Goal: Task Accomplishment & Management: Complete application form

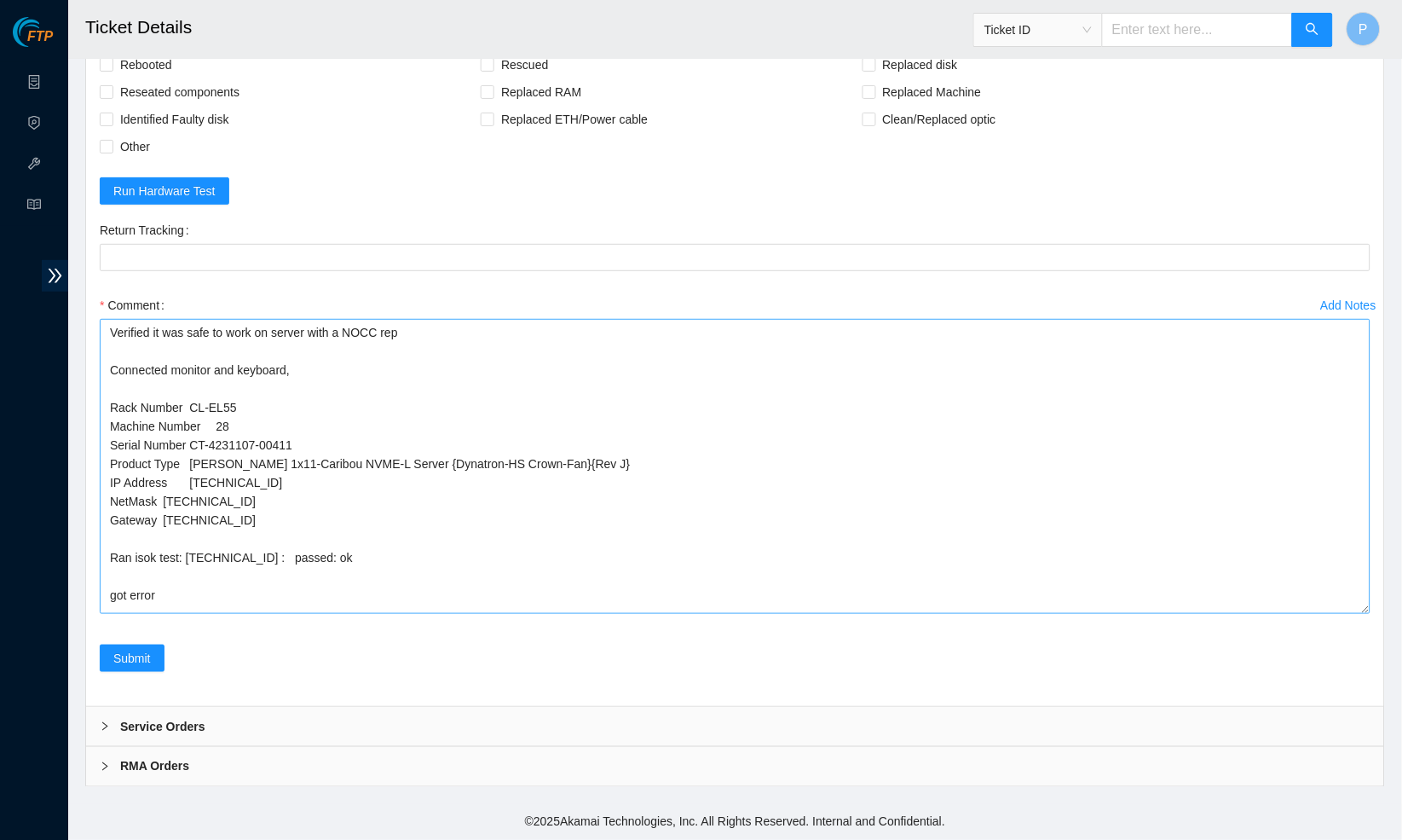
scroll to position [1633, 0]
click at [1277, 614] on textarea "Verified it was safe to work on server with a NOCC rep Connected monitor and ke…" at bounding box center [735, 466] width 1271 height 294
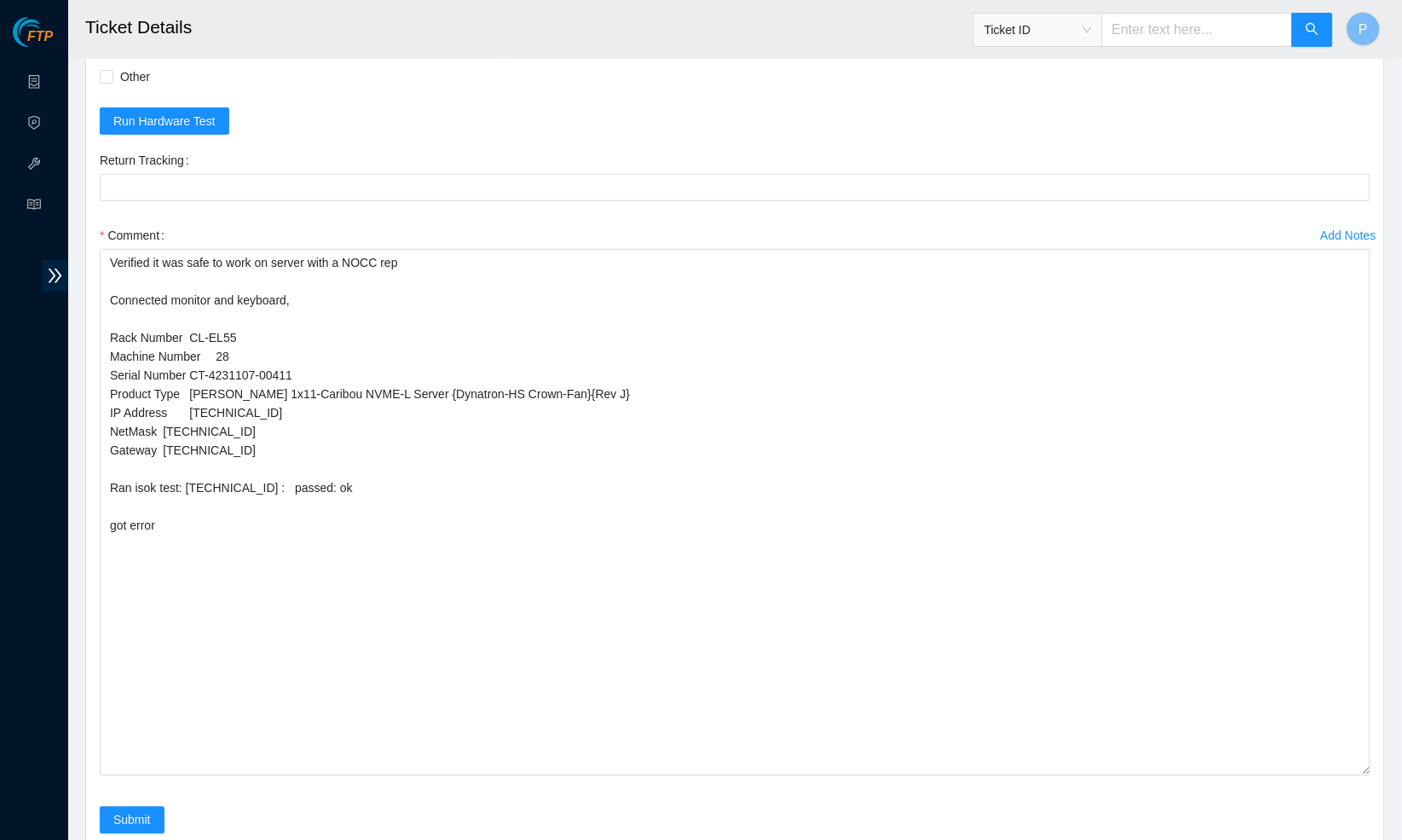
scroll to position [1703, 0]
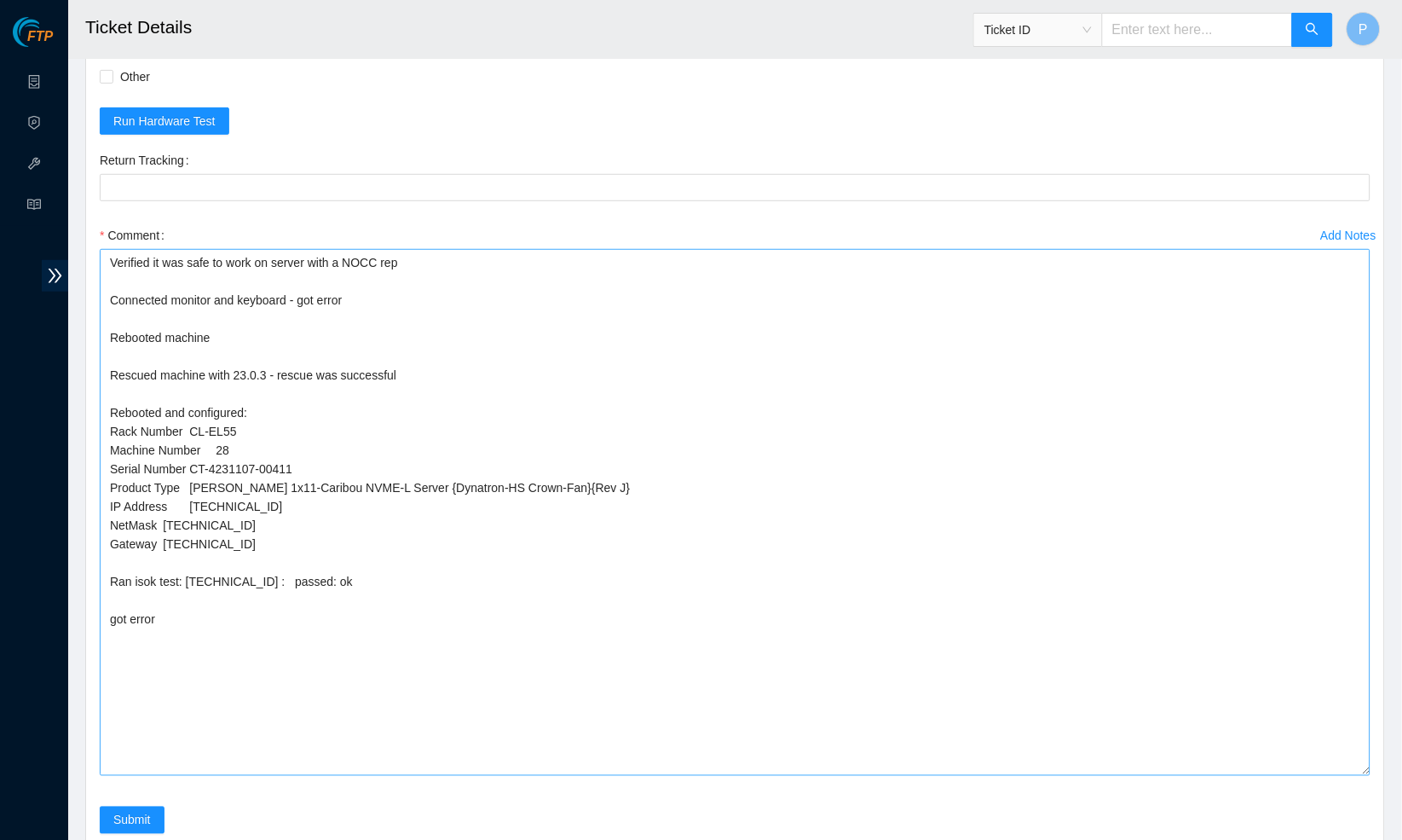
click at [276, 532] on textarea "Verified it was safe to work on server with a NOCC rep Connected monitor and ke…" at bounding box center [735, 513] width 1271 height 527
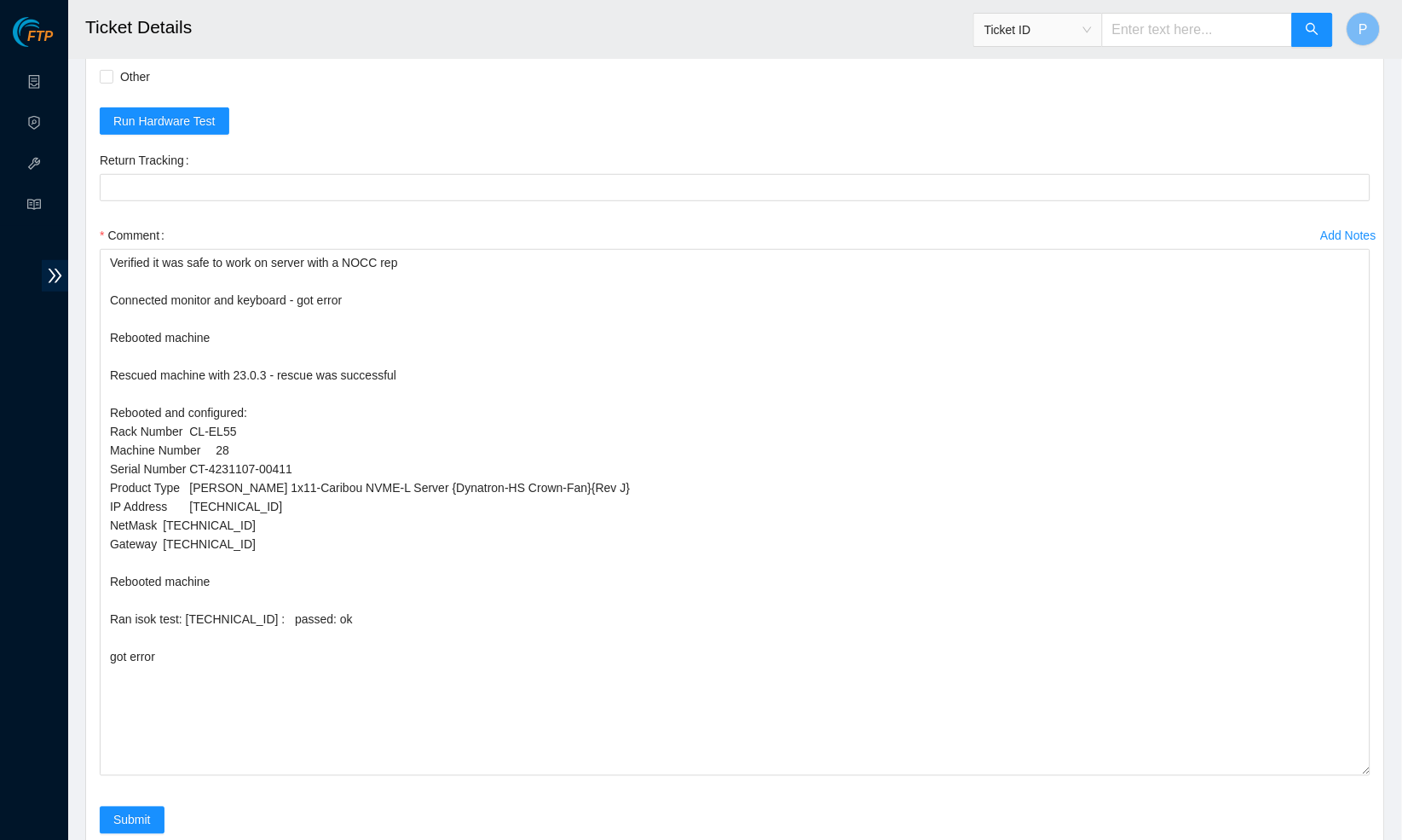
drag, startPoint x: 197, startPoint y: 640, endPoint x: 88, endPoint y: 629, distance: 109.6
click at [88, 629] on div "Rebooted Rescued Replaced disk Reseated components Replaced RAM Replaced Machin…" at bounding box center [735, 417] width 1298 height 900
type textarea "Verified it was safe to work on server with a NOCC rep Connected monitor and ke…"
drag, startPoint x: 350, startPoint y: 610, endPoint x: 90, endPoint y: 266, distance: 431.2
click at [90, 266] on div "Rebooted Rescued Replaced disk Reseated components Replaced RAM Replaced Machin…" at bounding box center [735, 417] width 1298 height 900
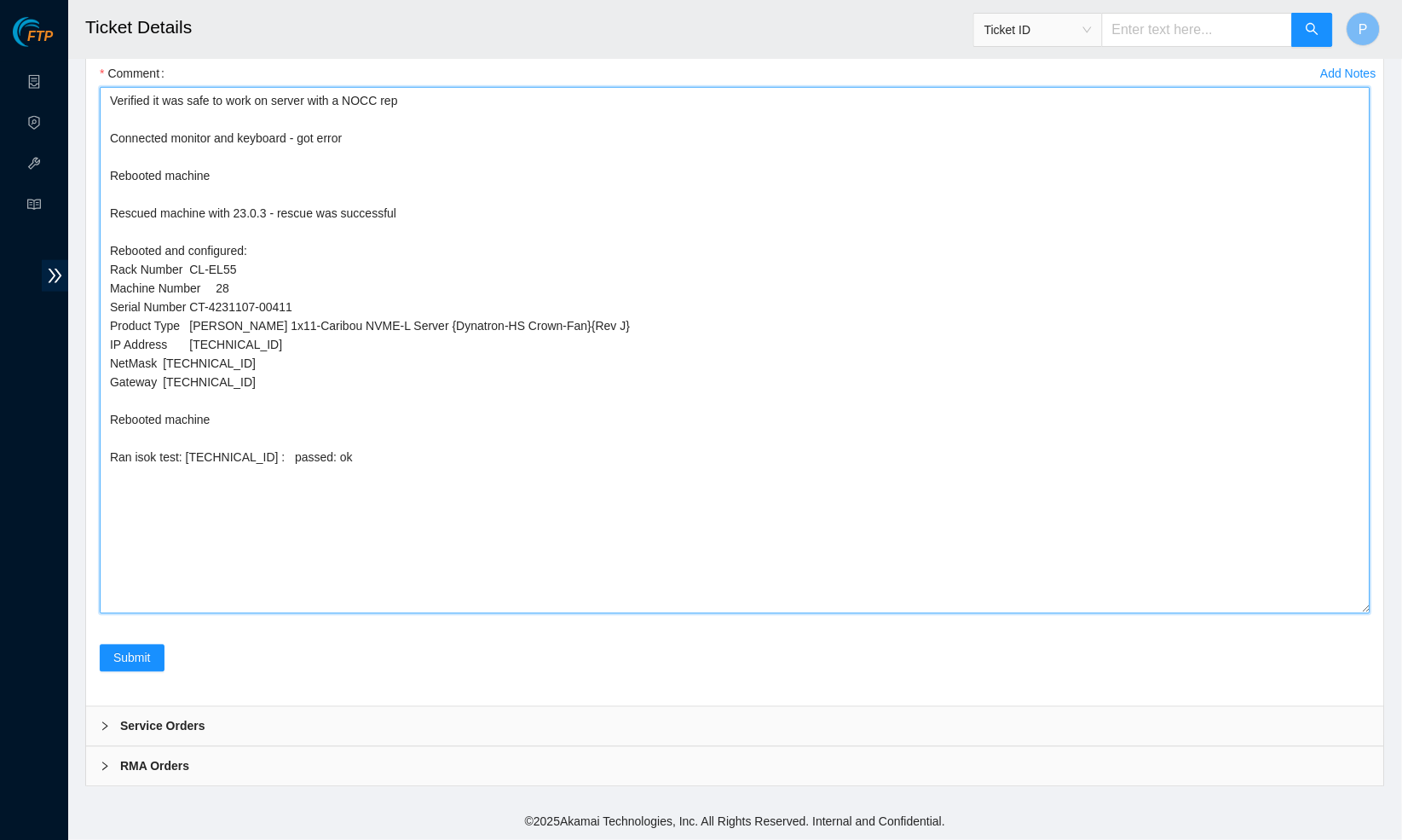
scroll to position [1865, 0]
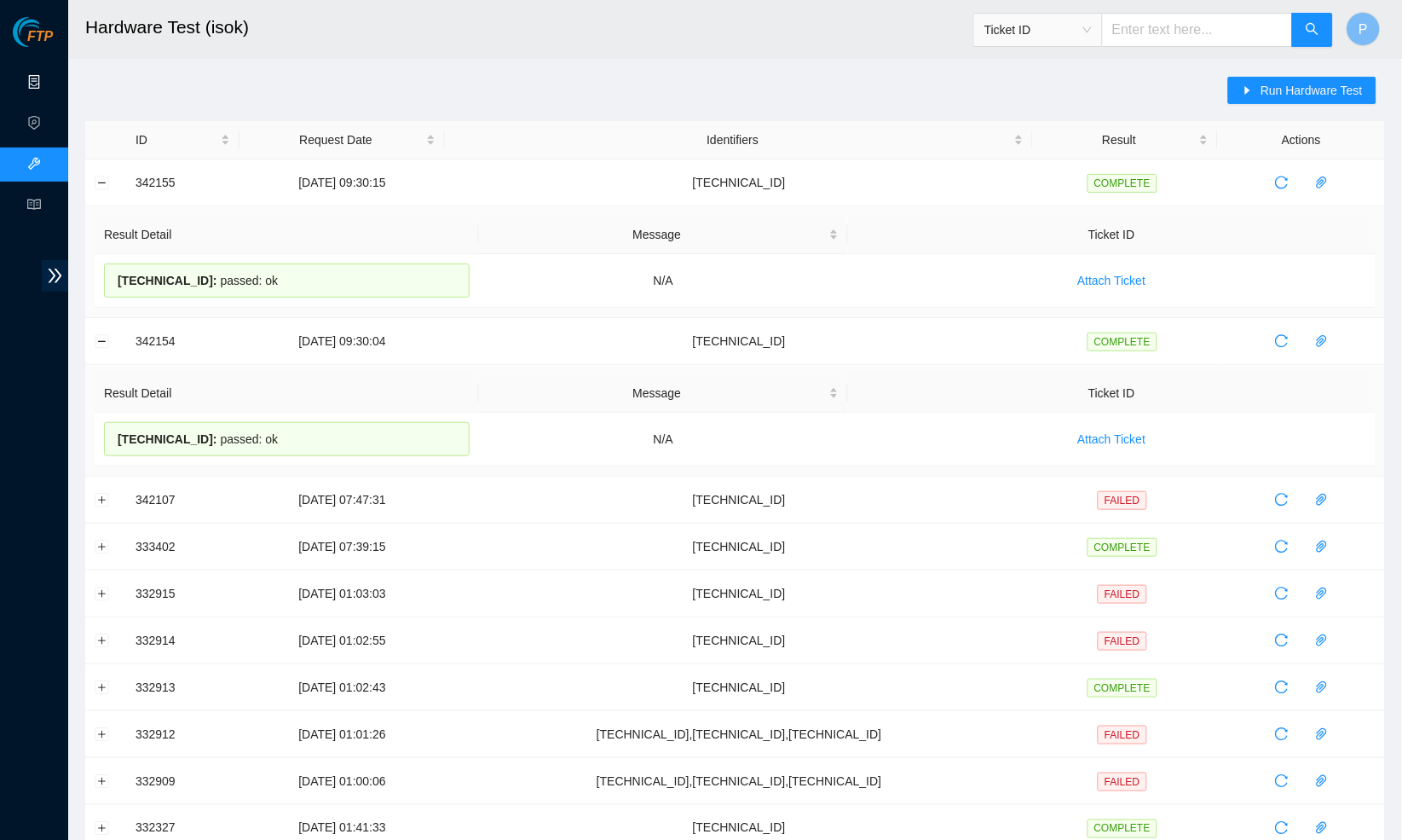
click at [49, 80] on link "Data Centers" at bounding box center [84, 83] width 70 height 14
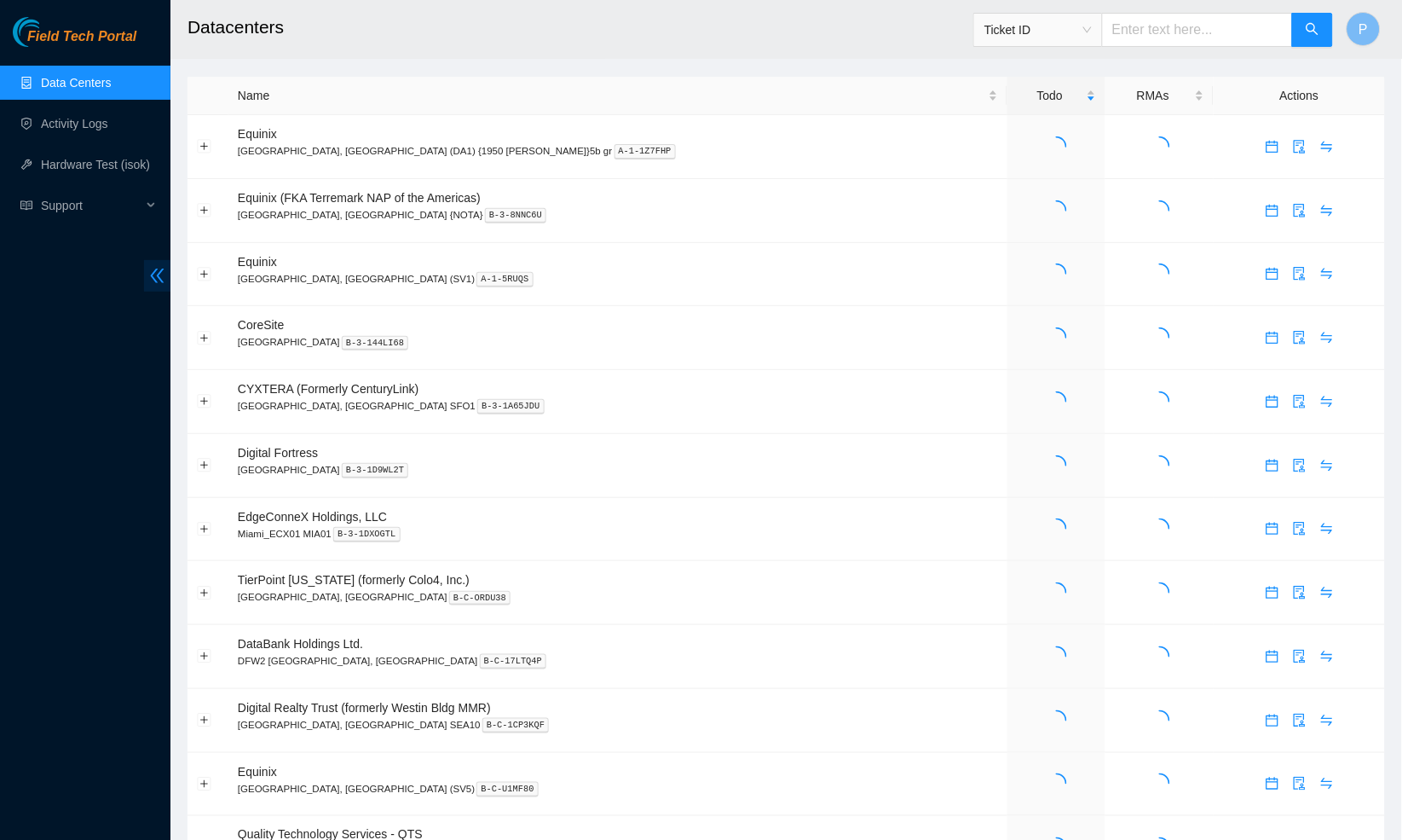
click at [145, 274] on span "double-left" at bounding box center [156, 275] width 26 height 32
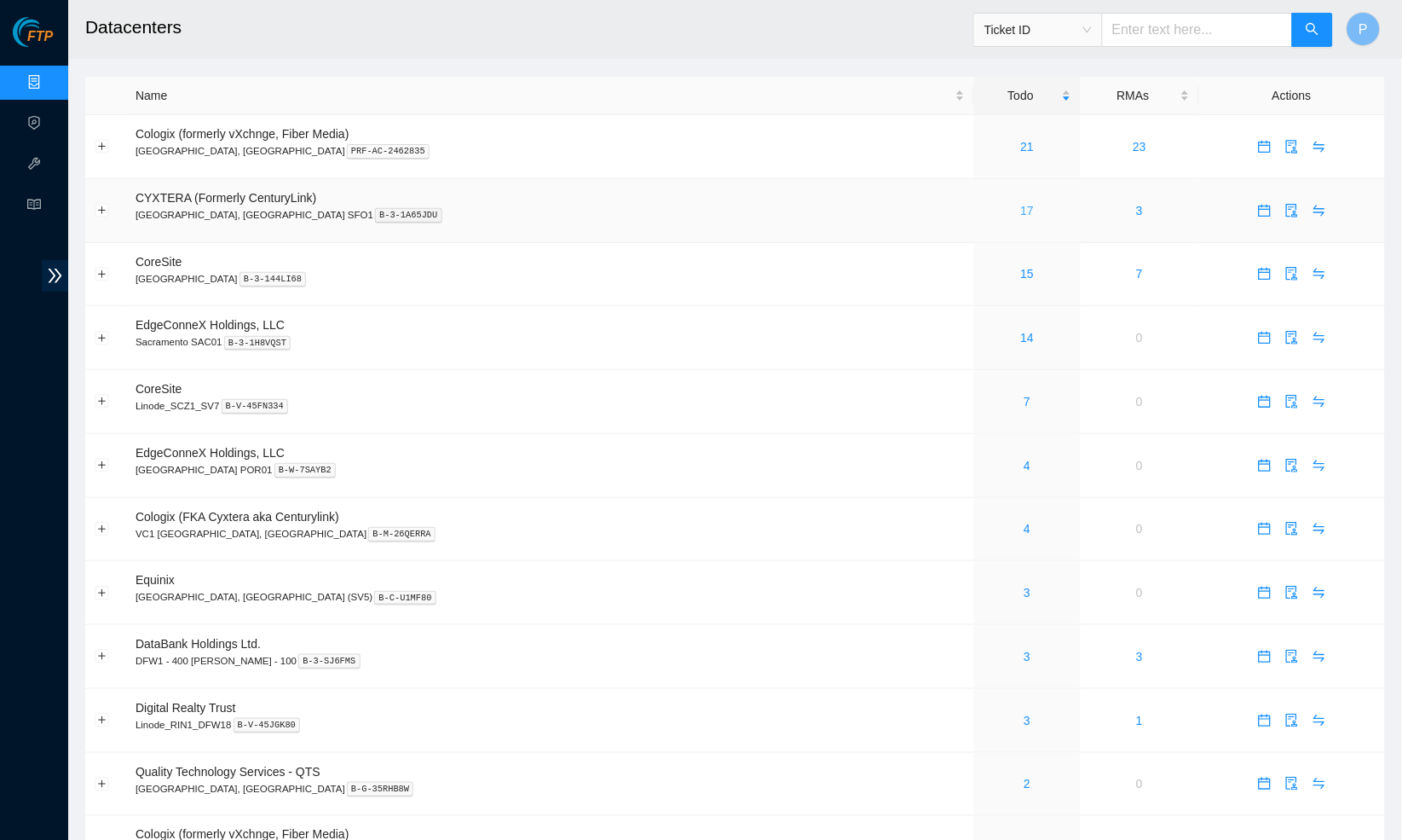
click at [1022, 206] on link "17" at bounding box center [1028, 210] width 14 height 14
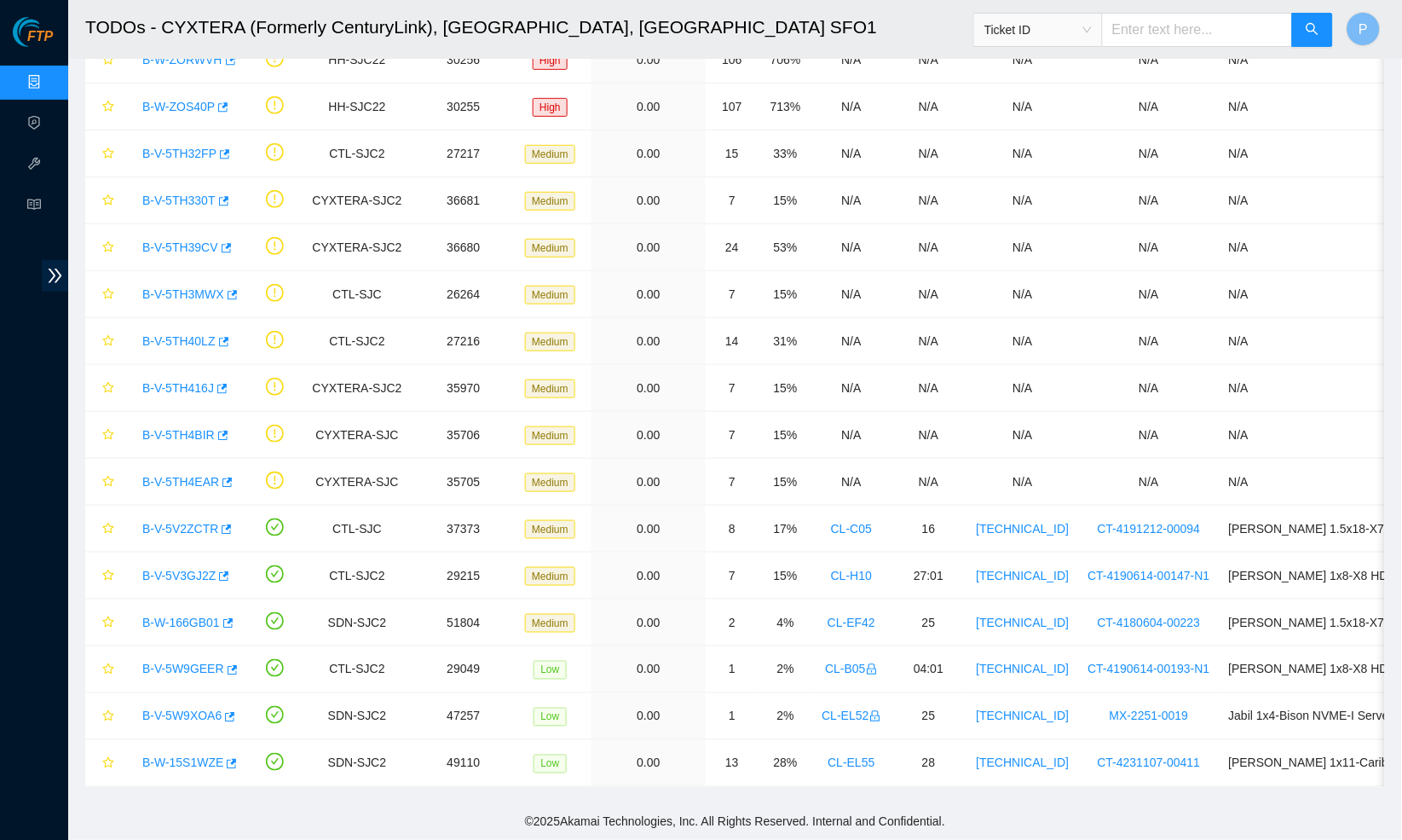
scroll to position [161, 0]
click at [189, 757] on link "B-W-15S1WZE" at bounding box center [182, 763] width 81 height 14
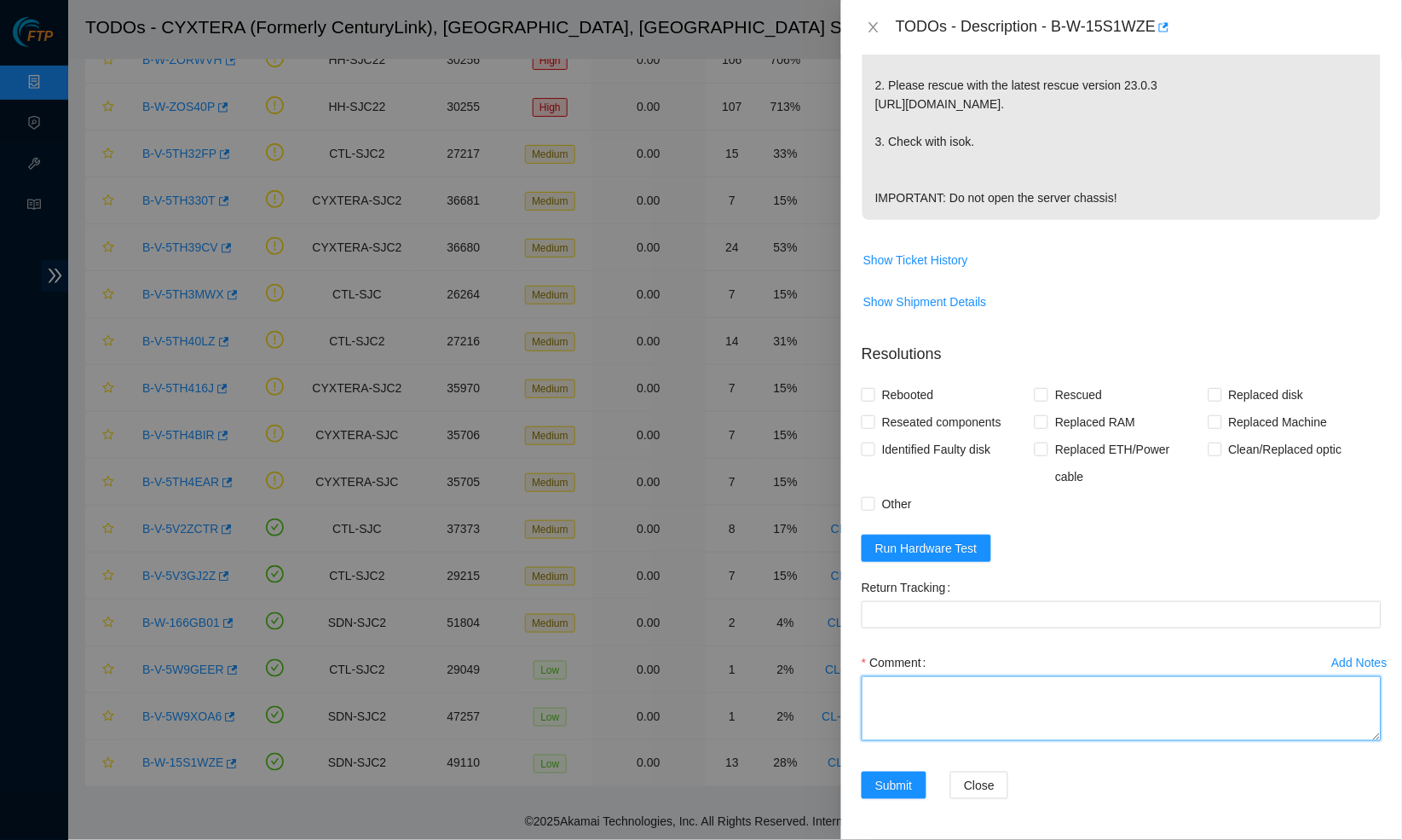
scroll to position [506, 0]
click at [895, 726] on textarea "Comment" at bounding box center [1122, 708] width 520 height 65
paste textarea "Verified it was safe to work on server with a NOCC rep Connected monitor and ke…"
type textarea "Verified it was safe to work on server with a NOCC rep Connected monitor and ke…"
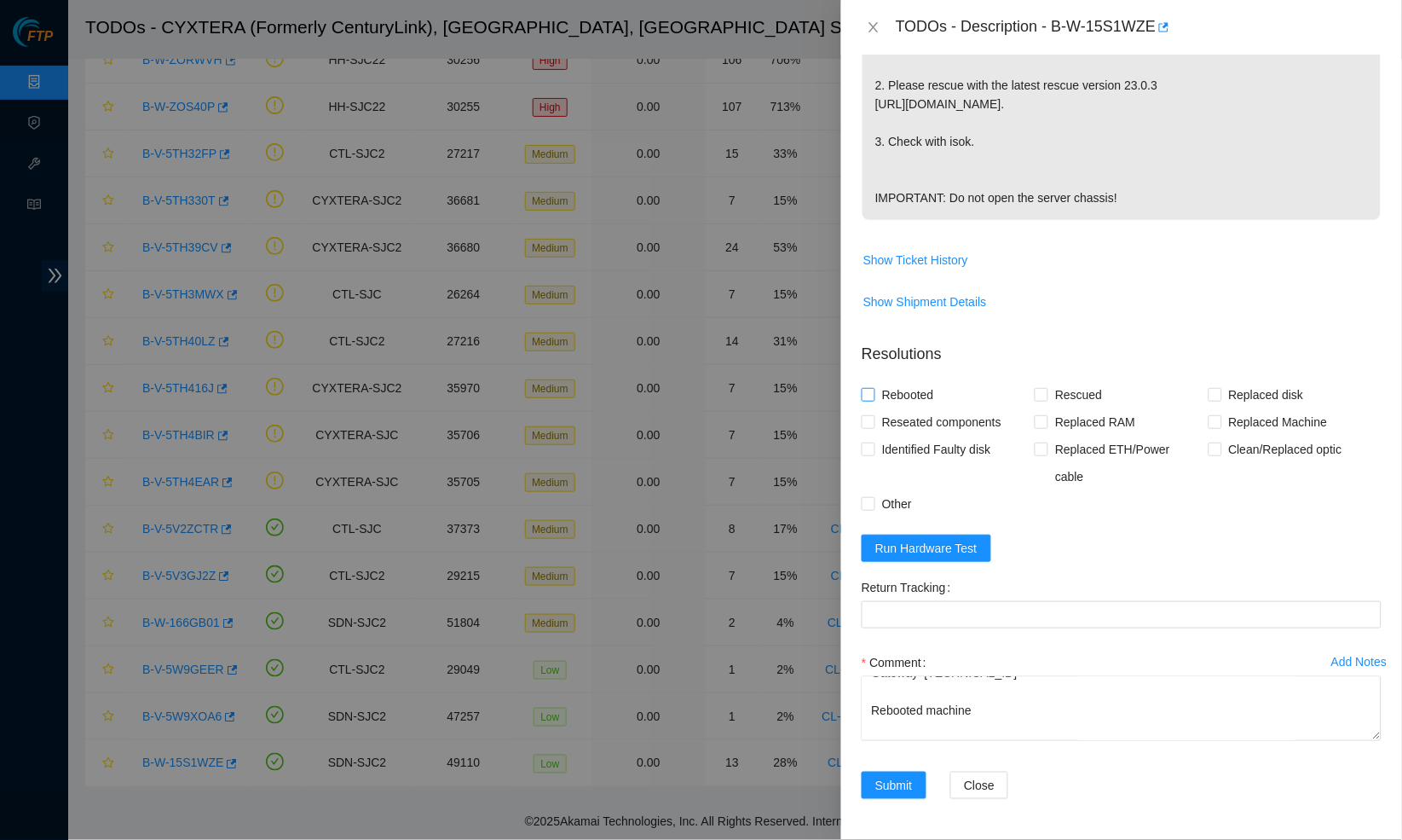
click at [870, 394] on input "Rebooted" at bounding box center [868, 394] width 12 height 12
checkbox input "true"
click at [1041, 387] on label "Rescued" at bounding box center [1072, 395] width 74 height 27
click at [1041, 388] on input "Rescued" at bounding box center [1041, 394] width 12 height 12
checkbox input "true"
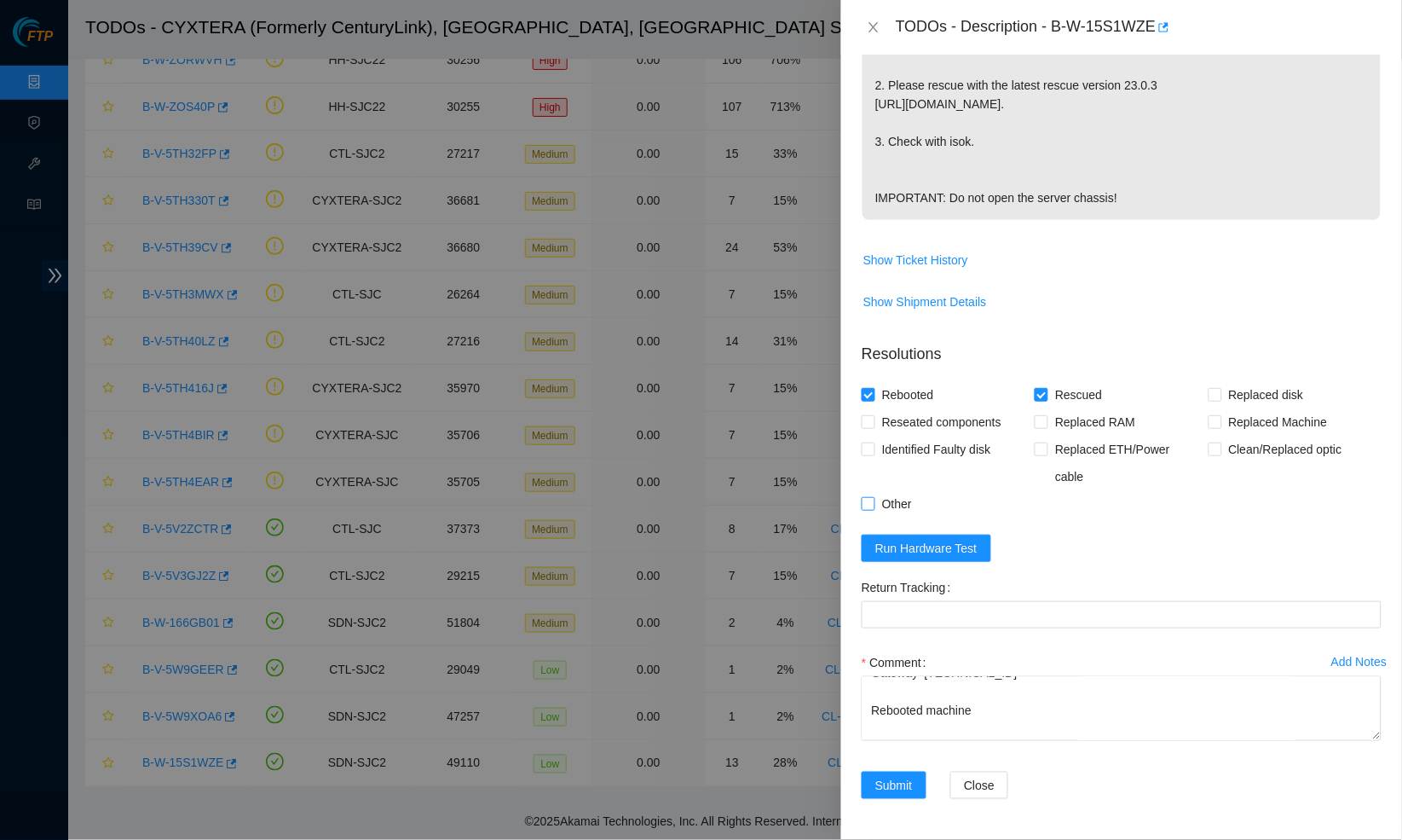
click at [870, 502] on input "Other" at bounding box center [868, 503] width 12 height 12
checkbox input "true"
click at [910, 789] on span "Submit" at bounding box center [894, 784] width 38 height 18
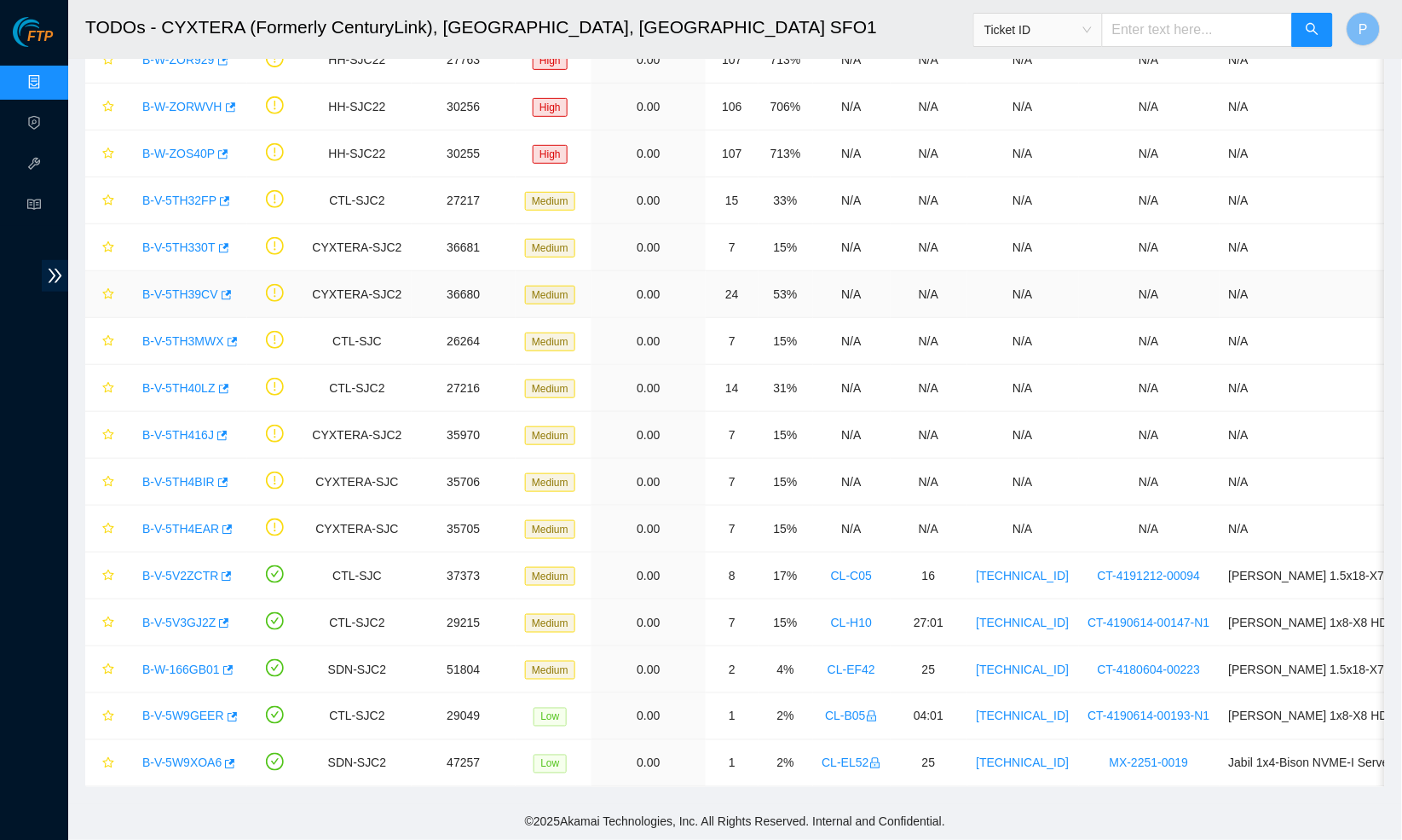
scroll to position [109, 0]
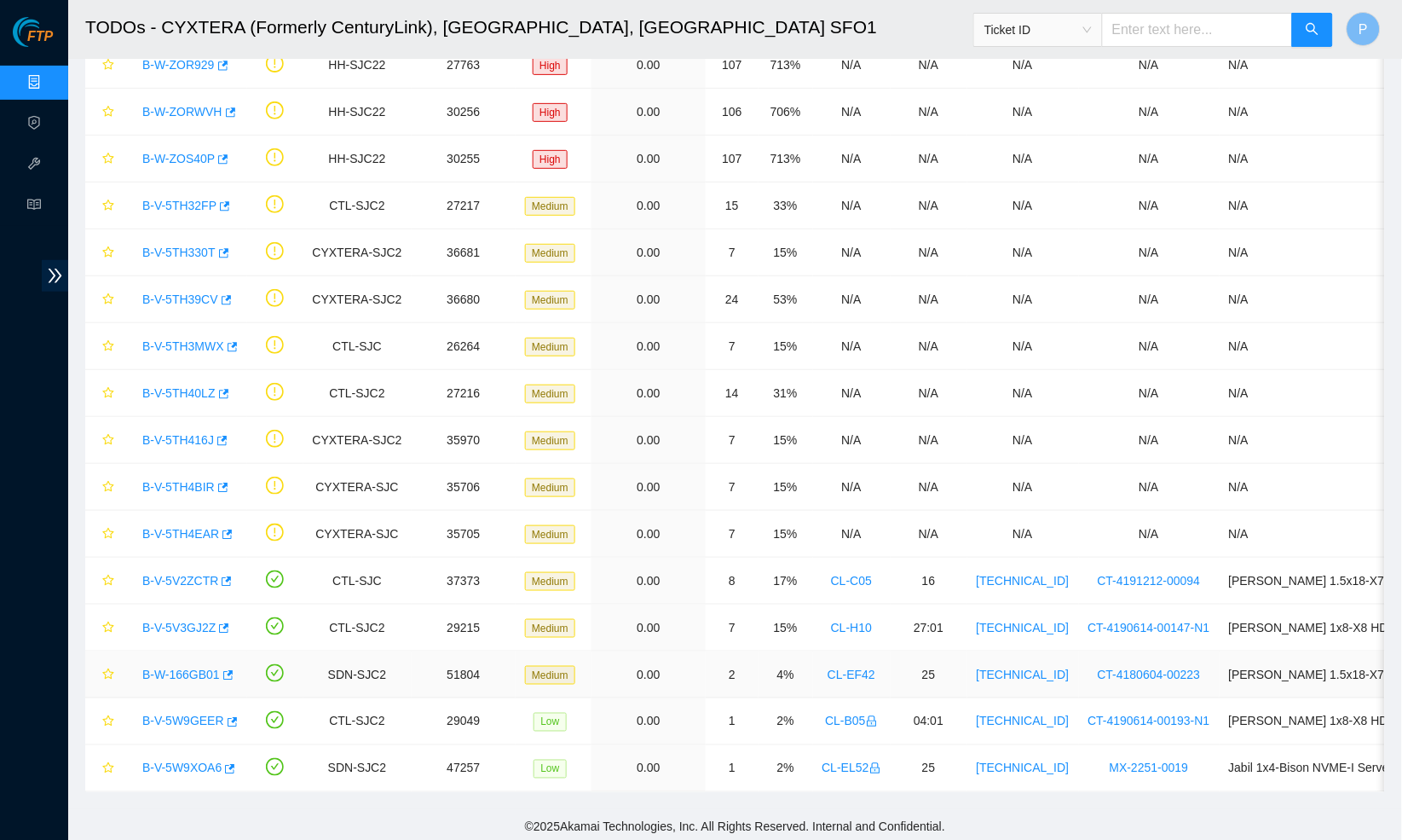
click at [184, 668] on link "B-W-166GB01" at bounding box center [181, 674] width 77 height 14
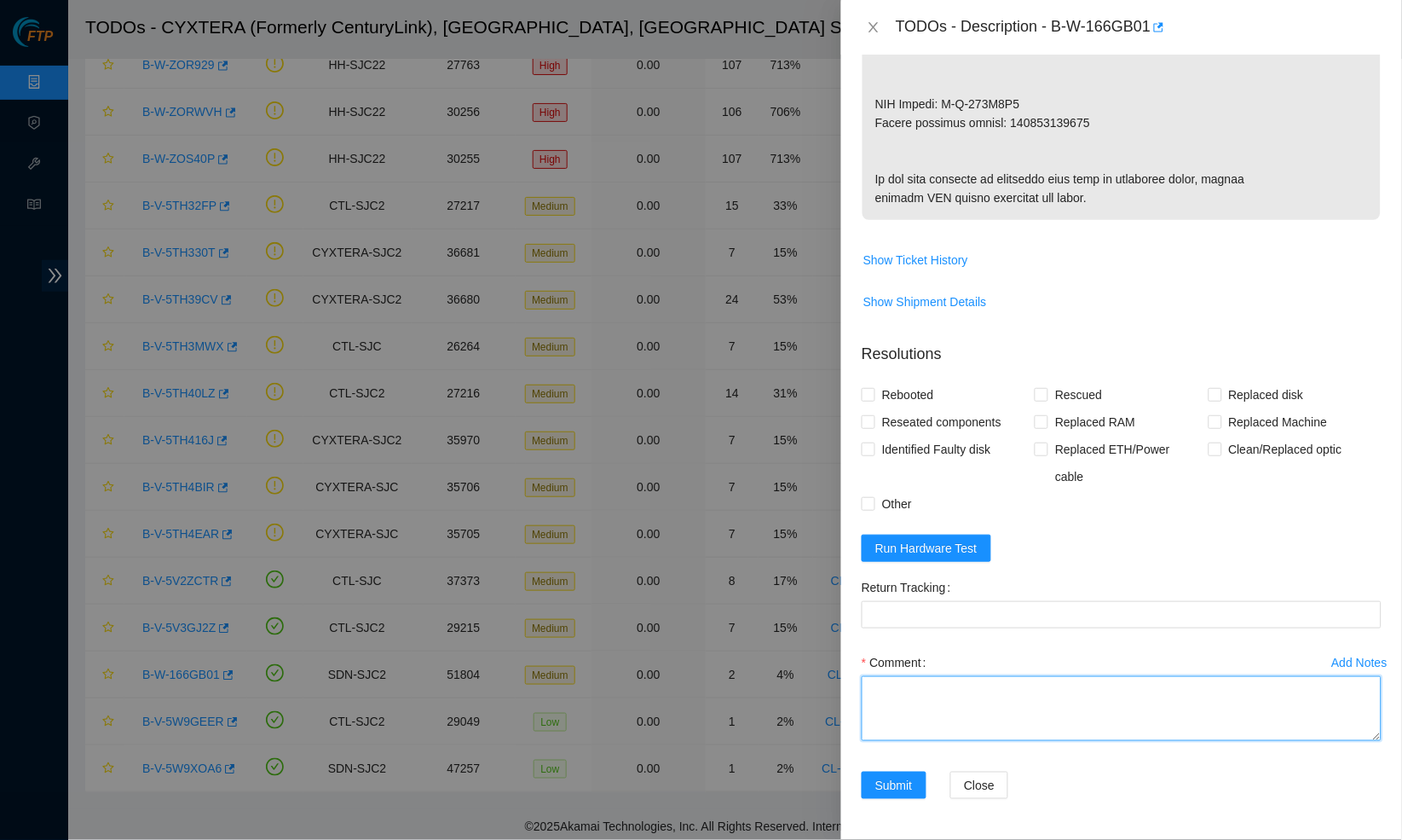
click at [905, 694] on textarea "Comment" at bounding box center [1122, 708] width 520 height 65
paste textarea "Verified it was safe to work on machine with a NOCC rep Powered down server Rem…"
drag, startPoint x: 907, startPoint y: 714, endPoint x: 1033, endPoint y: 714, distance: 126.0
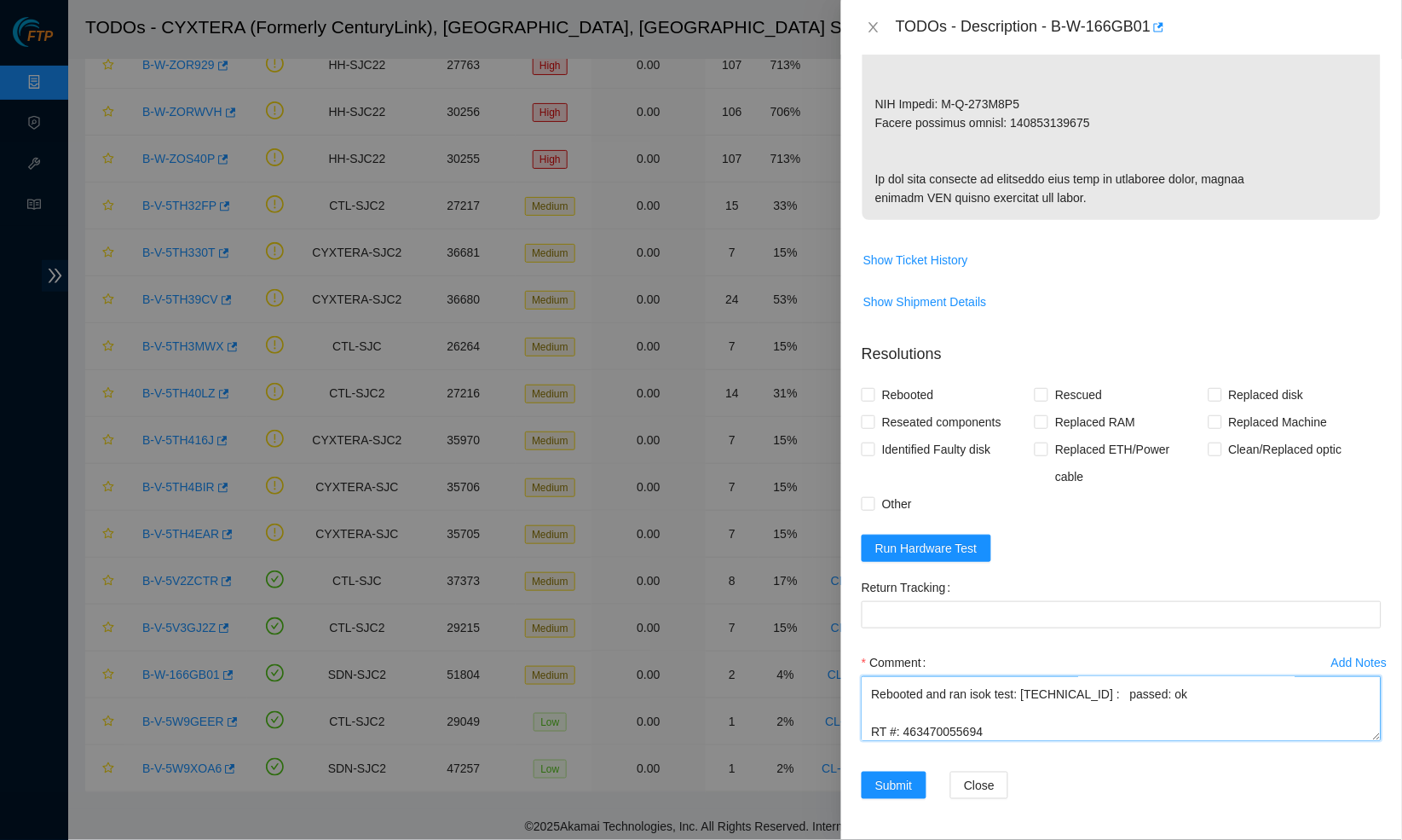
click at [1033, 714] on textarea "Verified it was safe to work on machine with a NOCC rep Powered down server Rem…" at bounding box center [1122, 708] width 520 height 65
type textarea "Verified it was safe to work on machine with a NOCC rep Powered down server Rem…"
click at [995, 617] on Tracking "Return Tracking" at bounding box center [1122, 614] width 520 height 27
paste Tracking "463470055694"
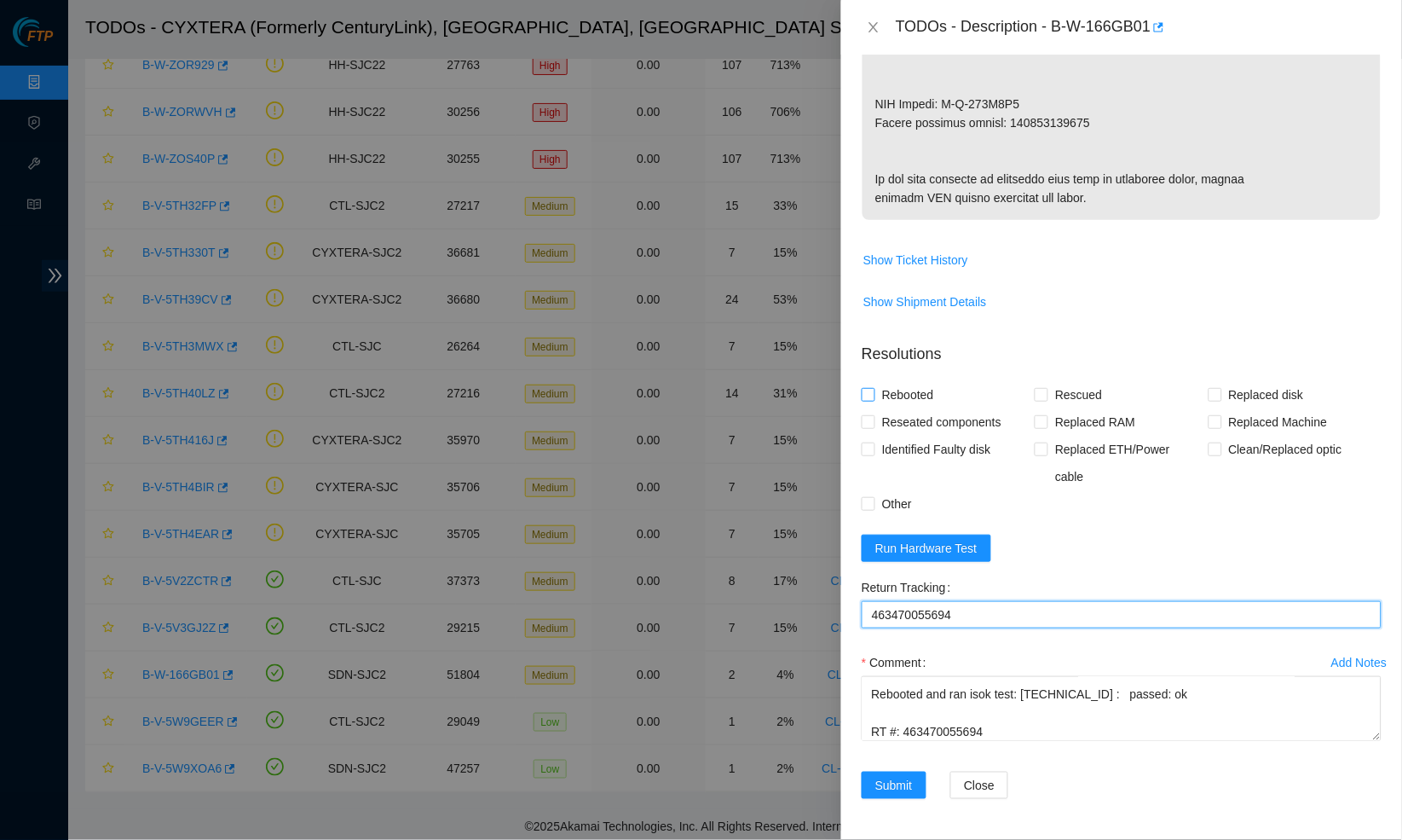
type Tracking "463470055694"
click at [871, 395] on input "Rebooted" at bounding box center [868, 394] width 12 height 12
checkbox input "true"
click at [871, 424] on input "Reseated components" at bounding box center [868, 421] width 12 height 12
checkbox input "true"
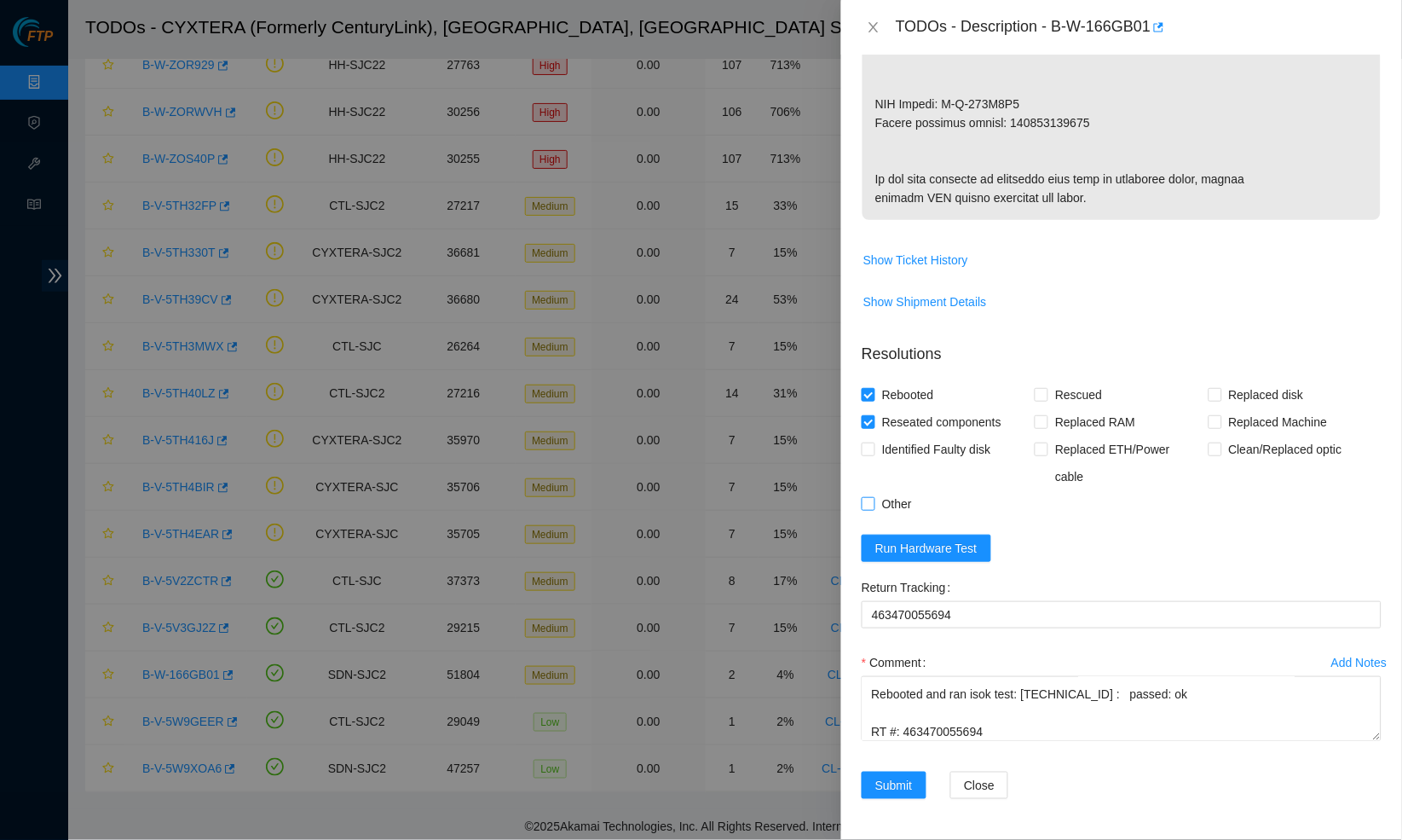
click at [868, 506] on input "Other" at bounding box center [868, 503] width 12 height 12
checkbox input "true"
click at [1043, 391] on input "Rescued" at bounding box center [1041, 394] width 12 height 12
checkbox input "true"
click at [1223, 388] on span "Replaced disk" at bounding box center [1267, 395] width 89 height 27
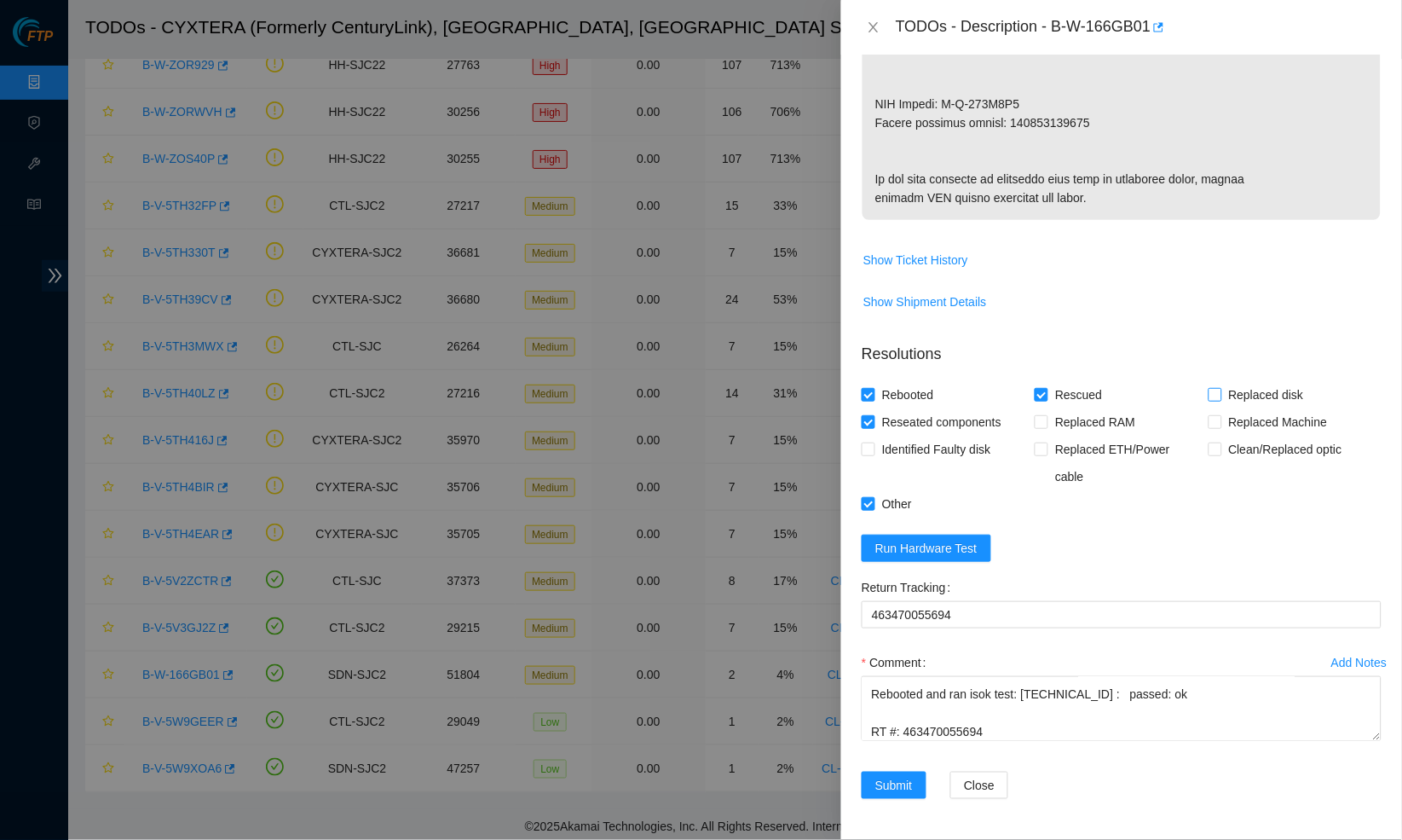
click at [1220, 388] on input "Replaced disk" at bounding box center [1215, 394] width 12 height 12
checkbox input "true"
click at [896, 792] on span "Submit" at bounding box center [894, 784] width 38 height 18
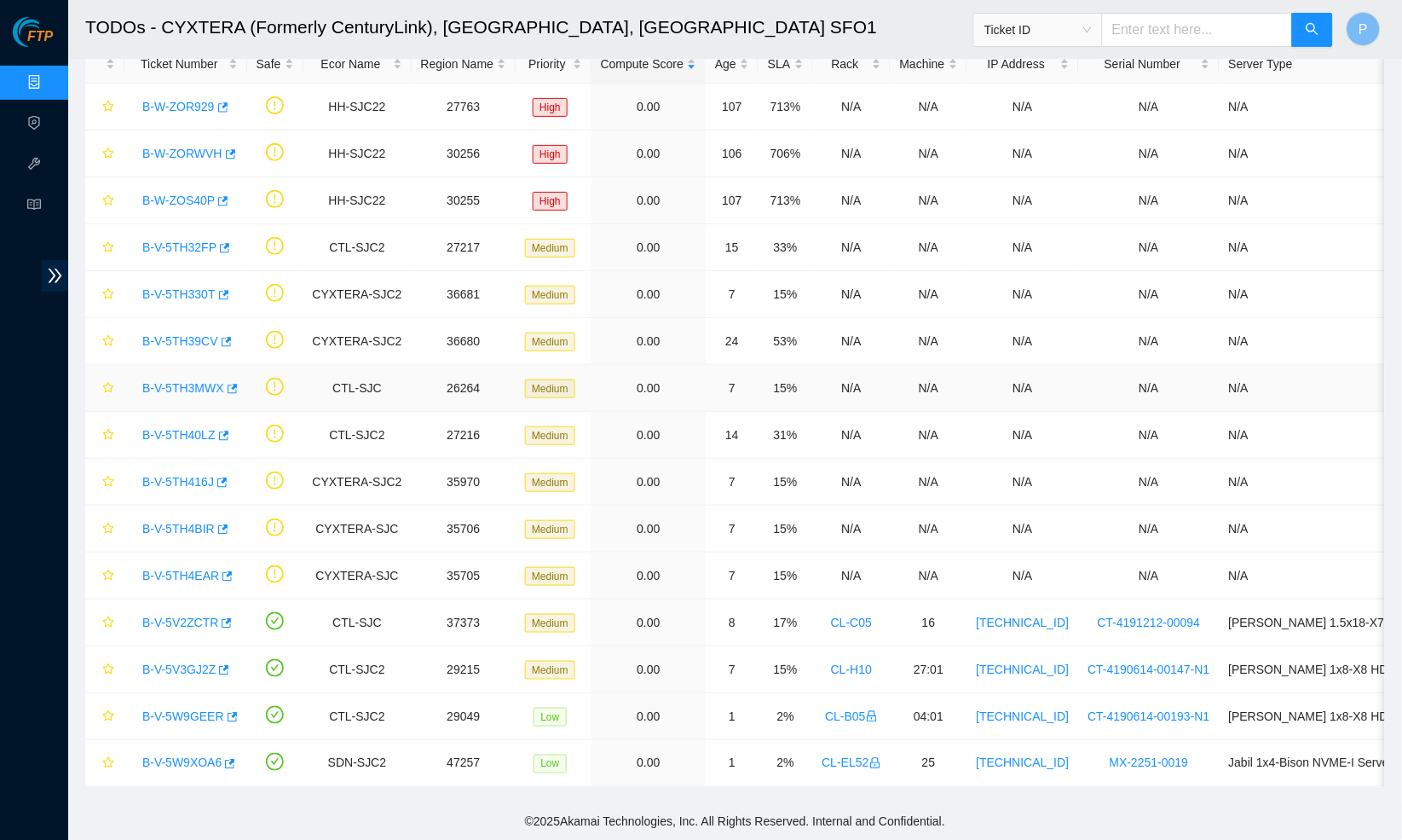
scroll to position [67, 0]
click at [182, 664] on link "B-V-5V3GJ2Z" at bounding box center [179, 670] width 73 height 14
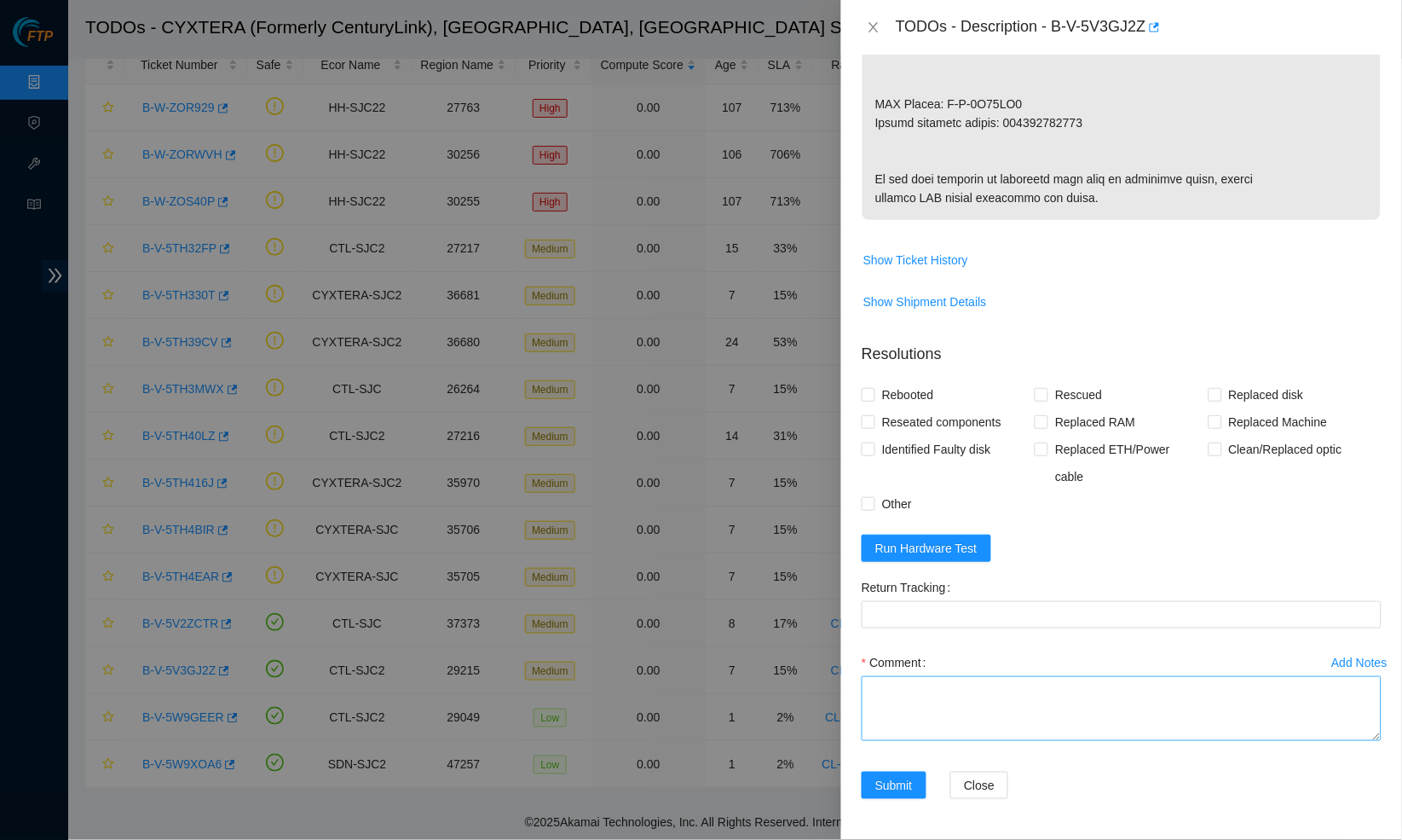
scroll to position [1120, 0]
click at [950, 723] on textarea "Comment" at bounding box center [1122, 708] width 520 height 65
click at [1349, 741] on textarea "Comment" at bounding box center [1122, 708] width 520 height 65
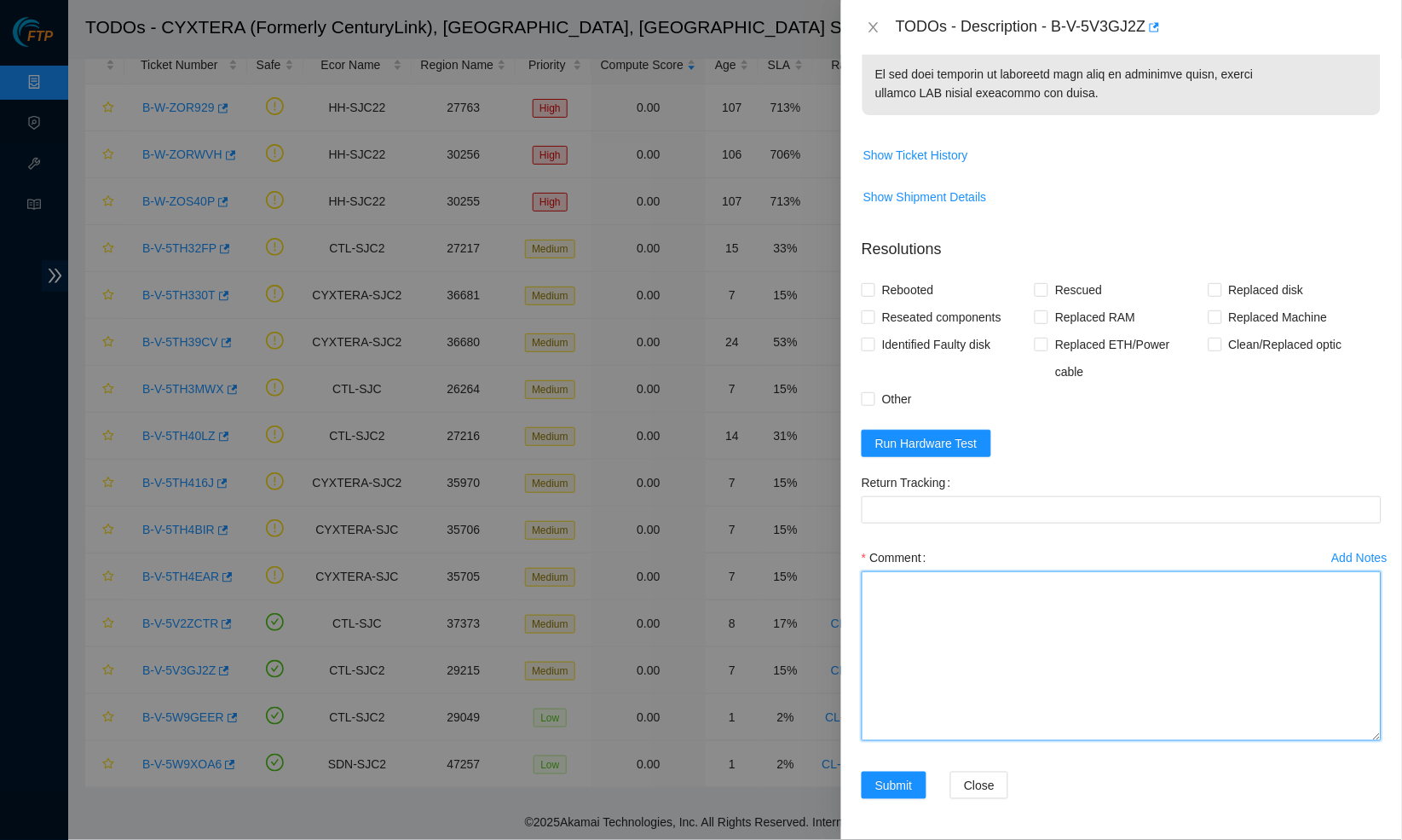
scroll to position [1225, 0]
paste textarea "B-V-5V3GJ2Z CL-H10 RU 27:01 SN: CT-4190614-00147-N1 IP: 23.50.49.21 Netmask: 25…"
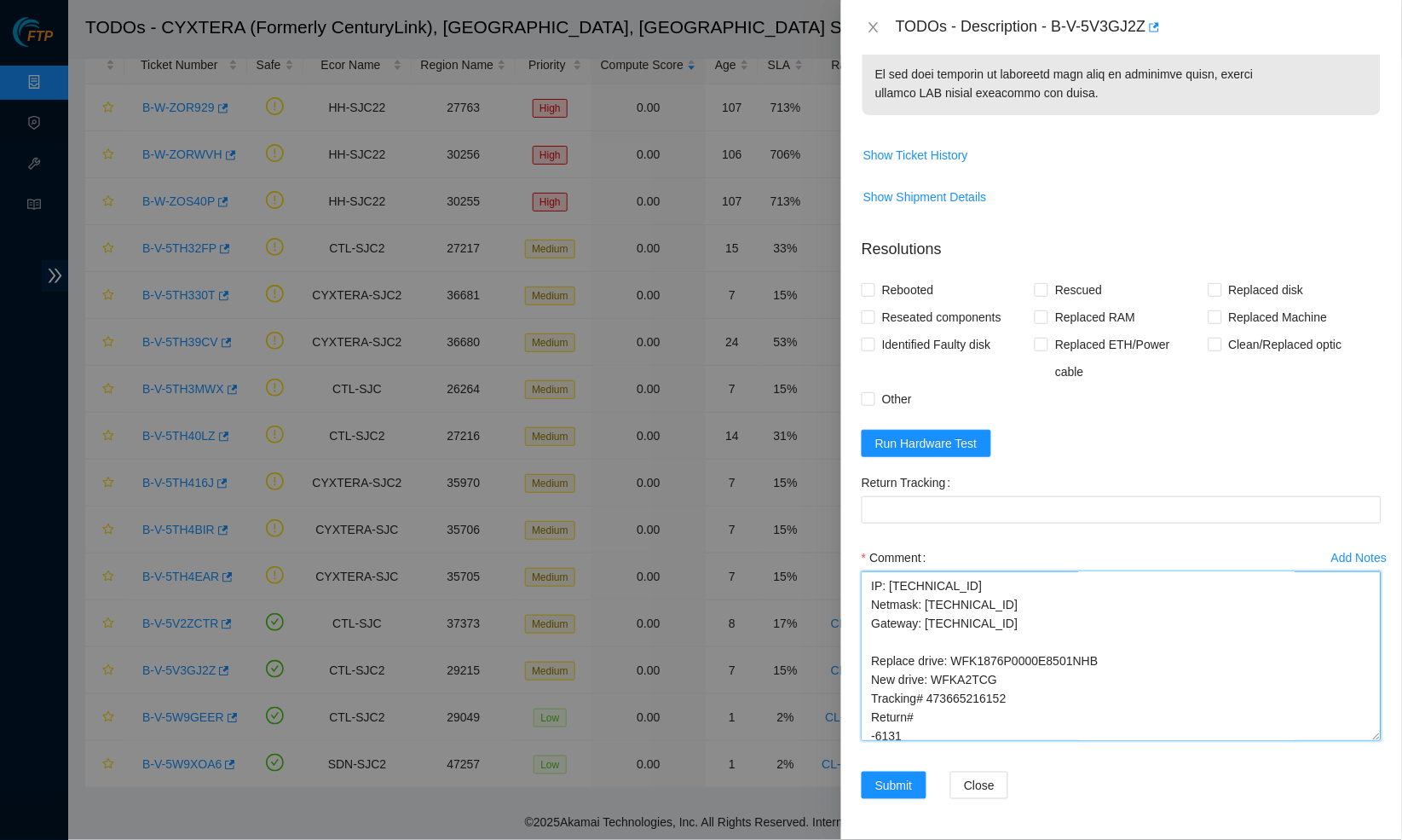
scroll to position [0, 0]
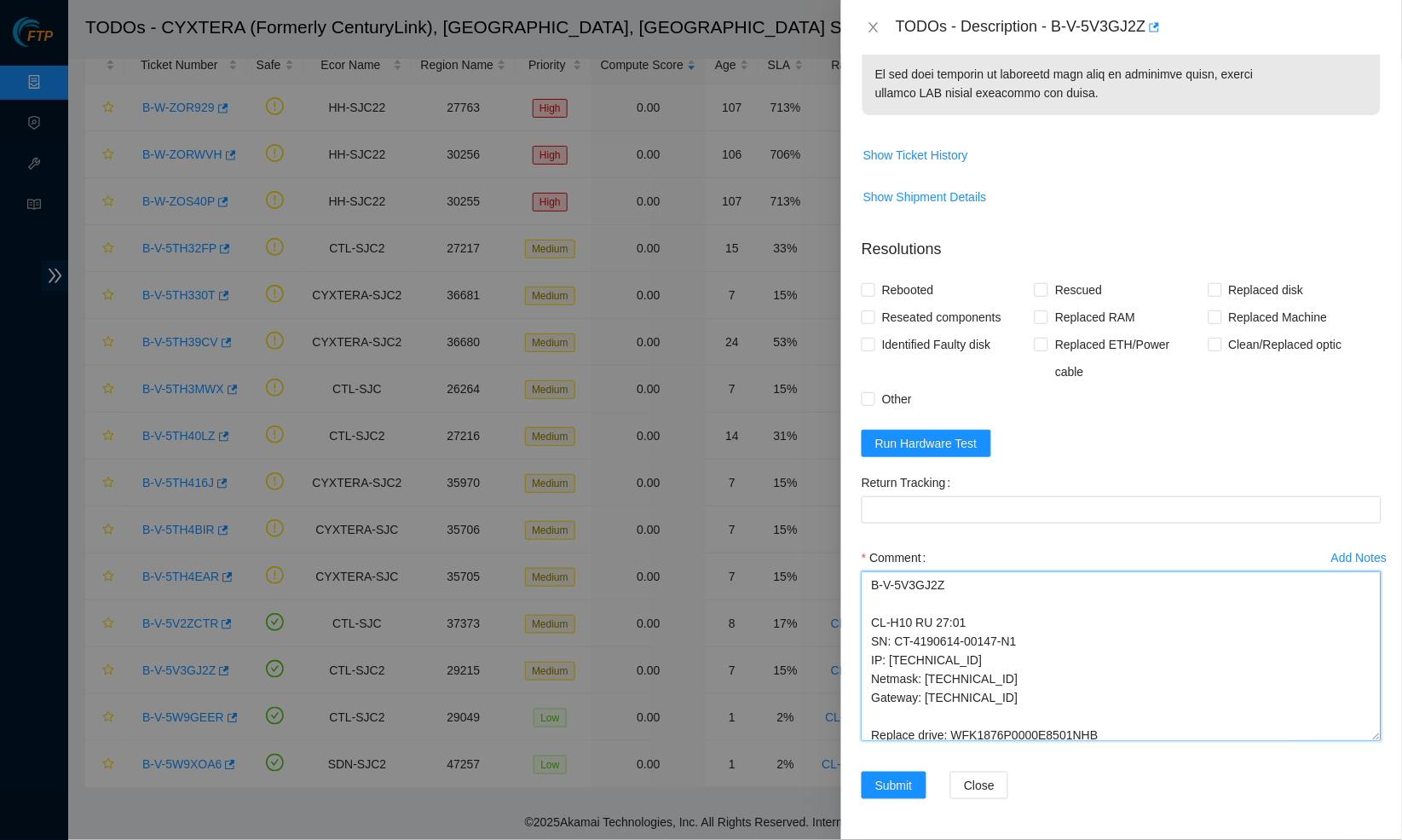
click at [1373, 741] on textarea "B-V-5V3GJ2Z CL-H10 RU 27:01 SN: CT-4190614-00147-N1 IP: 23.50.49.21 Netmask: 25…" at bounding box center [1122, 656] width 520 height 170
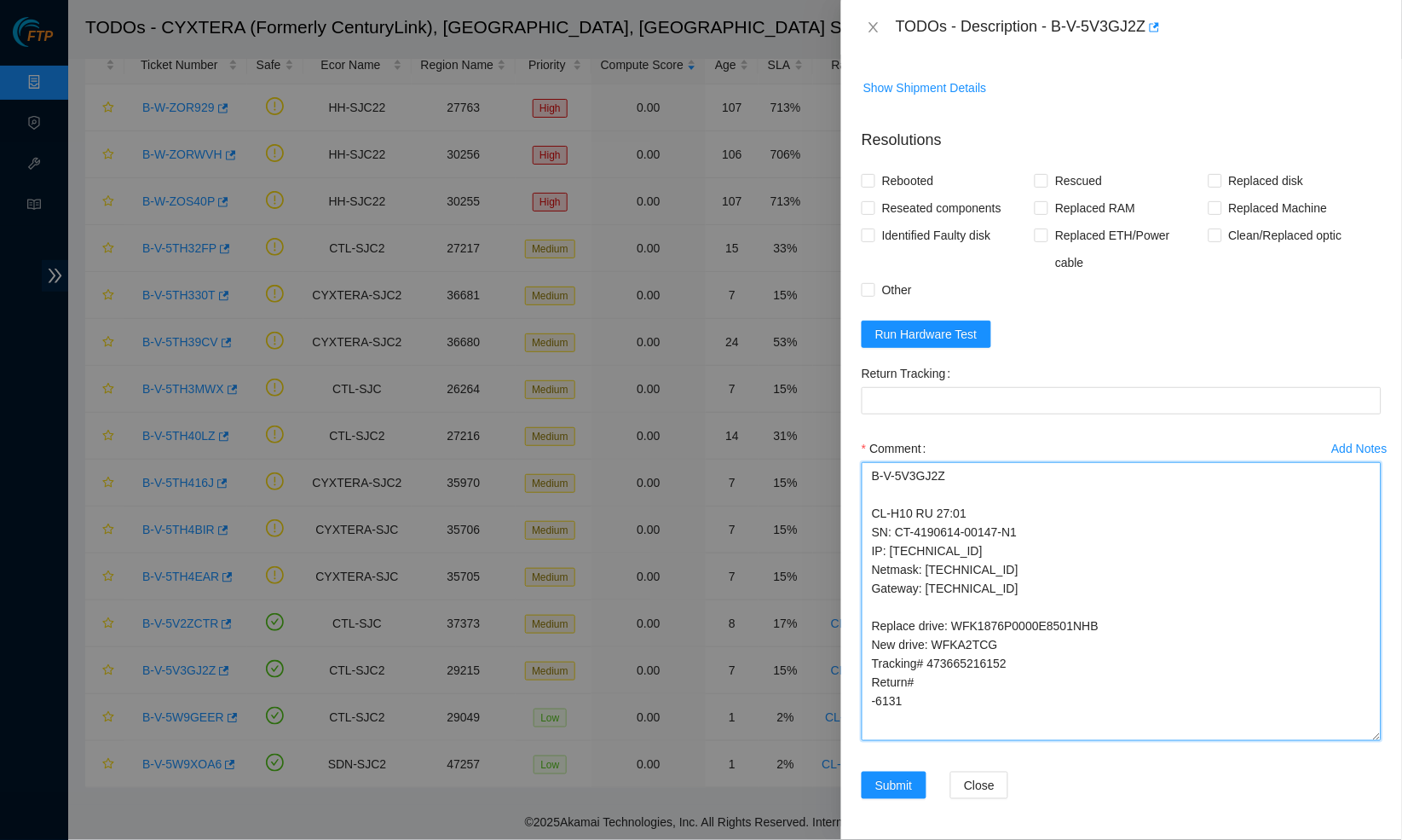
scroll to position [1333, 0]
click at [1356, 741] on textarea "B-V-5V3GJ2Z CL-H10 RU 27:01 SN: CT-4190614-00147-N1 IP: 23.50.49.21 Netmask: 25…" at bounding box center [1122, 601] width 520 height 279
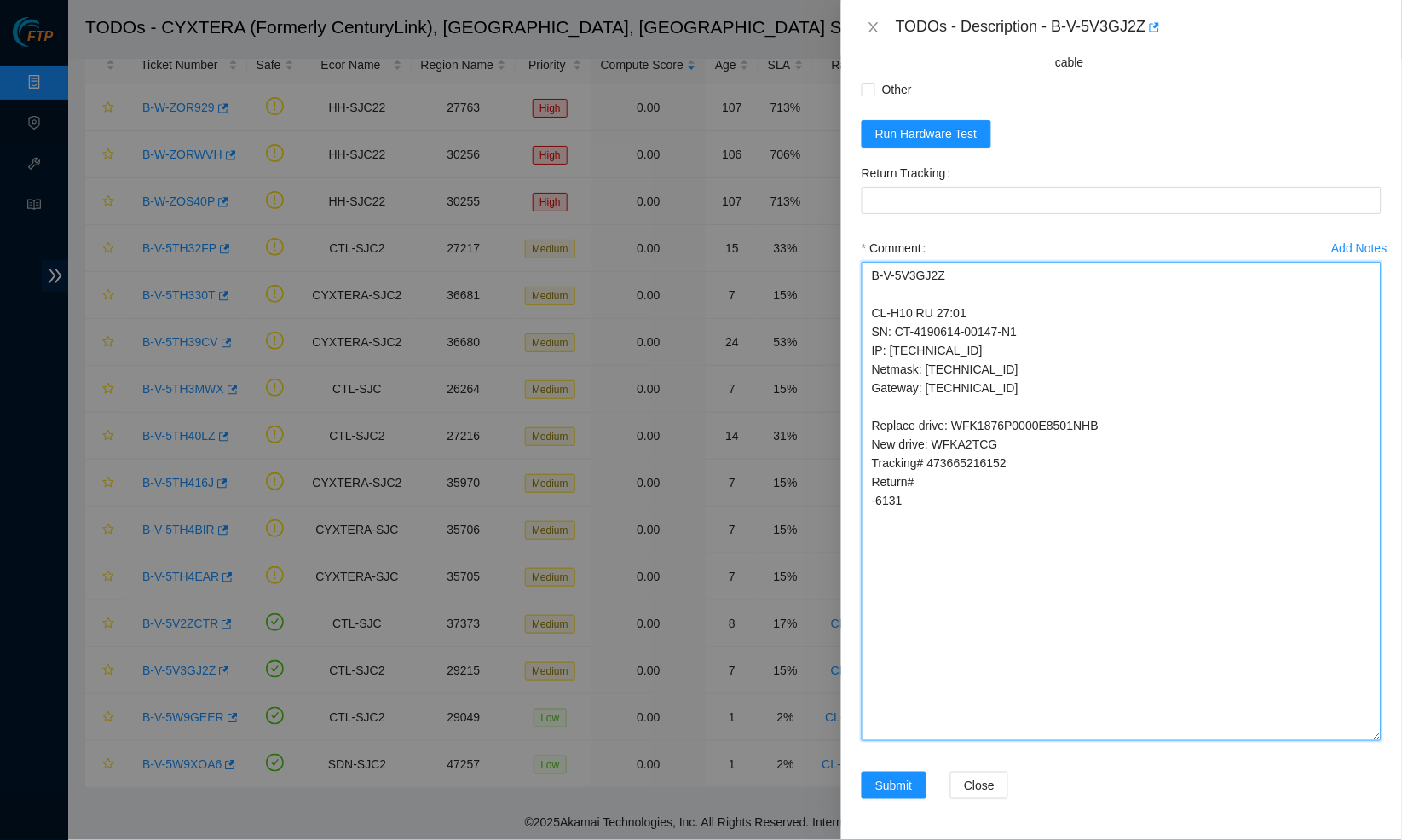
scroll to position [1478, 0]
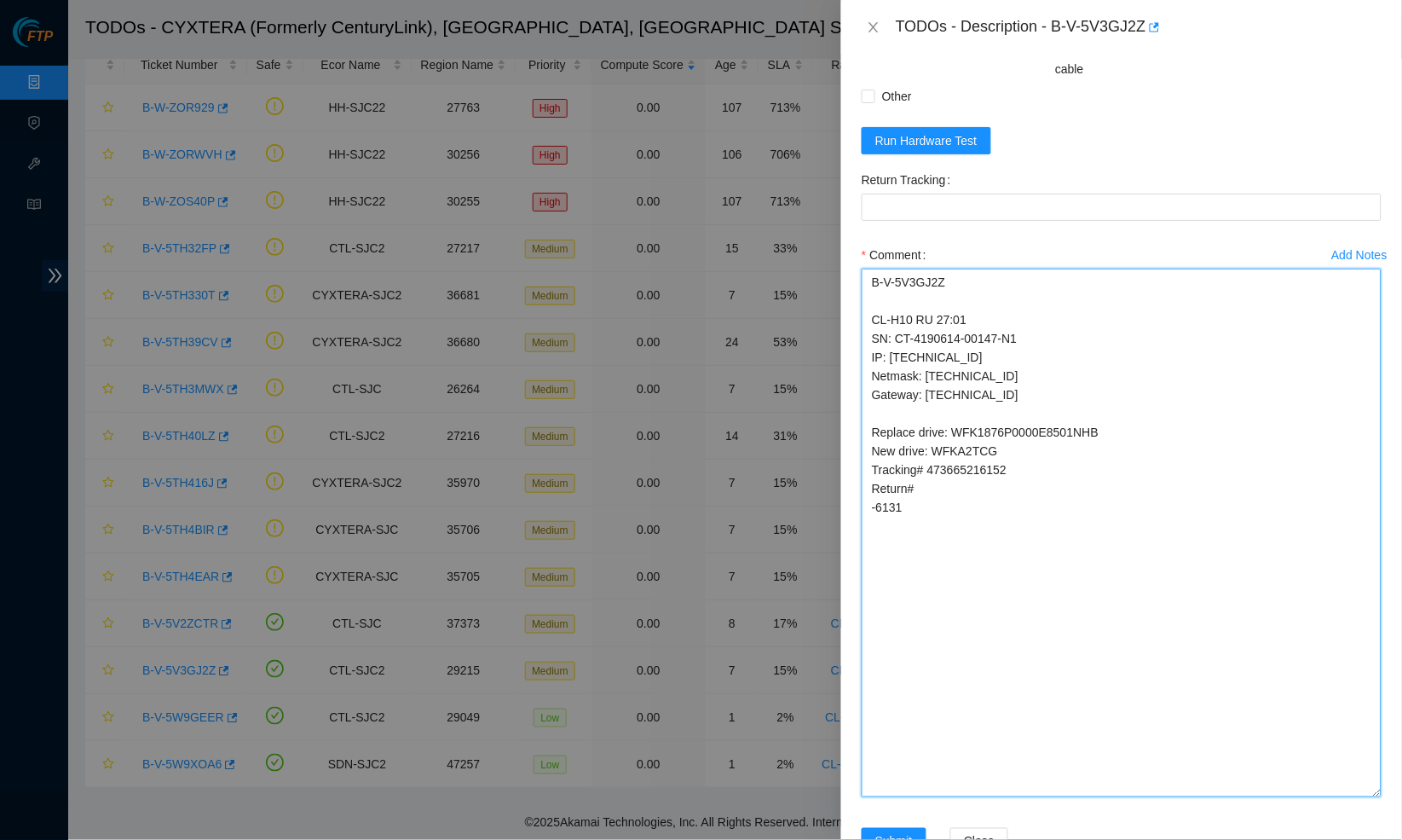
click at [1357, 797] on textarea "B-V-5V3GJ2Z CL-H10 RU 27:01 SN: CT-4190614-00147-N1 IP: 23.50.49.21 Netmask: 25…" at bounding box center [1122, 532] width 520 height 528
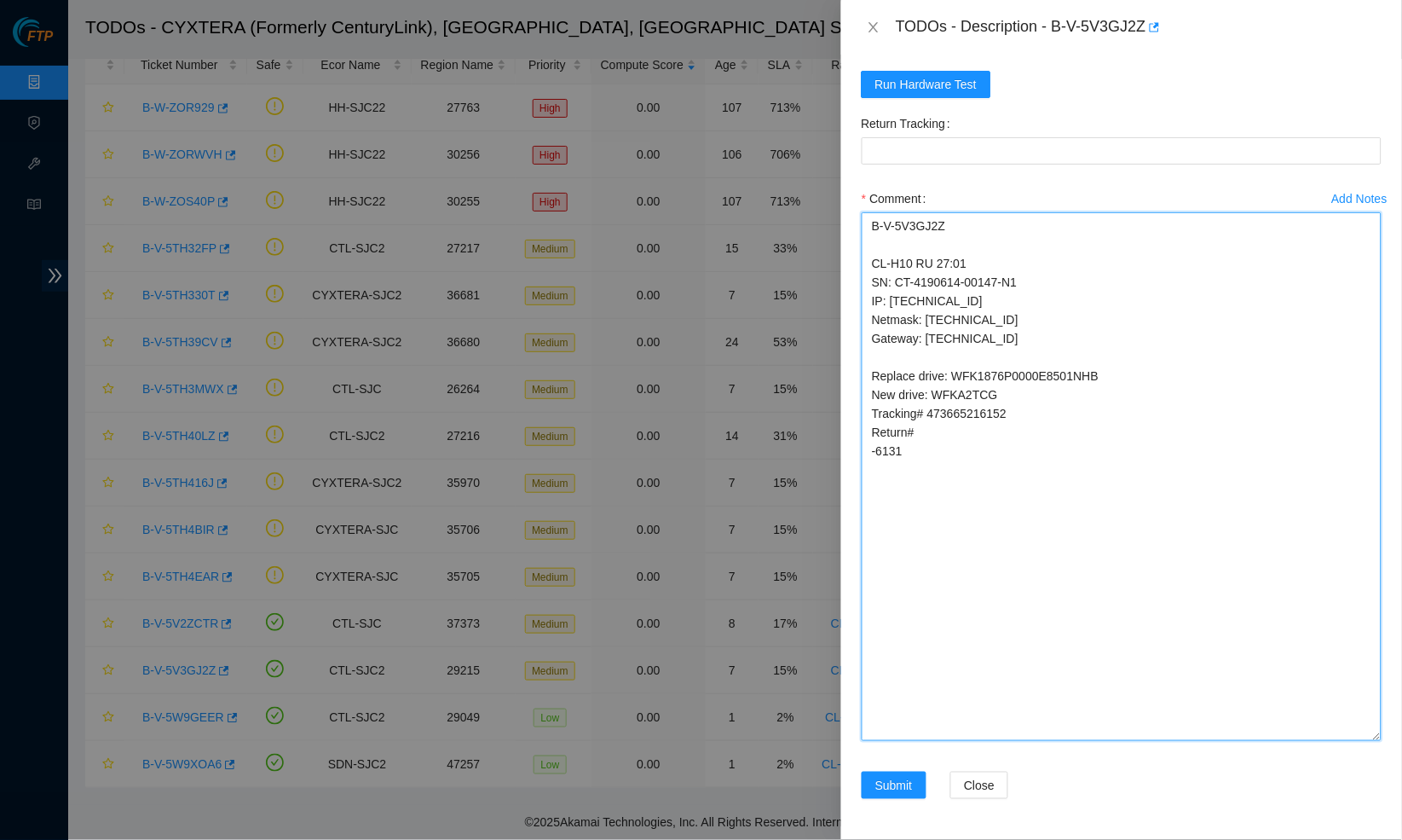
scroll to position [1582, 0]
click at [1376, 741] on textarea "B-V-5V3GJ2Z CL-H10 RU 27:01 SN: CT-4190614-00147-N1 IP: 23.50.49.21 Netmask: 25…" at bounding box center [1122, 476] width 520 height 528
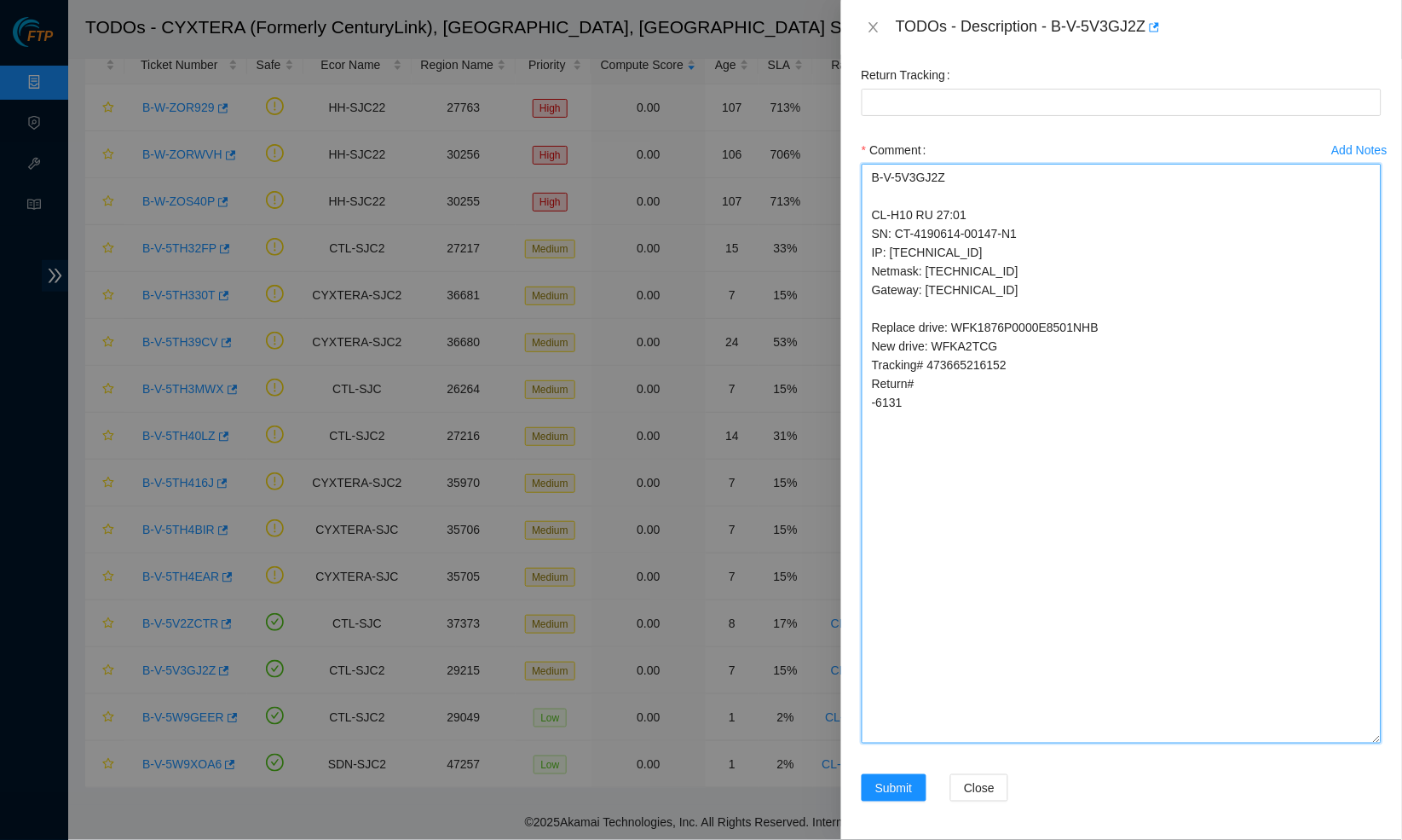
paste textarea "Verified it was safe to work on machine with a NOCC rep Powered down server Rem…"
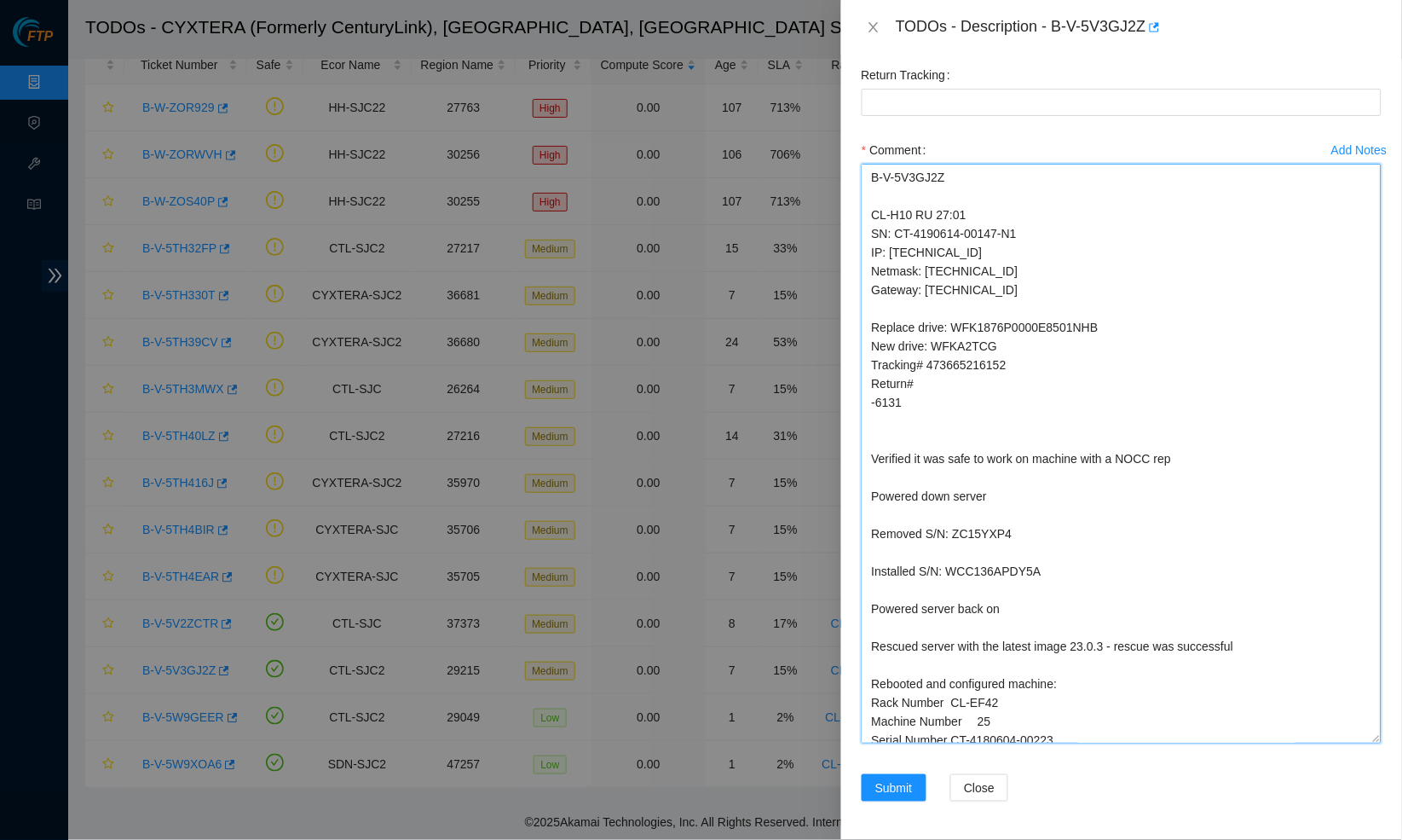
scroll to position [133, 0]
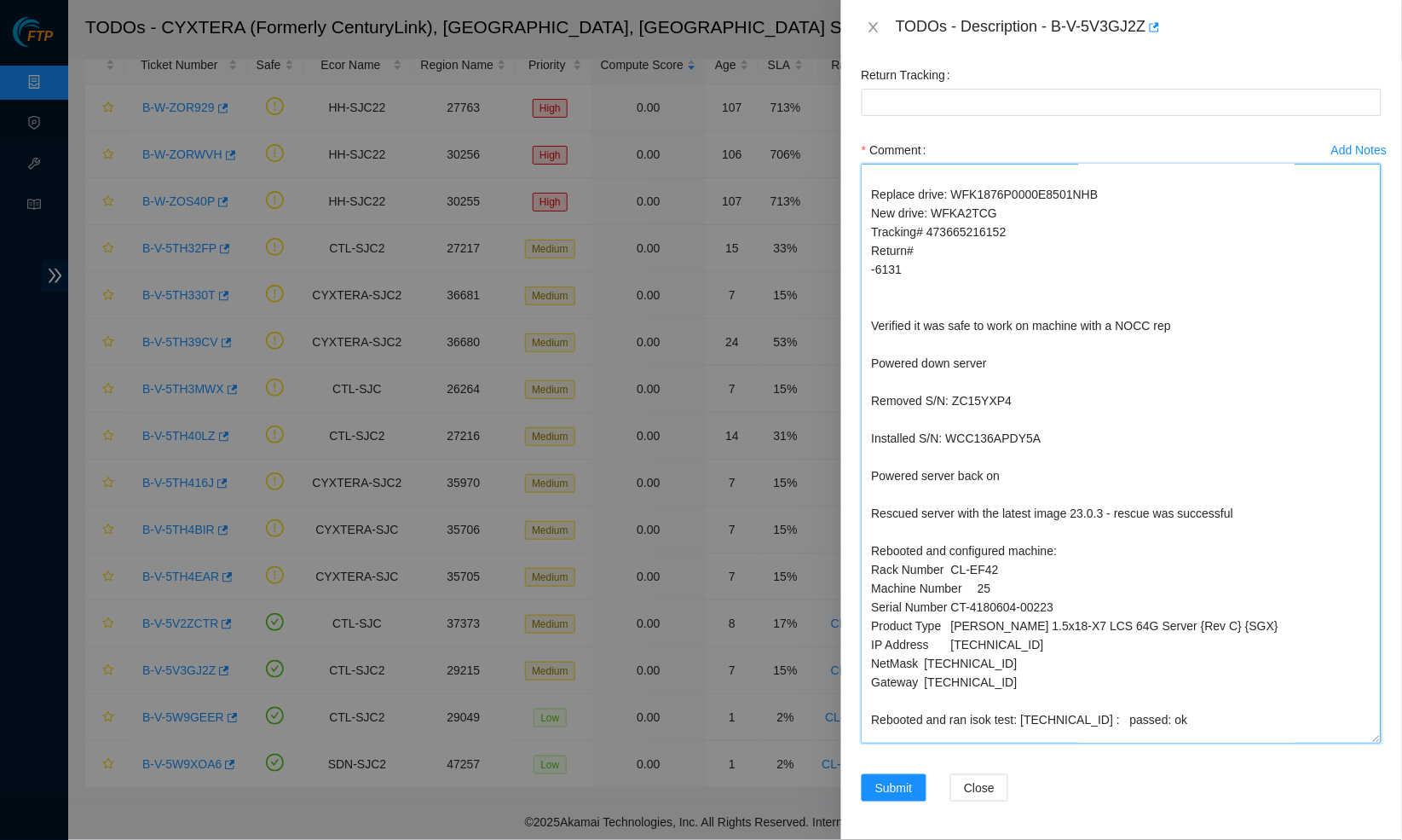
drag, startPoint x: 956, startPoint y: 435, endPoint x: 1087, endPoint y: 428, distance: 131.2
click at [1087, 428] on textarea "B-V-5V3GJ2Z CL-H10 RU 27:01 SN: CT-4190614-00147-N1 IP: 23.50.49.21 Netmask: 25…" at bounding box center [1122, 453] width 520 height 579
click at [895, 343] on textarea "B-V-5V3GJ2Z CL-H10 RU 27:01 SN: CT-4190614-00147-N1 IP: 23.50.49.21 Netmask: 25…" at bounding box center [1122, 453] width 520 height 579
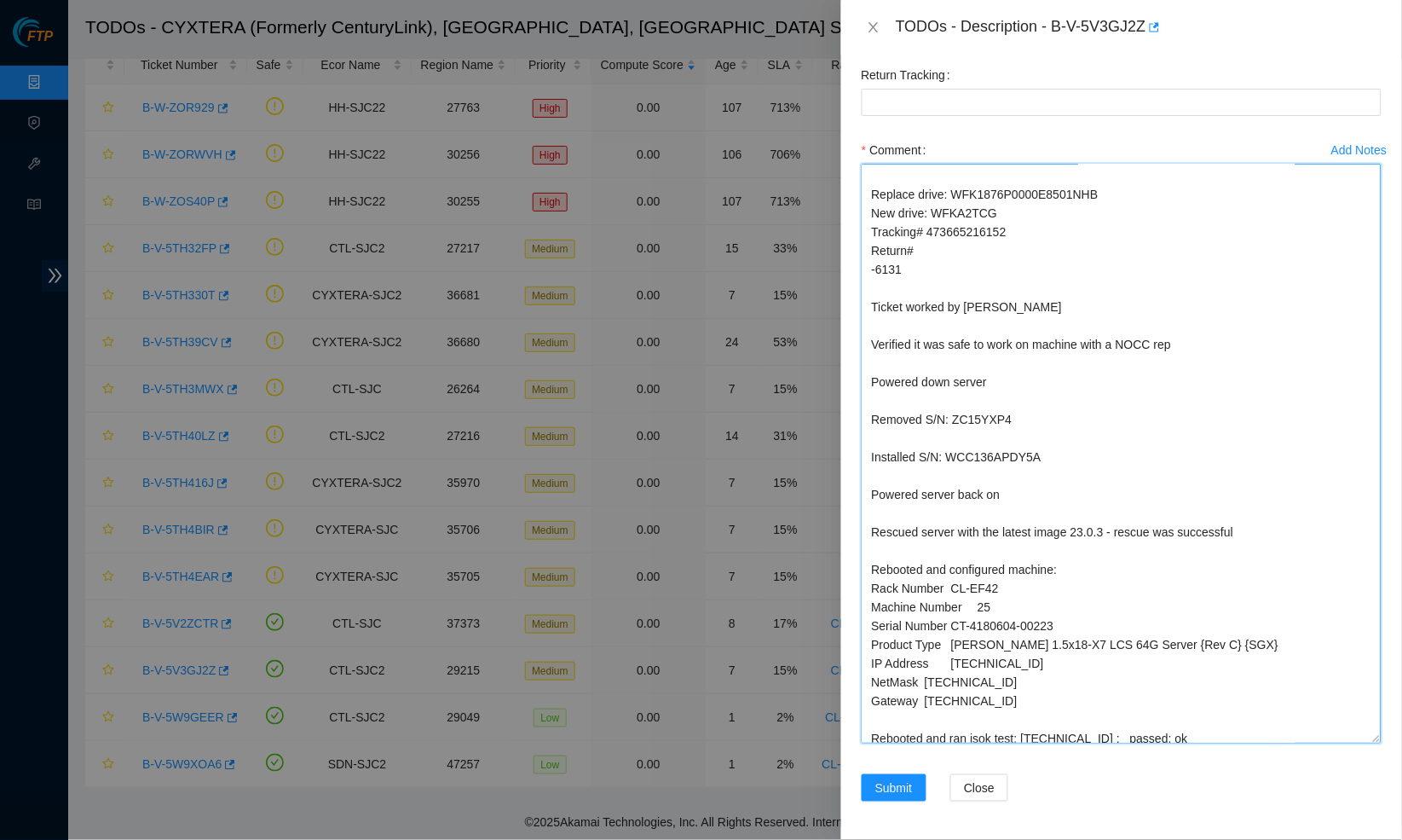
drag, startPoint x: 935, startPoint y: 252, endPoint x: 1009, endPoint y: 252, distance: 74.0
click at [1009, 252] on textarea "B-V-5V3GJ2Z CL-H10 RU 27:01 SN: CT-4190614-00147-N1 IP: 23.50.49.21 Netmask: 25…" at bounding box center [1122, 453] width 520 height 579
drag, startPoint x: 950, startPoint y: 490, endPoint x: 1149, endPoint y: 478, distance: 199.4
click at [1149, 478] on textarea "B-V-5V3GJ2Z CL-H10 RU 27:01 SN: CT-4190614-00147-N1 IP: 23.50.49.21 Netmask: 25…" at bounding box center [1122, 453] width 520 height 579
click at [1026, 502] on textarea "B-V-5V3GJ2Z CL-H10 RU 27:01 SN: CT-4190614-00147-N1 IP: 23.50.49.21 Netmask: 25…" at bounding box center [1122, 453] width 520 height 579
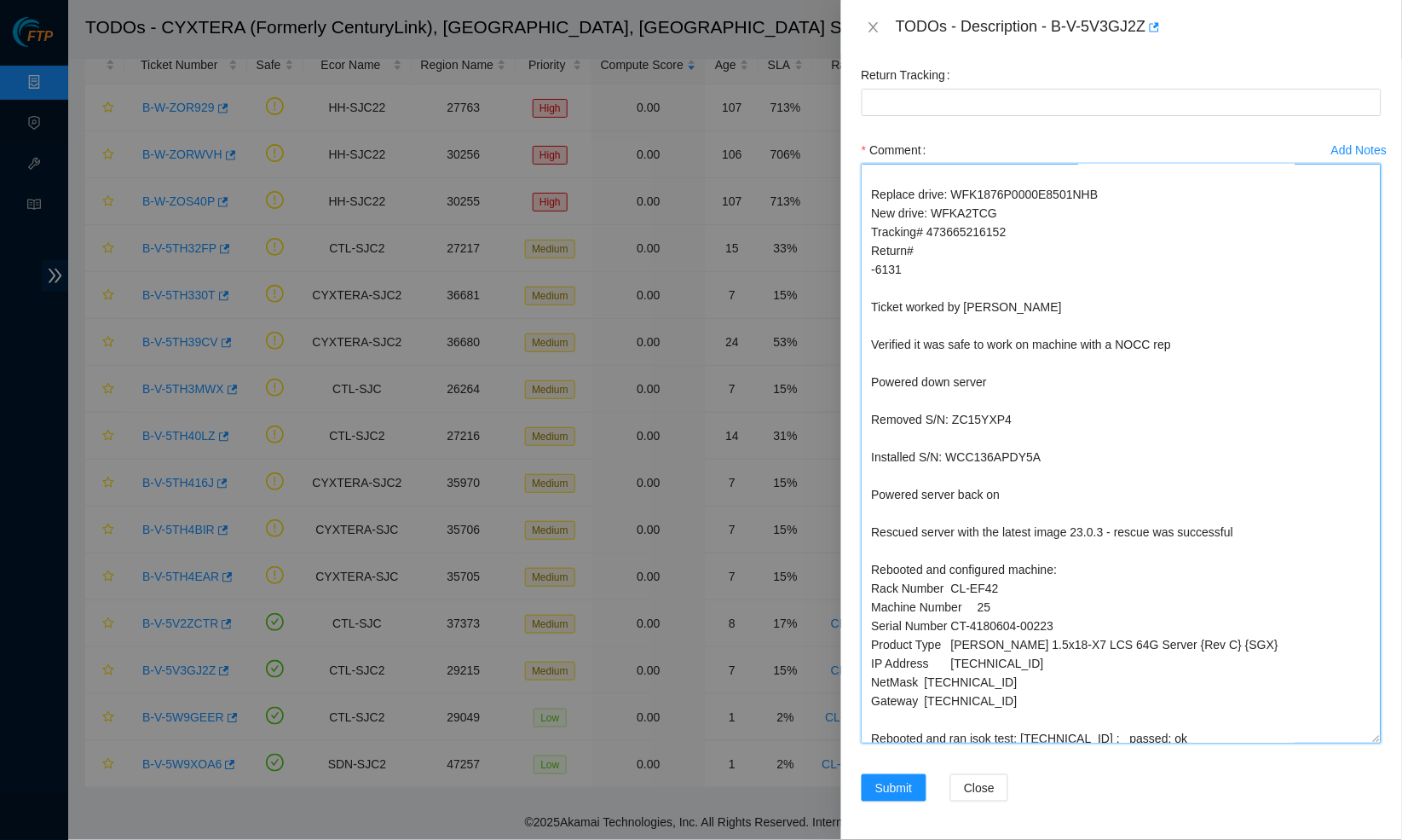
click at [970, 491] on textarea "B-V-5V3GJ2Z CL-H10 RU 27:01 SN: CT-4190614-00147-N1 IP: 23.50.49.21 Netmask: 25…" at bounding box center [1122, 453] width 520 height 579
paste textarea "FKA2TCG"
drag, startPoint x: 957, startPoint y: 237, endPoint x: 1143, endPoint y: 234, distance: 186.0
click at [1143, 234] on textarea "B-V-5V3GJ2Z CL-H10 RU 27:01 SN: CT-4190614-00147-N1 IP: 23.50.49.21 Netmask: 25…" at bounding box center [1122, 453] width 520 height 579
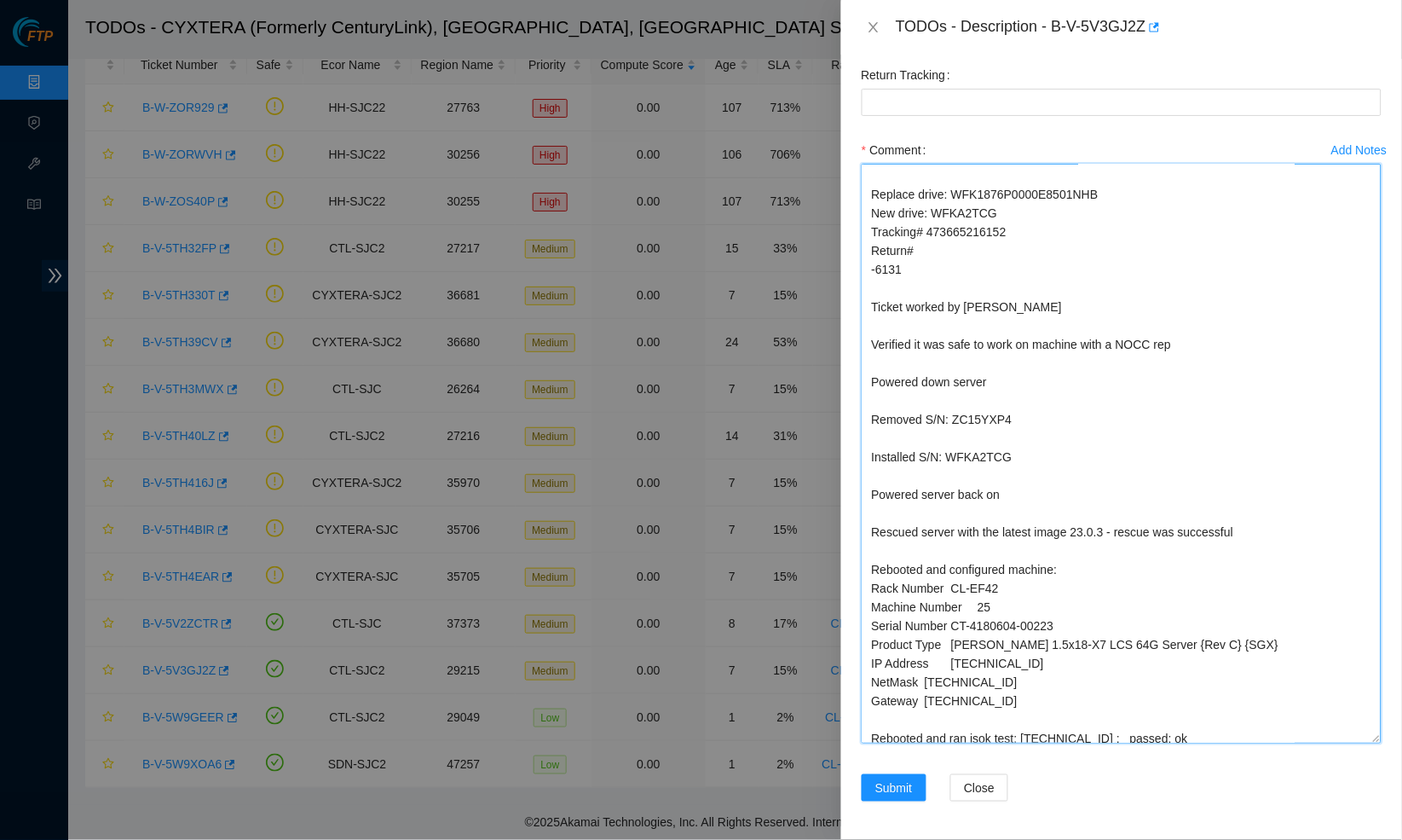
click at [971, 457] on textarea "B-V-5V3GJ2Z CL-H10 RU 27:01 SN: CT-4190614-00147-N1 IP: 23.50.49.21 Netmask: 25…" at bounding box center [1122, 453] width 520 height 579
paste textarea "WFK1876P0000E8501NHB"
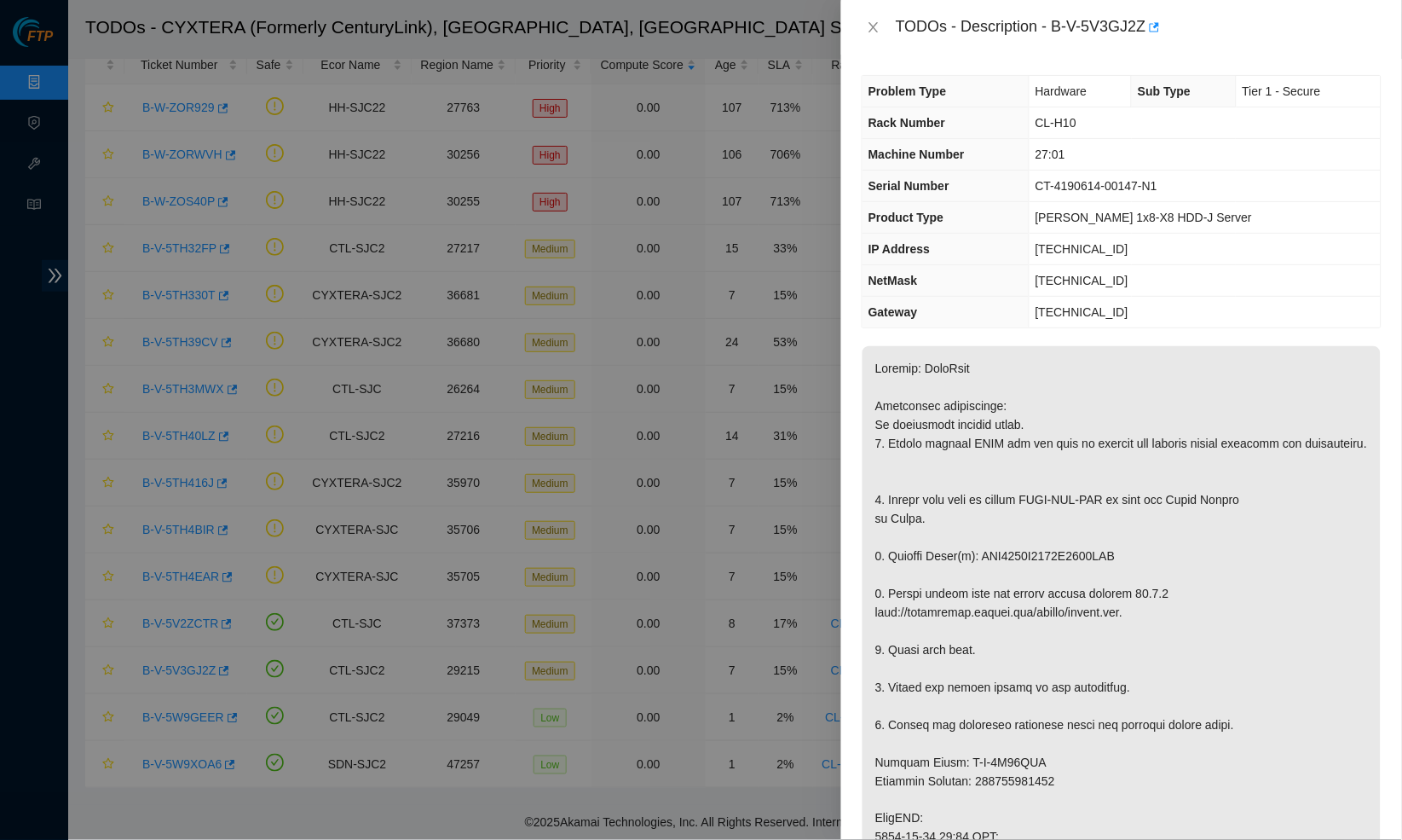
scroll to position [0, 0]
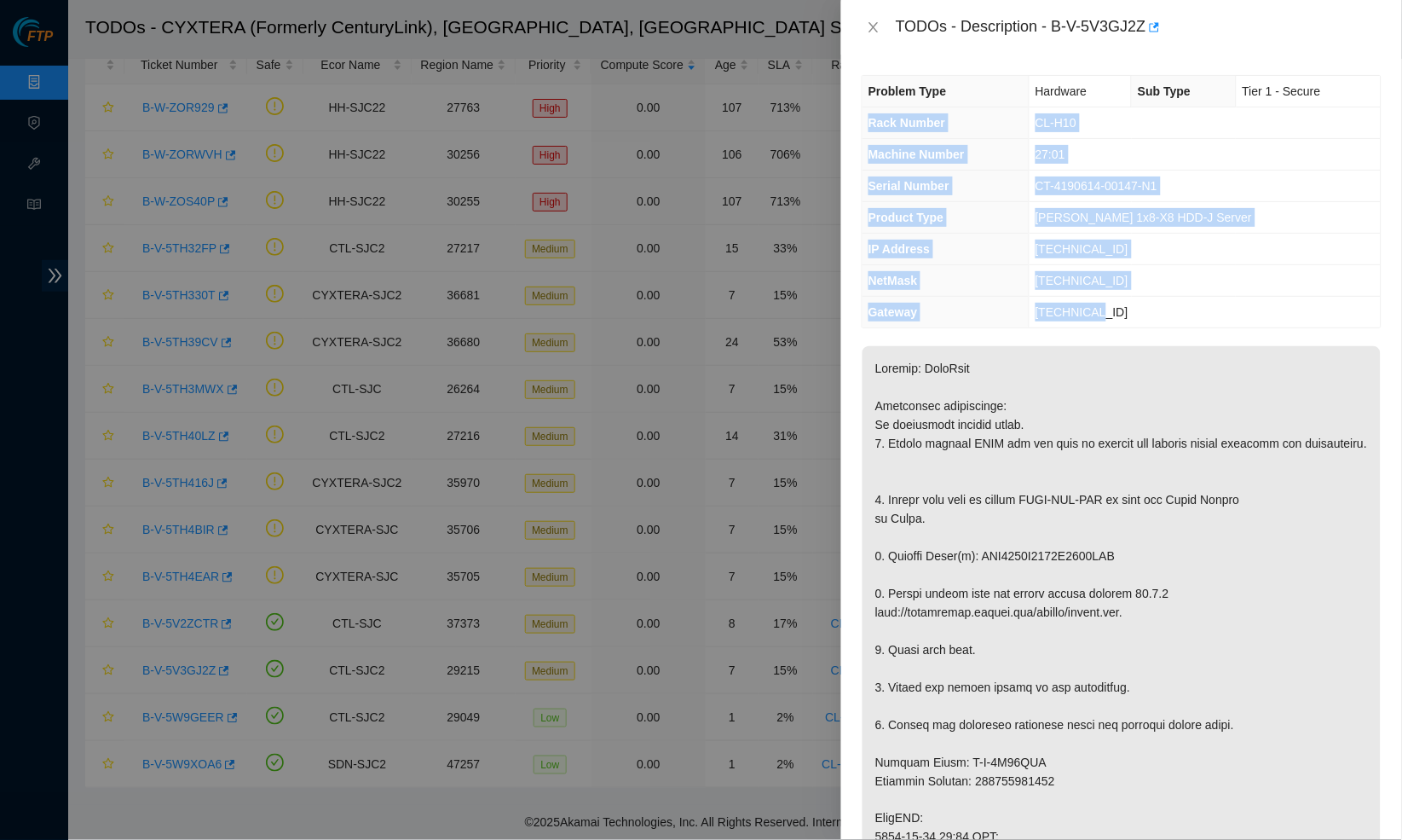
drag, startPoint x: 1122, startPoint y: 309, endPoint x: 867, endPoint y: 121, distance: 316.8
click at [867, 121] on tbody "Problem Type Hardware Sub Type Tier 1 - Secure Rack Number CL-H10 Machine Numbe…" at bounding box center [1121, 202] width 519 height 251
copy tbody "Rack Number CL-H10 Machine Number 27:01 Serial Number CT-4190614-00147-N1 Produ…"
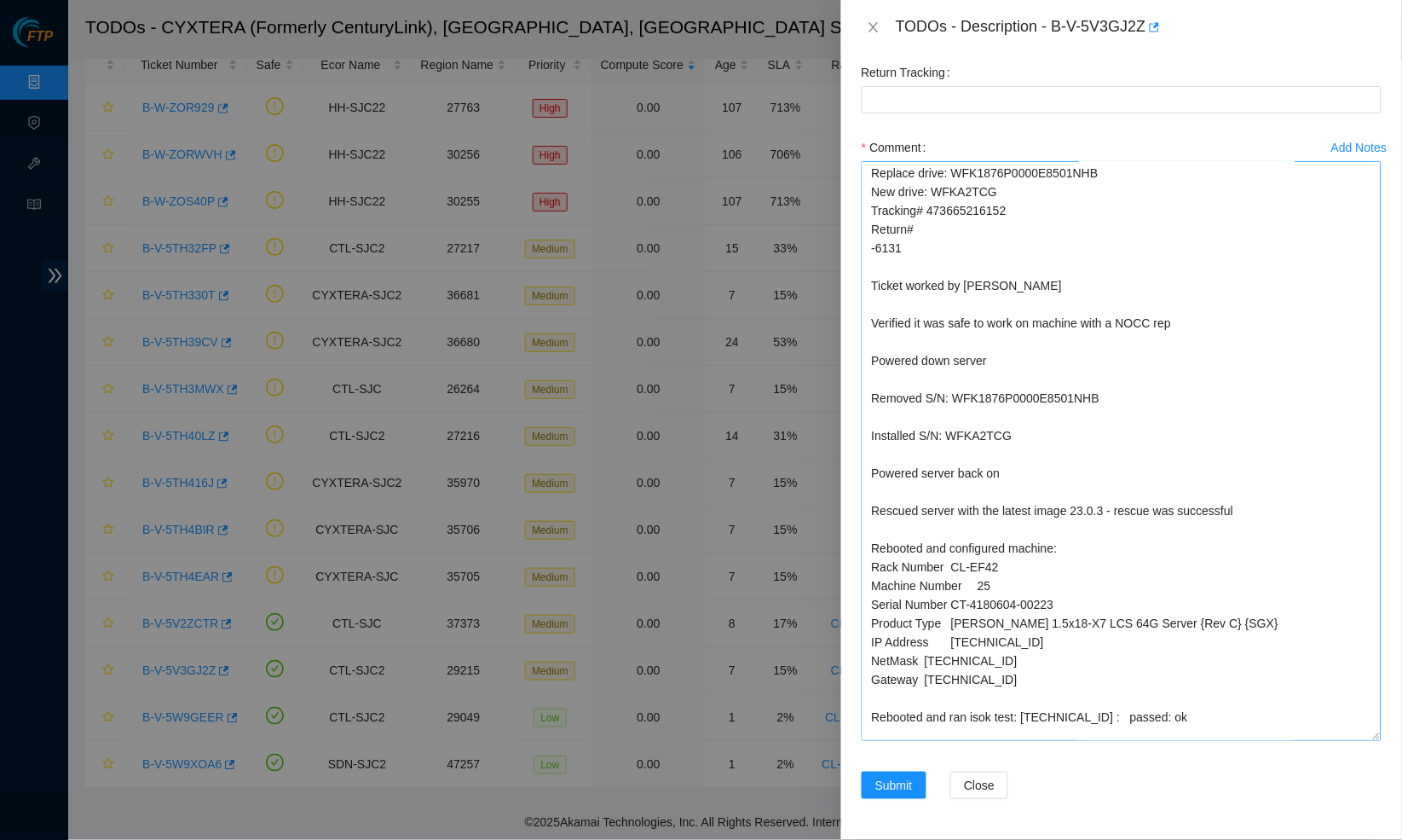
scroll to position [151, 0]
drag, startPoint x: 1012, startPoint y: 655, endPoint x: 867, endPoint y: 545, distance: 182.0
click at [867, 545] on textarea "B-V-5V3GJ2Z CL-H10 RU 27:01 SN: CT-4190614-00147-N1 IP: 23.50.49.21 Netmask: 25…" at bounding box center [1122, 451] width 520 height 579
paste textarea "H10 Machine Number 27:01 Serial Number CT-4190614-00147-N1 Product Type Ciara 1…"
drag, startPoint x: 1030, startPoint y: 620, endPoint x: 953, endPoint y: 620, distance: 77.0
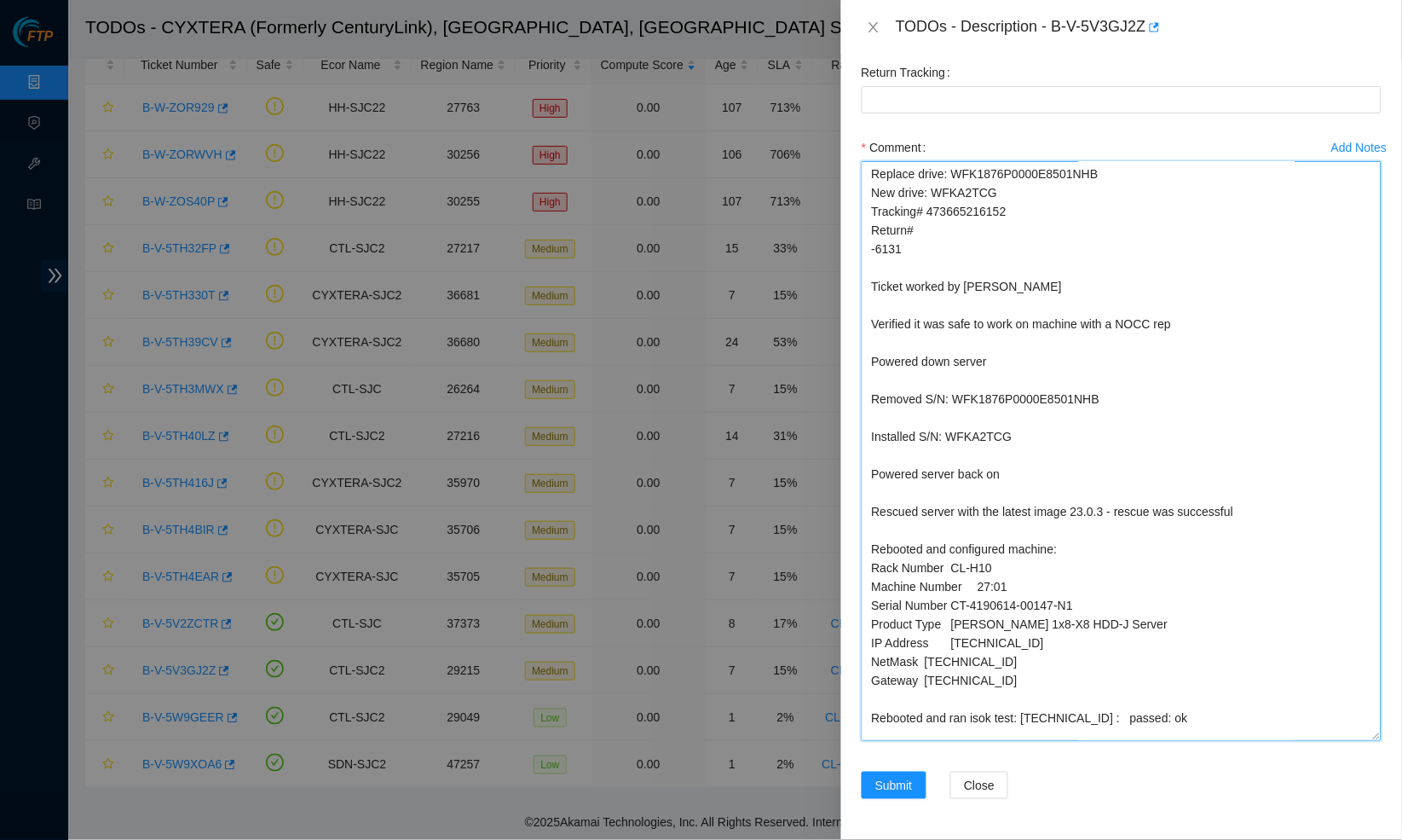
click at [953, 620] on textarea "B-V-5V3GJ2Z CL-H10 RU 27:01 SN: CT-4190614-00147-N1 IP: 23.50.49.21 Netmask: 25…" at bounding box center [1122, 451] width 520 height 579
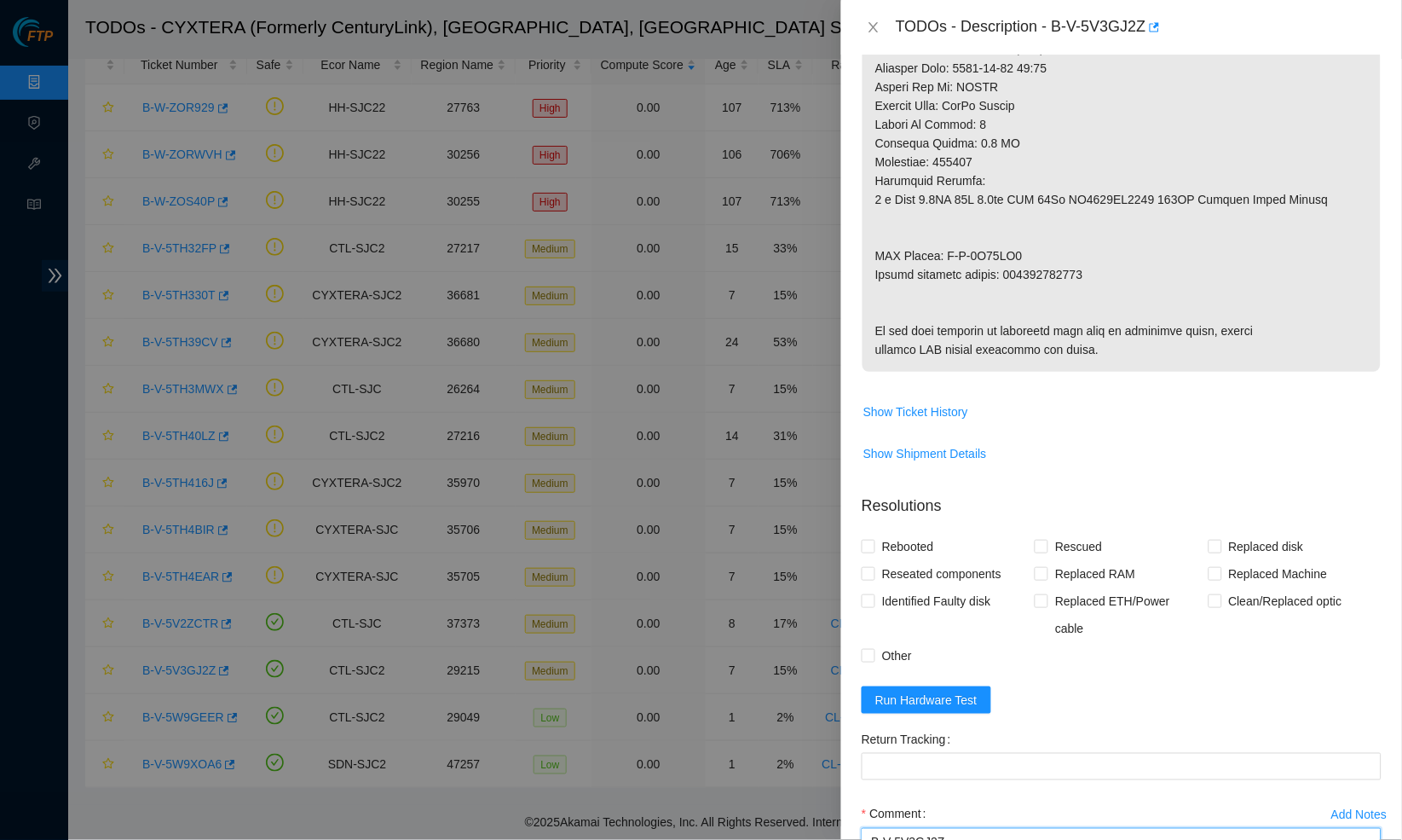
scroll to position [921, 0]
drag, startPoint x: 1015, startPoint y: 252, endPoint x: 1118, endPoint y: 252, distance: 103.0
copy p "473665216163"
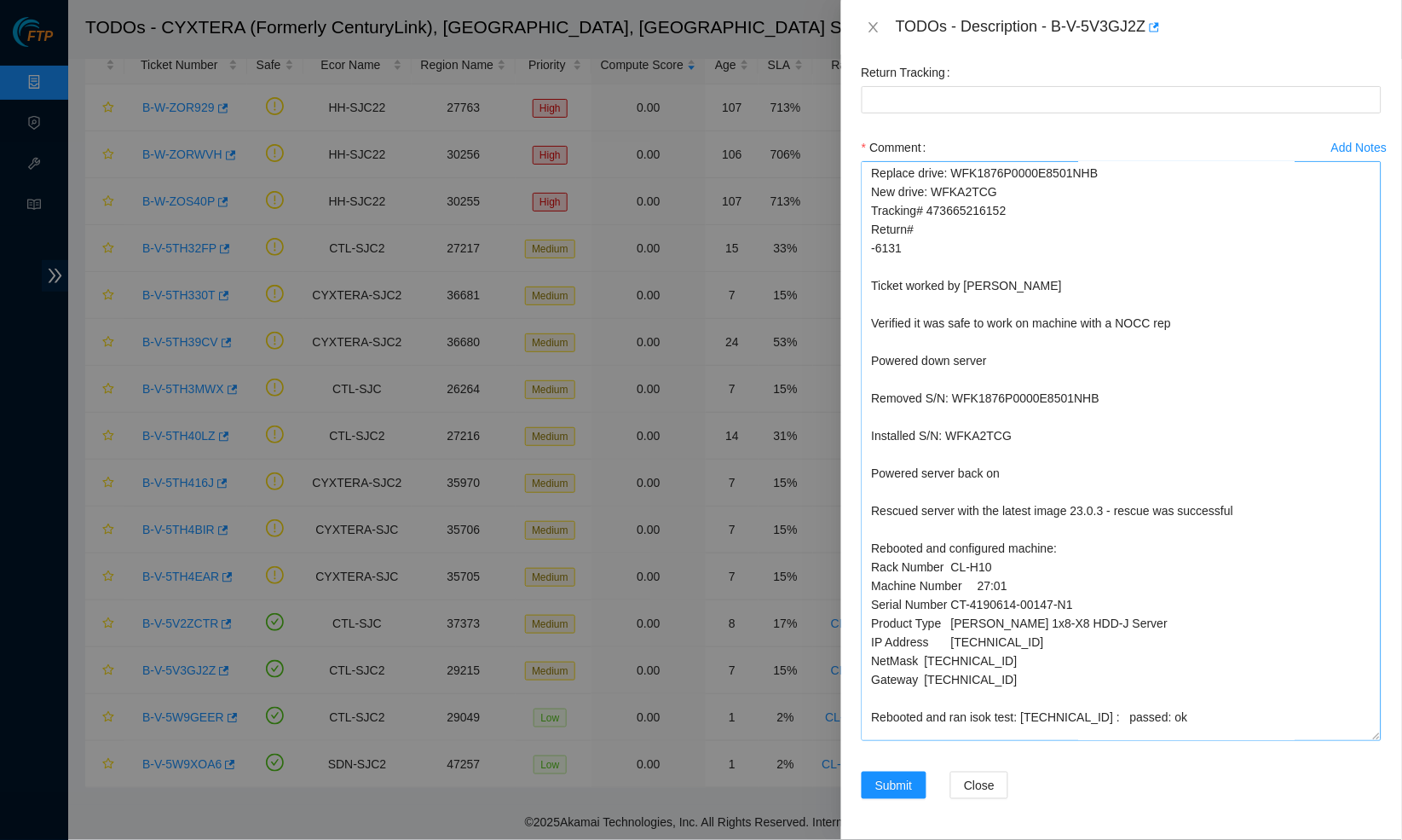
scroll to position [151, 0]
drag, startPoint x: 907, startPoint y: 726, endPoint x: 999, endPoint y: 728, distance: 92.0
click at [999, 728] on textarea "B-V-5V3GJ2Z CL-H10 RU 27:01 SN: CT-4190614-00147-N1 IP: 23.50.49.21 Netmask: 25…" at bounding box center [1122, 451] width 520 height 579
paste textarea "73665216163"
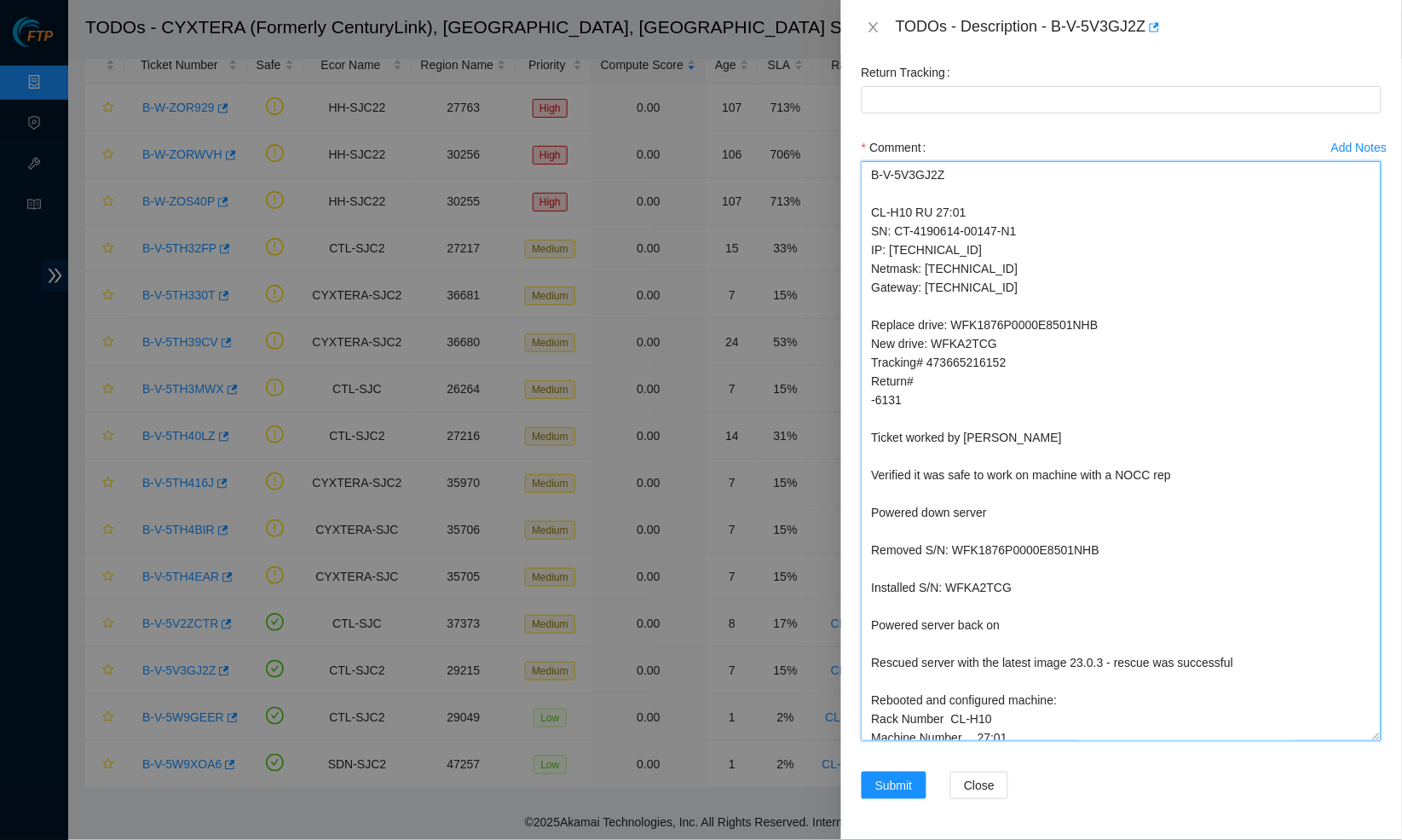
scroll to position [1634, 0]
drag, startPoint x: 1000, startPoint y: 500, endPoint x: 783, endPoint y: 498, distance: 217.0
click at [783, 498] on div "TODOs - Description - B-V-5V3GJ2Z Problem Type Hardware Sub Type Tier 1 - Secur…" at bounding box center [701, 420] width 1402 height 840
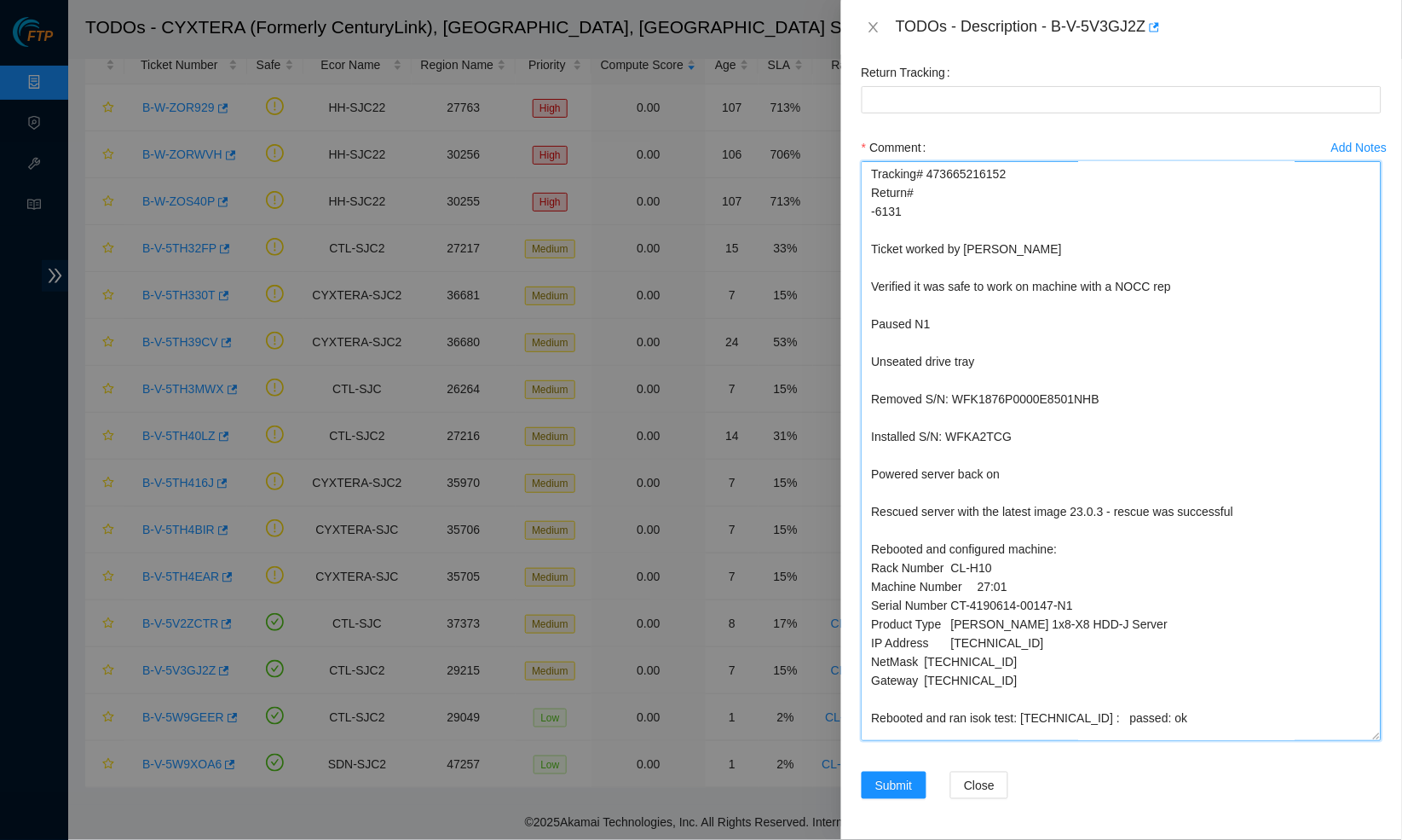
scroll to position [187, 0]
drag, startPoint x: 1031, startPoint y: 460, endPoint x: 799, endPoint y: 460, distance: 232.0
click at [799, 460] on div "TODOs - Description - B-V-5V3GJ2Z Problem Type Hardware Sub Type Tier 1 - Secur…" at bounding box center [701, 420] width 1402 height 840
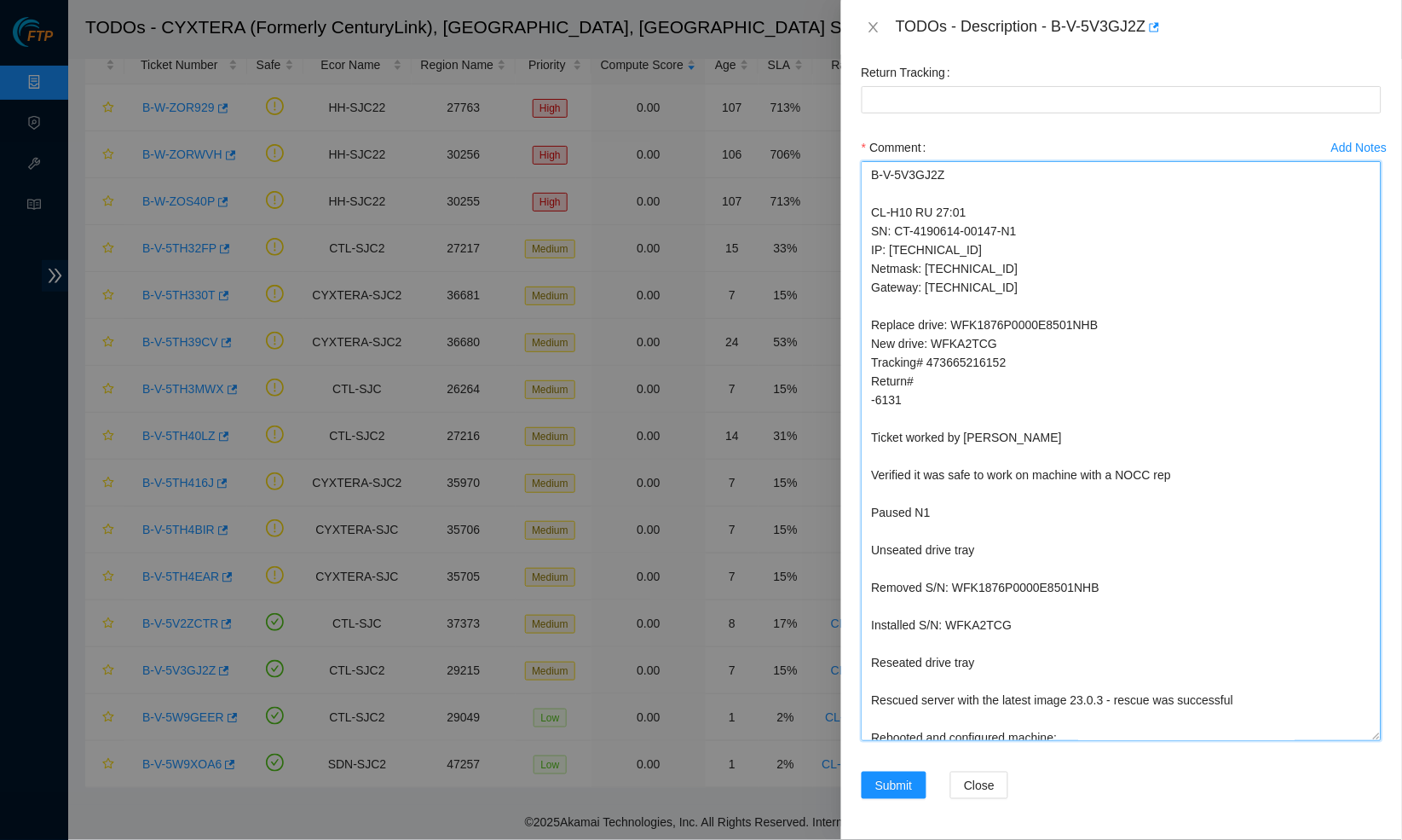
scroll to position [0, 0]
drag, startPoint x: 894, startPoint y: 405, endPoint x: 841, endPoint y: 143, distance: 267.3
click at [841, 143] on div "Problem Type Hardware Sub Type Tier 1 - Secure Rack Number CL-H10 Machine Numbe…" at bounding box center [1121, 446] width 561 height 785
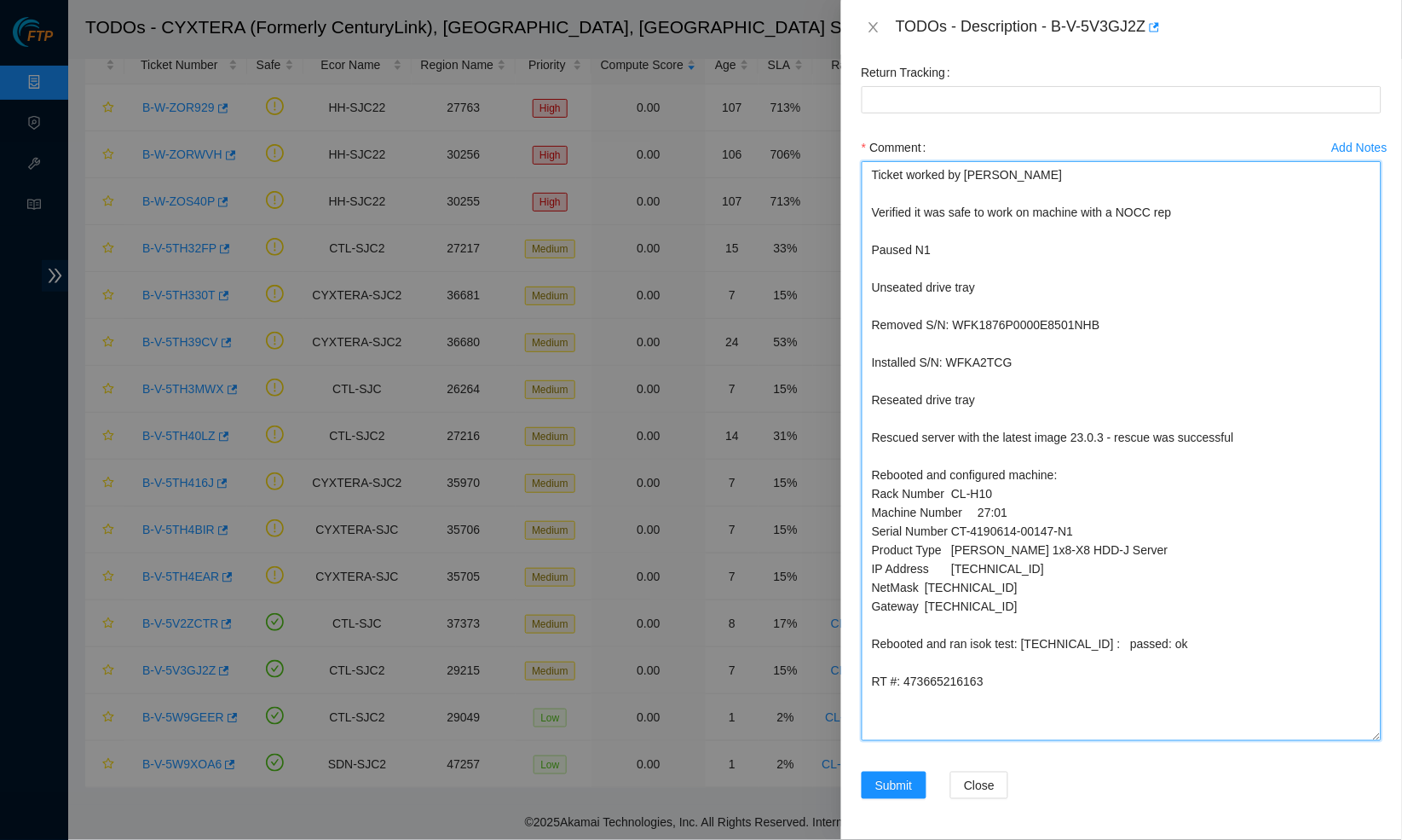
scroll to position [1634, 0]
drag, startPoint x: 1218, startPoint y: 622, endPoint x: 1031, endPoint y: 622, distance: 187.0
click at [1031, 622] on textarea "Ticket worked by Daniel Ackerman Verified it was safe to work on machine with a…" at bounding box center [1122, 451] width 520 height 579
paste textarea "50.49.21"
click at [912, 730] on textarea "Ticket worked by Daniel Ackerman Verified it was safe to work on machine with a…" at bounding box center [1122, 451] width 520 height 579
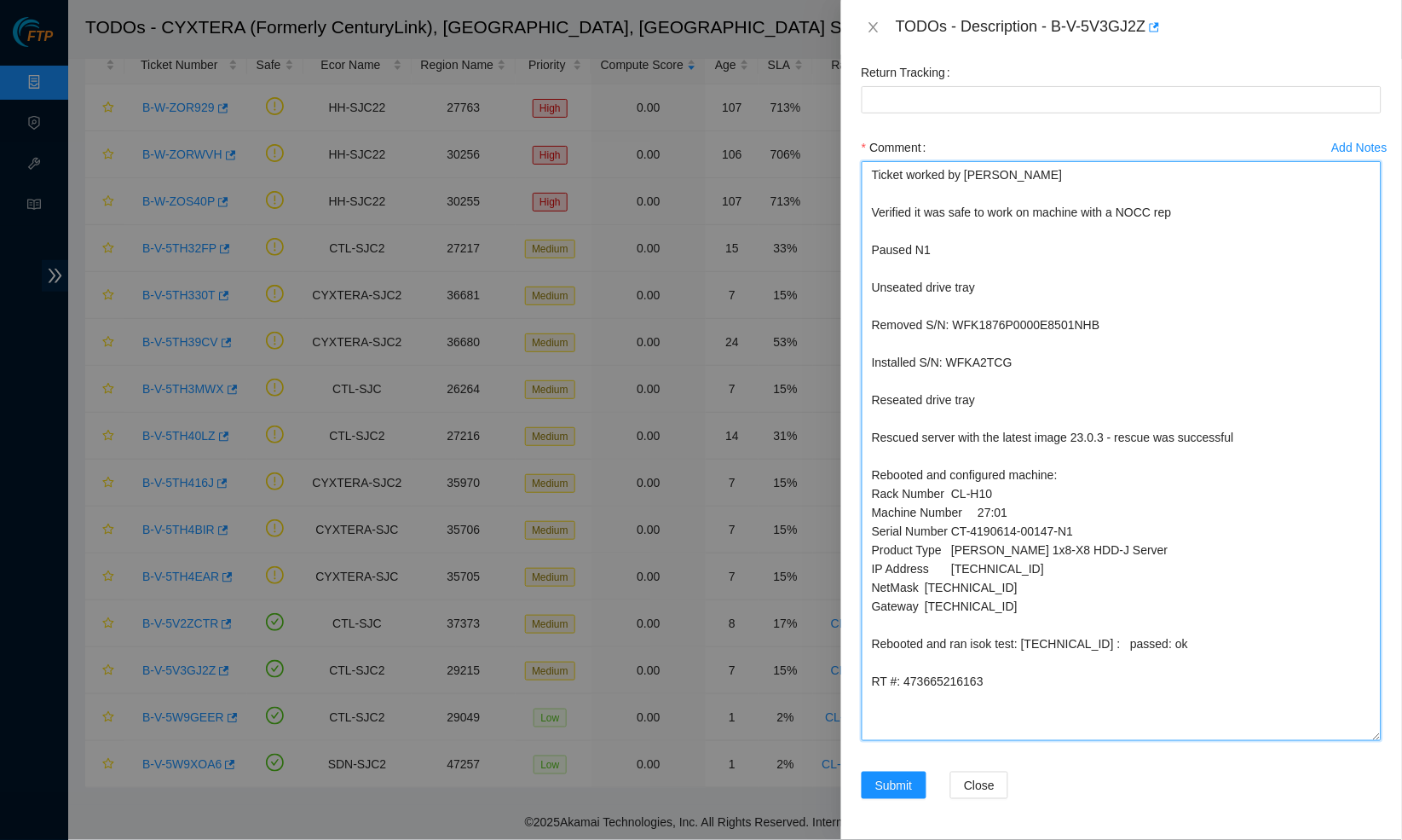
drag, startPoint x: 907, startPoint y: 662, endPoint x: 1000, endPoint y: 662, distance: 93.0
click at [1000, 662] on textarea "Ticket worked by Daniel Ackerman Verified it was safe to work on machine with a…" at bounding box center [1122, 451] width 520 height 579
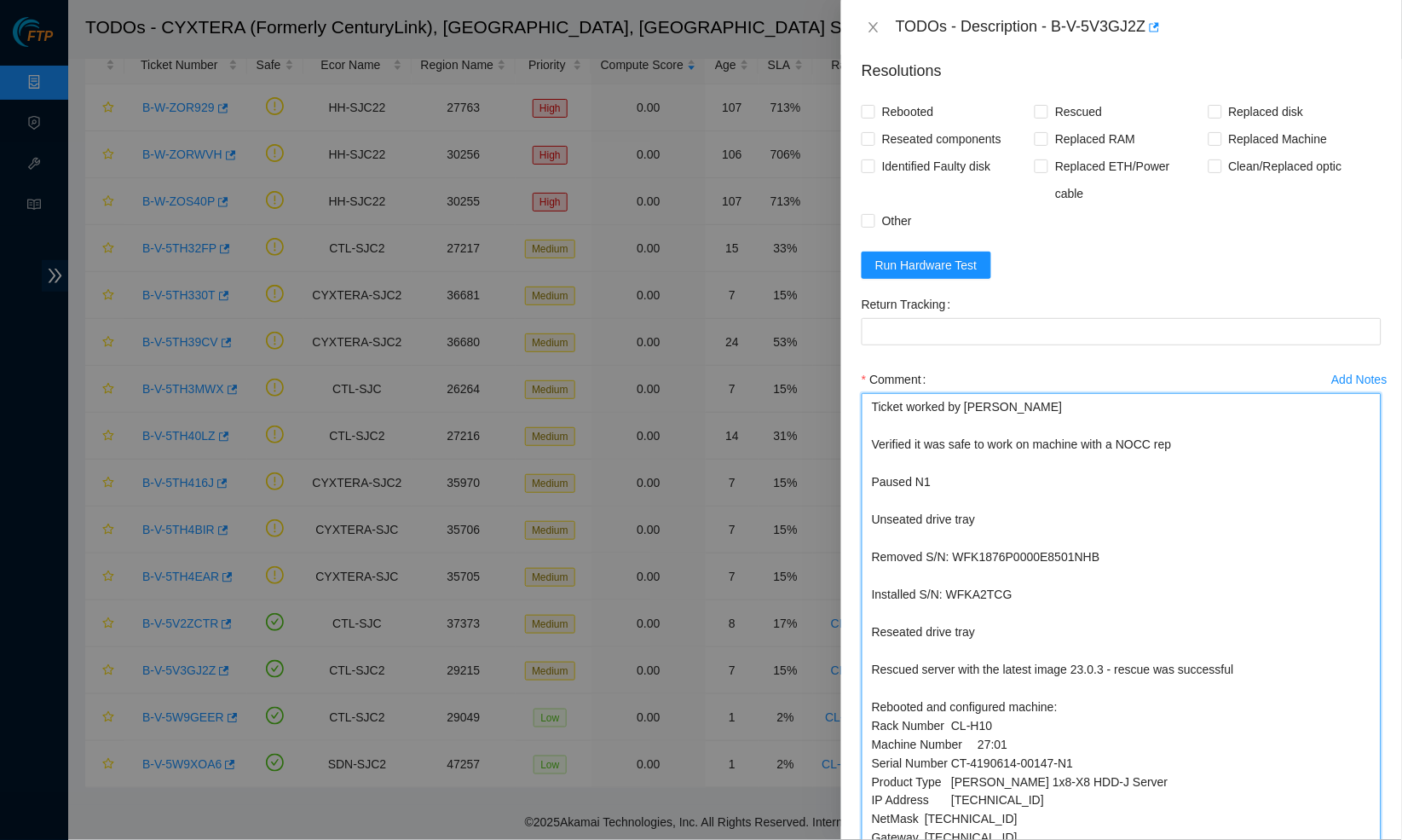
scroll to position [1327, 0]
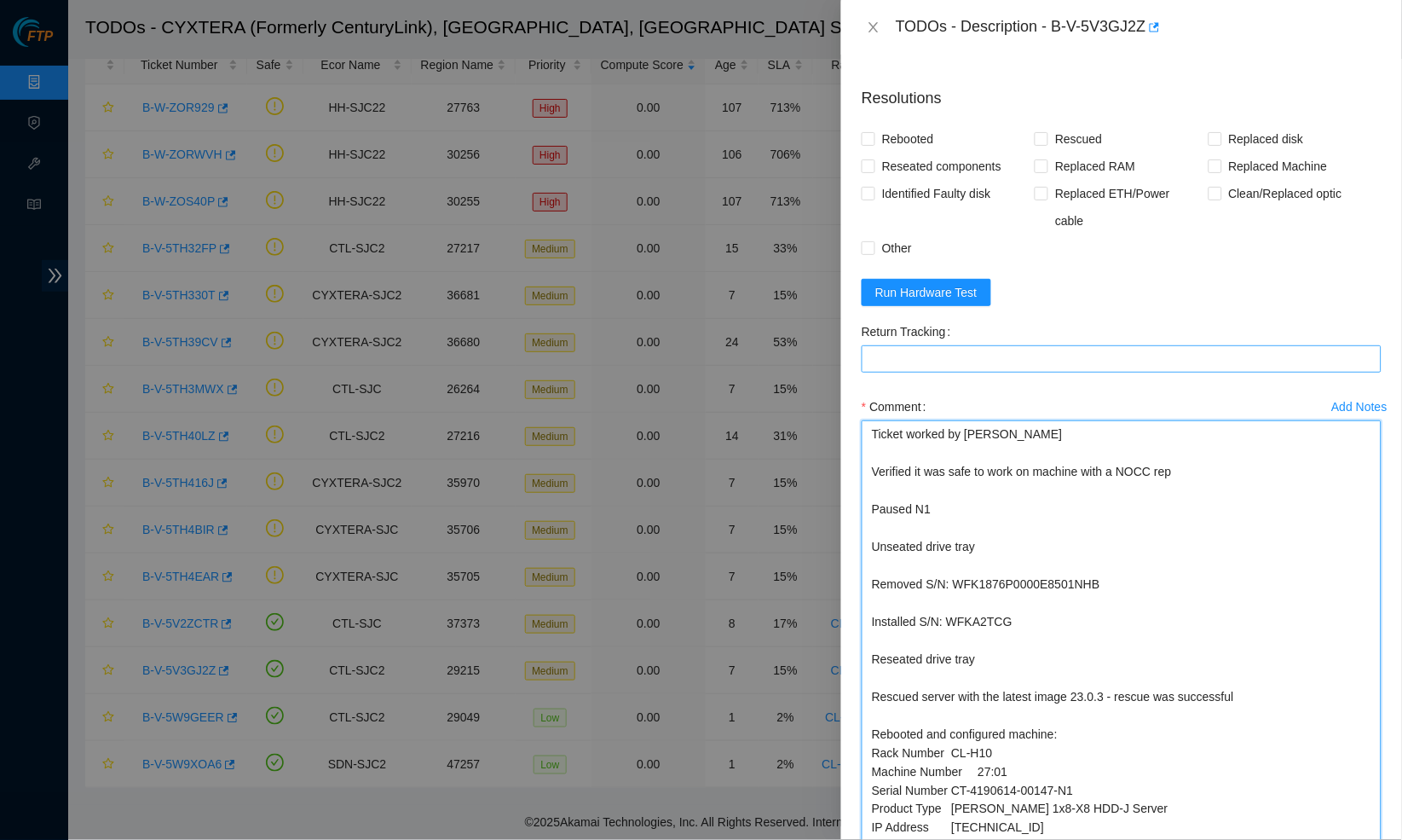
type textarea "Ticket worked by Daniel Ackerman Verified it was safe to work on machine with a…"
click at [978, 373] on Tracking "Return Tracking" at bounding box center [1122, 359] width 520 height 27
paste Tracking "473665216163"
type Tracking "473665216163"
click at [874, 146] on span at bounding box center [869, 139] width 14 height 14
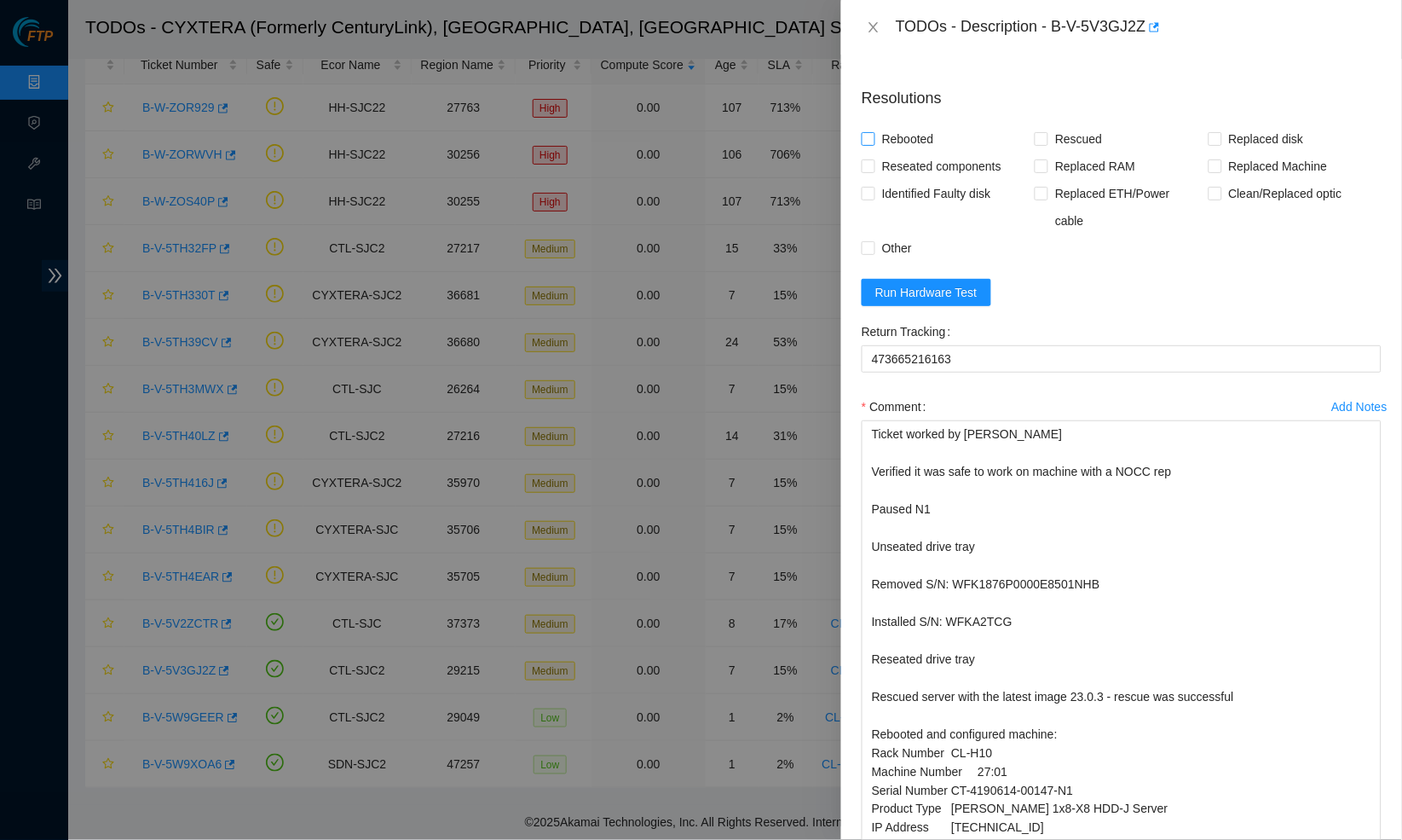
click at [874, 144] on input "Rebooted" at bounding box center [868, 138] width 12 height 12
checkbox input "true"
click at [1046, 144] on input "Rescued" at bounding box center [1041, 138] width 12 height 12
checkbox input "true"
click at [1223, 153] on span "Replaced disk" at bounding box center [1267, 139] width 89 height 27
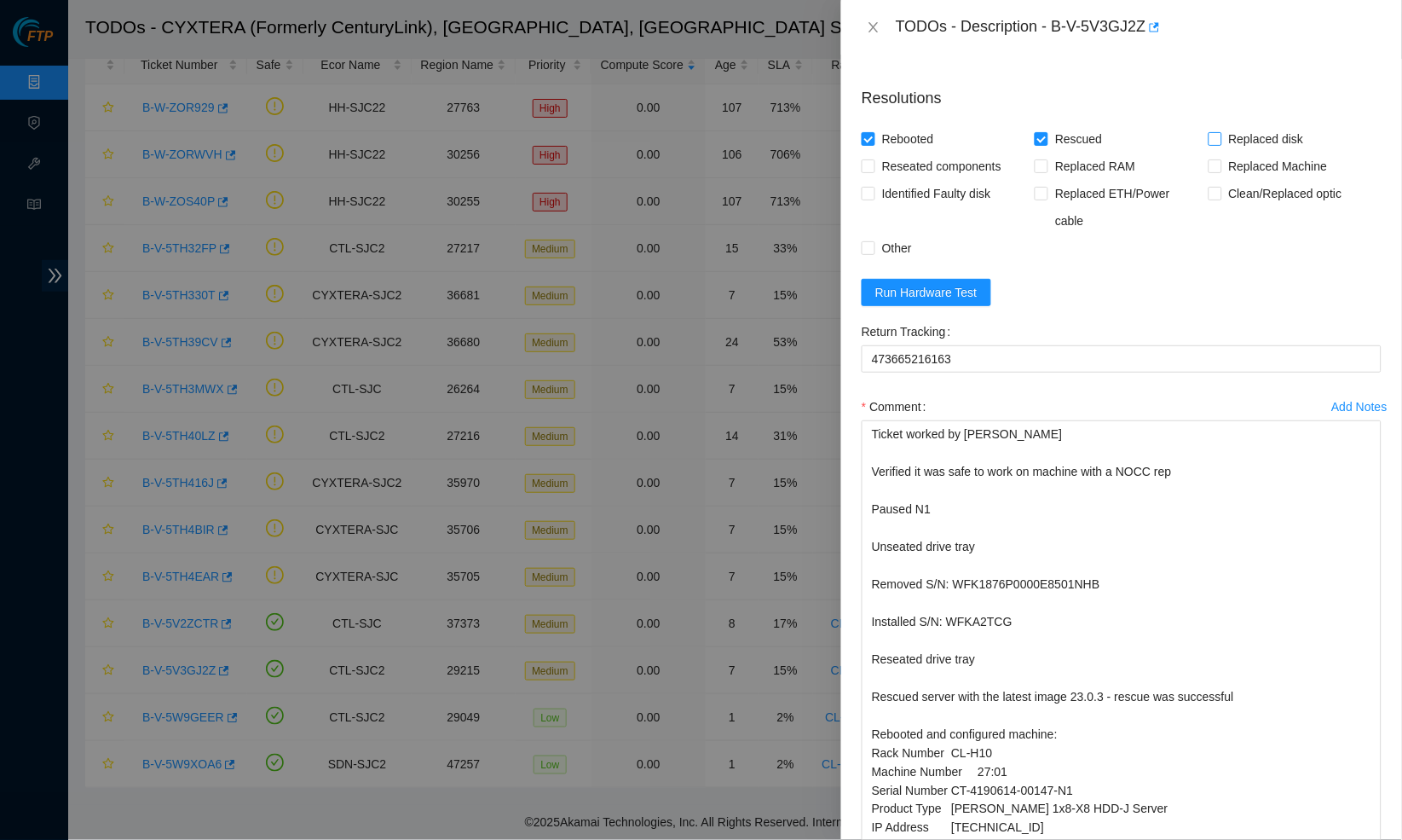
click at [1220, 144] on input "Replaced disk" at bounding box center [1215, 138] width 12 height 12
checkbox input "true"
click at [874, 173] on span at bounding box center [869, 166] width 14 height 14
click at [874, 171] on input "Reseated components" at bounding box center [868, 165] width 12 height 12
checkbox input "true"
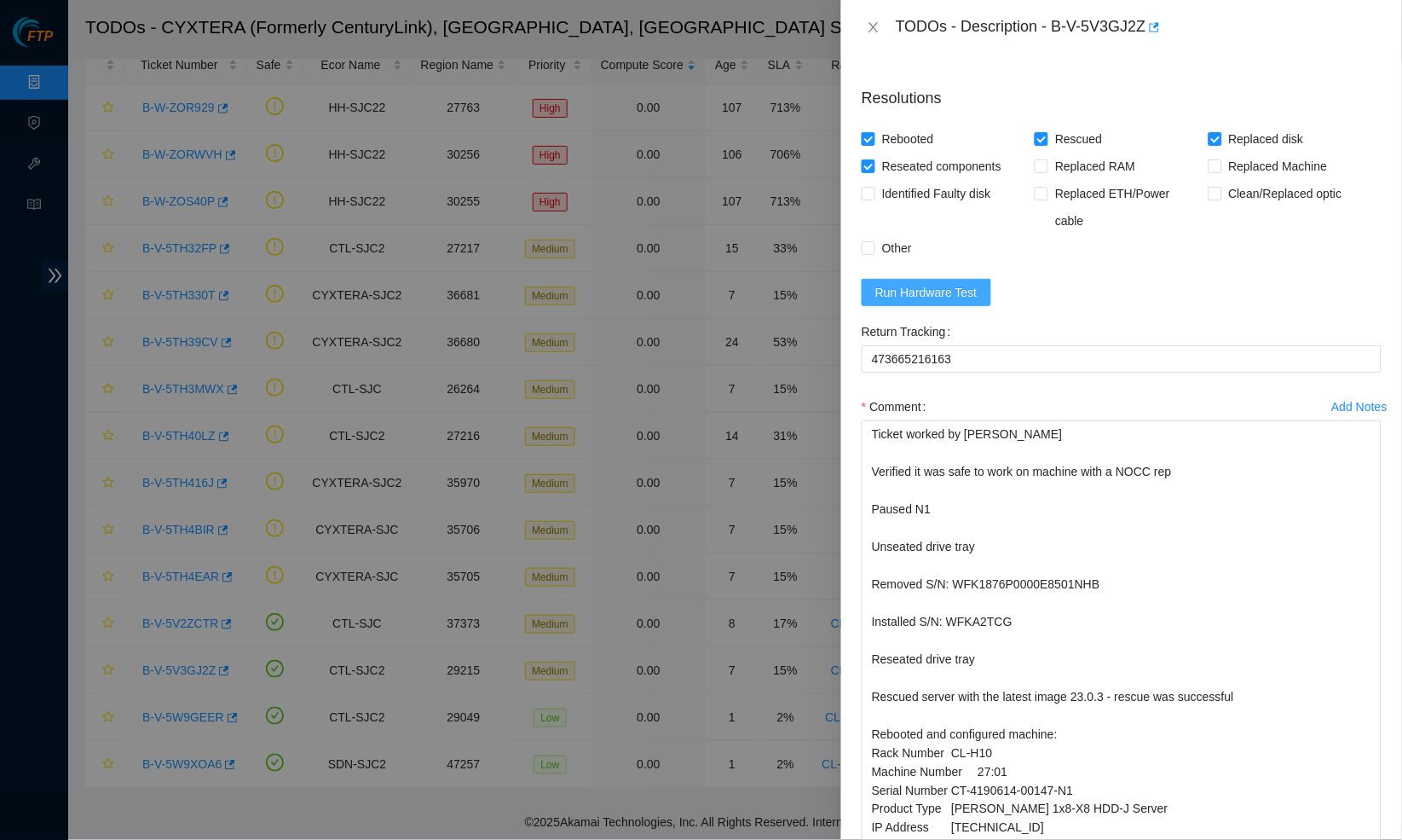
click at [892, 302] on span "Run Hardware Test" at bounding box center [927, 292] width 102 height 18
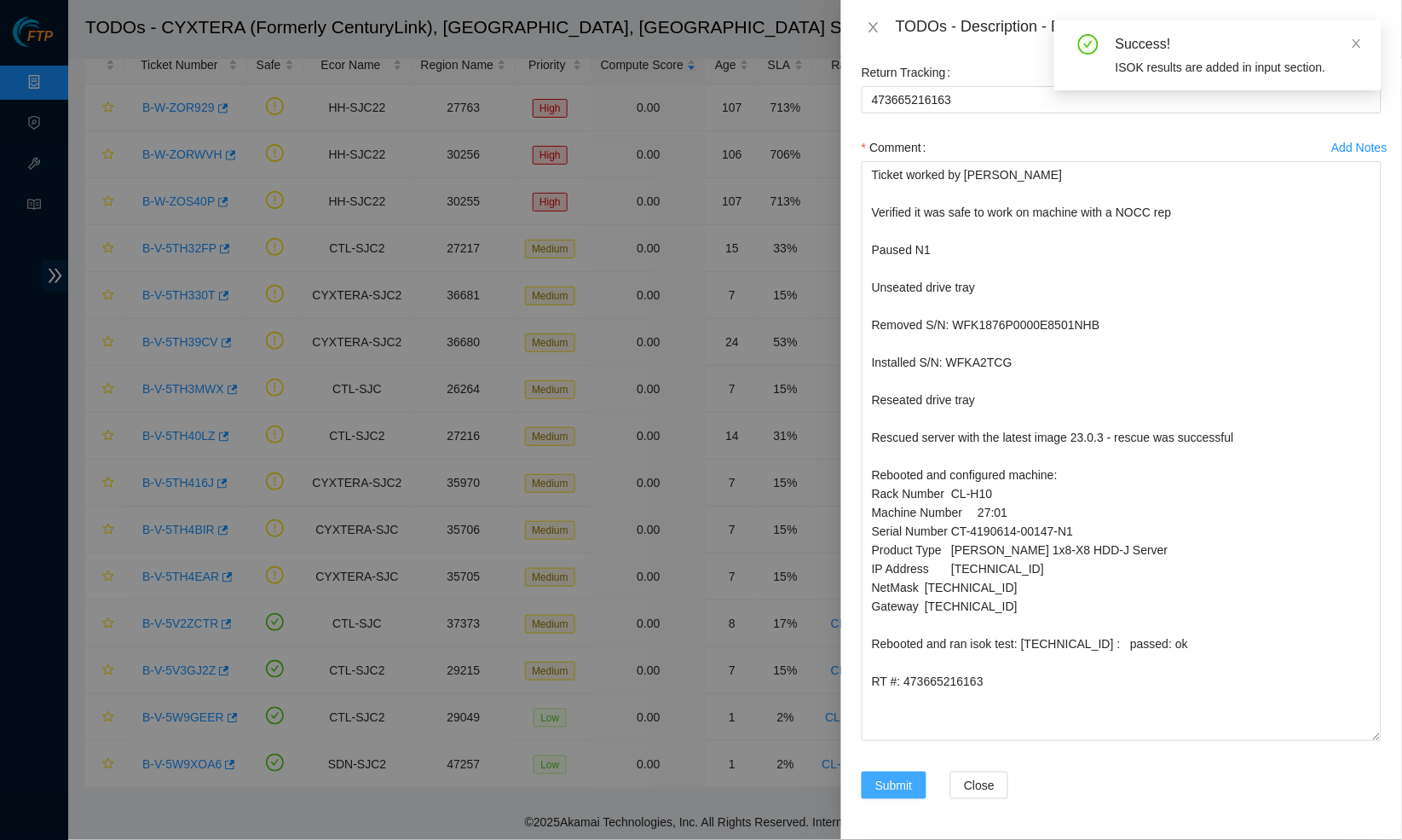
scroll to position [1732, 0]
click at [884, 767] on div "Add Notes Comment Ticket worked by Daniel Ackerman Verified it was safe to work…" at bounding box center [1121, 453] width 534 height 637
click at [884, 785] on span "Submit" at bounding box center [894, 784] width 38 height 18
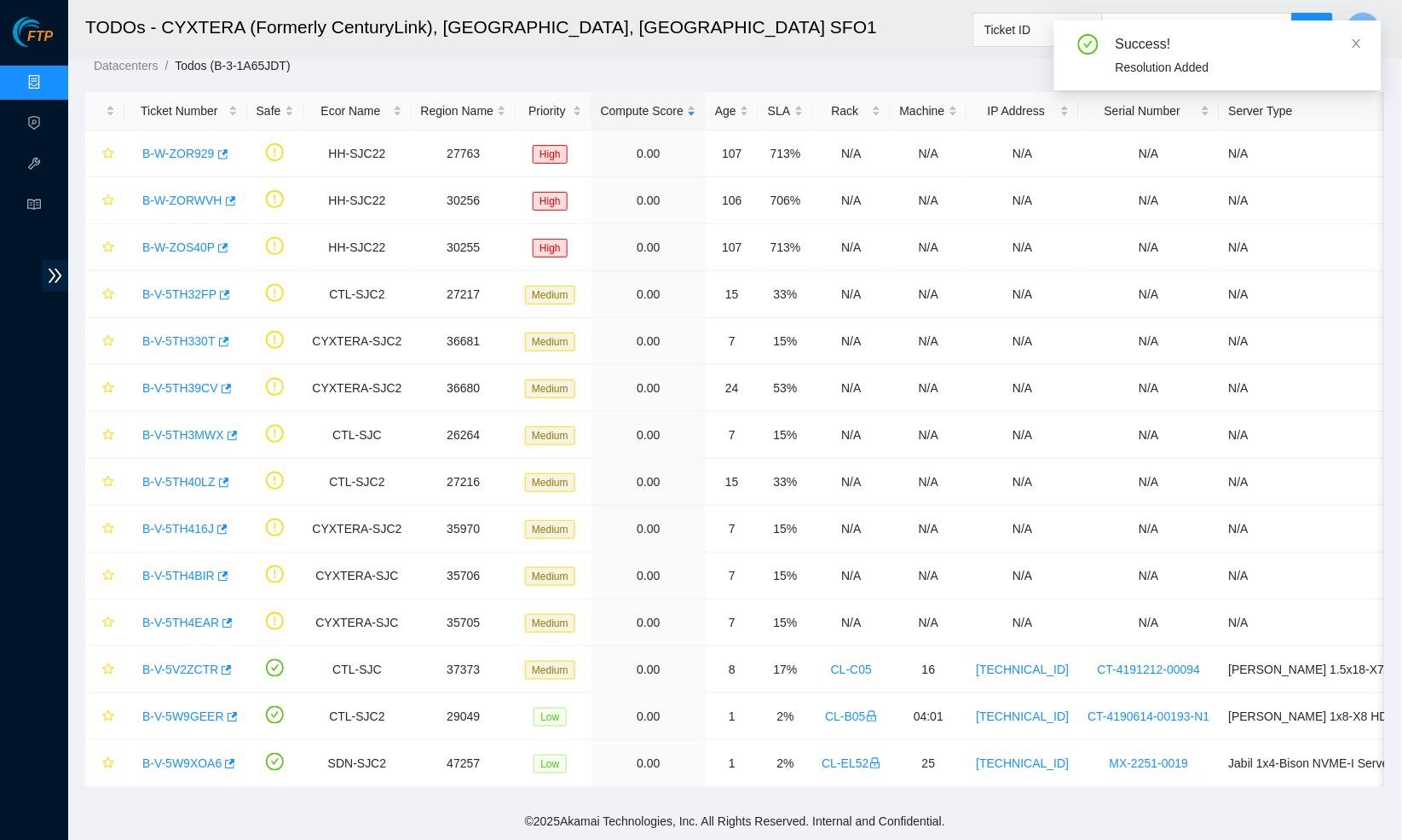
scroll to position [19, 0]
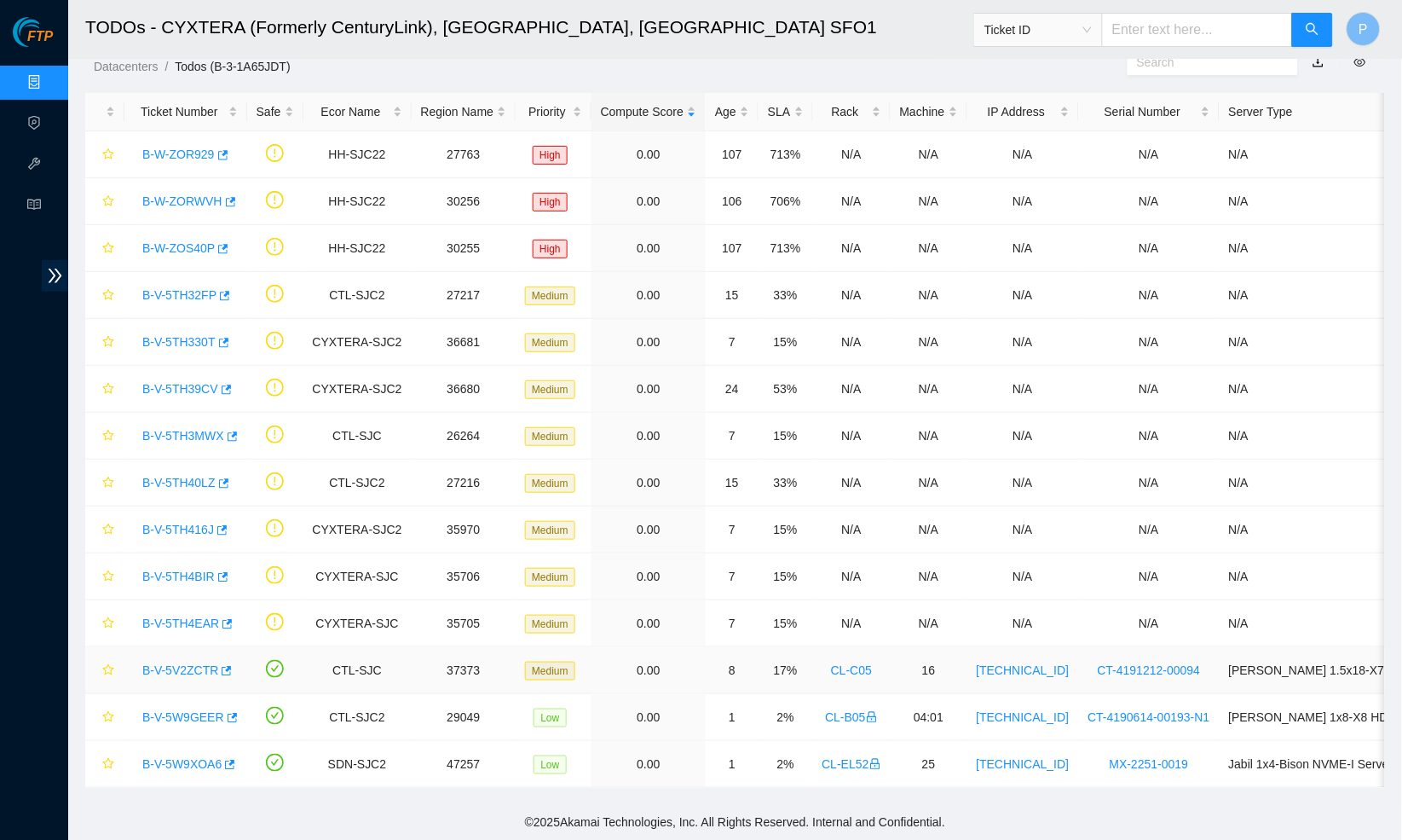
click at [180, 672] on link "B-V-5V2ZCTR" at bounding box center [180, 670] width 76 height 14
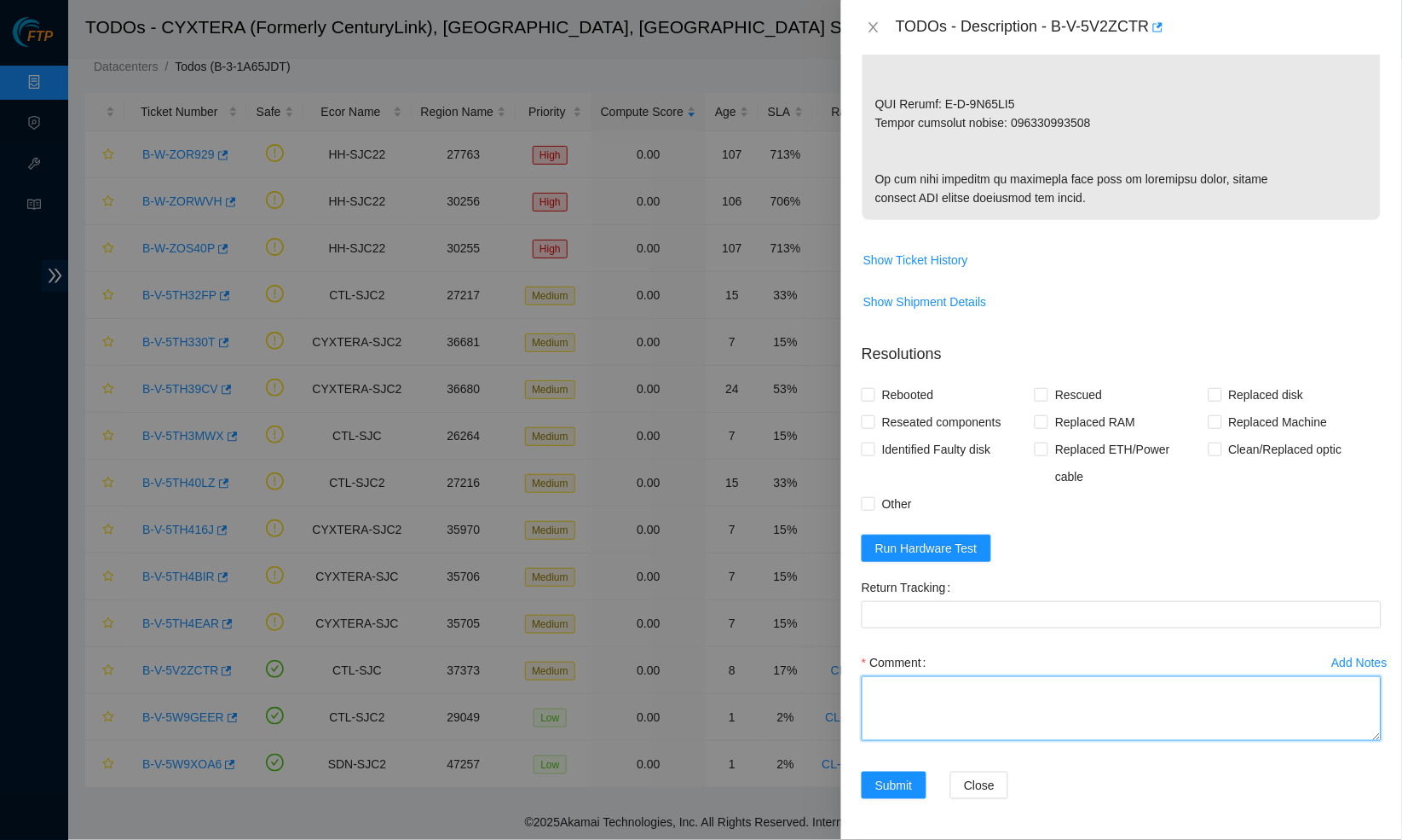
scroll to position [1125, 0]
click at [906, 689] on textarea "Comment" at bounding box center [1122, 708] width 520 height 65
paste textarea "B-V-5V2ZCTR CL-C05 RU16 SN: CT-4191212-00094 IP: 23.33.87.45 Netmask: 255.255.2…"
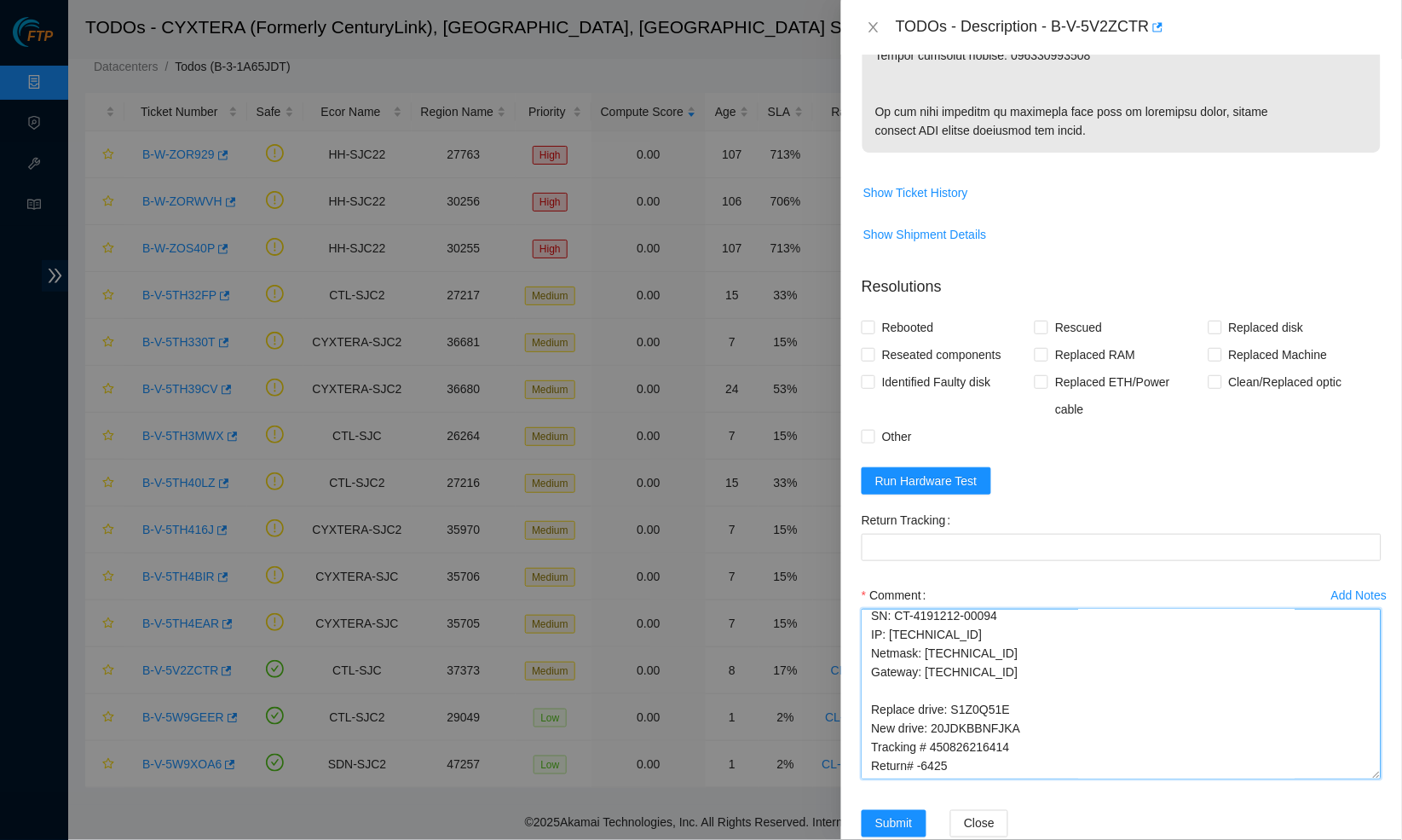
scroll to position [54, 0]
click at [1385, 810] on div "Add Notes Comment B-V-5V2ZCTR CL-C05 RU16 SN: CT-4191212-00094 IP: 23.33.87.45 …" at bounding box center [1121, 695] width 534 height 229
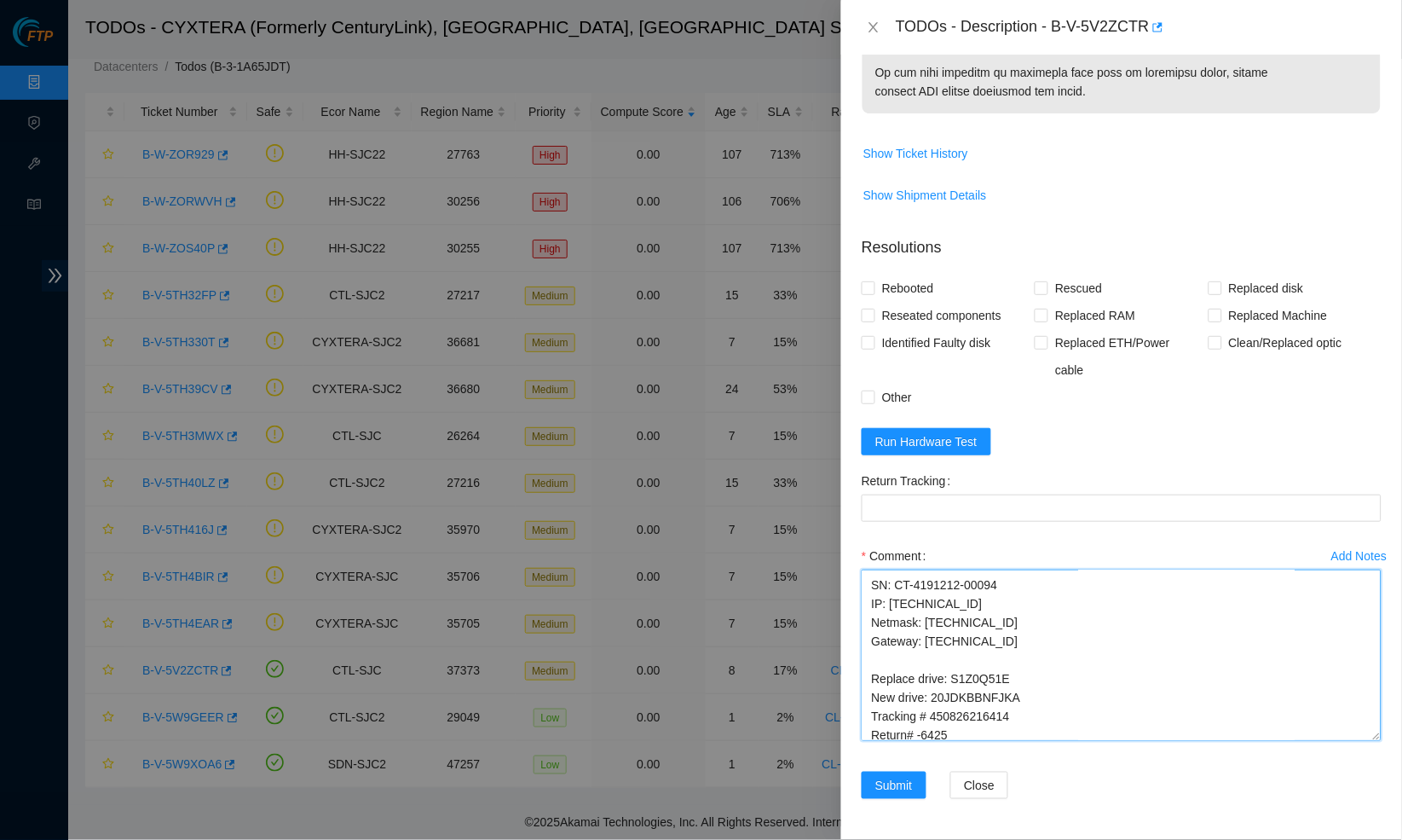
scroll to position [0, 0]
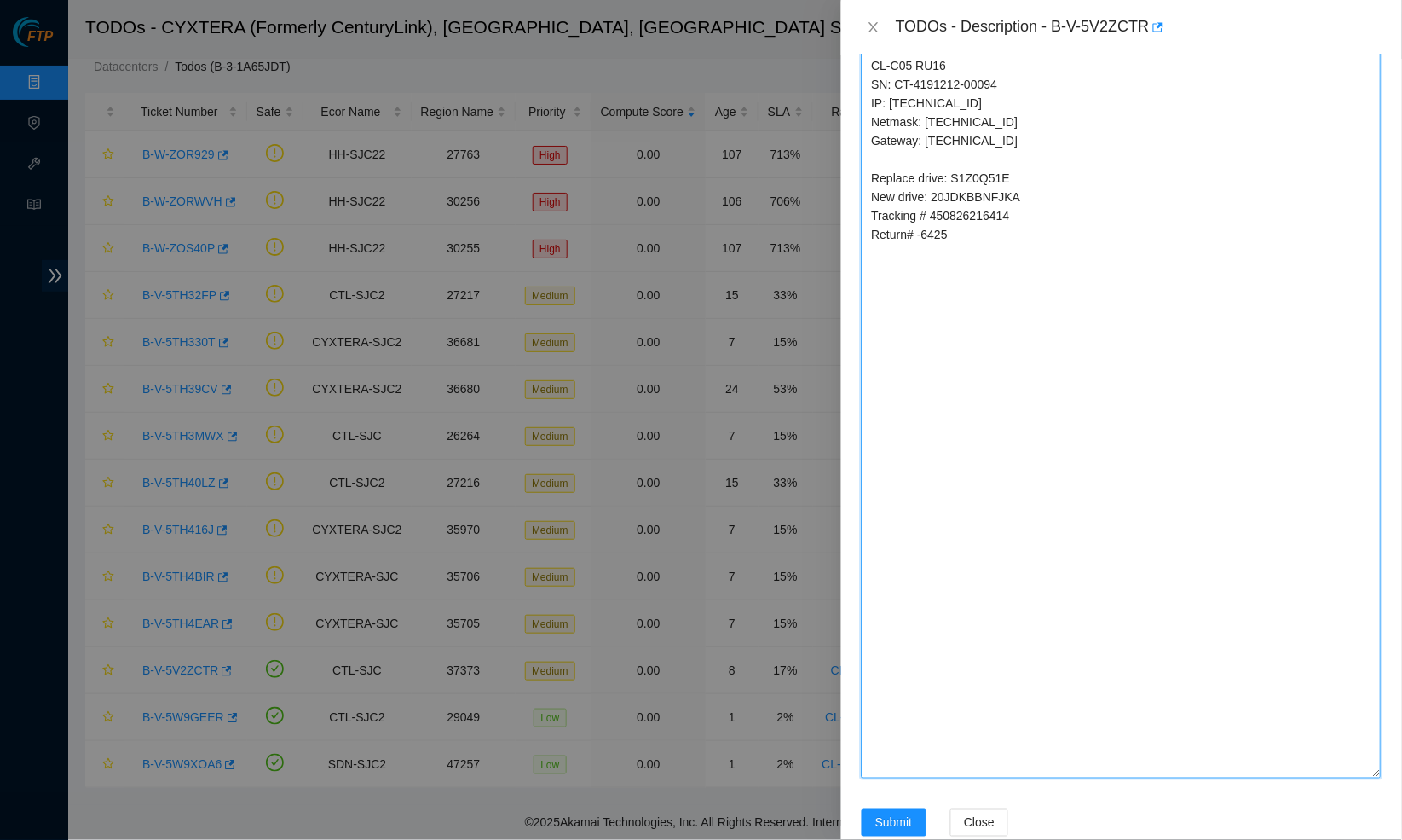
click at [1401, 839] on div "Problem Type Hardware Rack Number CL-C05 Machine Number 16 Serial Number CT-419…" at bounding box center [1121, 446] width 561 height 785
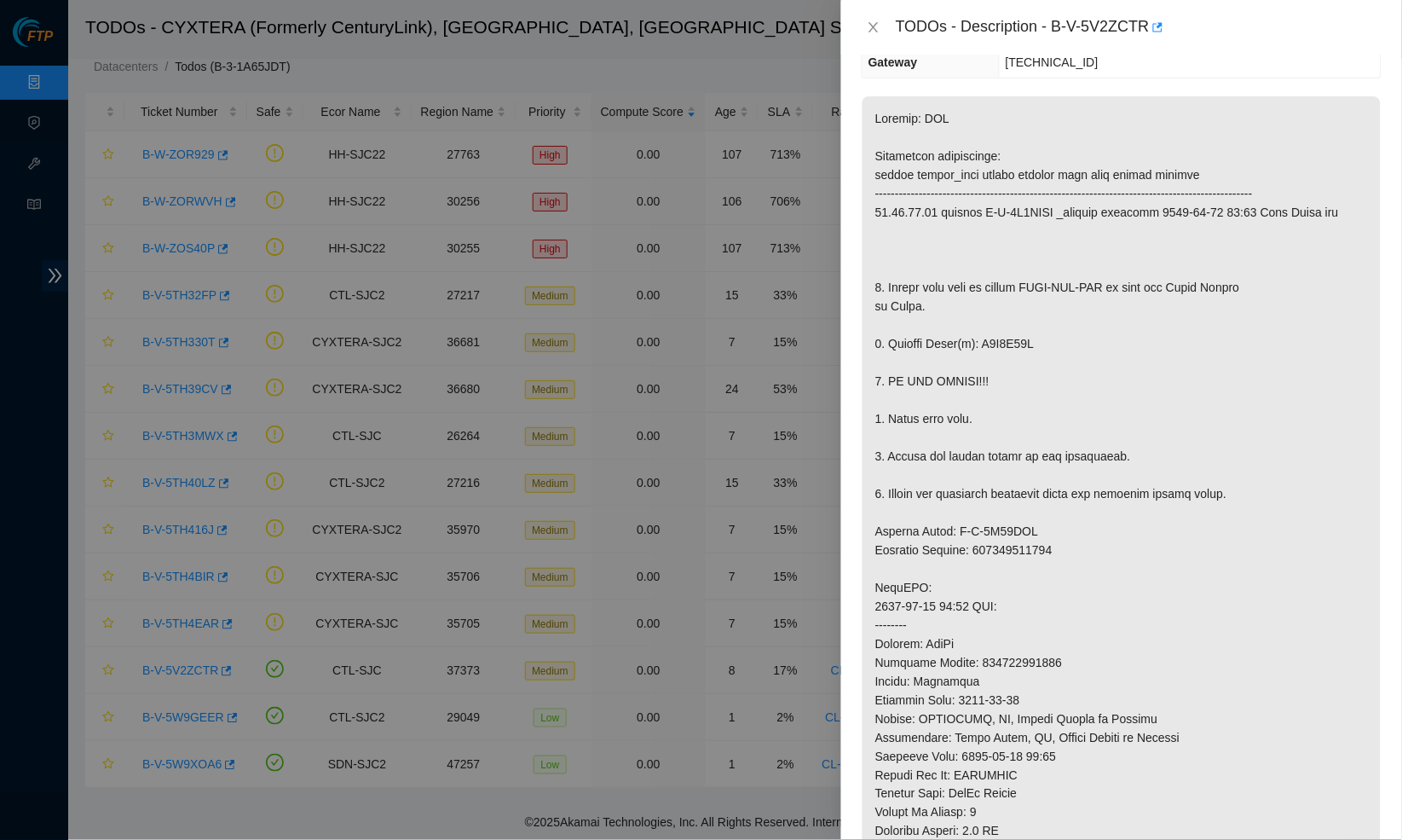
scroll to position [191, 0]
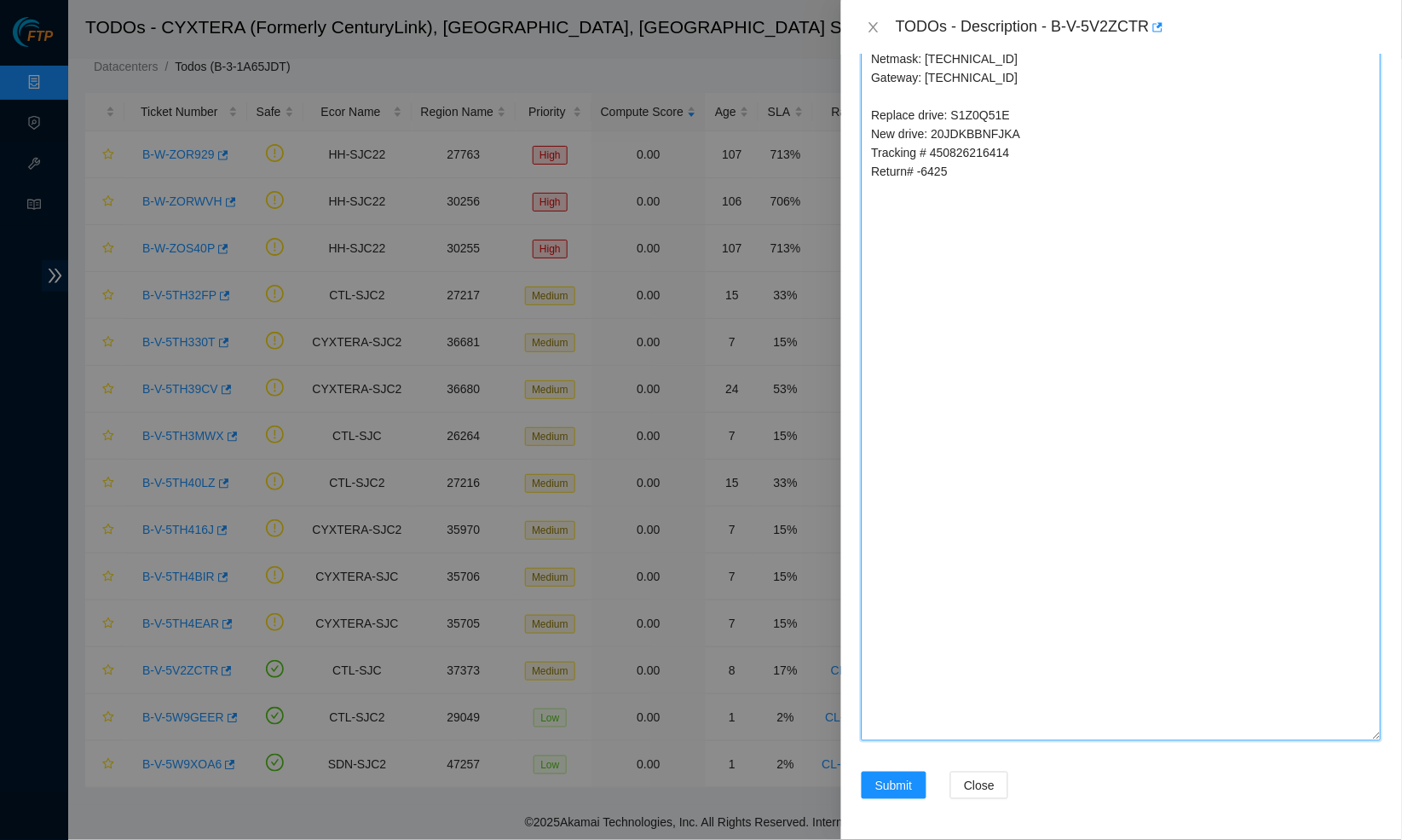
click at [975, 381] on textarea "B-V-5V2ZCTR CL-C05 RU16 SN: CT-4191212-00094 IP: 23.33.87.45 Netmask: 255.255.2…" at bounding box center [1122, 346] width 520 height 789
paste textarea "Verified it was safe to work on machine with a NOCC rep Powered down server Rem…"
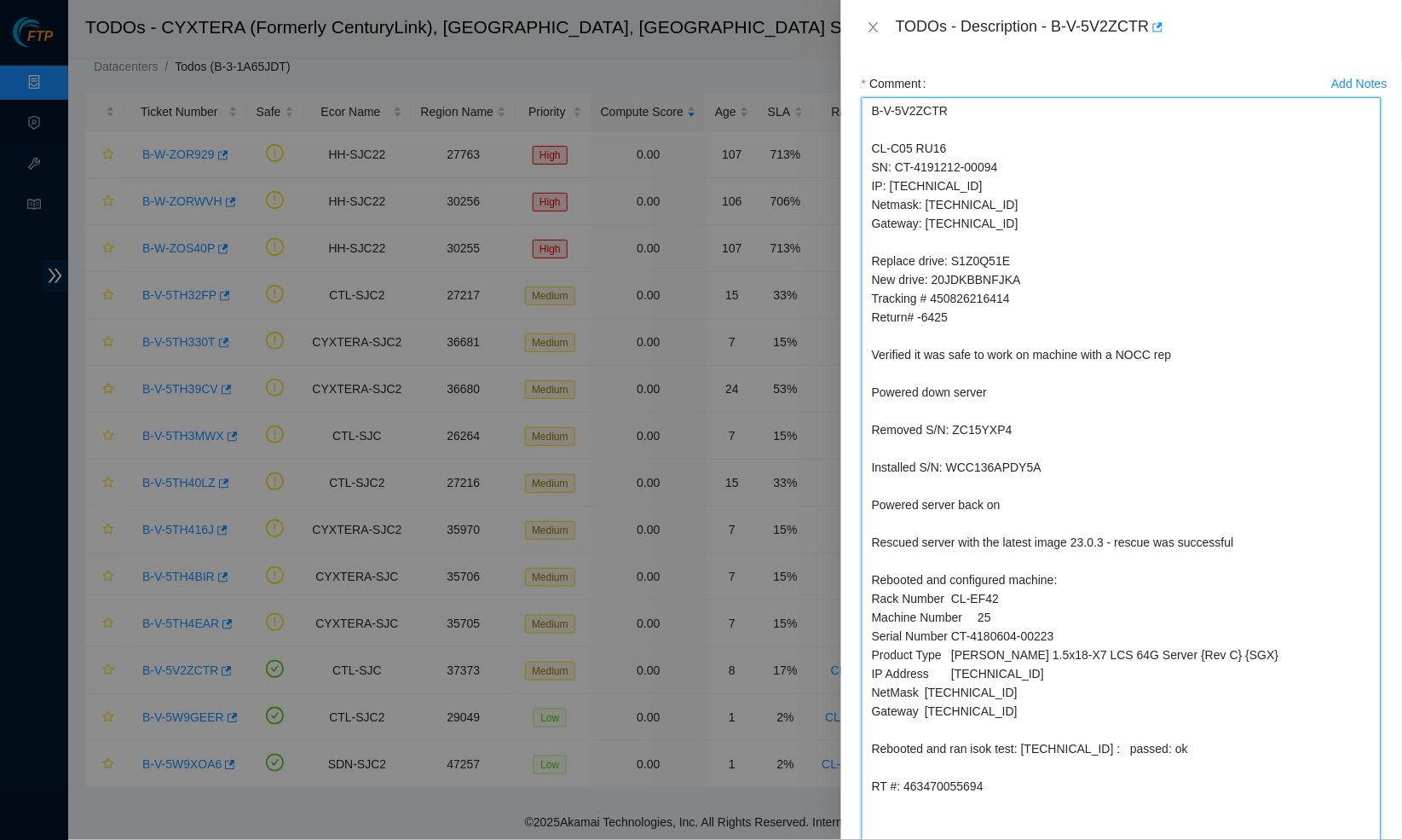
scroll to position [1633, 0]
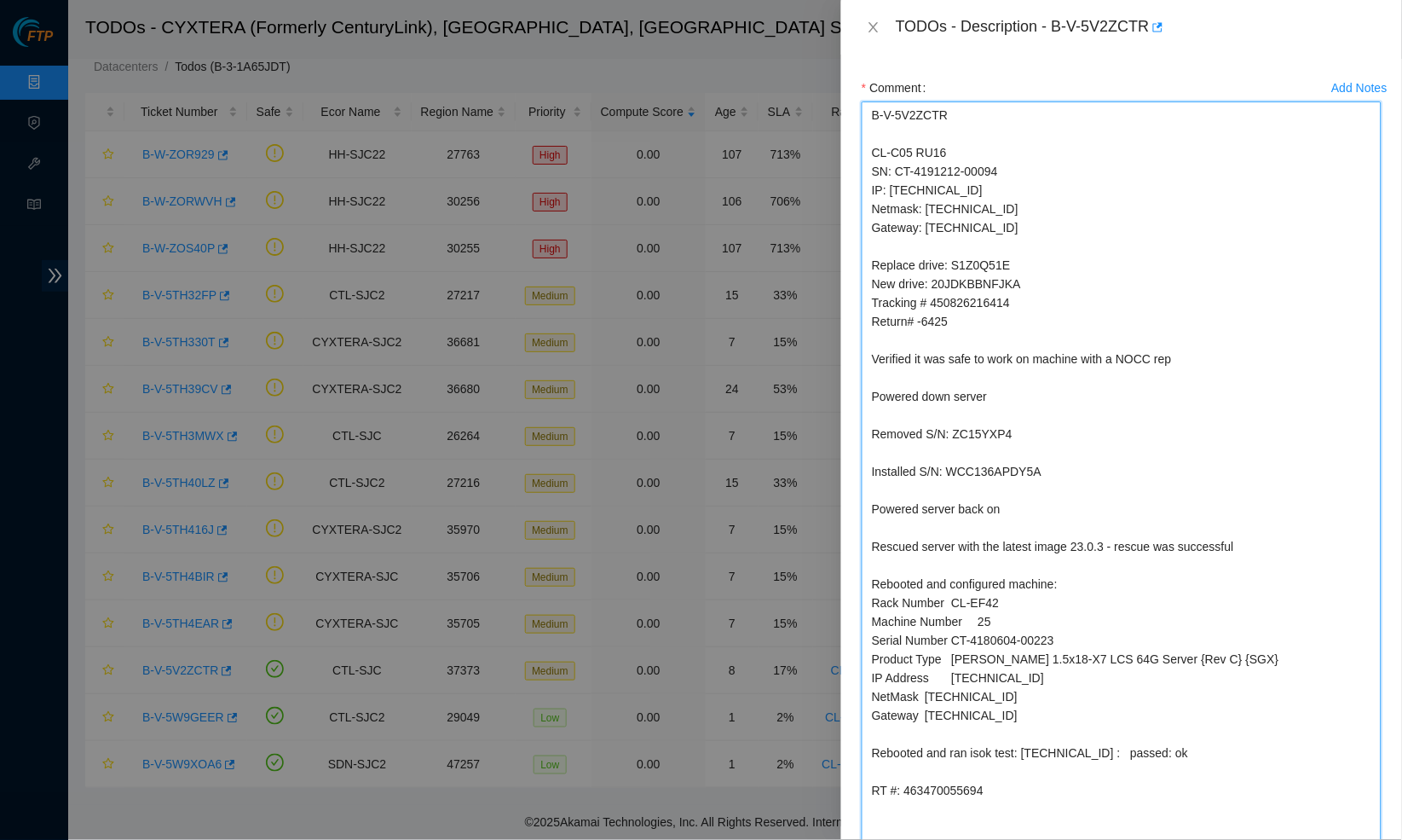
click at [981, 324] on textarea "B-V-5V2ZCTR CL-C05 RU16 SN: CT-4191212-00094 IP: 23.33.87.45 Netmask: 255.255.2…" at bounding box center [1122, 495] width 520 height 789
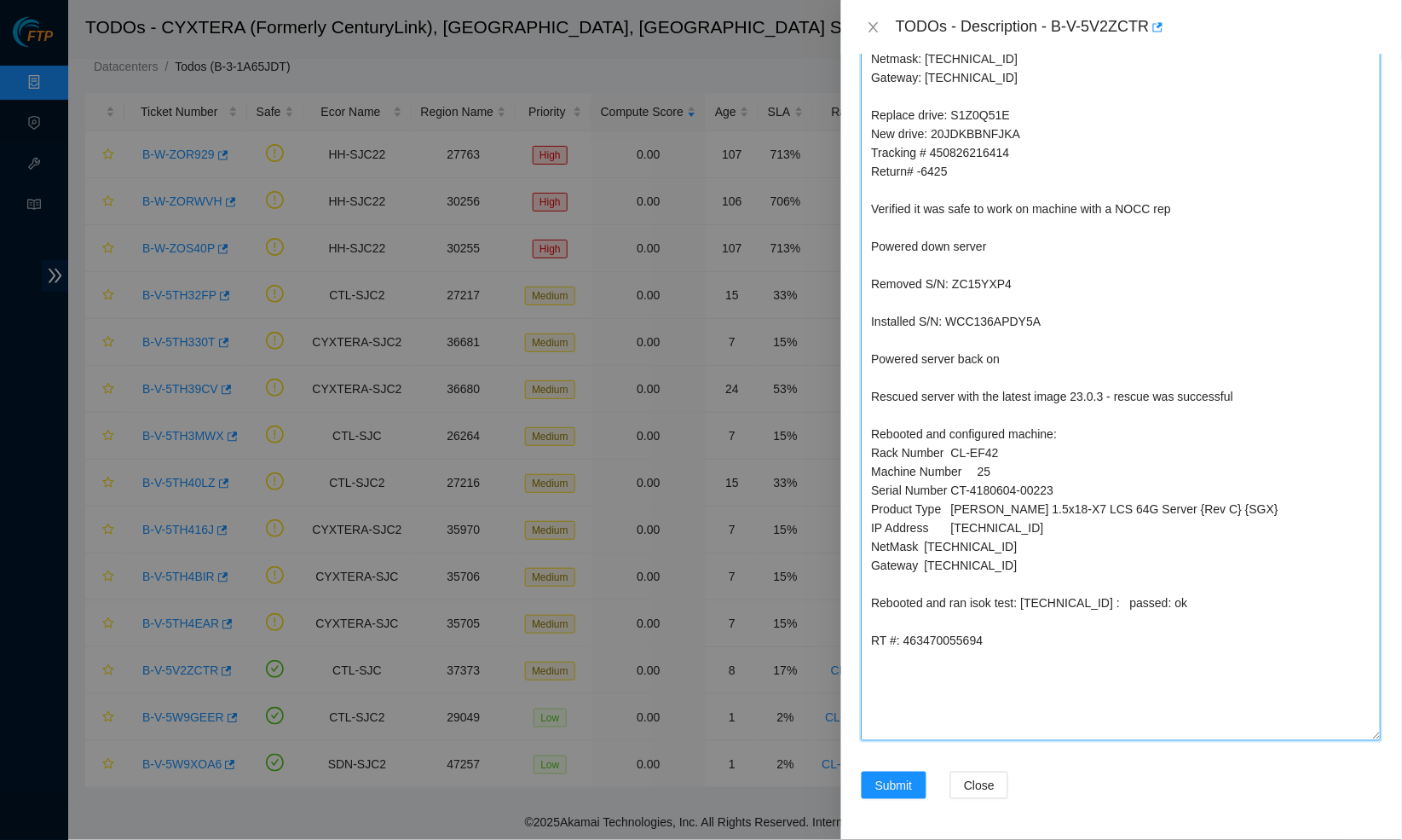
scroll to position [1850, 0]
click at [979, 271] on textarea "B-V-5V2ZCTR CL-C05 RU16 SN: CT-4191212-00094 IP: 23.33.87.45 Netmask: 255.255.2…" at bounding box center [1122, 346] width 520 height 789
paste textarea "S1Z0Q51E"
click at [940, 126] on textarea "B-V-5V2ZCTR CL-C05 RU16 SN: CT-4191212-00094 IP: 23.33.87.45 Netmask: 255.255.2…" at bounding box center [1122, 346] width 520 height 789
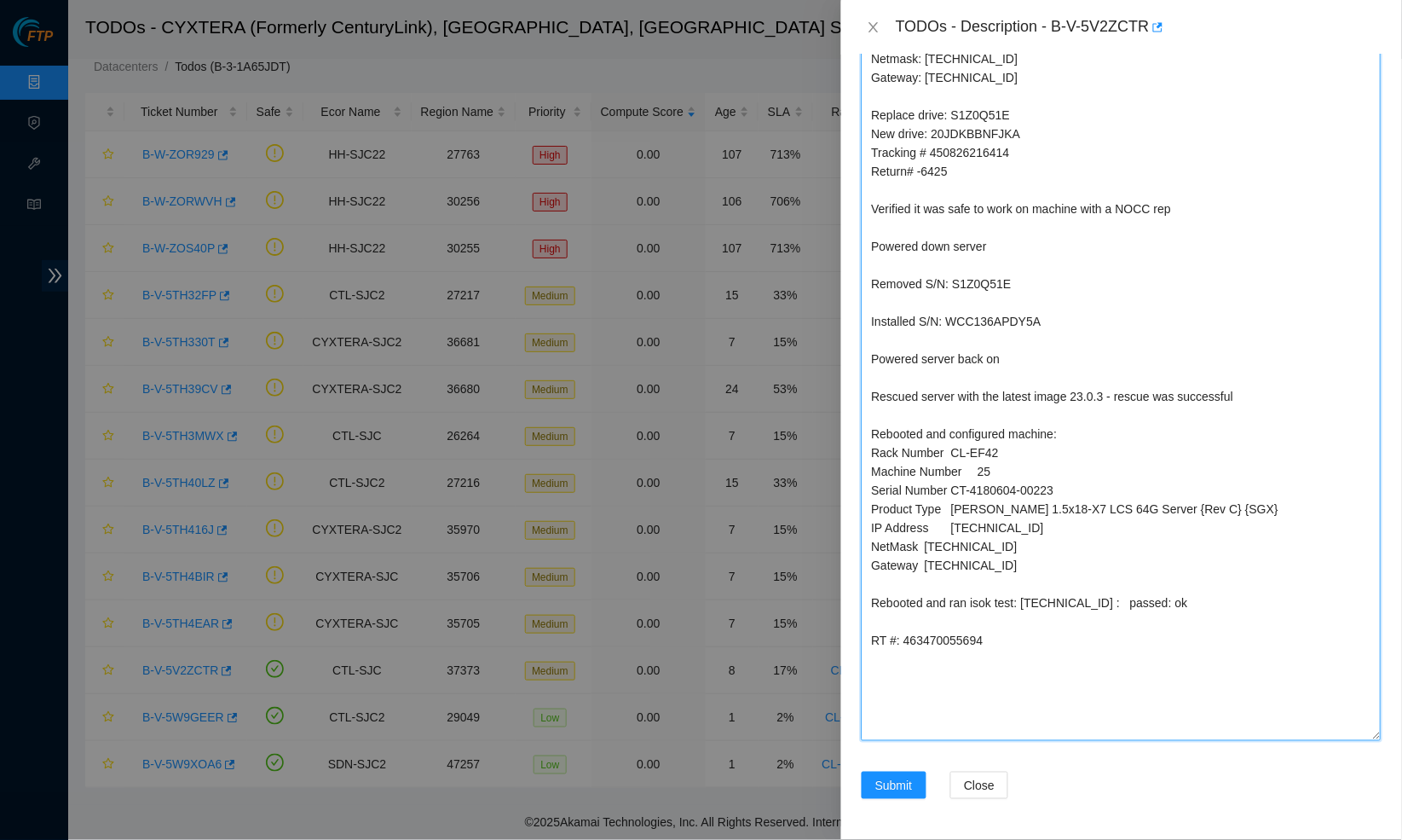
click at [978, 126] on textarea "B-V-5V2ZCTR CL-C05 RU16 SN: CT-4191212-00094 IP: 23.33.87.45 Netmask: 255.255.2…" at bounding box center [1122, 346] width 520 height 789
click at [990, 306] on textarea "B-V-5V2ZCTR CL-C05 RU16 SN: CT-4191212-00094 IP: 23.33.87.45 Netmask: 255.255.2…" at bounding box center [1122, 346] width 520 height 789
paste textarea "20JDKBBNFJK"
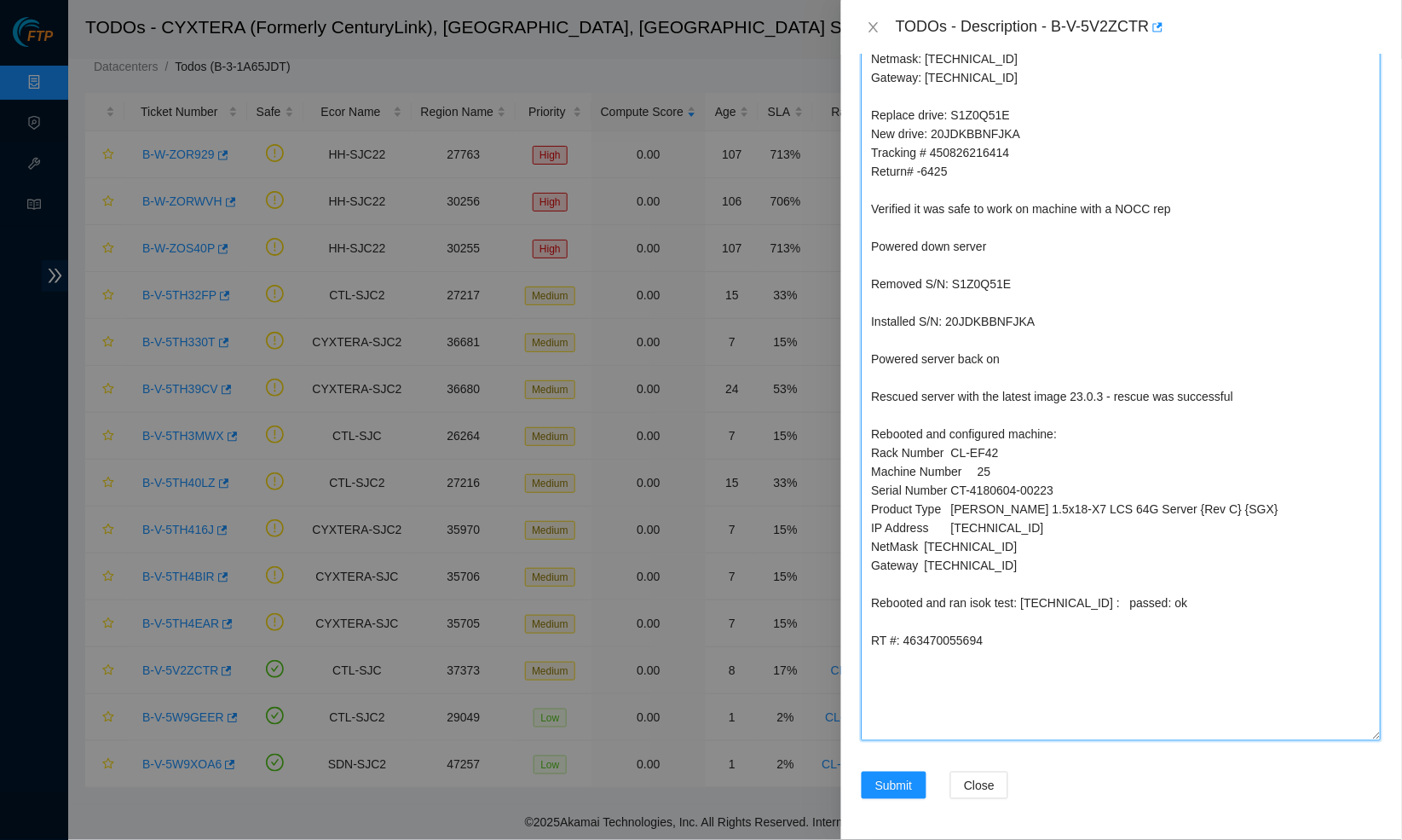
scroll to position [1825, 0]
drag, startPoint x: 1024, startPoint y: 372, endPoint x: 771, endPoint y: 371, distance: 253.0
click at [771, 371] on div "TODOs - Description - B-V-5V2ZCTR Problem Type Hardware Rack Number CL-C05 Mach…" at bounding box center [701, 420] width 1402 height 840
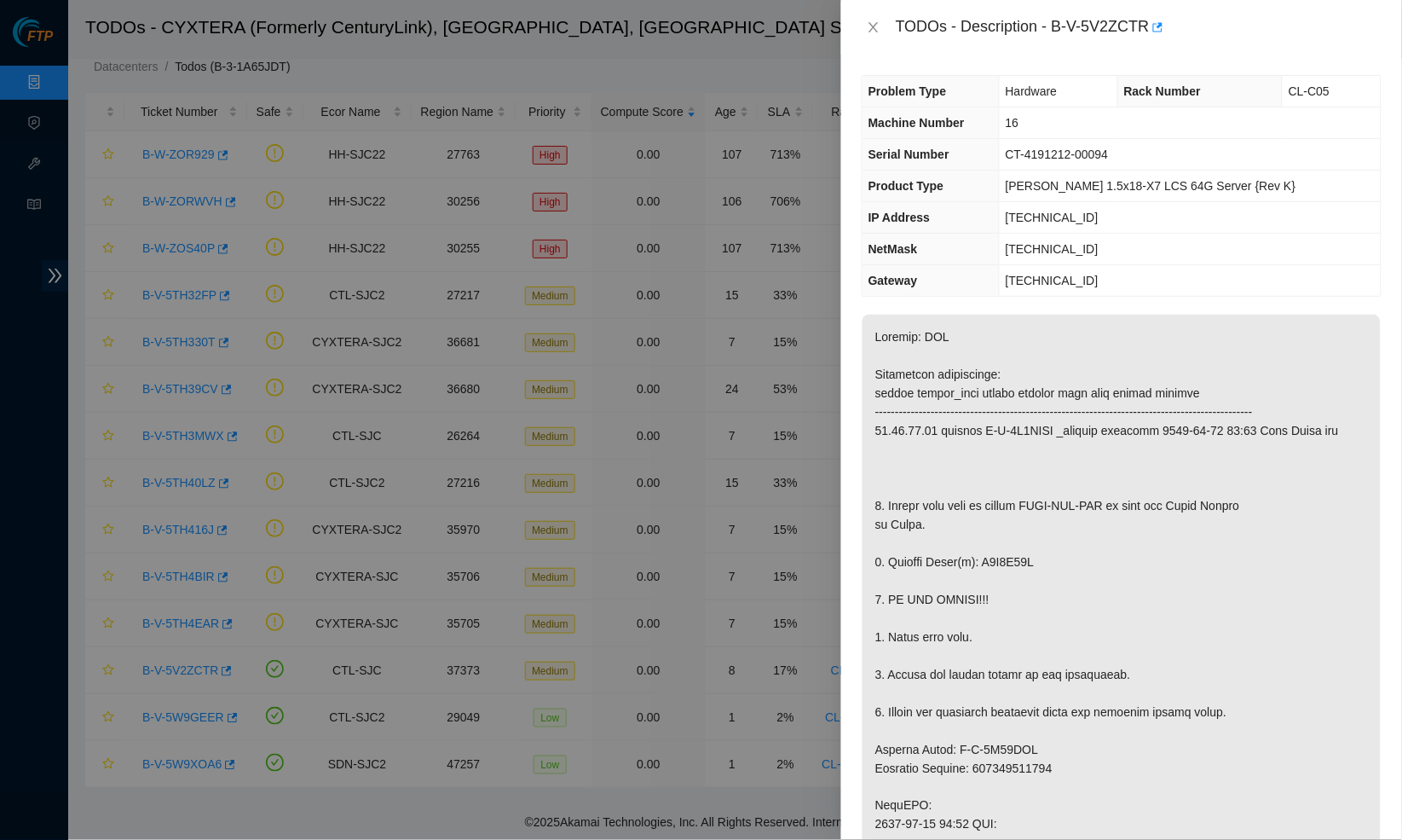
scroll to position [0, 0]
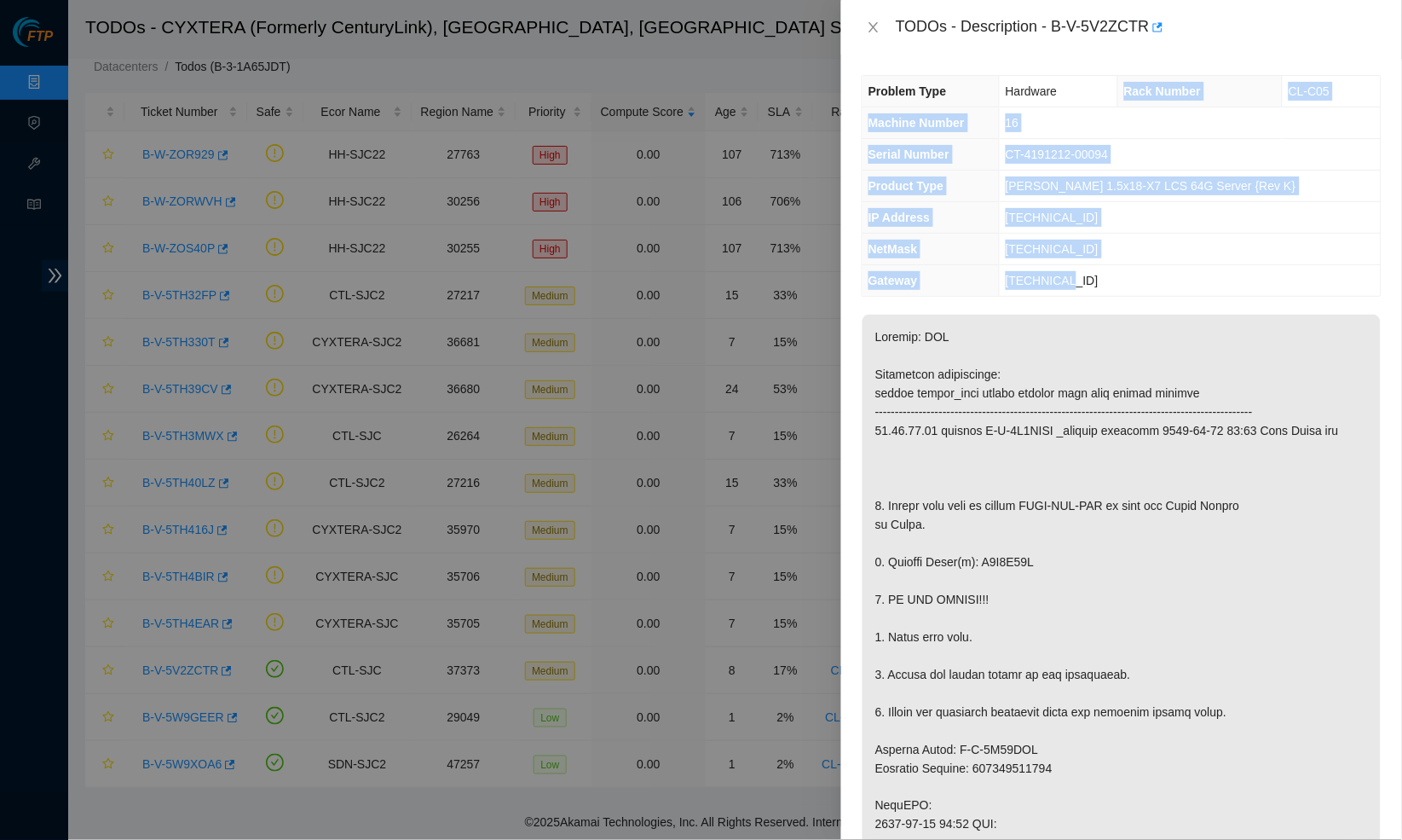
drag, startPoint x: 1103, startPoint y: 275, endPoint x: 1143, endPoint y: 86, distance: 193.2
click at [1143, 86] on tbody "Problem Type Hardware Rack Number CL-C05 Machine Number 16 Serial Number CT-419…" at bounding box center [1121, 186] width 519 height 220
copy tbody "Rack Number CL-C05 Machine Number 16 Serial Number CT-4191212-00094 Product Typ…"
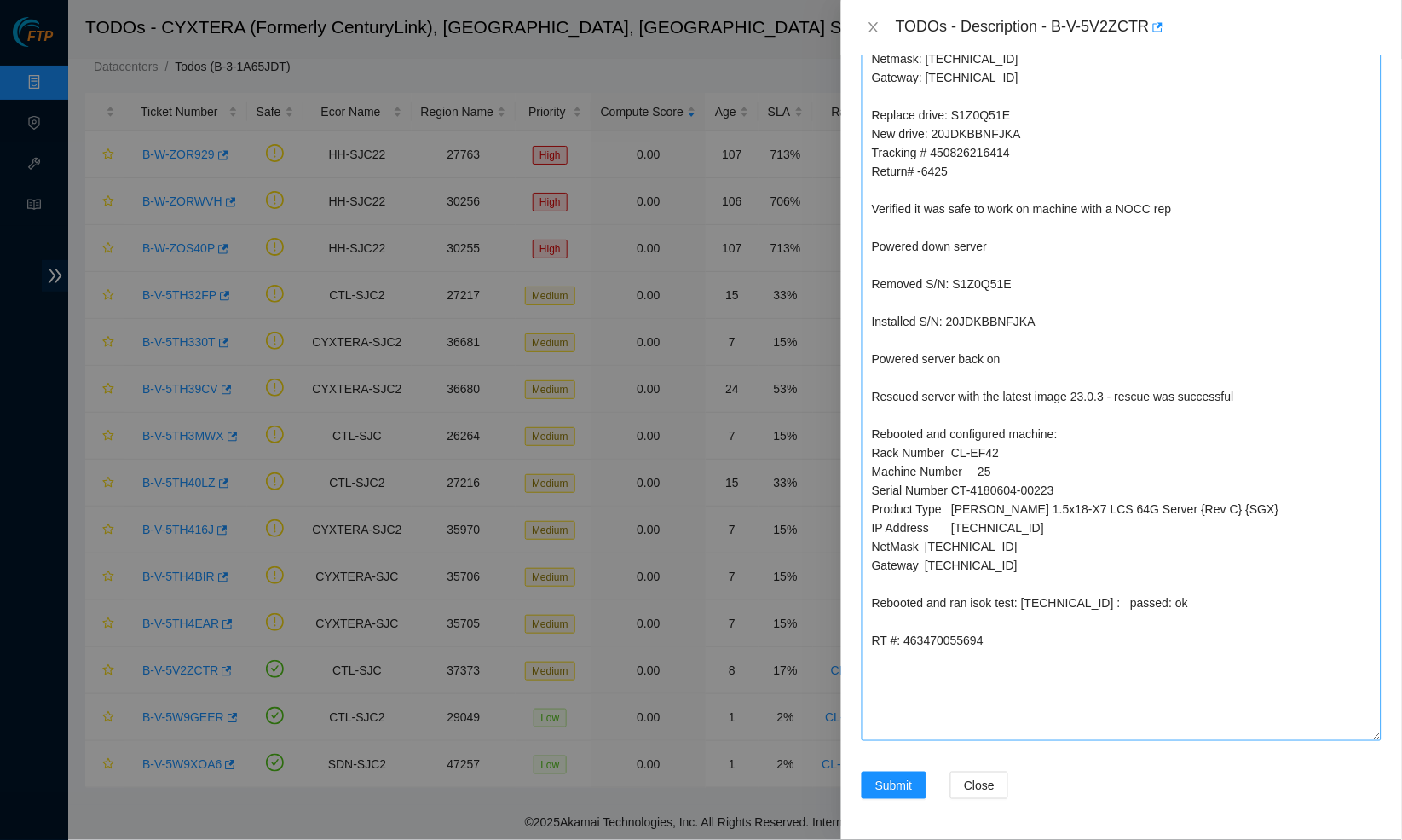
scroll to position [1850, 0]
drag, startPoint x: 998, startPoint y: 542, endPoint x: 855, endPoint y: 431, distance: 181.0
click at [855, 431] on div "Problem Type Hardware Rack Number CL-C05 Machine Number 16 Serial Number CT-419…" at bounding box center [1121, 446] width 561 height 785
paste textarea "C05 Machine Number 16 Serial Number CT-4191212-00094 Product Type Ciara 1.5x18-…"
drag, startPoint x: 1288, startPoint y: 376, endPoint x: 713, endPoint y: 382, distance: 575.0
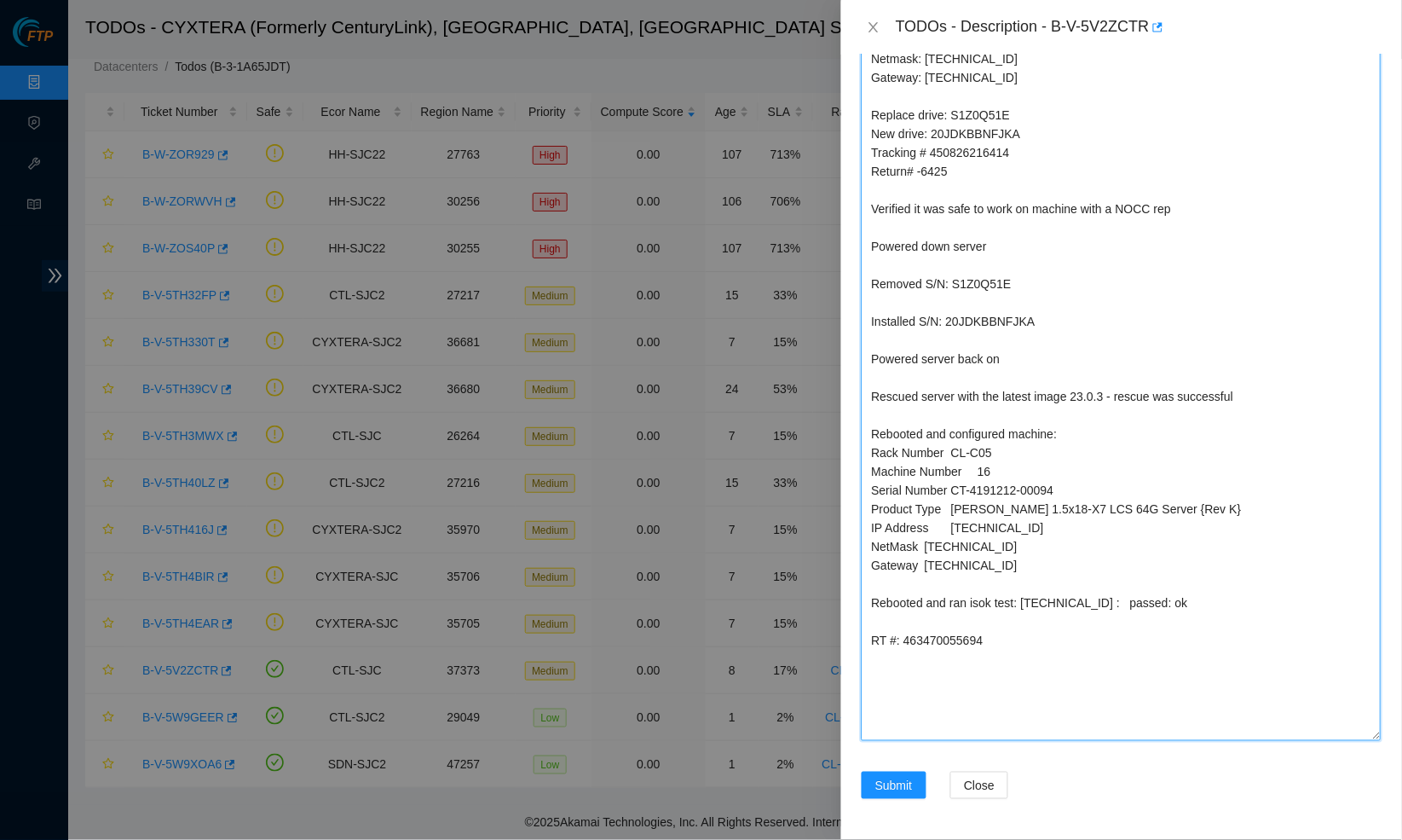
click at [713, 382] on div "TODOs - Description - B-V-5V2ZCTR Problem Type Hardware Rack Number CL-C05 Mach…" at bounding box center [701, 420] width 1402 height 840
click at [964, 228] on textarea "B-V-5V2ZCTR CL-C05 RU16 SN: CT-4191212-00094 IP: 23.33.87.45 Netmask: 255.255.2…" at bounding box center [1122, 346] width 520 height 789
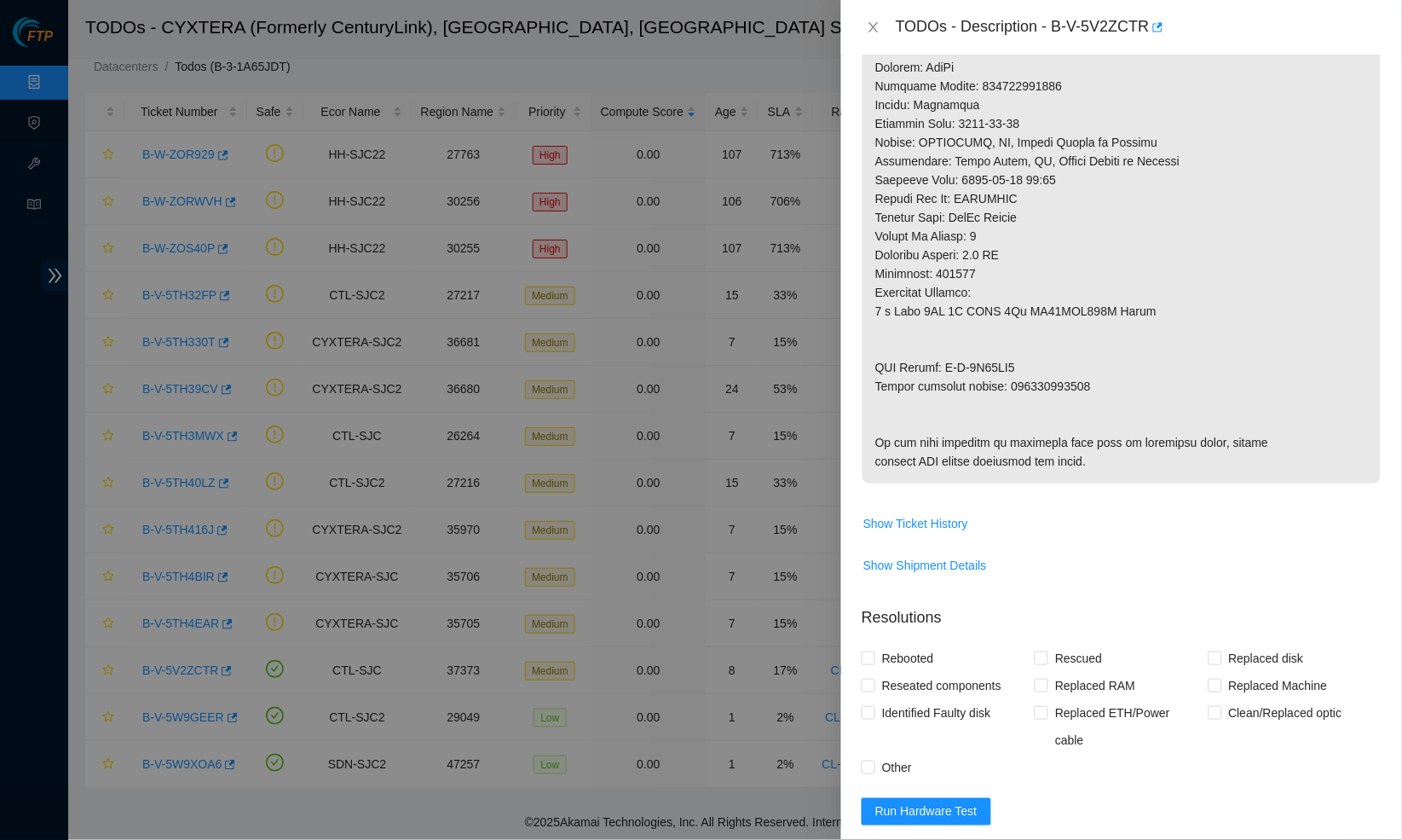
scroll to position [797, 0]
drag, startPoint x: 1016, startPoint y: 385, endPoint x: 1116, endPoint y: 384, distance: 100.0
click at [1116, 384] on p at bounding box center [1121, 0] width 519 height 964
copy p "450826216425"
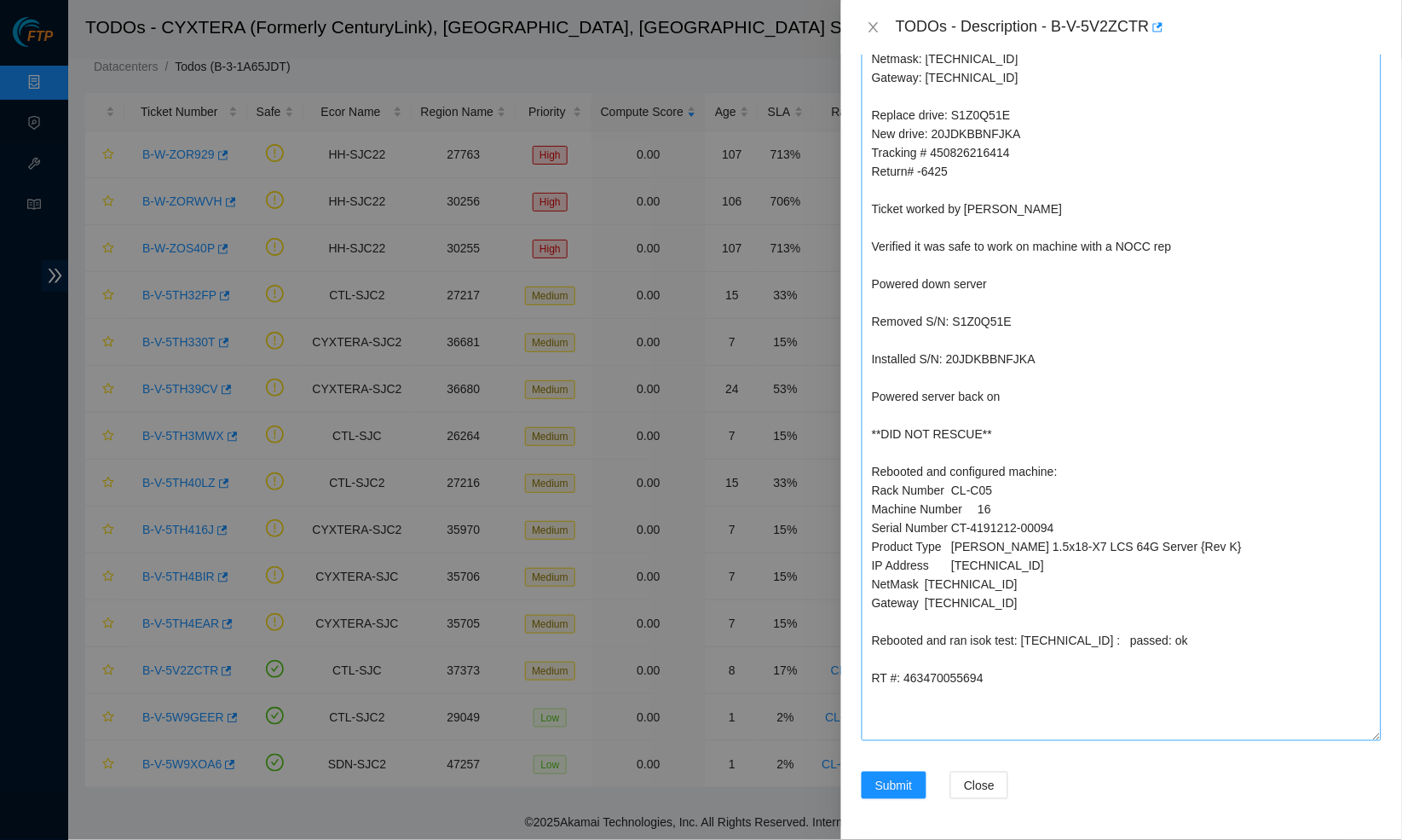
scroll to position [1850, 0]
click at [927, 658] on textarea "B-V-5V2ZCTR CL-C05 RU16 SN: CT-4191212-00094 IP: 23.33.87.45 Netmask: 255.255.2…" at bounding box center [1122, 346] width 520 height 789
paste textarea "50826216425"
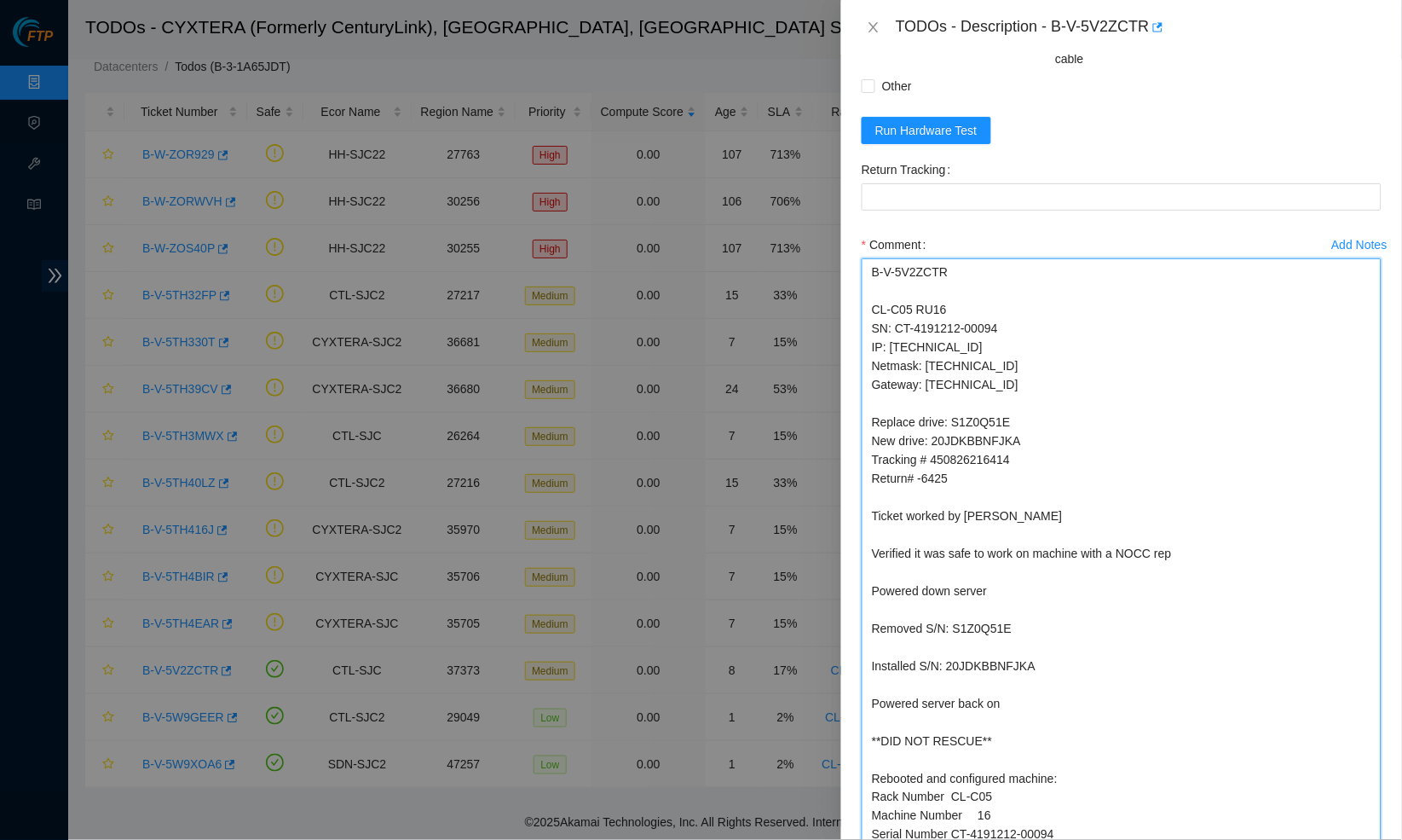
scroll to position [1458, 0]
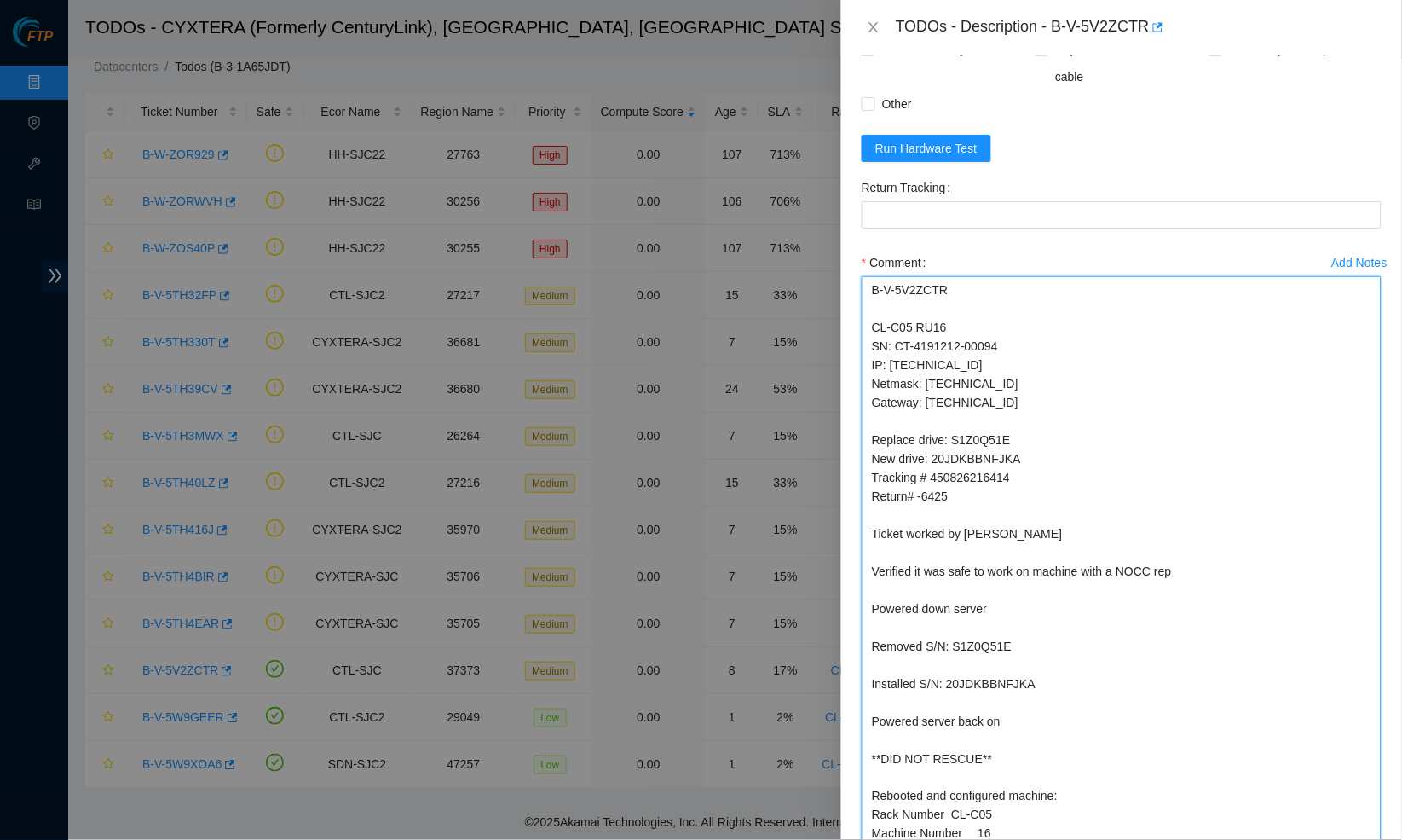
type textarea "B-V-5V2ZCTR CL-C05 RU16 SN: CT-4191212-00094 IP: 23.33.87.45 Netmask: 255.255.2…"
click at [974, 249] on div "Return Tracking" at bounding box center [1121, 211] width 534 height 75
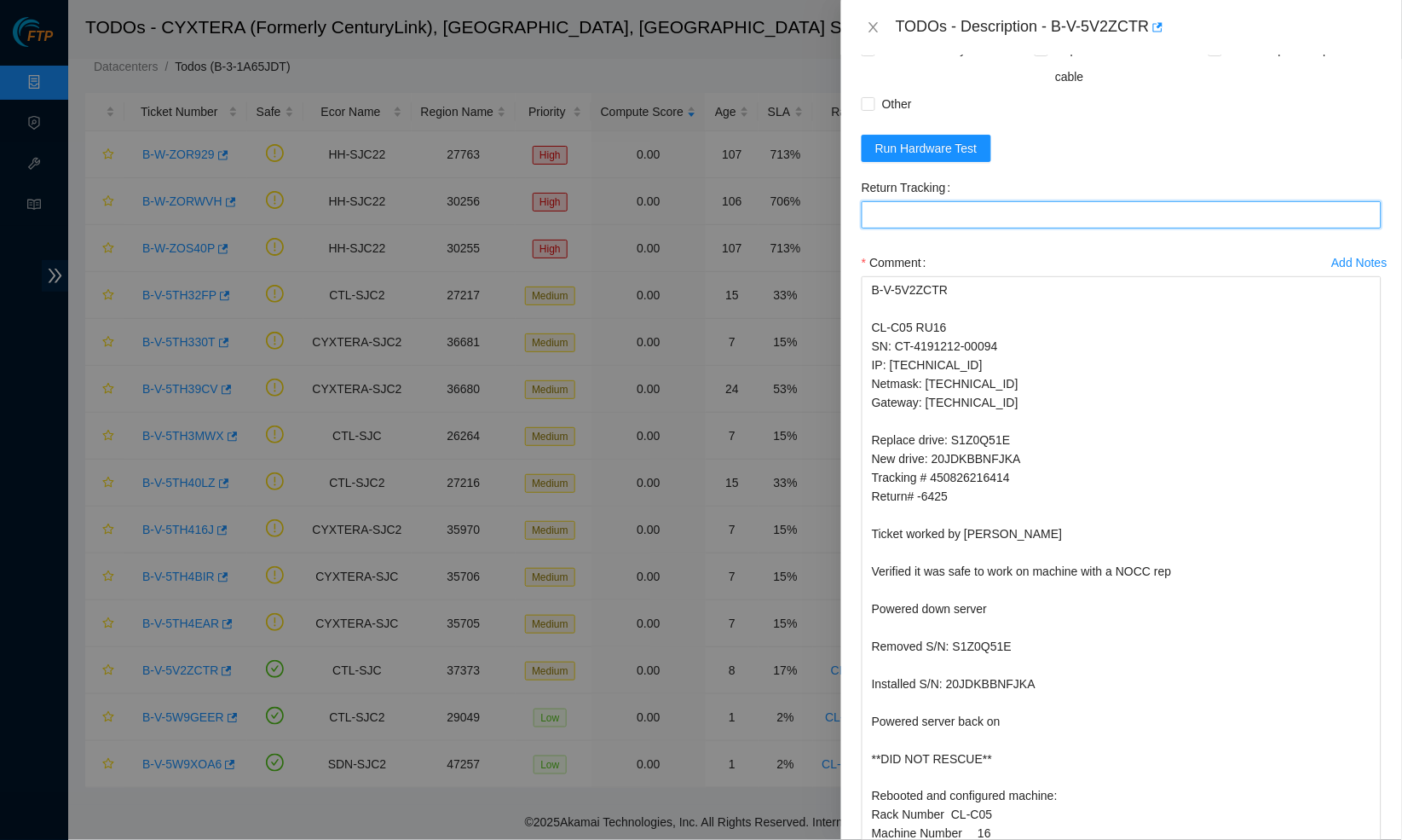
click at [969, 229] on Tracking "Return Tracking" at bounding box center [1122, 214] width 520 height 27
paste Tracking "450826216425"
type Tracking "450826216425"
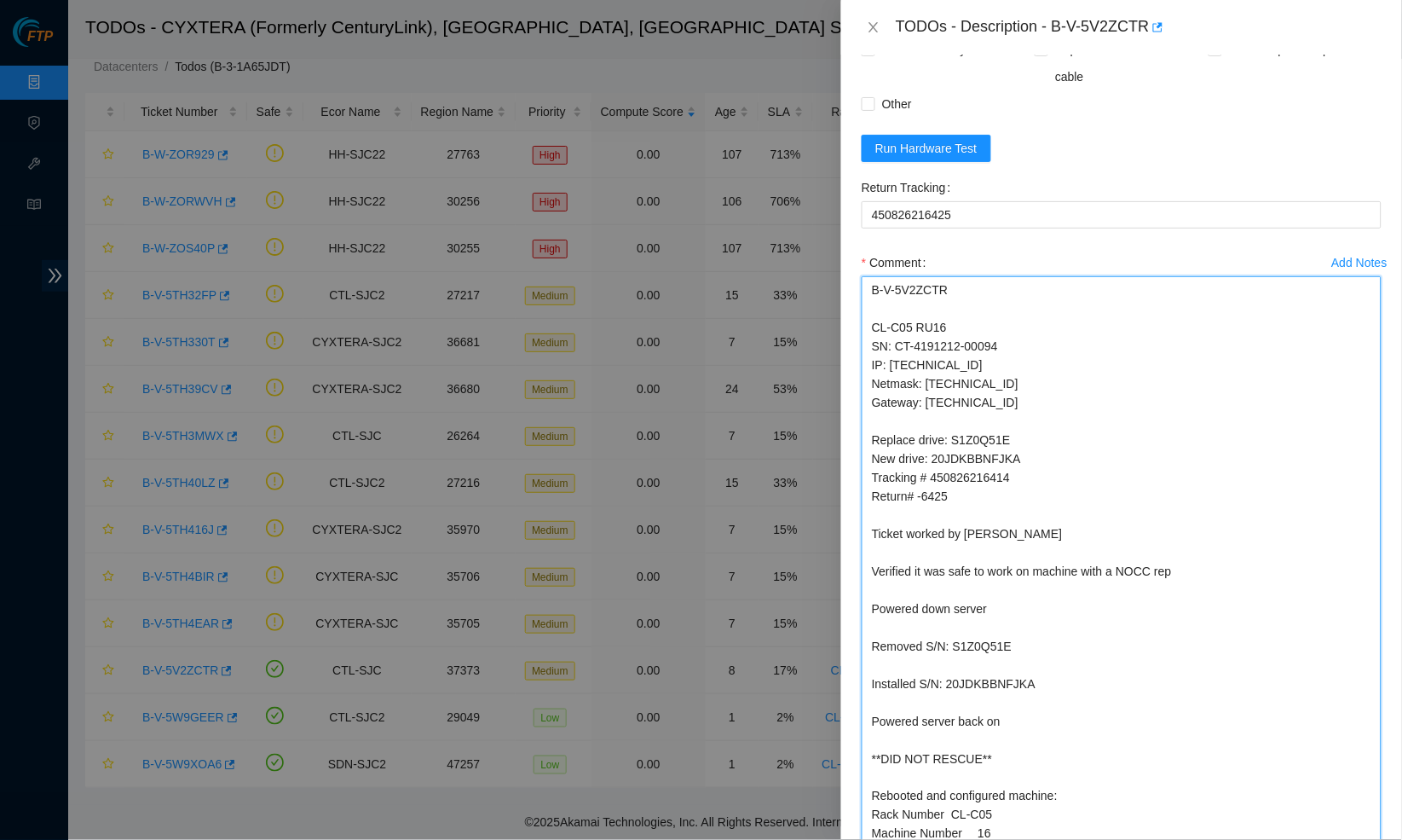
drag, startPoint x: 870, startPoint y: 589, endPoint x: 849, endPoint y: 352, distance: 237.9
click at [849, 352] on div "Problem Type Hardware Rack Number CL-C05 Machine Number 16 Serial Number CT-419…" at bounding box center [1121, 446] width 561 height 785
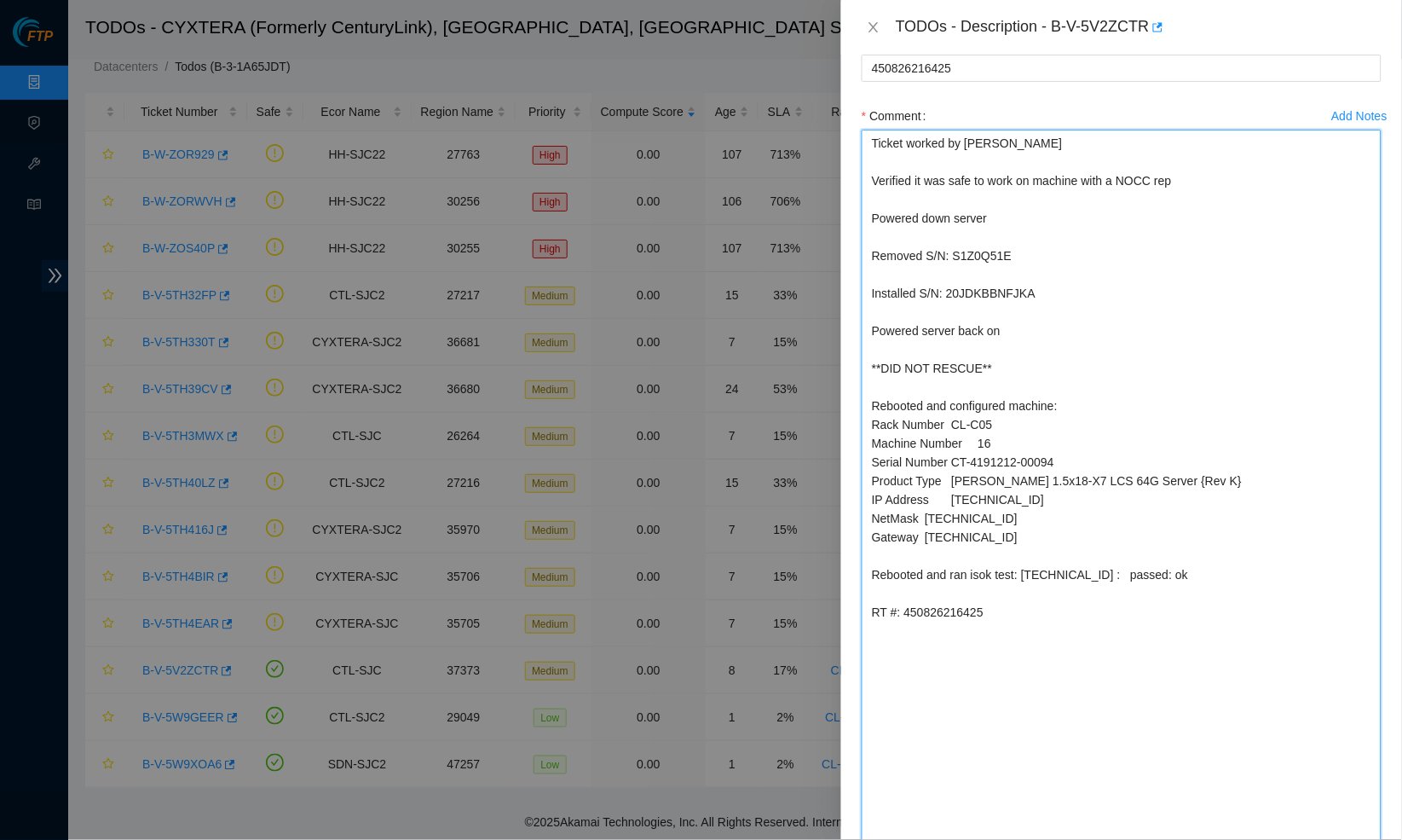
scroll to position [1610, 0]
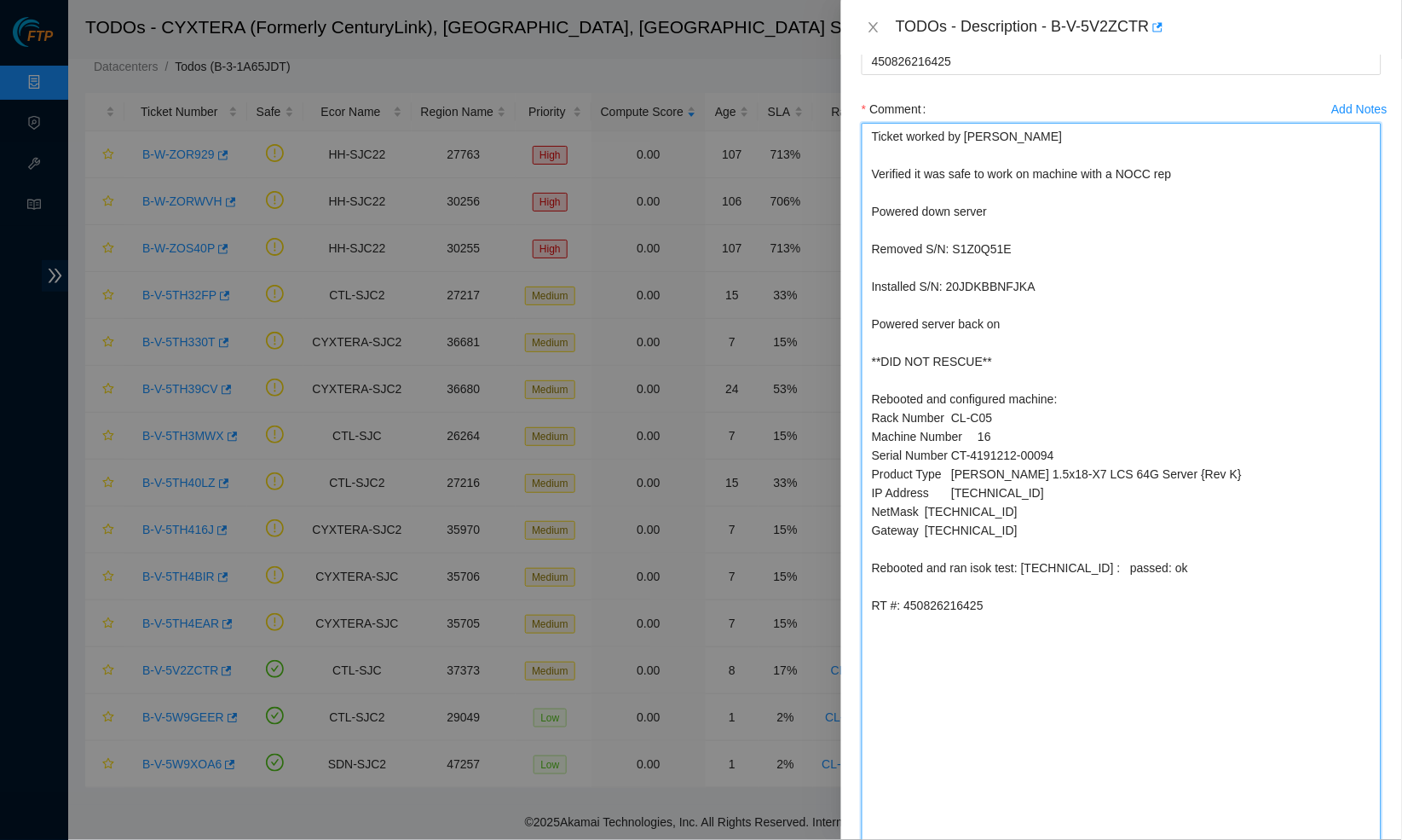
drag, startPoint x: 1079, startPoint y: 457, endPoint x: 861, endPoint y: 454, distance: 218.0
click at [860, 454] on div "Add Notes Comment Ticket worked by Daniel Ackerman Verified it was safe to work…" at bounding box center [1121, 518] width 534 height 847
drag, startPoint x: 1192, startPoint y: 617, endPoint x: 1031, endPoint y: 615, distance: 161.0
click at [1031, 615] on textarea "Ticket worked by Daniel Ackerman Verified it was safe to work on machine with a…" at bounding box center [1122, 517] width 520 height 789
paste textarea "33.87.45"
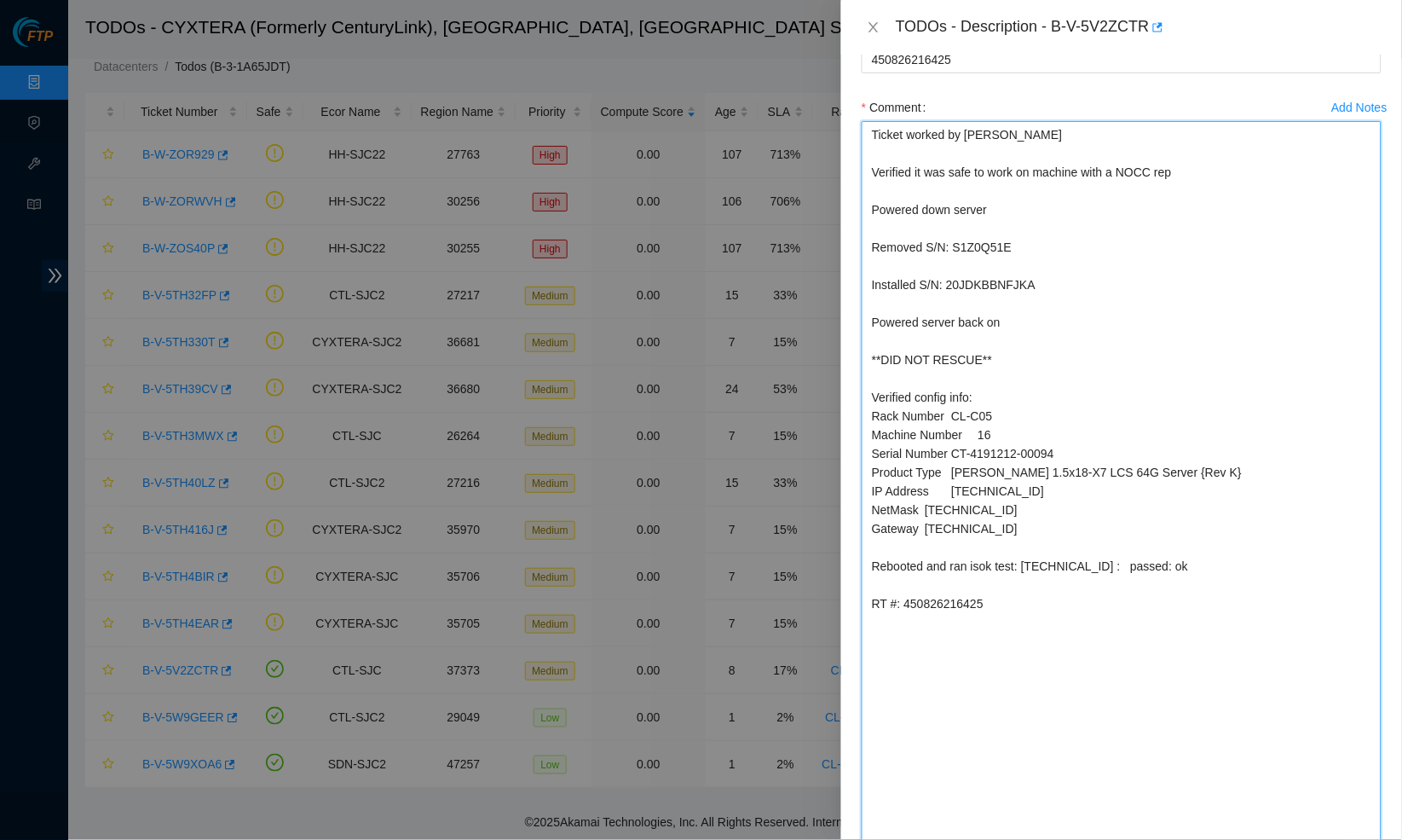
scroll to position [1648, 0]
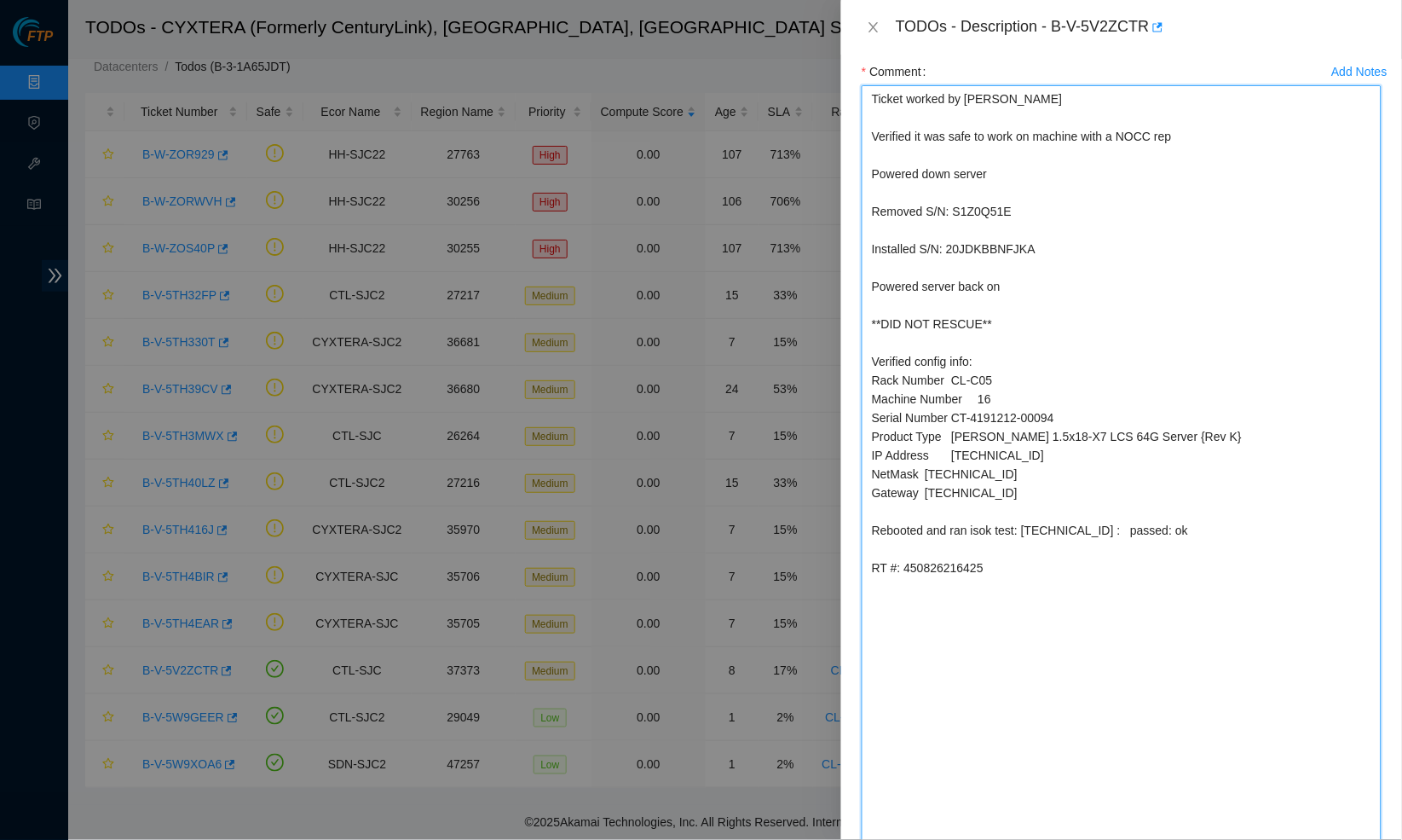
click at [954, 677] on textarea "Ticket worked by Daniel Ackerman Verified it was safe to work on machine with a…" at bounding box center [1122, 479] width 520 height 789
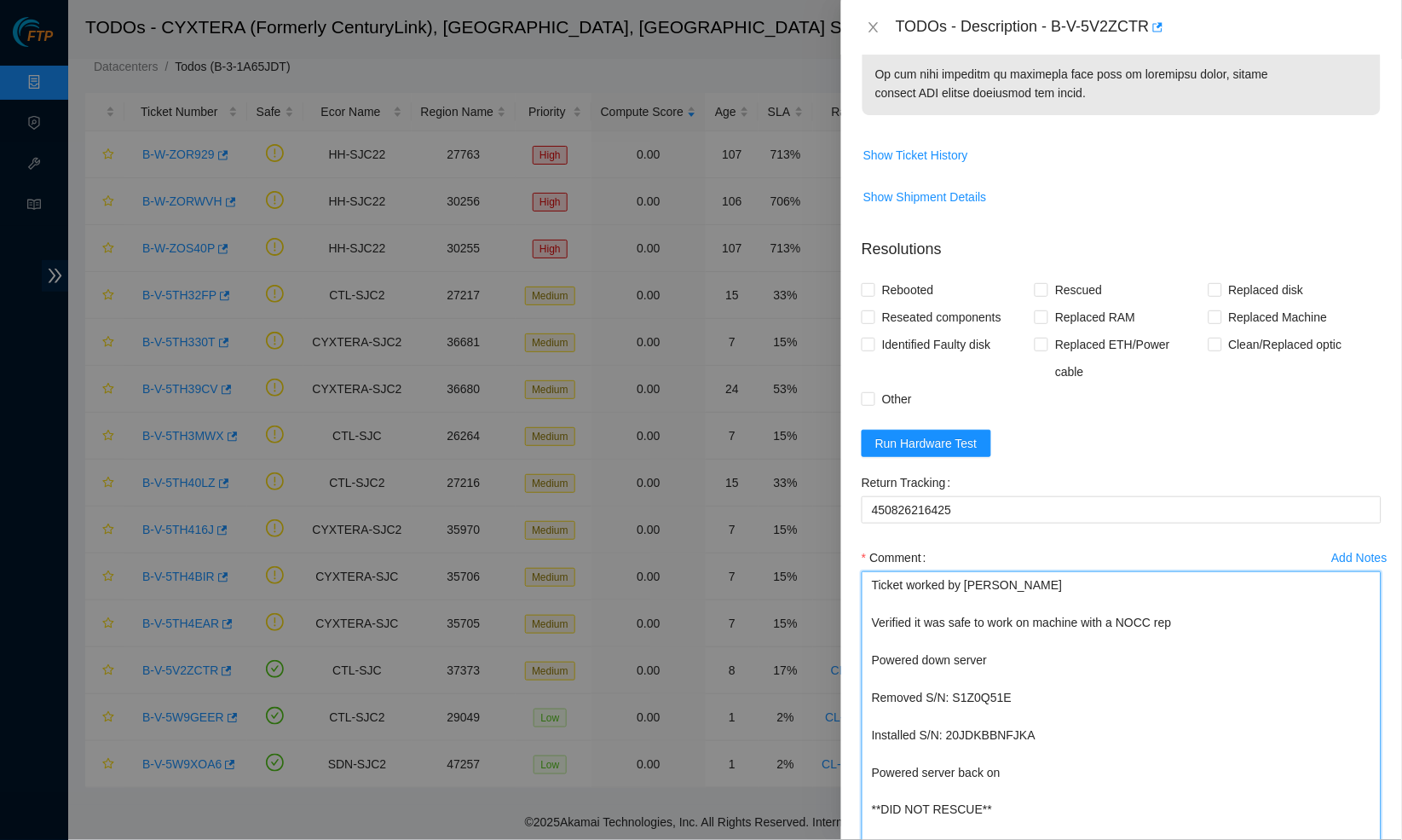
scroll to position [997, 0]
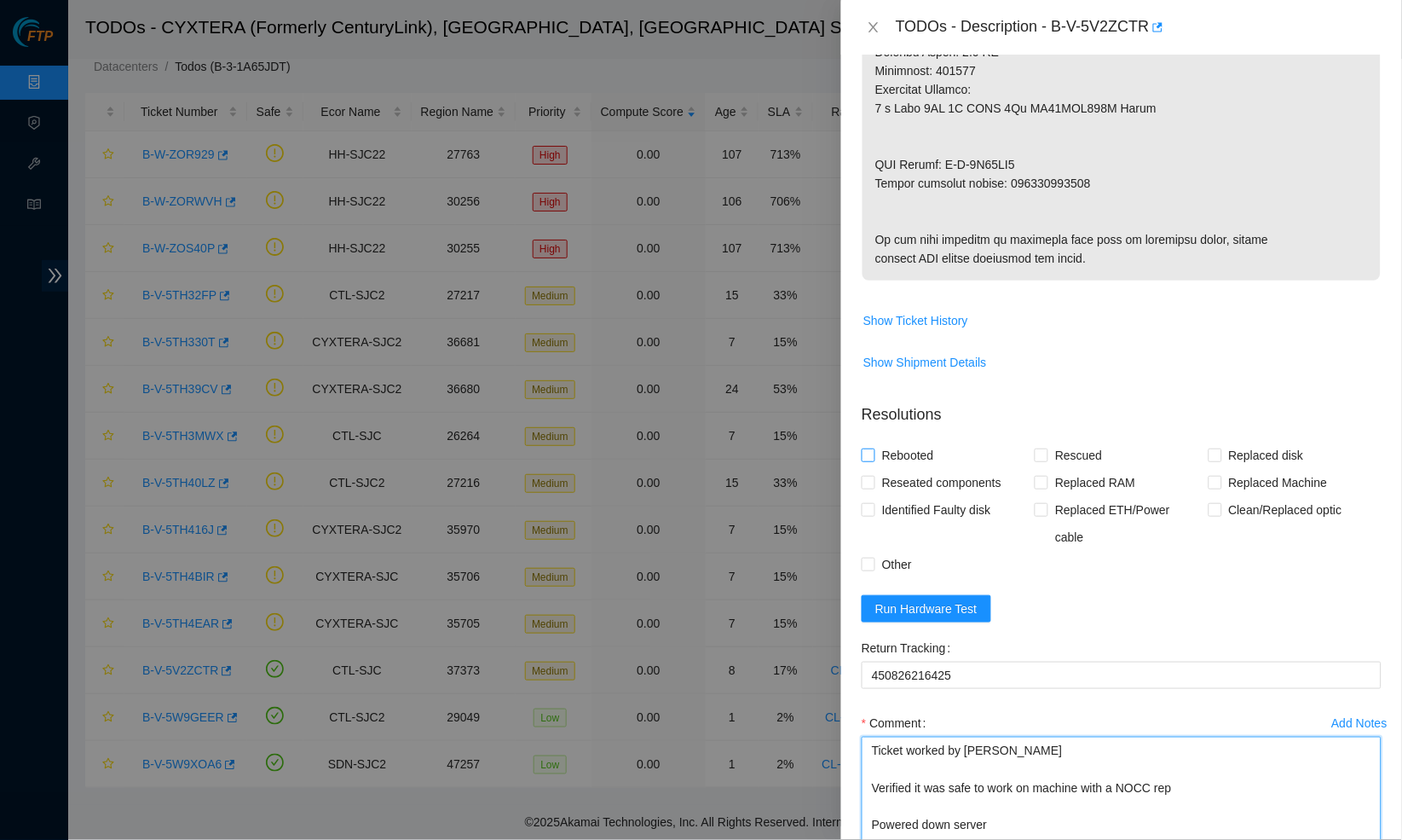
type textarea "Ticket worked by Daniel Ackerman Verified it was safe to work on machine with a…"
click at [876, 469] on span "Rebooted" at bounding box center [909, 455] width 66 height 27
click at [874, 461] on input "Rebooted" at bounding box center [868, 454] width 12 height 12
checkbox input "true"
click at [868, 488] on input "Reseated components" at bounding box center [868, 482] width 12 height 12
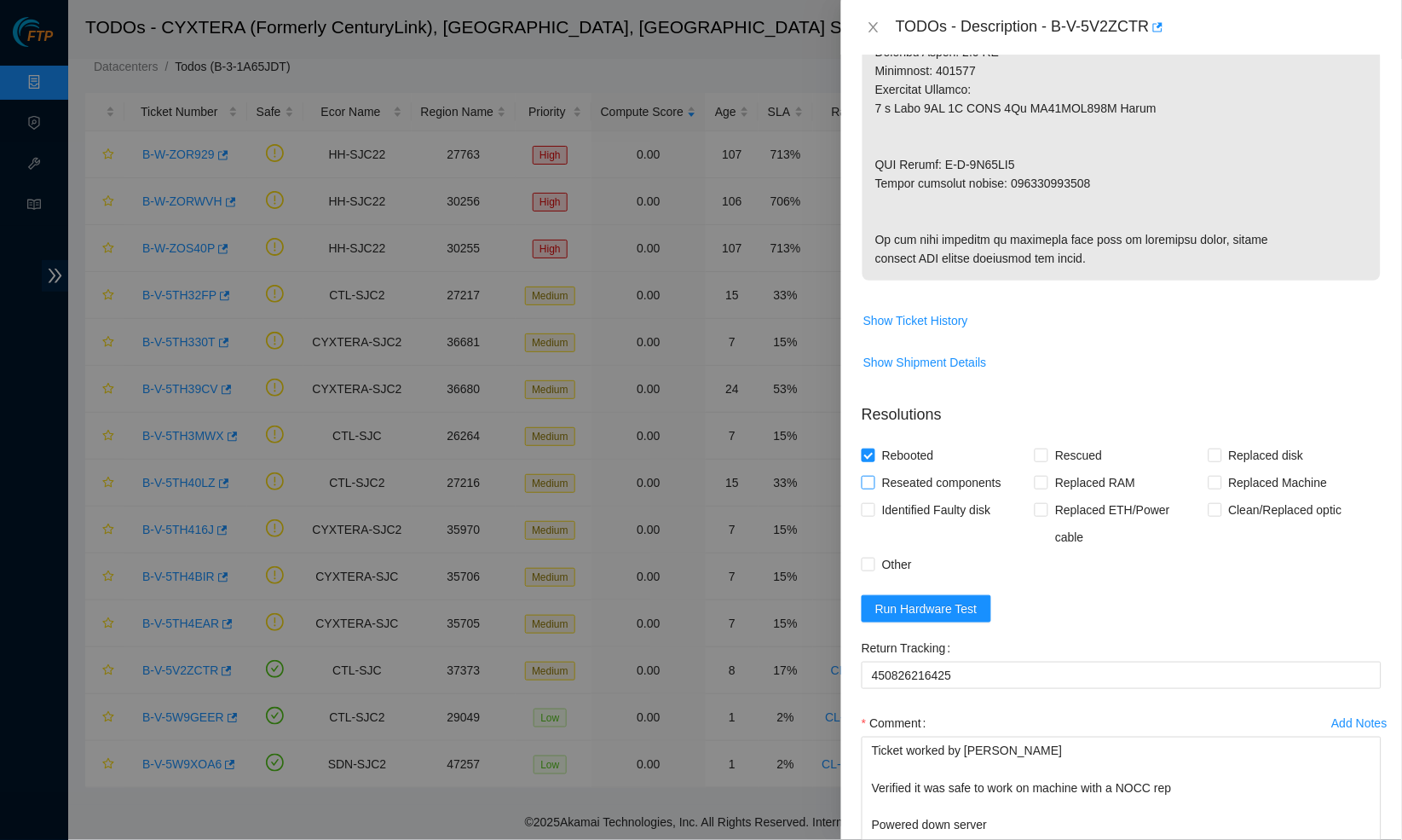
checkbox input "true"
click at [1032, 469] on div "Rebooted" at bounding box center [948, 455] width 173 height 27
click at [1041, 461] on input "Rescued" at bounding box center [1041, 454] width 12 height 12
checkbox input "true"
click at [1208, 525] on div "Rebooted Rescued Replaced disk Reseated components Replaced RAM Replaced Machin…" at bounding box center [1122, 509] width 520 height 136
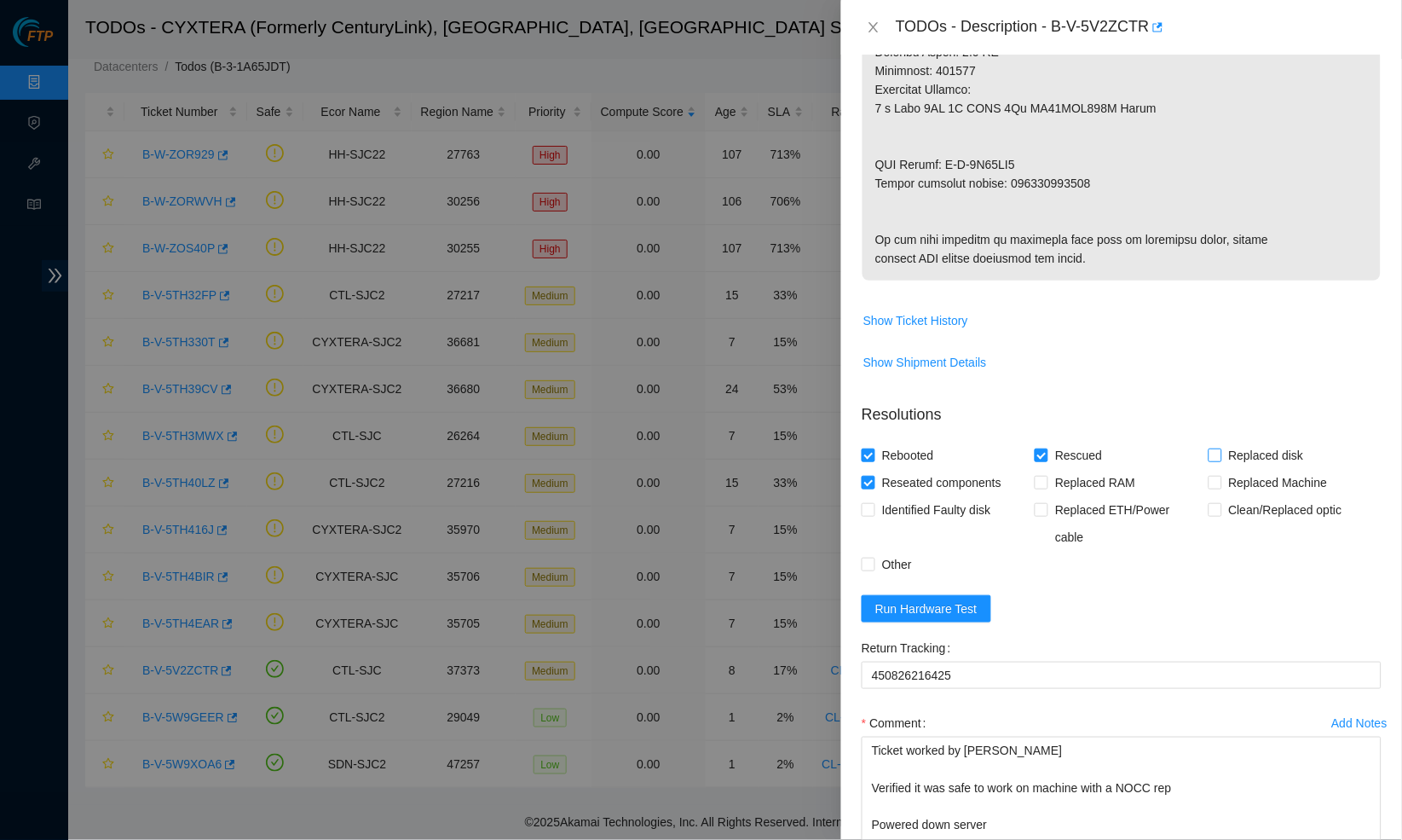
click at [1218, 461] on input "Replaced disk" at bounding box center [1215, 454] width 12 height 12
checkbox input "true"
click at [991, 578] on div "Other" at bounding box center [948, 564] width 173 height 27
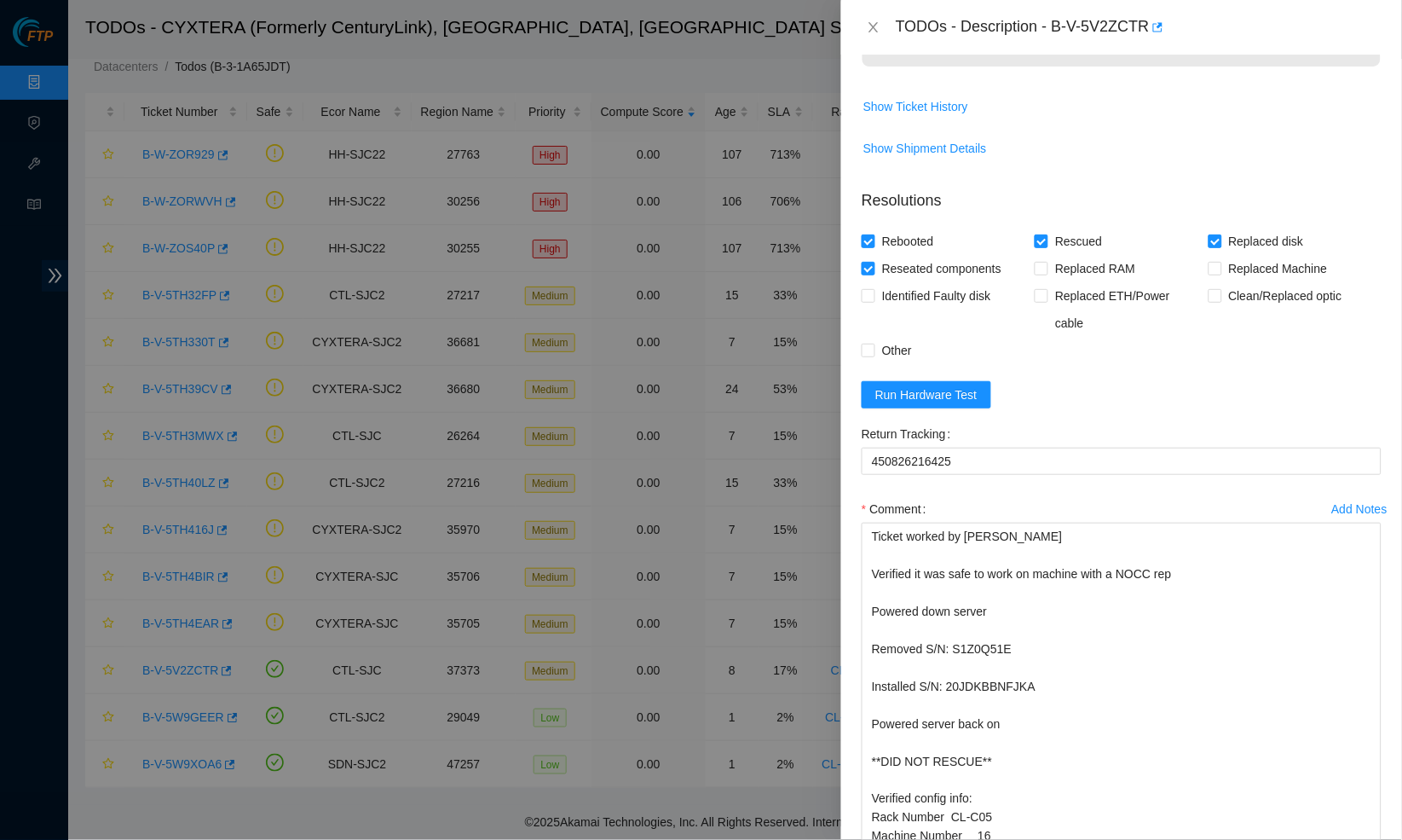
scroll to position [1231, 0]
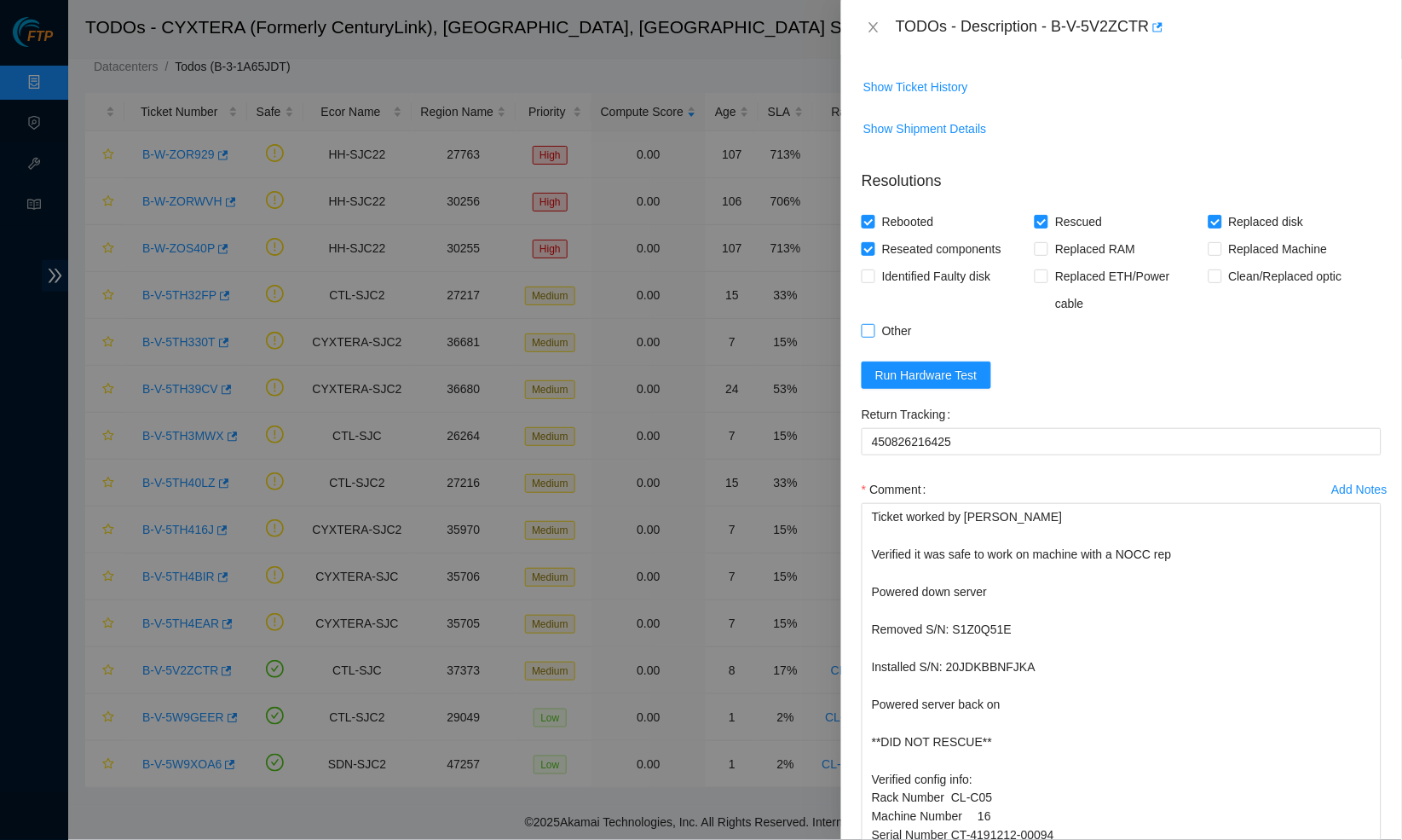
click at [867, 336] on input "Other" at bounding box center [868, 329] width 12 height 12
checkbox input "true"
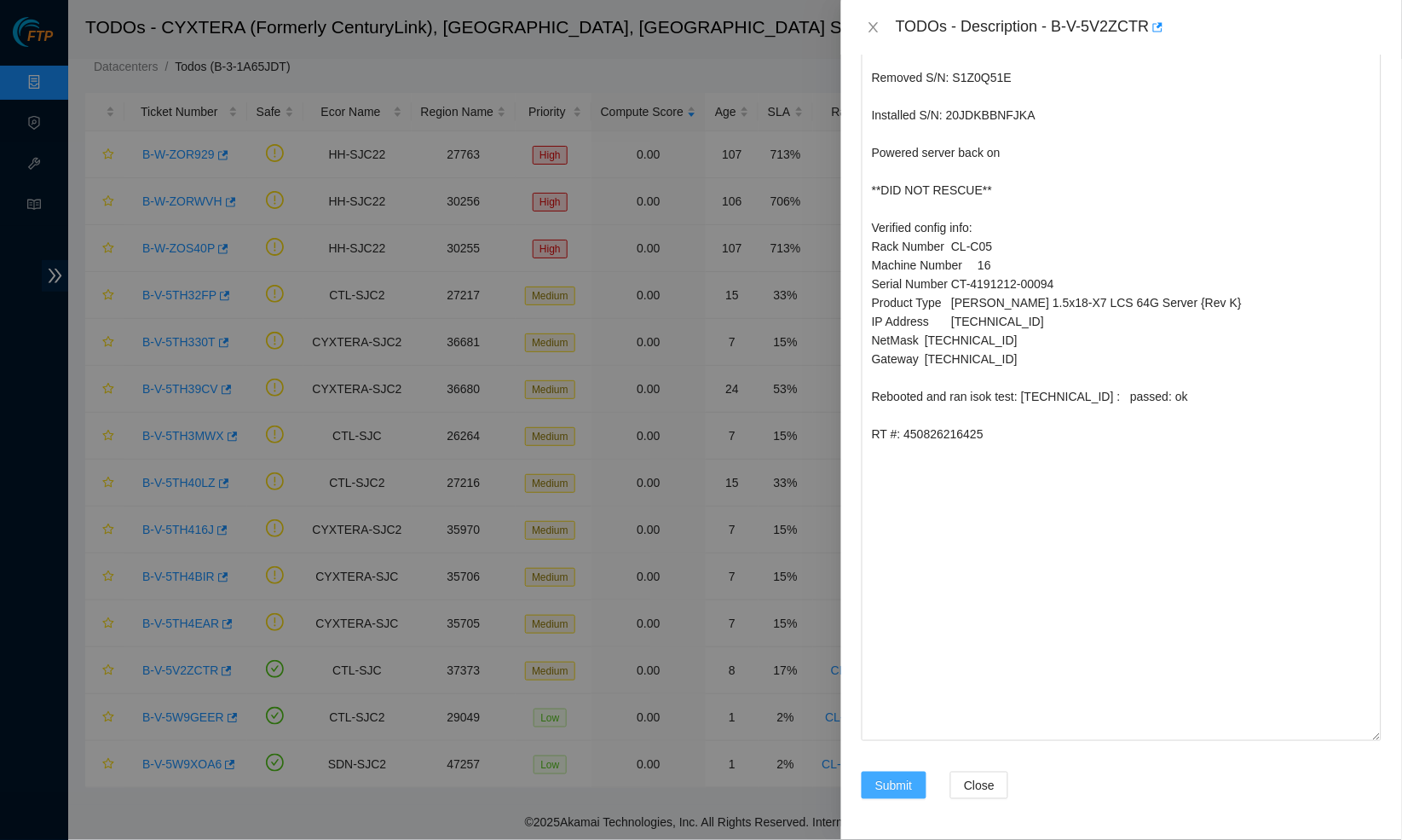
scroll to position [1850, 0]
click at [877, 787] on span "Submit" at bounding box center [894, 784] width 38 height 18
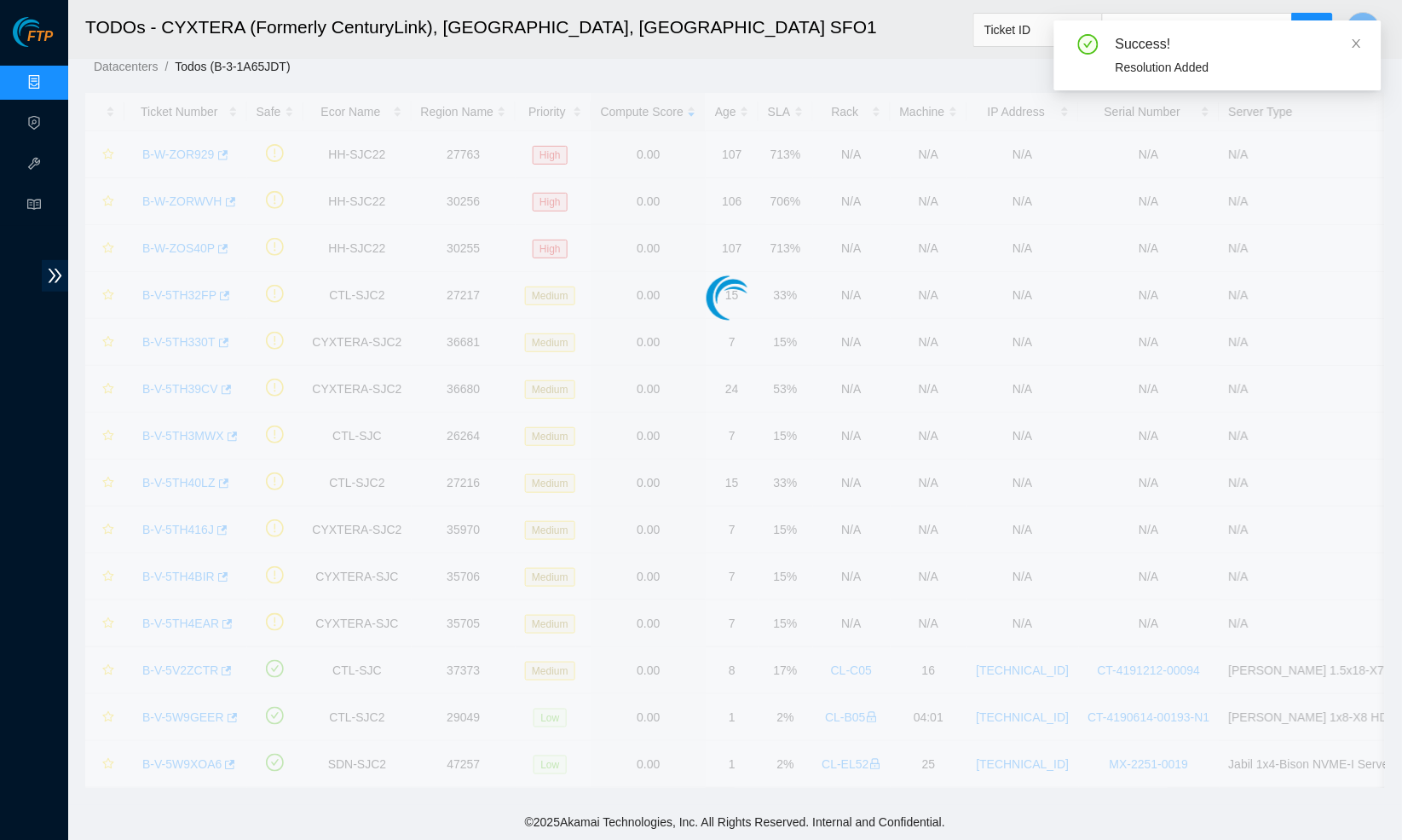
scroll to position [0, 0]
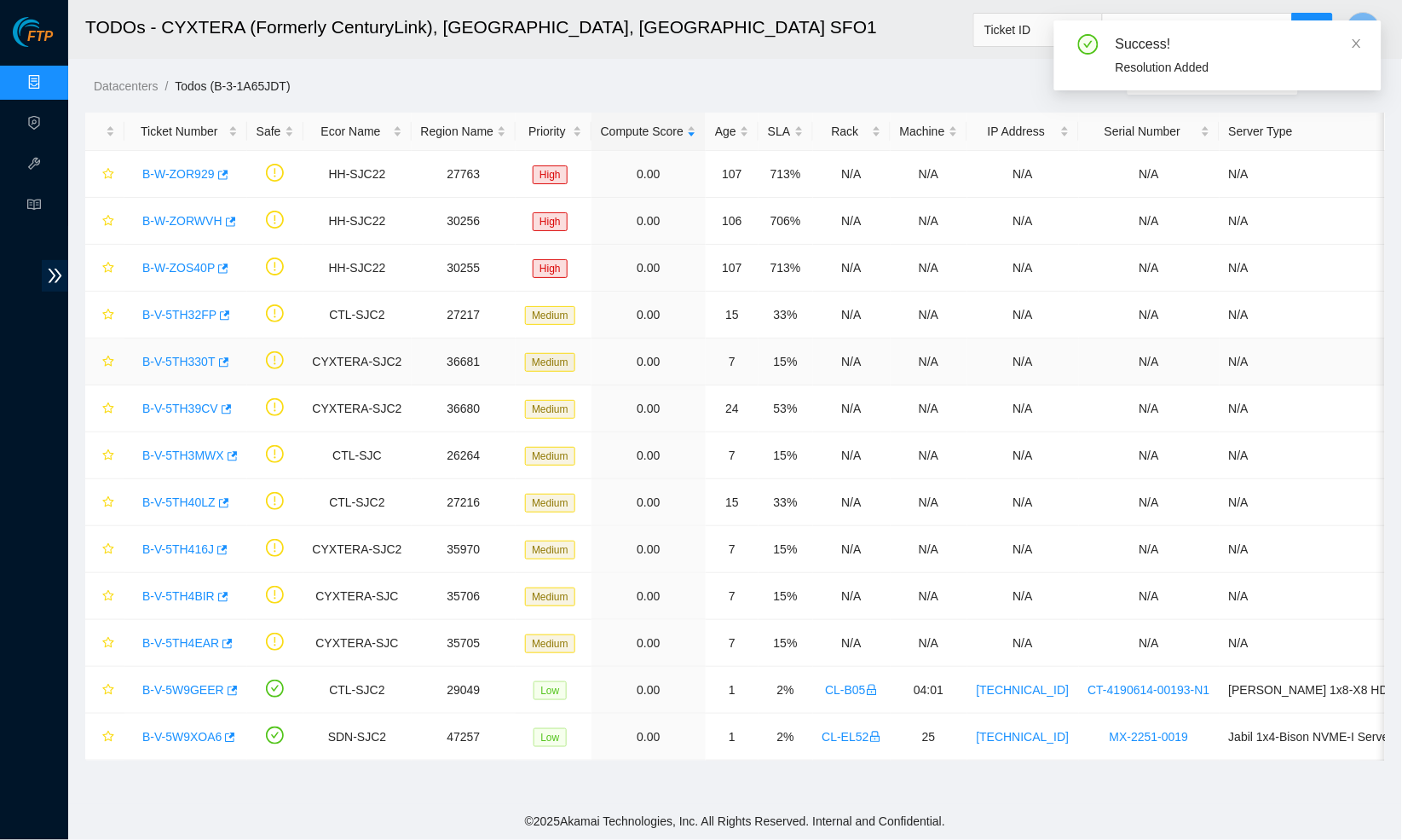
click at [168, 356] on link "B-V-5TH330T" at bounding box center [179, 361] width 73 height 14
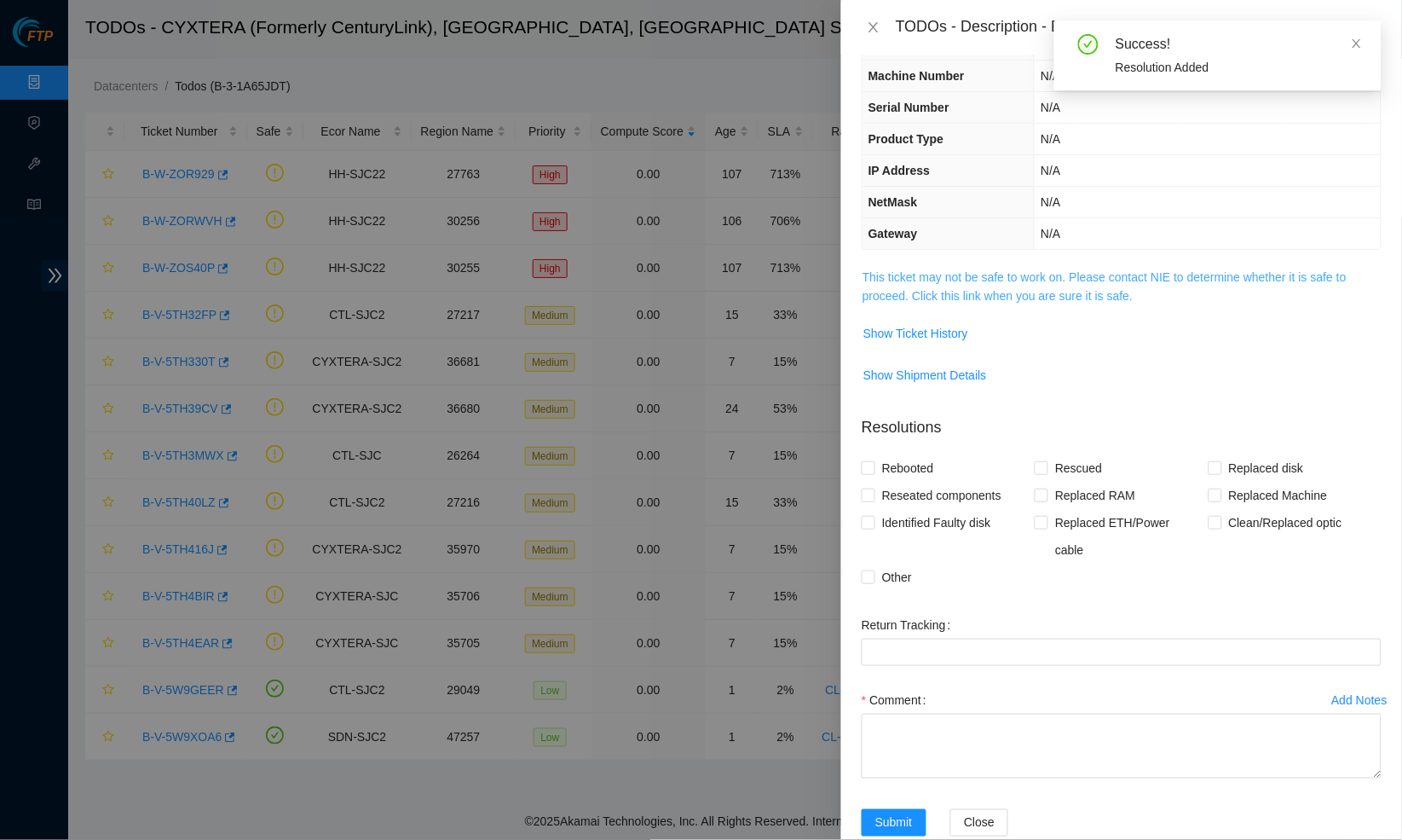
click at [1014, 273] on link "This ticket may not be safe to work on. Please contact NIE to determine whether…" at bounding box center [1104, 287] width 484 height 33
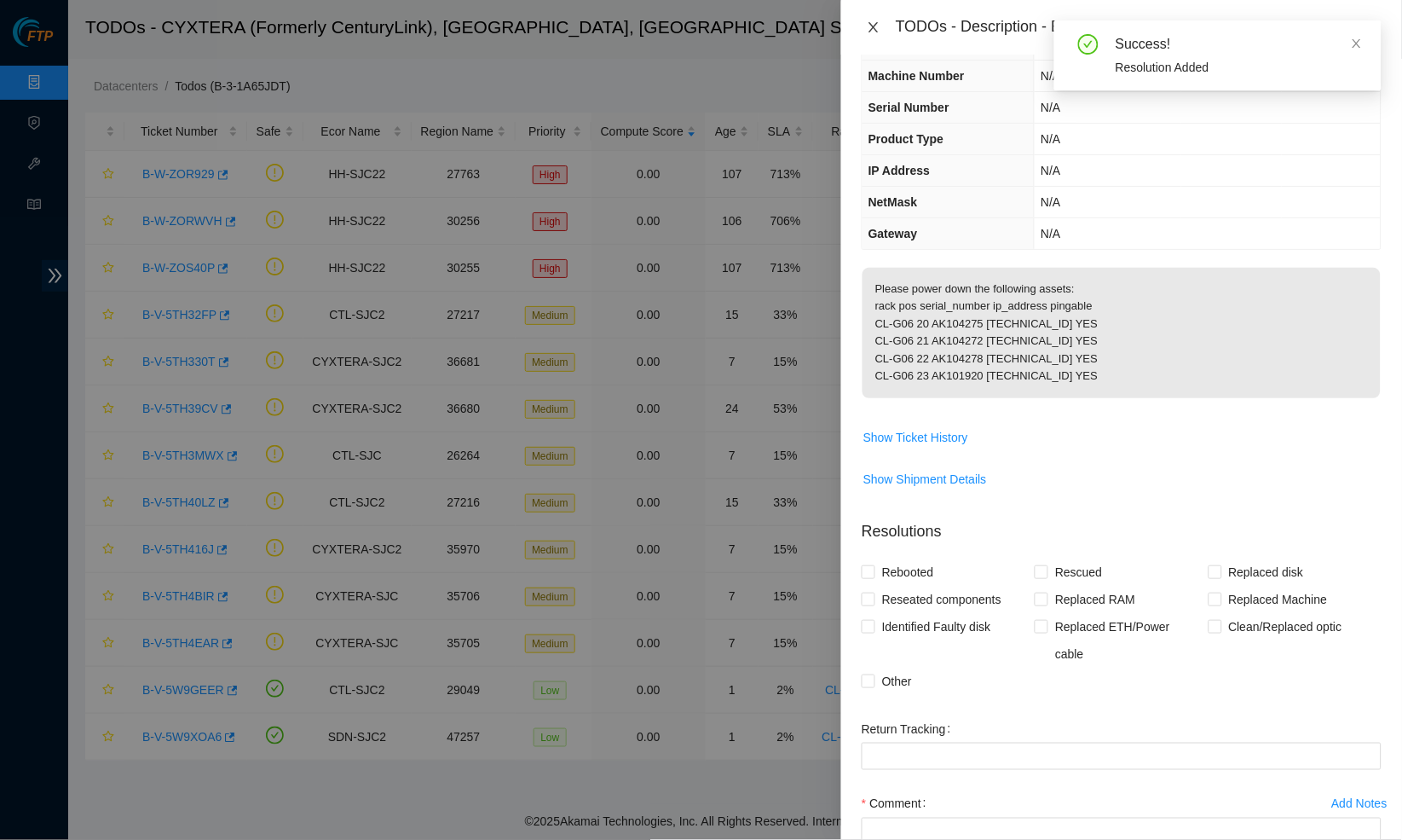
click at [867, 19] on button "Close" at bounding box center [874, 27] width 24 height 16
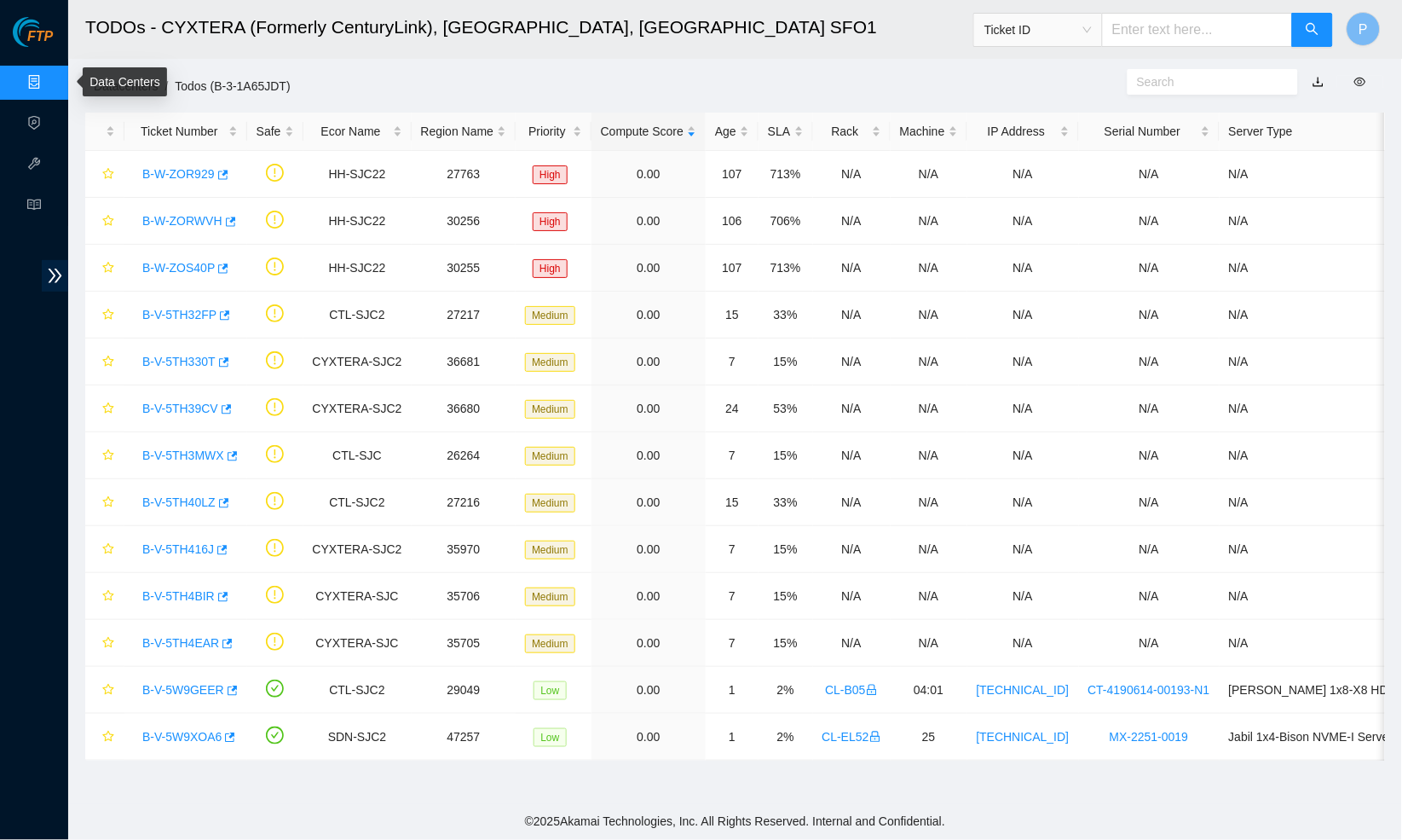
click at [49, 78] on link "Data Centers" at bounding box center [84, 83] width 70 height 14
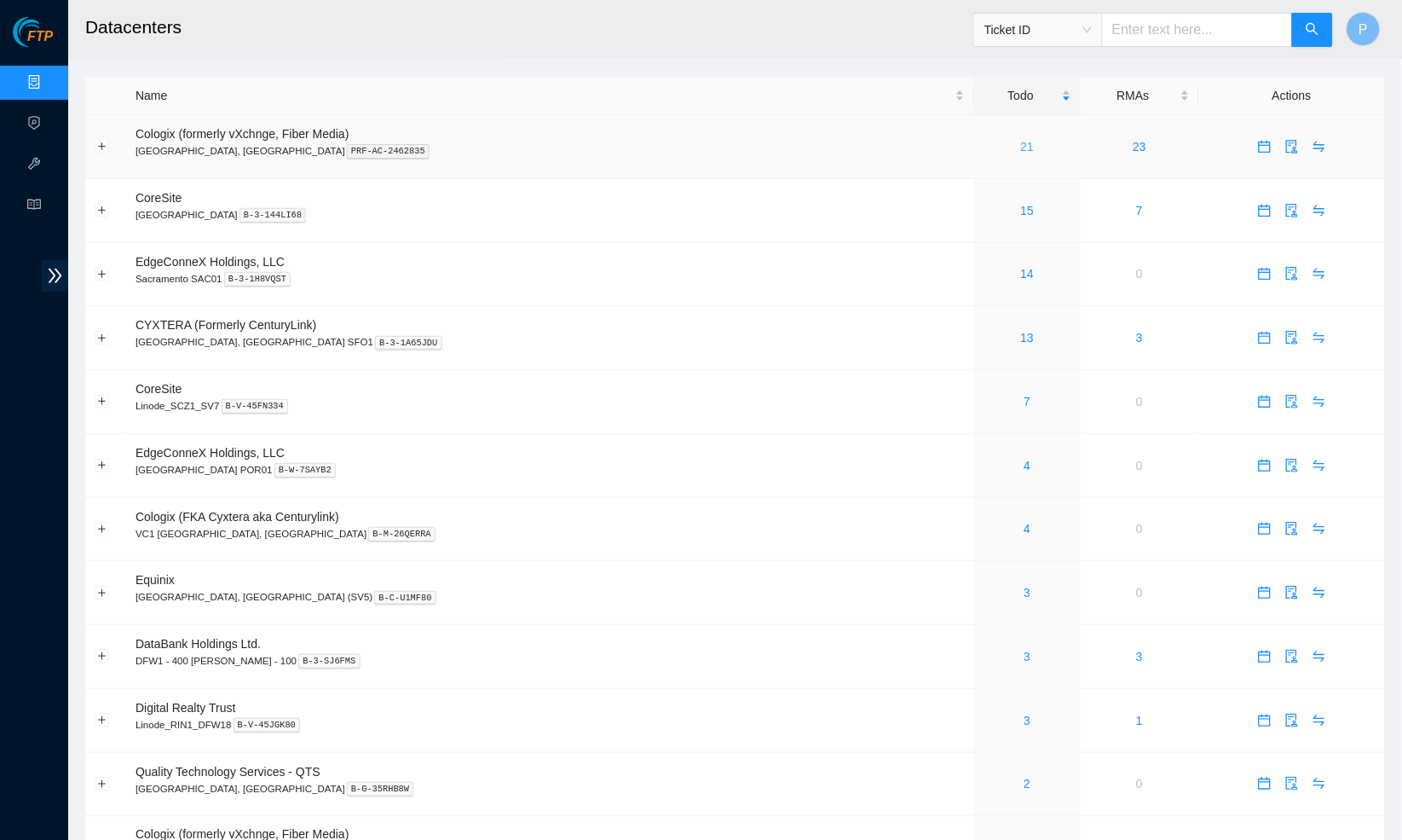
click at [1022, 143] on link "21" at bounding box center [1028, 147] width 14 height 14
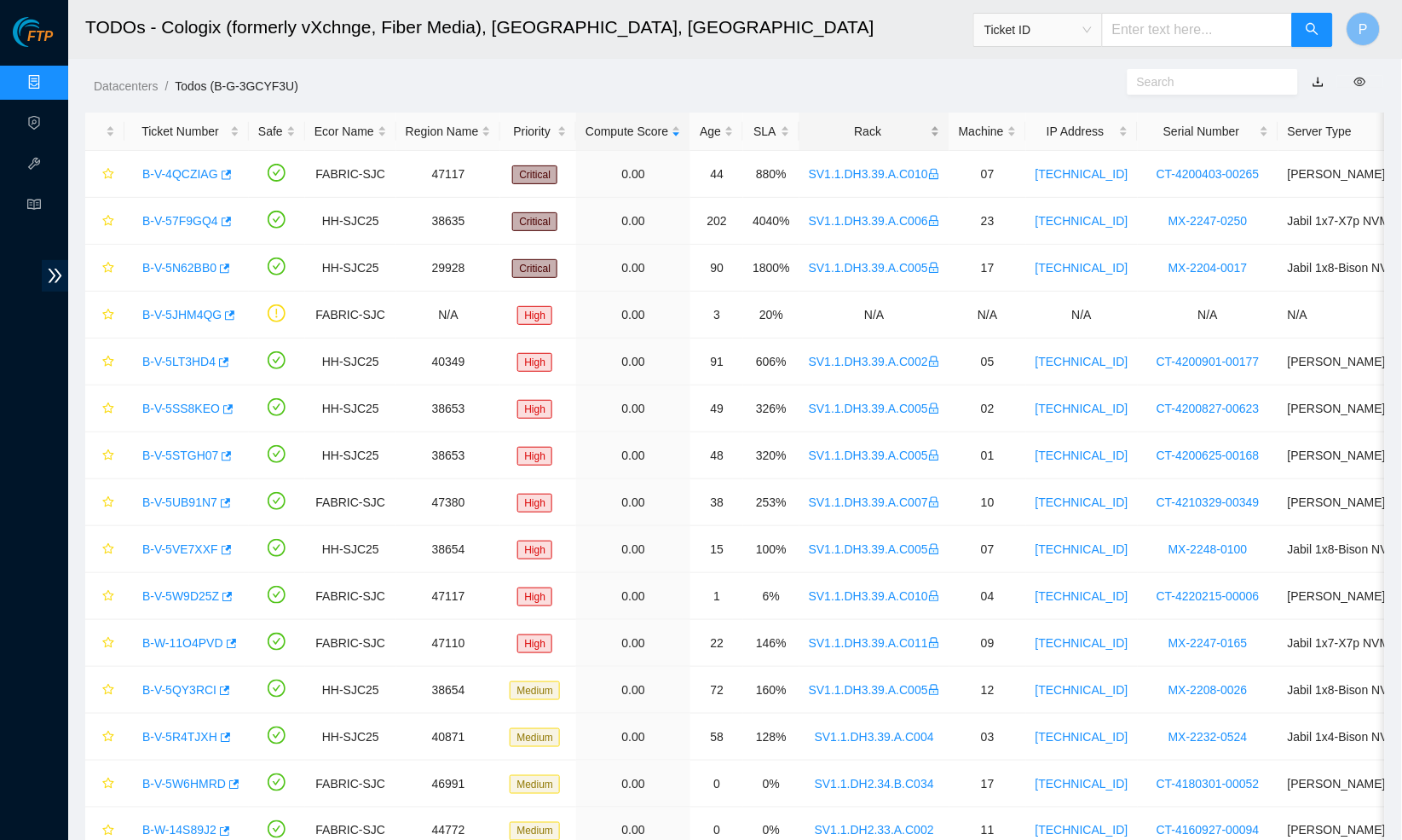
click at [883, 132] on div "Rack" at bounding box center [875, 130] width 131 height 18
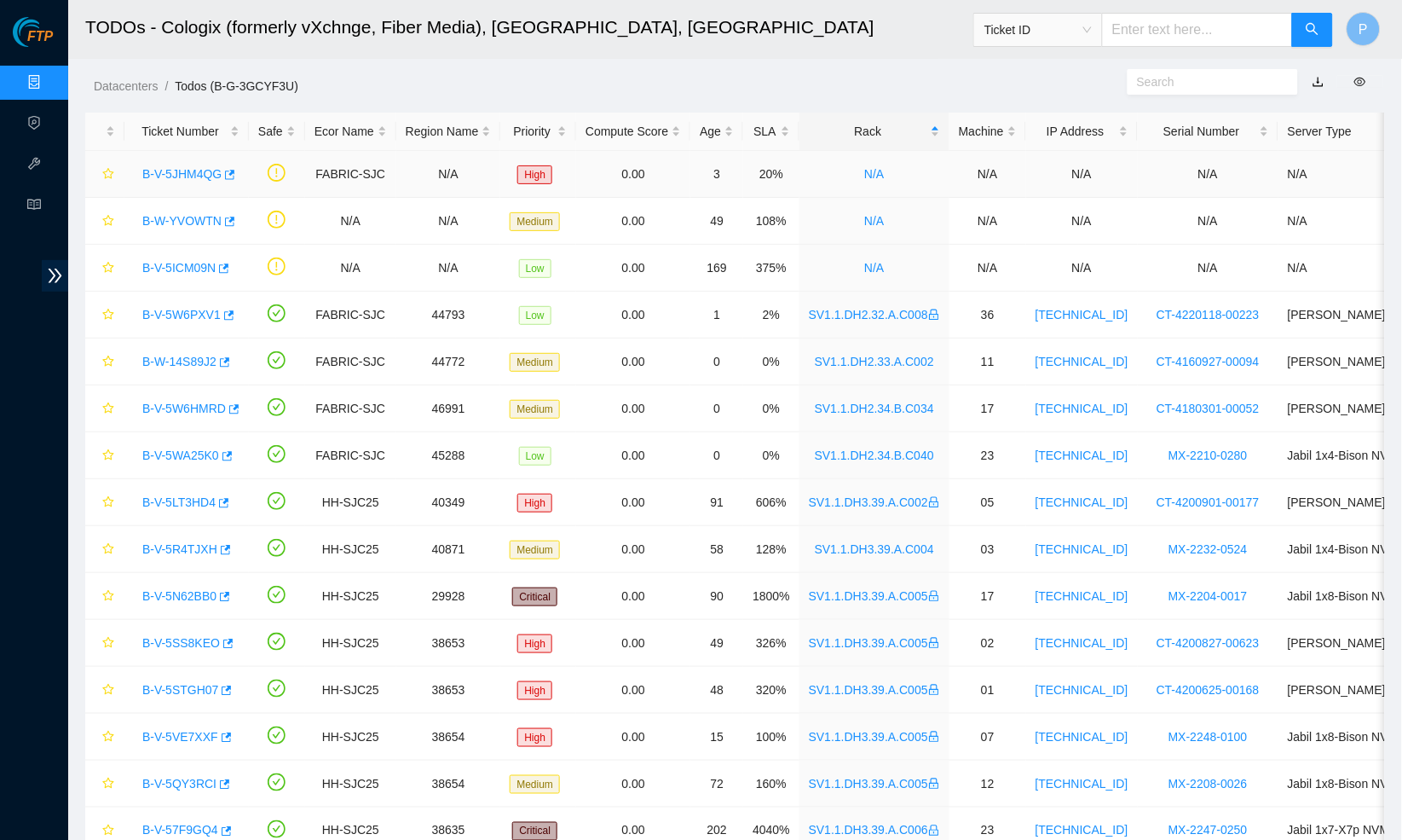
click at [183, 163] on div "B-V-5JHM4QG" at bounding box center [186, 174] width 105 height 27
click at [173, 217] on link "B-W-YVOWTN" at bounding box center [182, 221] width 79 height 14
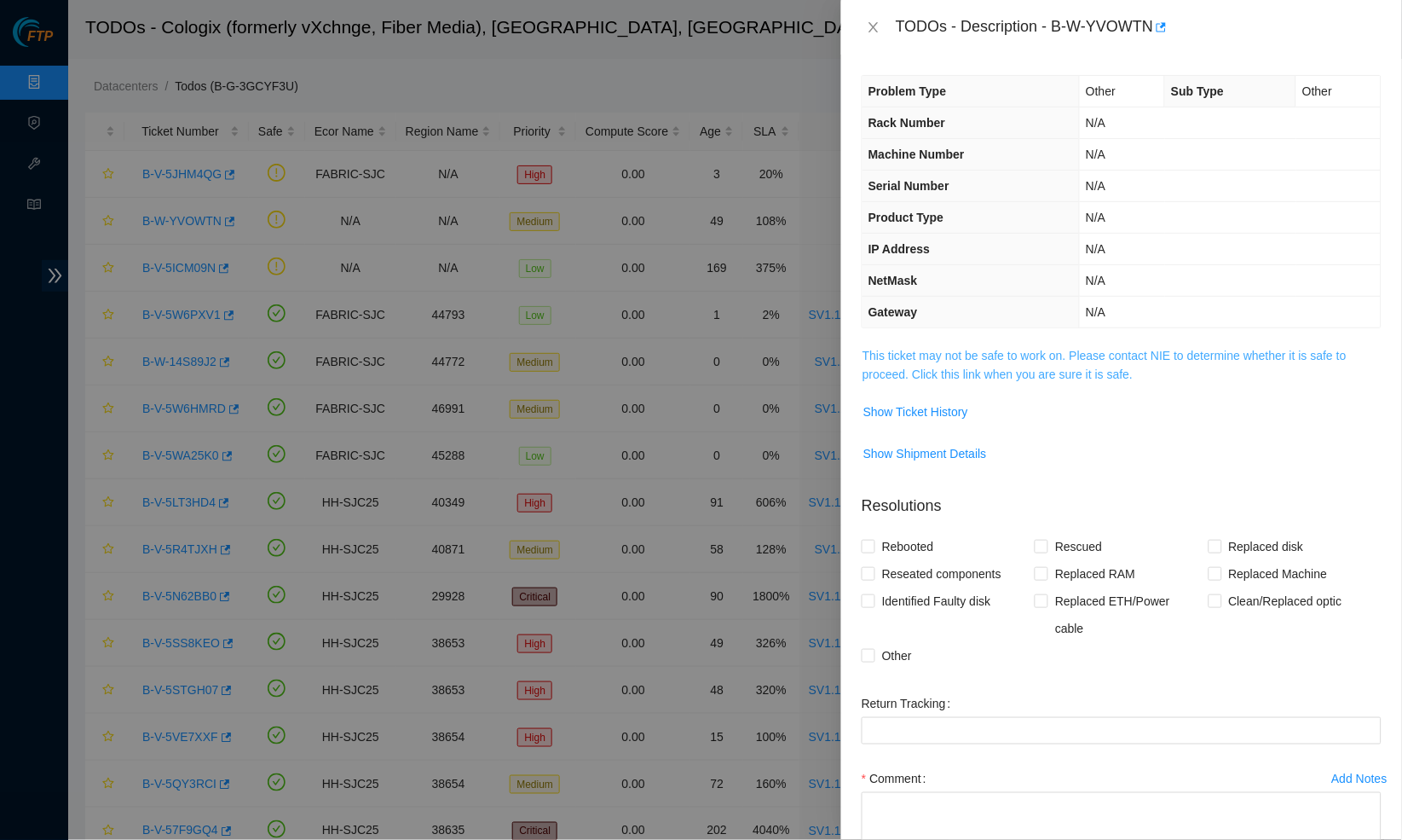
click at [877, 350] on link "This ticket may not be safe to work on. Please contact NIE to determine whether…" at bounding box center [1104, 365] width 484 height 33
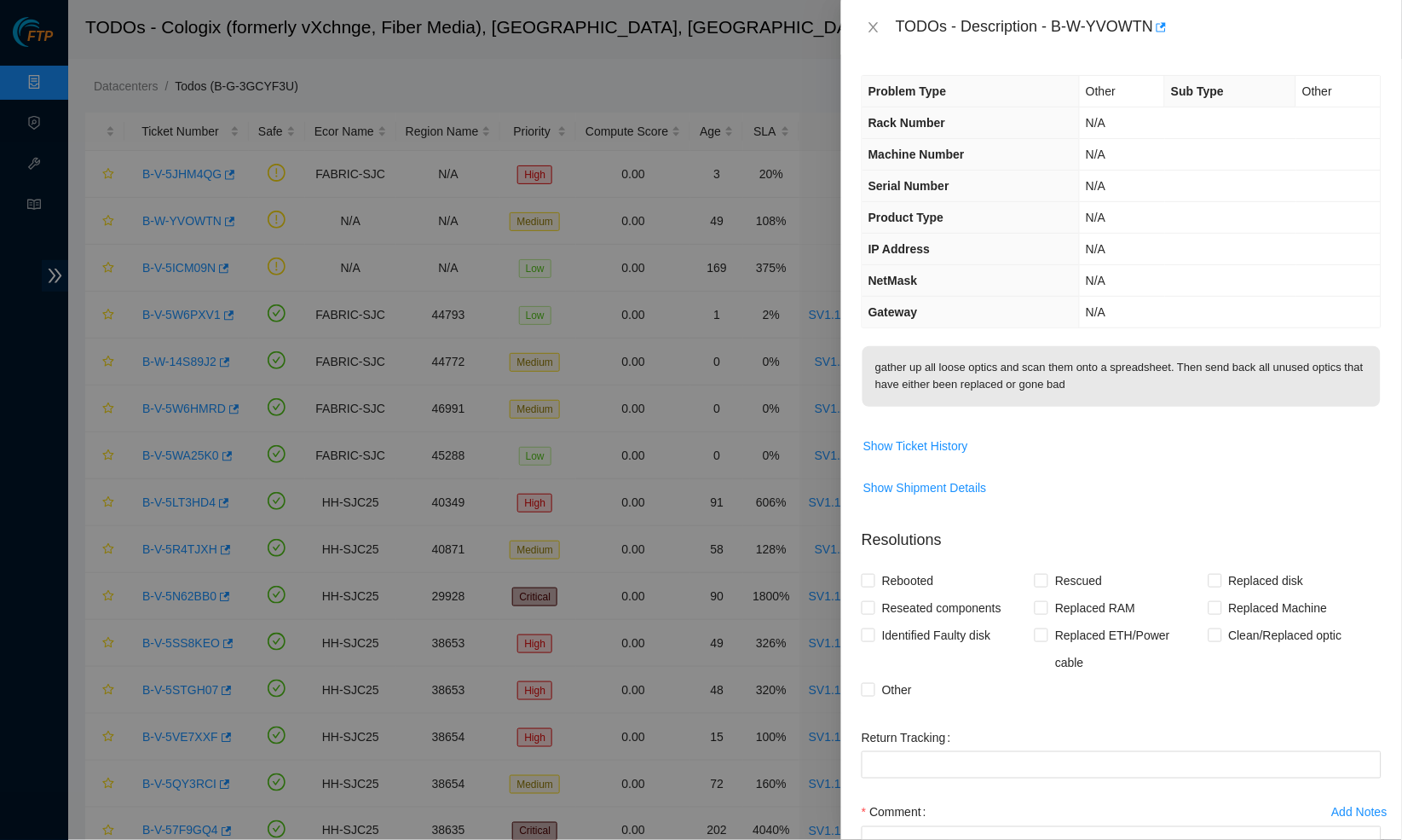
click at [866, 14] on div "TODOs - Description - B-W-YVOWTN" at bounding box center [1122, 27] width 520 height 27
click at [868, 25] on icon "close" at bounding box center [874, 27] width 14 height 14
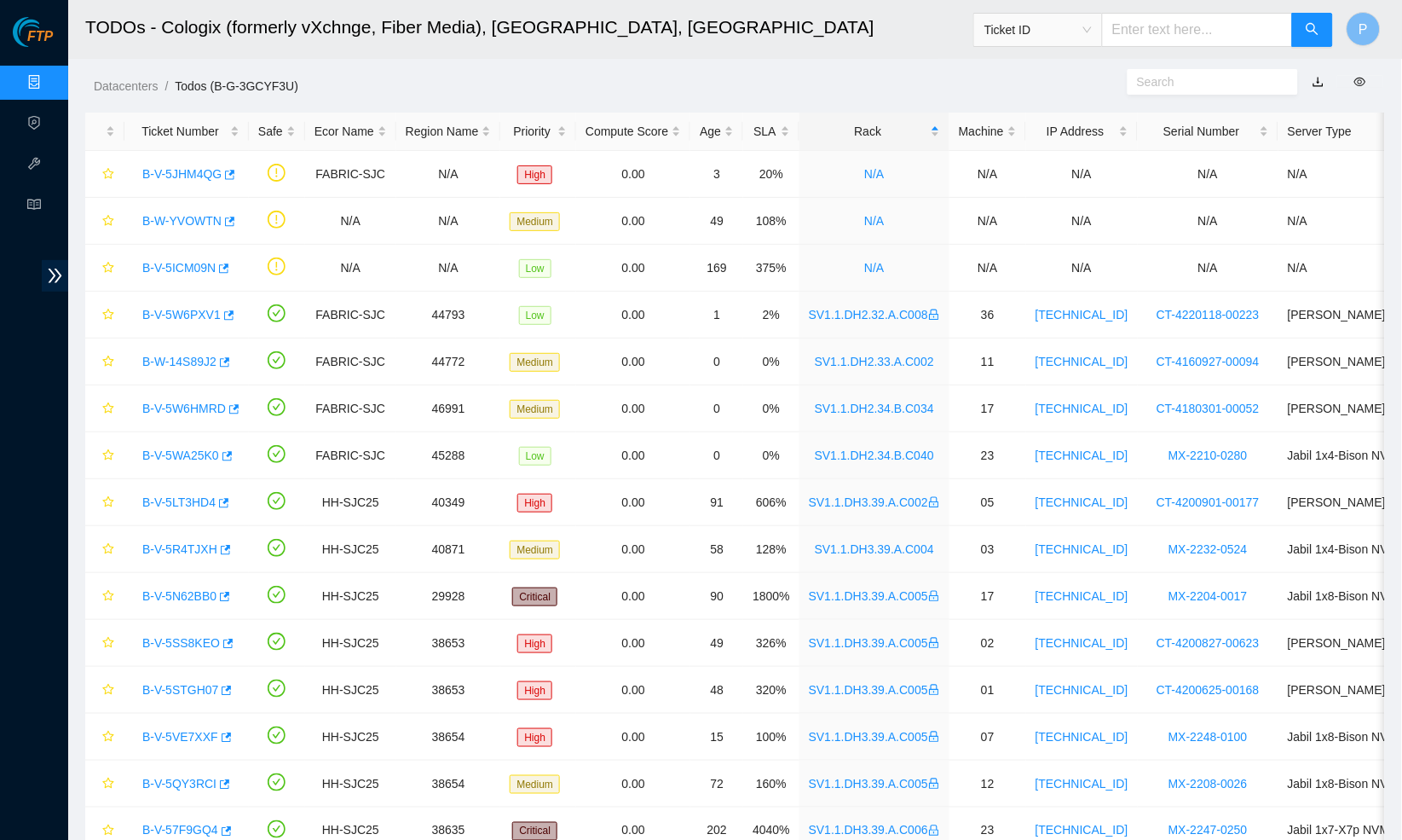
click at [49, 90] on link "Data Centers" at bounding box center [84, 83] width 70 height 14
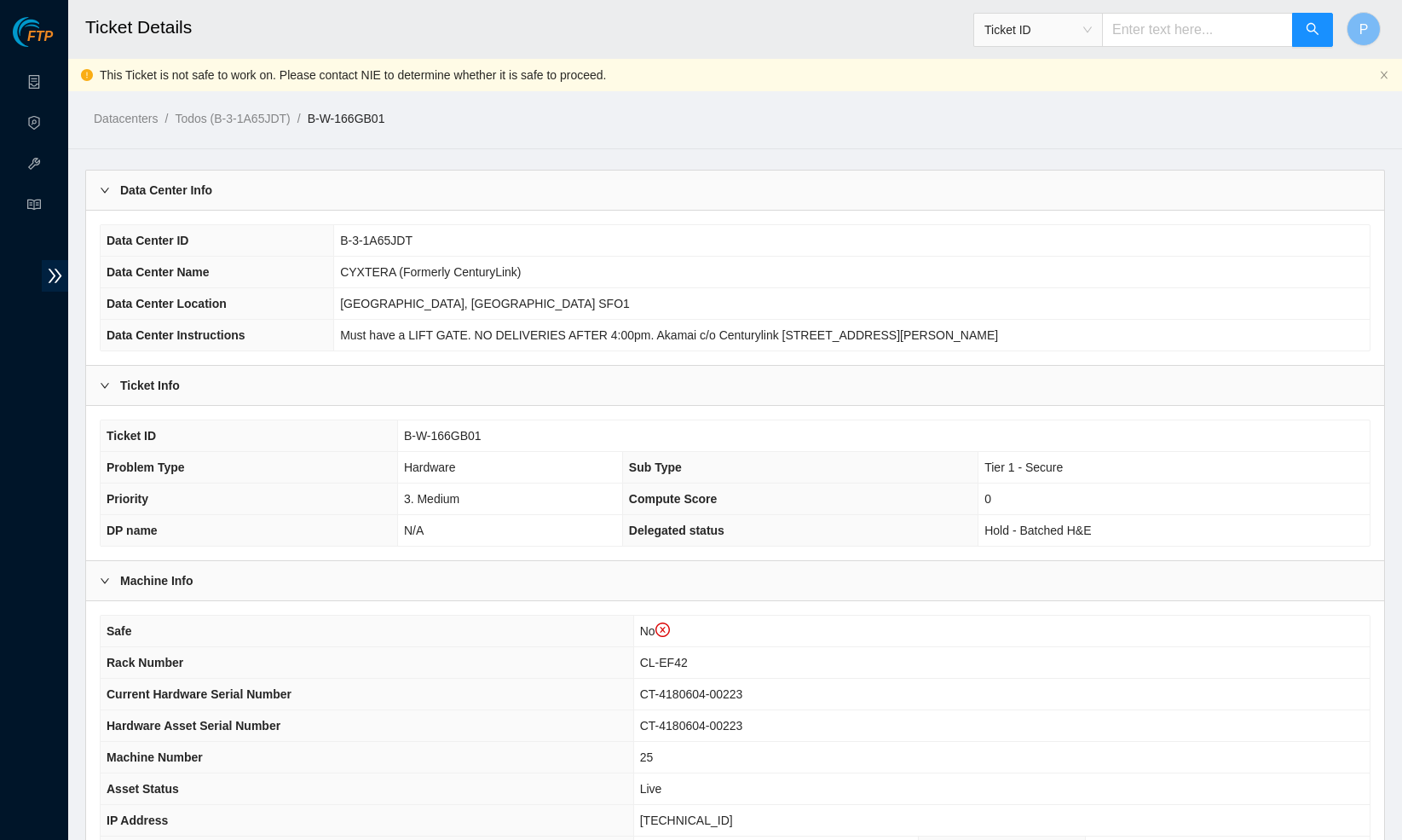
scroll to position [3817, 0]
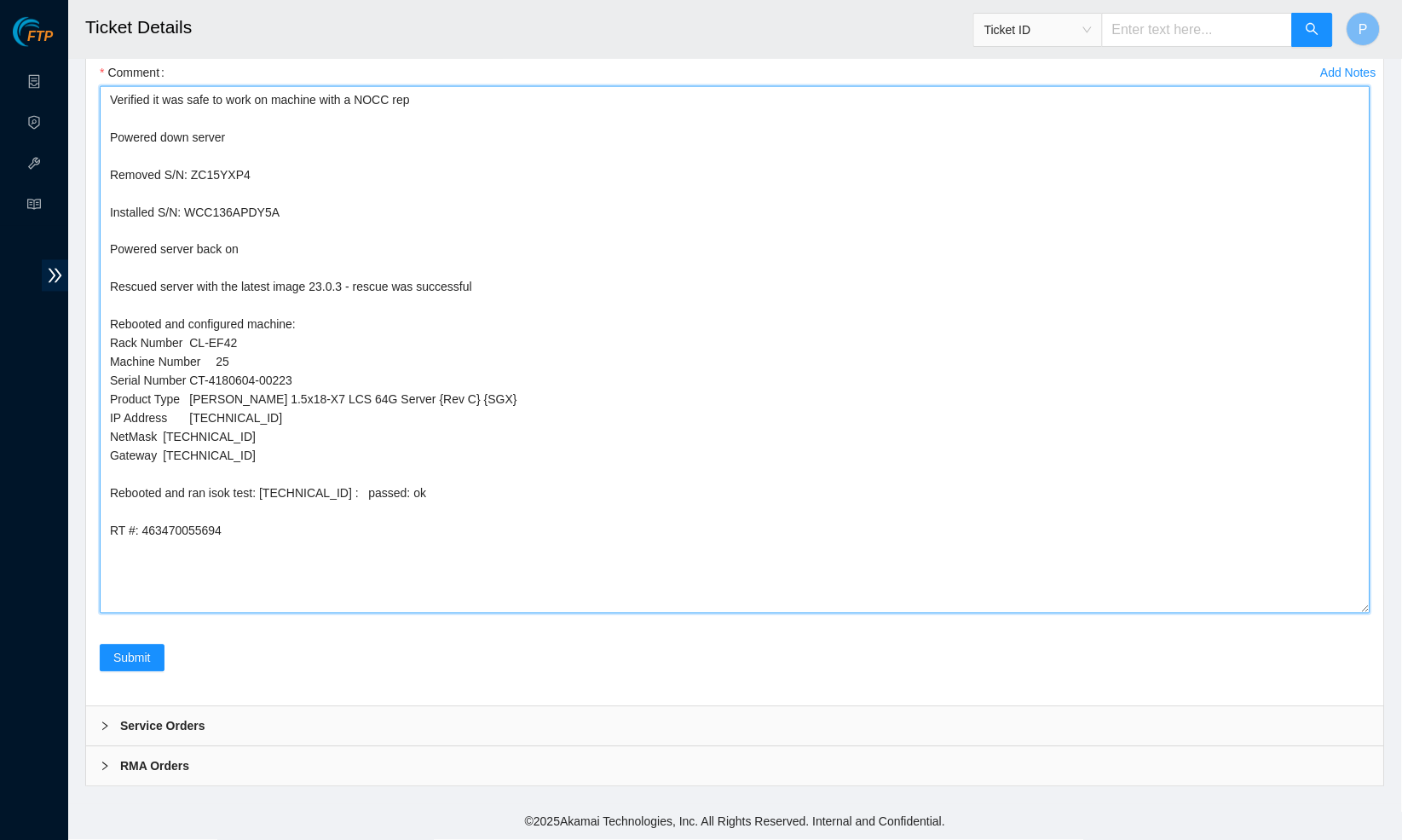
drag, startPoint x: 235, startPoint y: 518, endPoint x: 114, endPoint y: 87, distance: 447.7
click at [114, 87] on div "Comment Verified it was safe to work on machine with a NOCC rep Powered down se…" at bounding box center [735, 341] width 1271 height 565
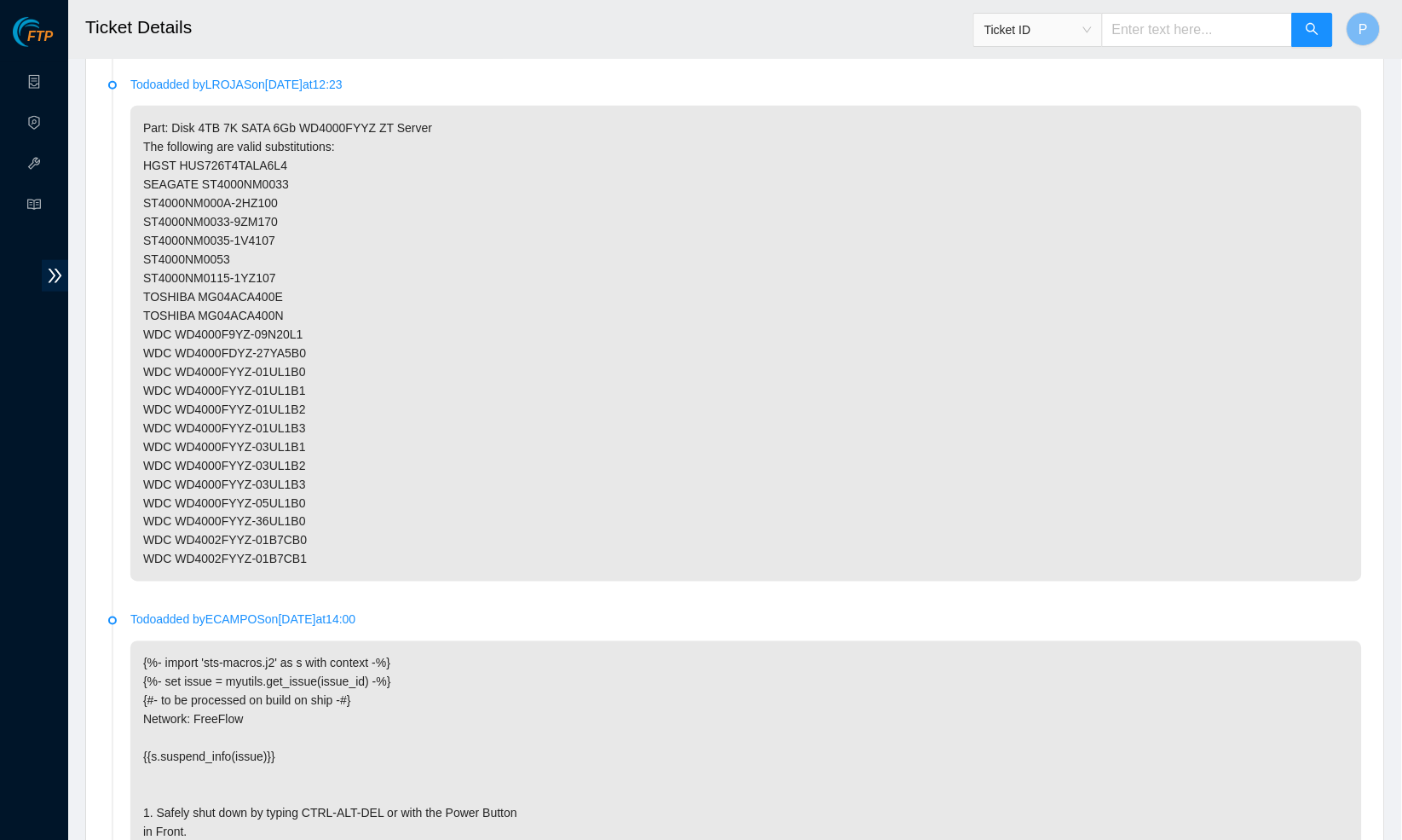
scroll to position [1819, 0]
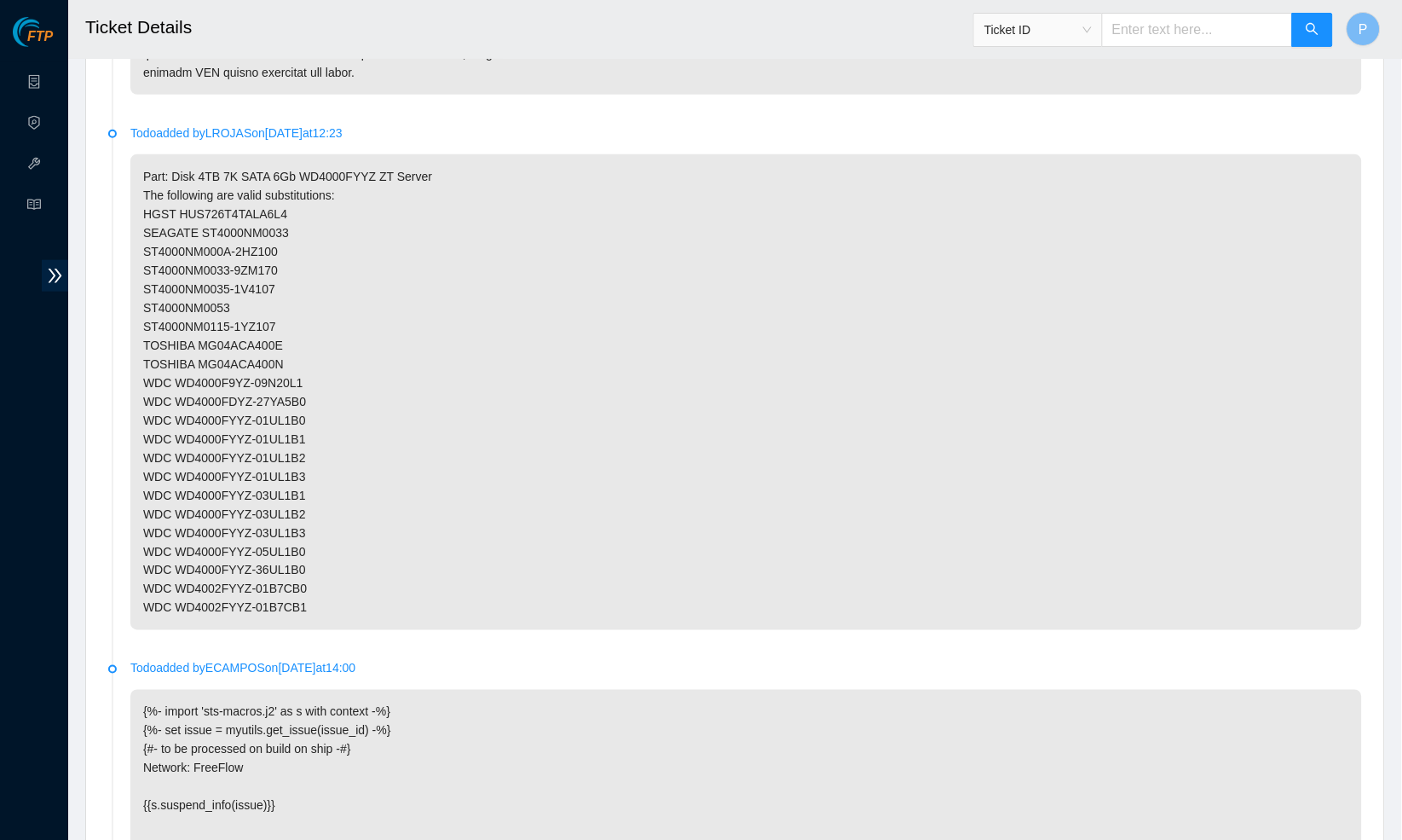
type textarea "Verified it was safe to work on machine with a NOCC rep Powered down server Rem…"
click at [191, 229] on p "Part: Disk 4TB 7K SATA 6Gb WD4000FYYZ ZT Server The following are valid substit…" at bounding box center [746, 392] width 1232 height 476
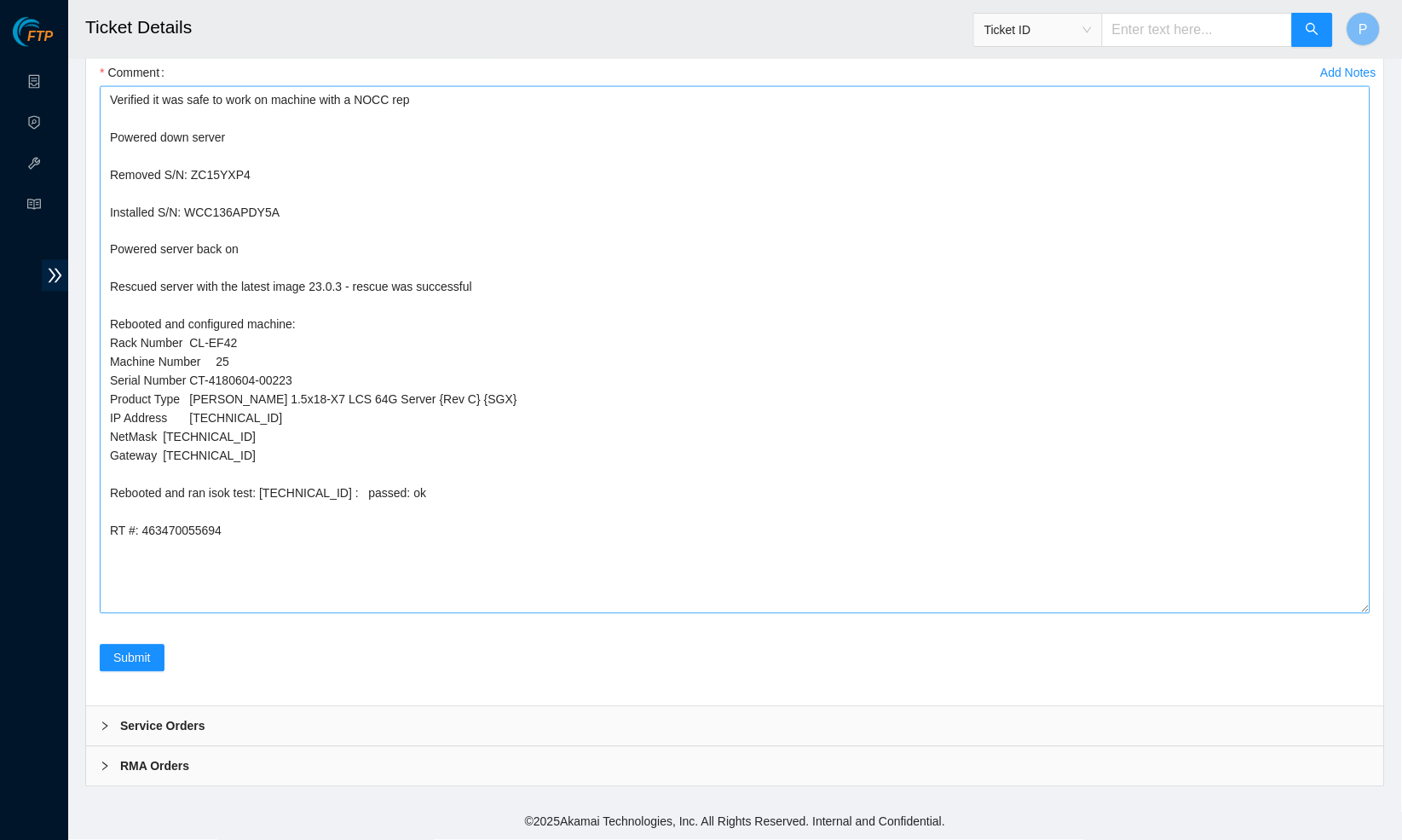
scroll to position [3817, 0]
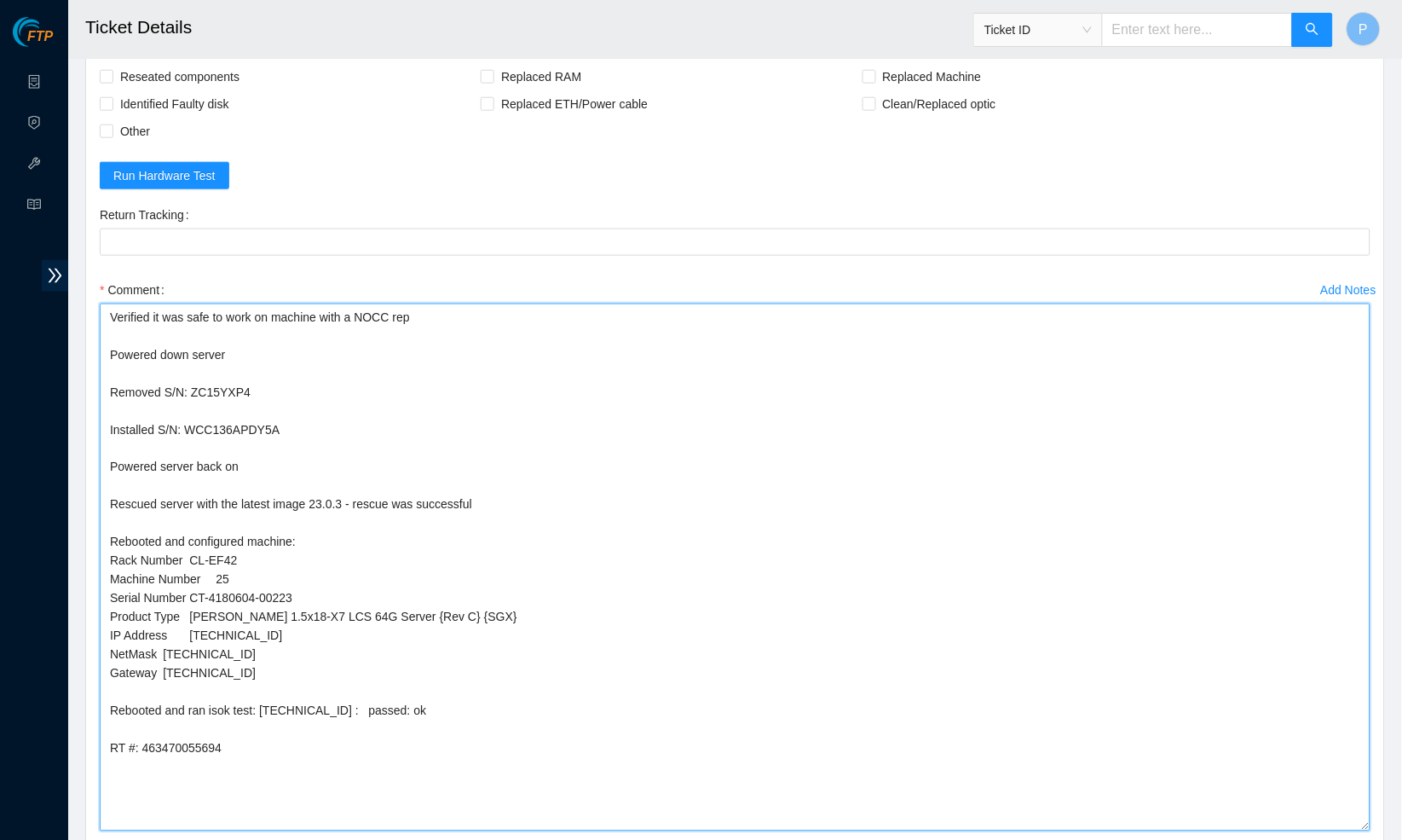
drag, startPoint x: 254, startPoint y: 516, endPoint x: 19, endPoint y: -35, distance: 599.0
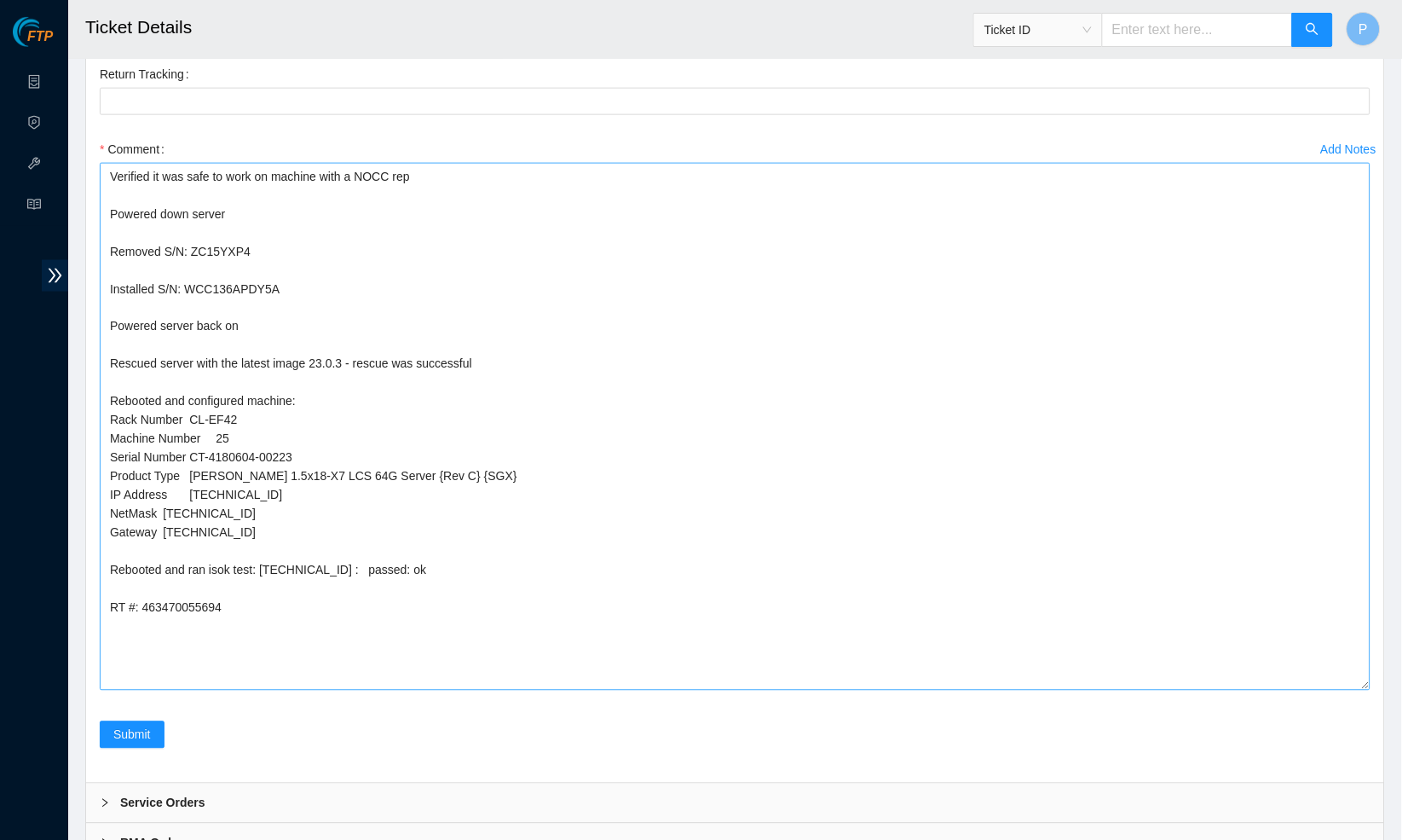
scroll to position [3706, 0]
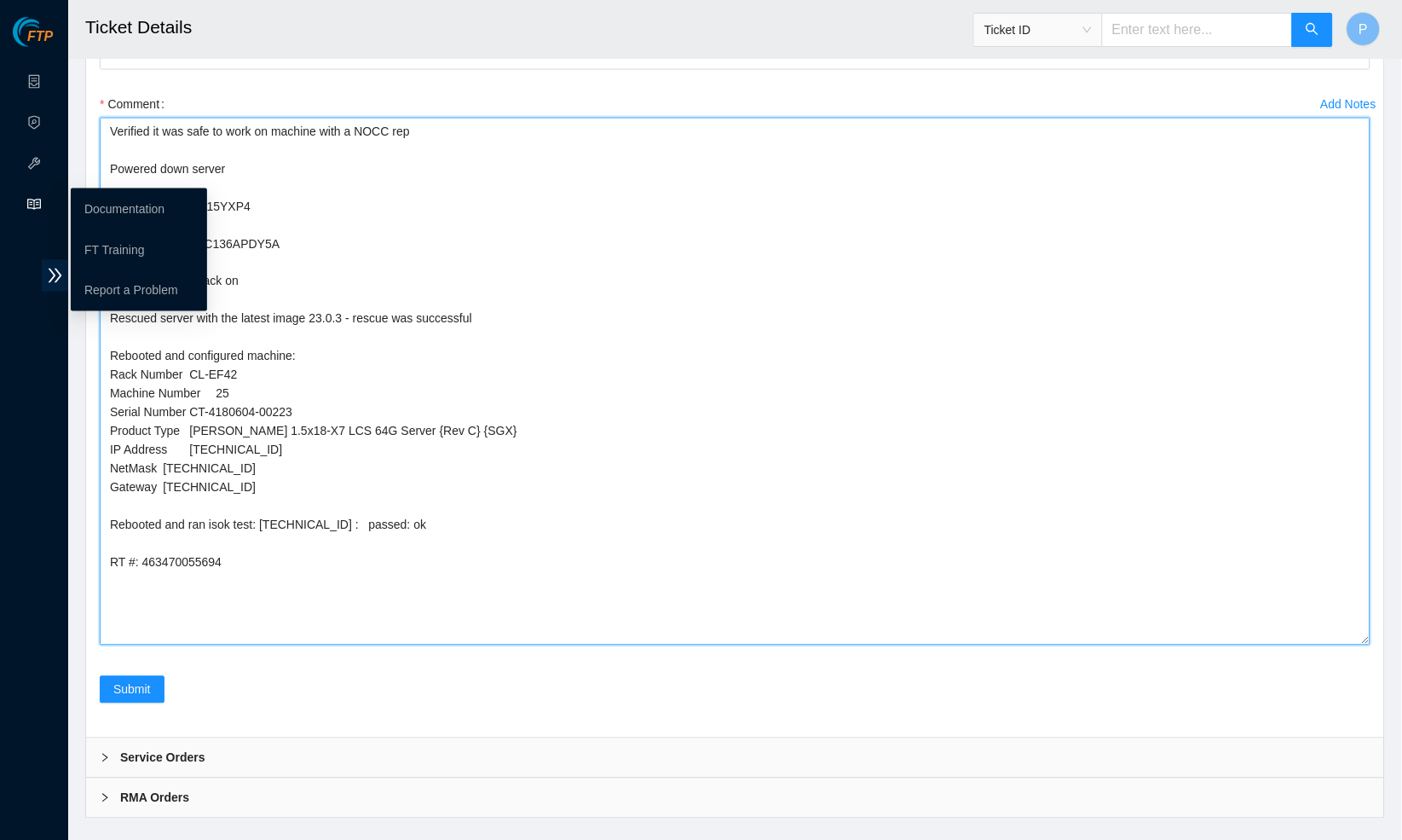
drag, startPoint x: 252, startPoint y: 620, endPoint x: 54, endPoint y: 208, distance: 457.1
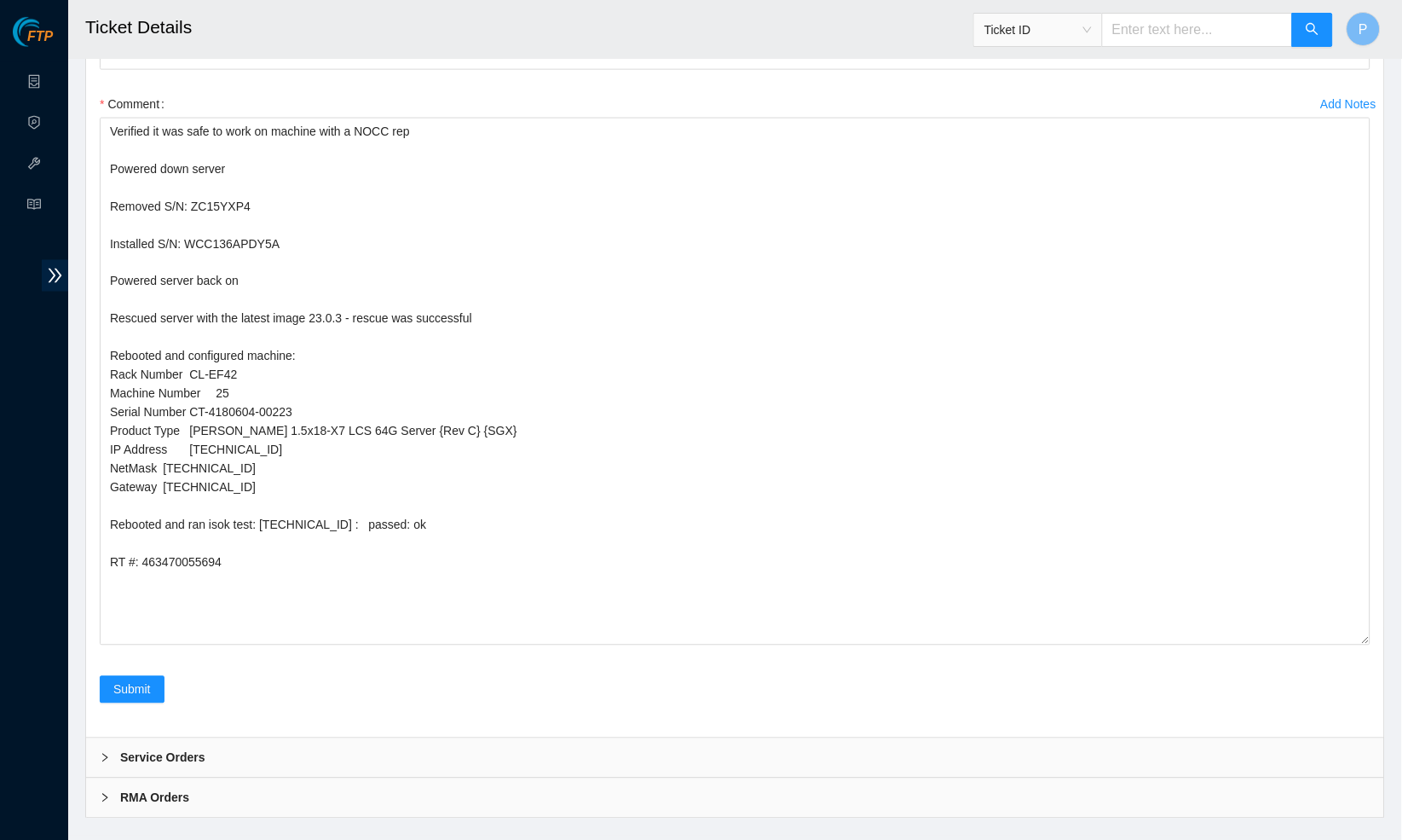
click at [316, 118] on div "Comment" at bounding box center [735, 104] width 1271 height 27
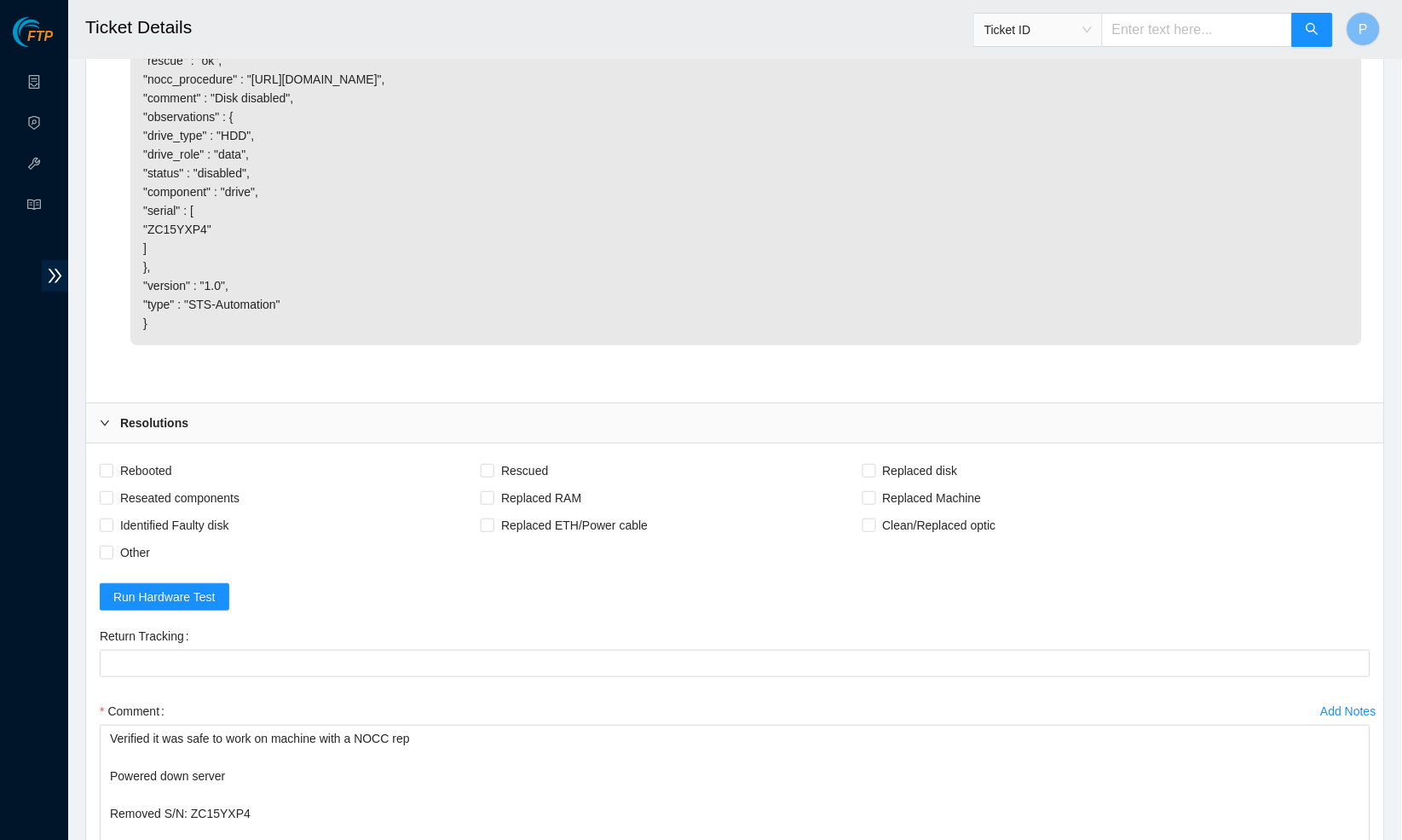
scroll to position [2687, 0]
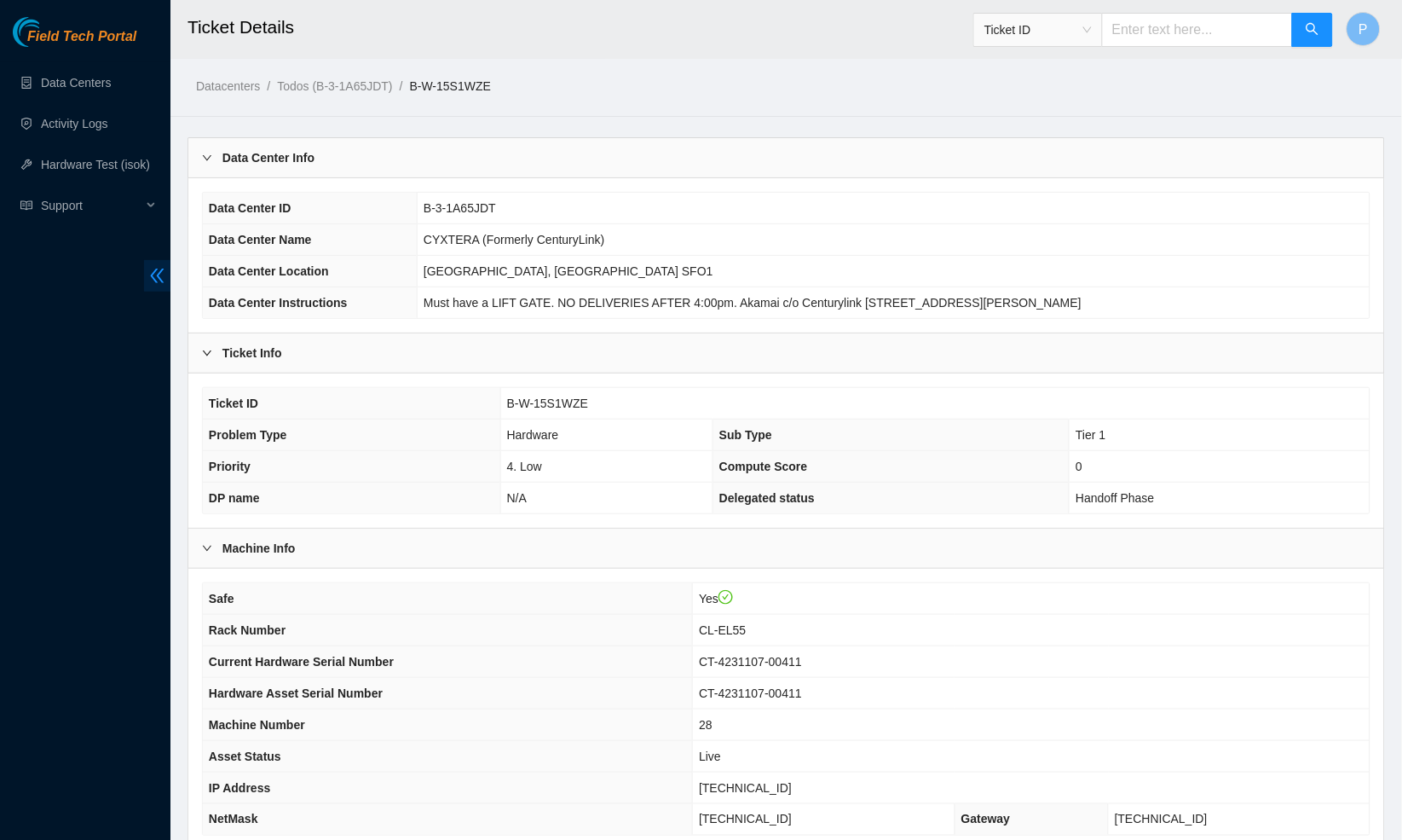
click at [163, 274] on icon "double-left" at bounding box center [157, 275] width 18 height 18
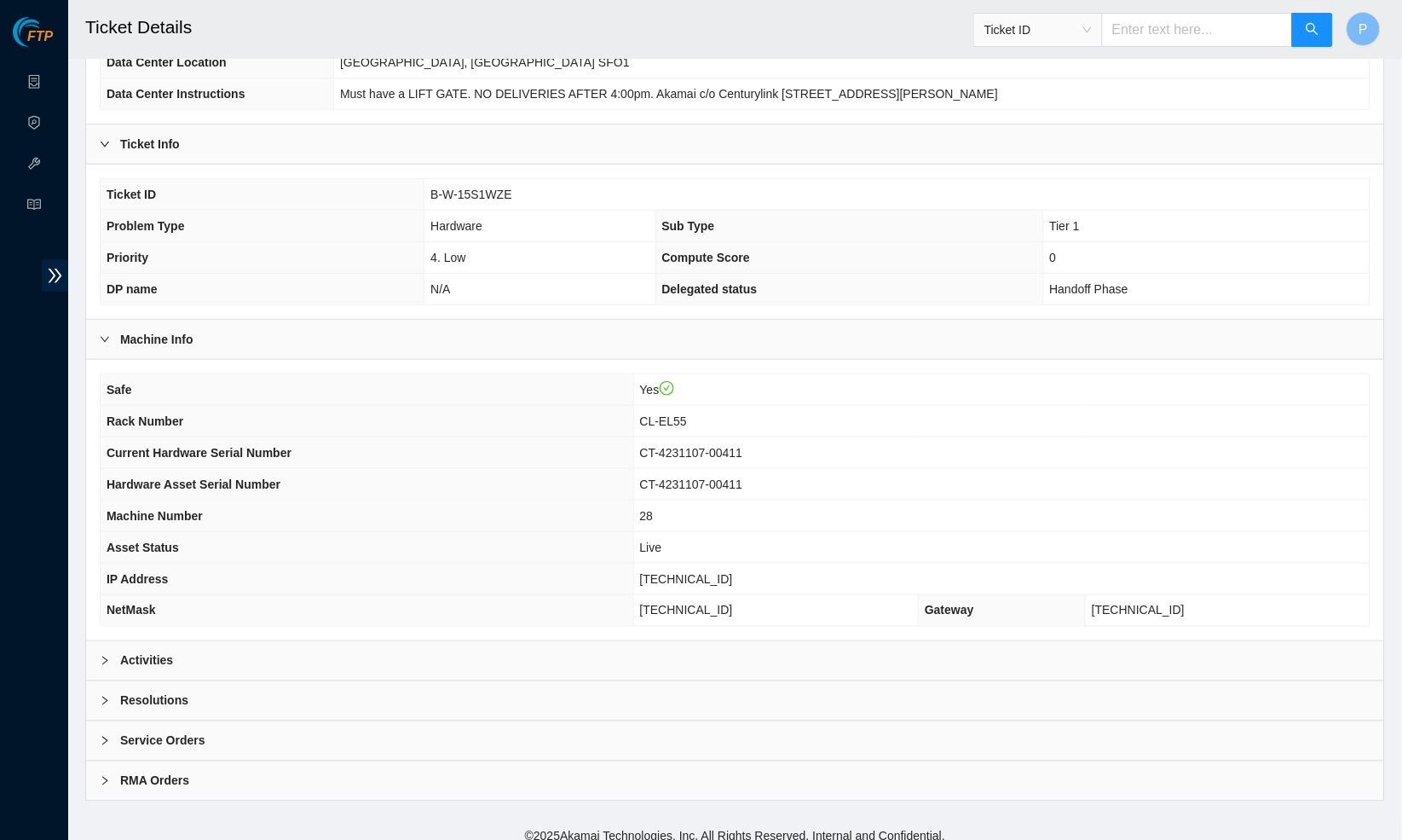
scroll to position [208, 0]
click at [281, 645] on div "Activities" at bounding box center [735, 661] width 1298 height 40
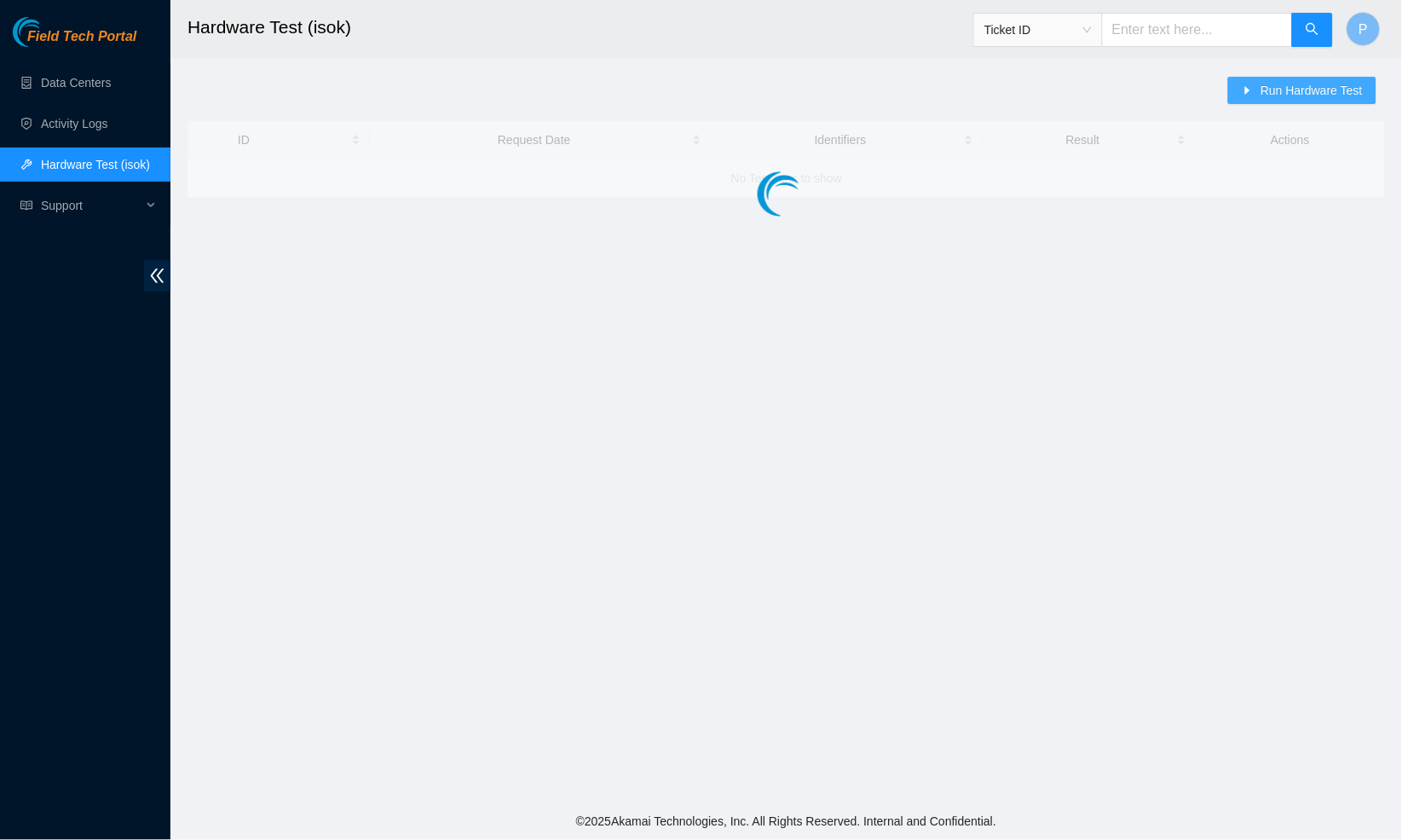
click at [1281, 98] on span "Run Hardware Test" at bounding box center [1312, 90] width 102 height 18
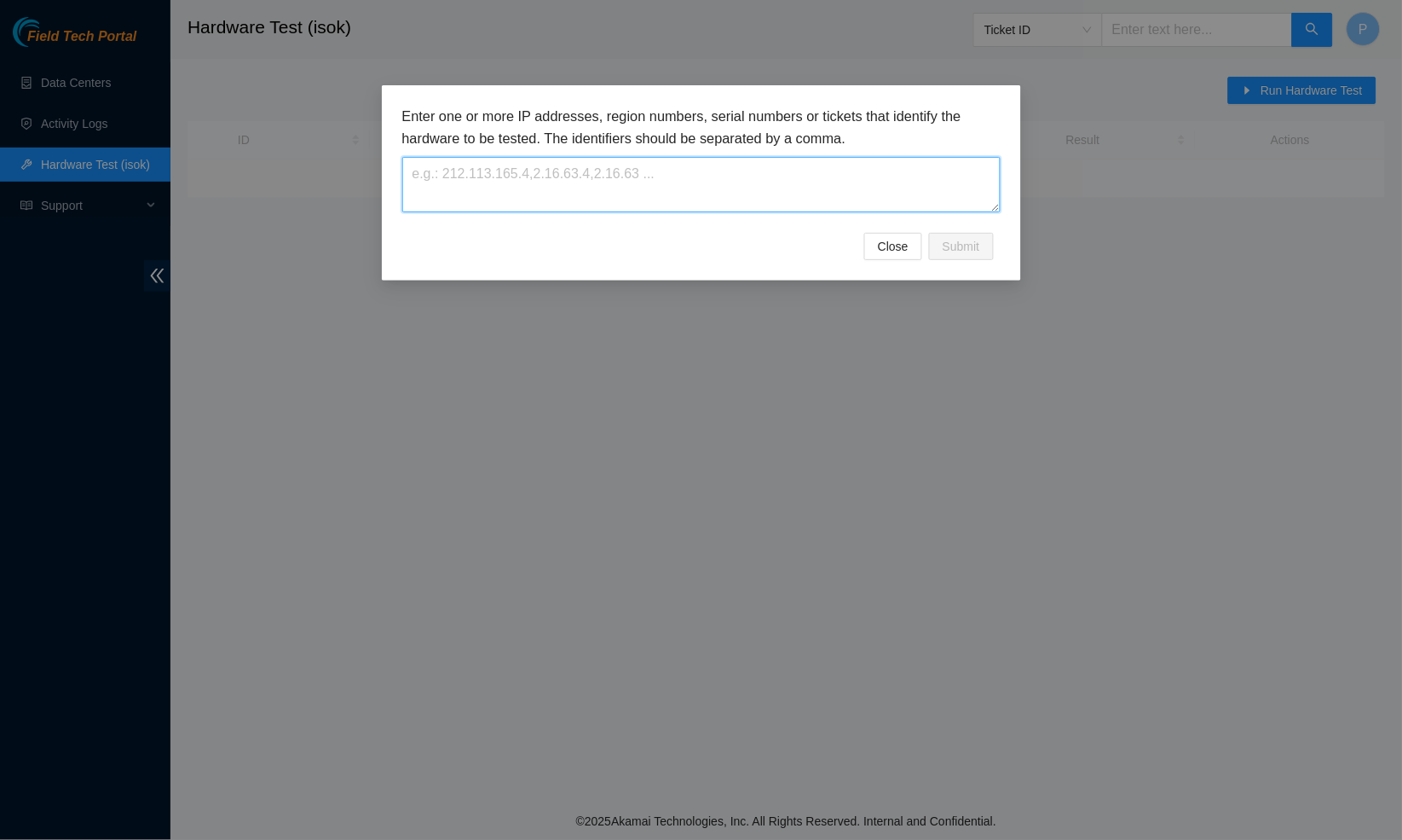
click at [524, 188] on textarea at bounding box center [702, 183] width 599 height 55
paste textarea "[TECHNICAL_ID]"
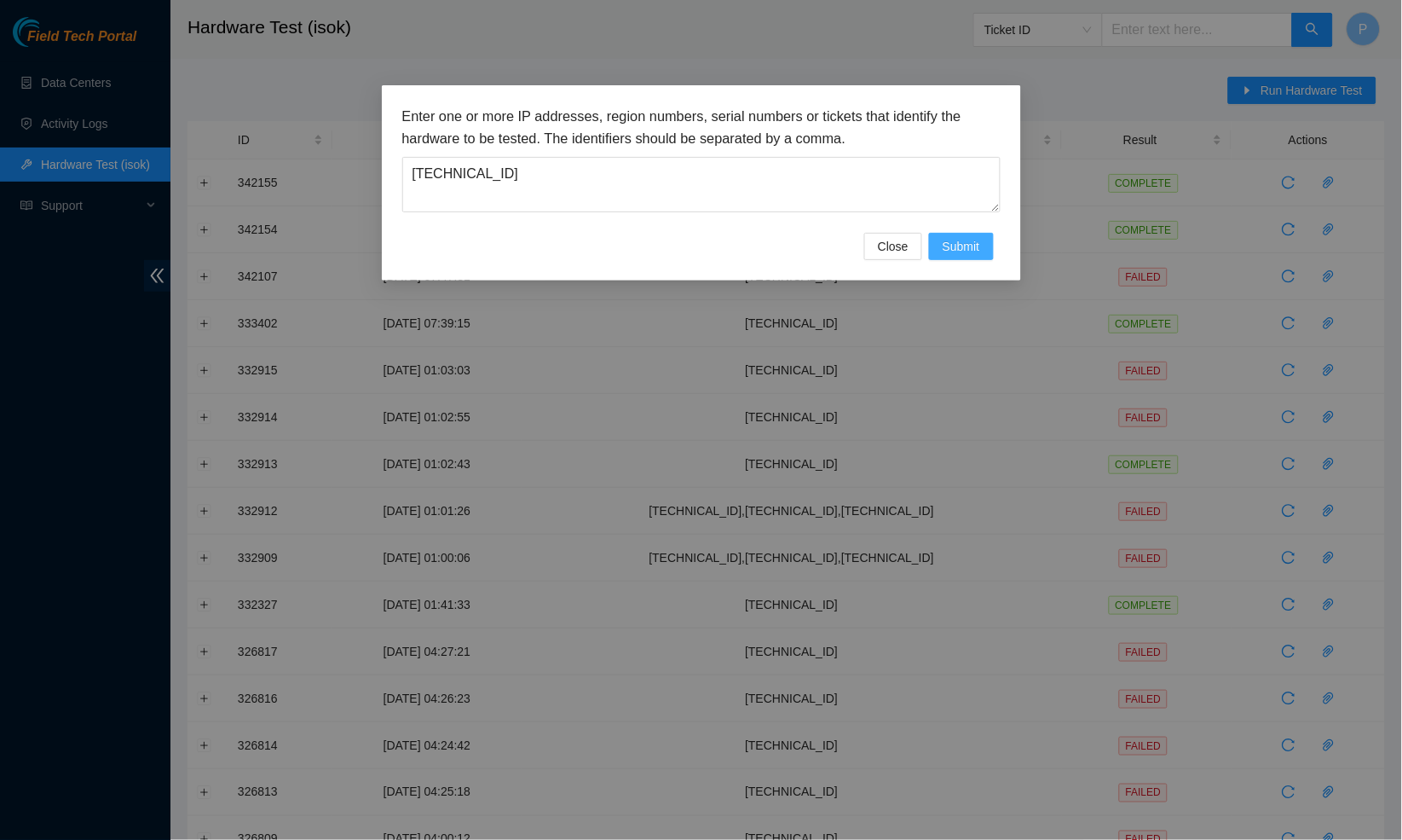
click at [941, 234] on button "Submit" at bounding box center [961, 246] width 65 height 27
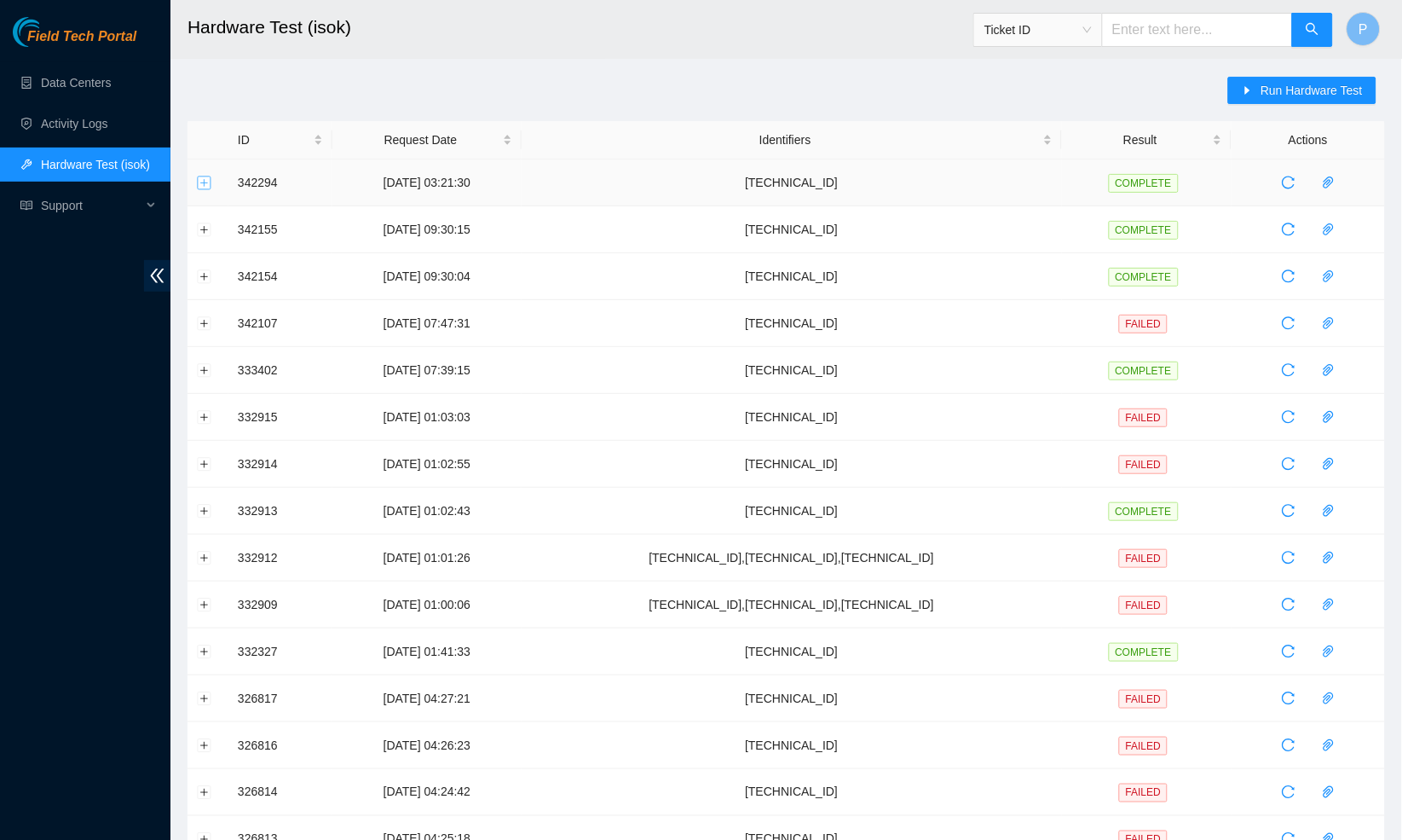
click at [206, 182] on button "Expand row" at bounding box center [205, 182] width 14 height 14
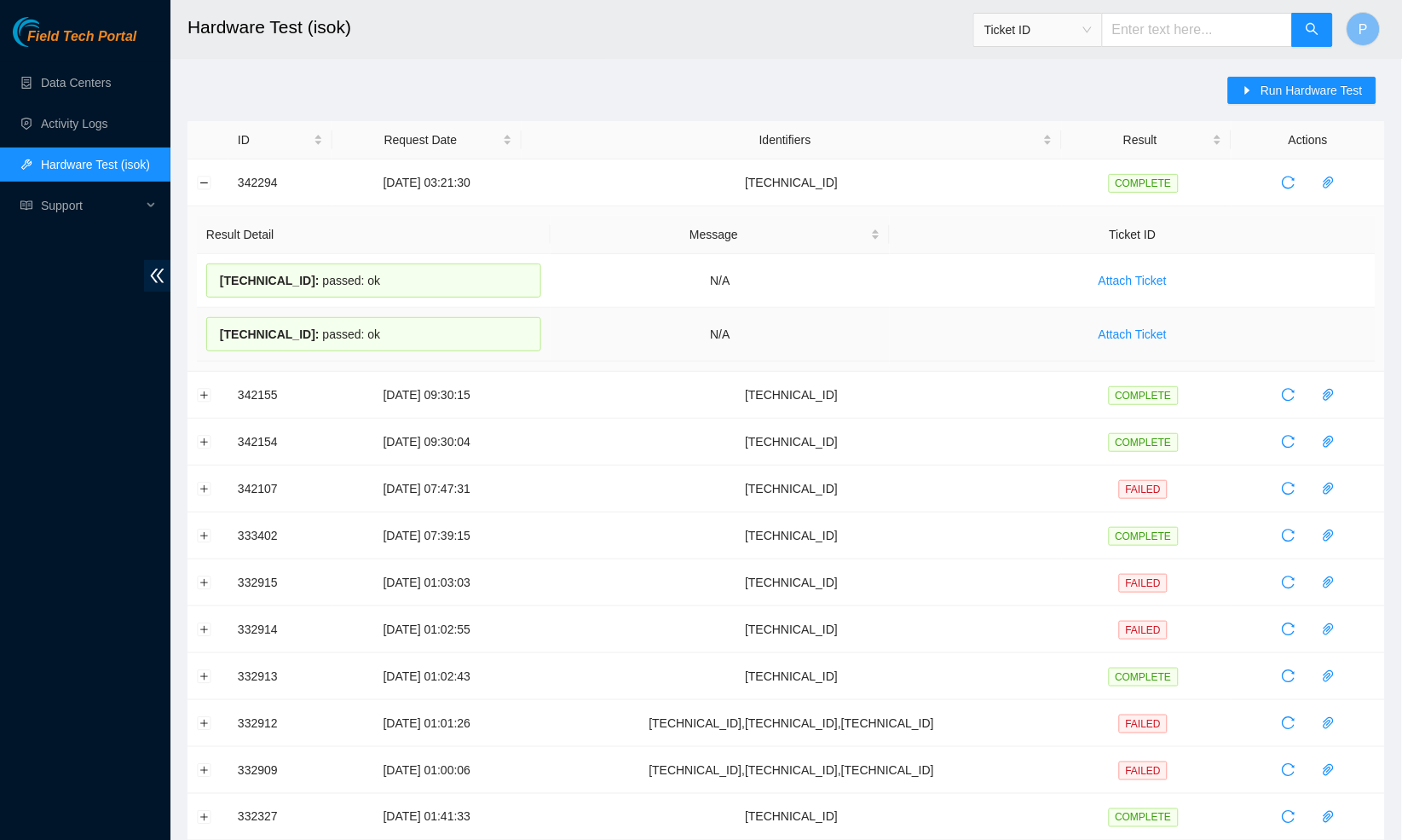
drag, startPoint x: 389, startPoint y: 331, endPoint x: 219, endPoint y: 328, distance: 170.0
click at [218, 328] on div "[TECHNICAL_ID] : passed: ok" at bounding box center [374, 333] width 335 height 34
copy div "[TECHNICAL_ID] : passed: ok"
click at [1277, 108] on div "Run Hardware Test" at bounding box center [1306, 98] width 156 height 44
click at [1277, 96] on span "Run Hardware Test" at bounding box center [1312, 90] width 102 height 18
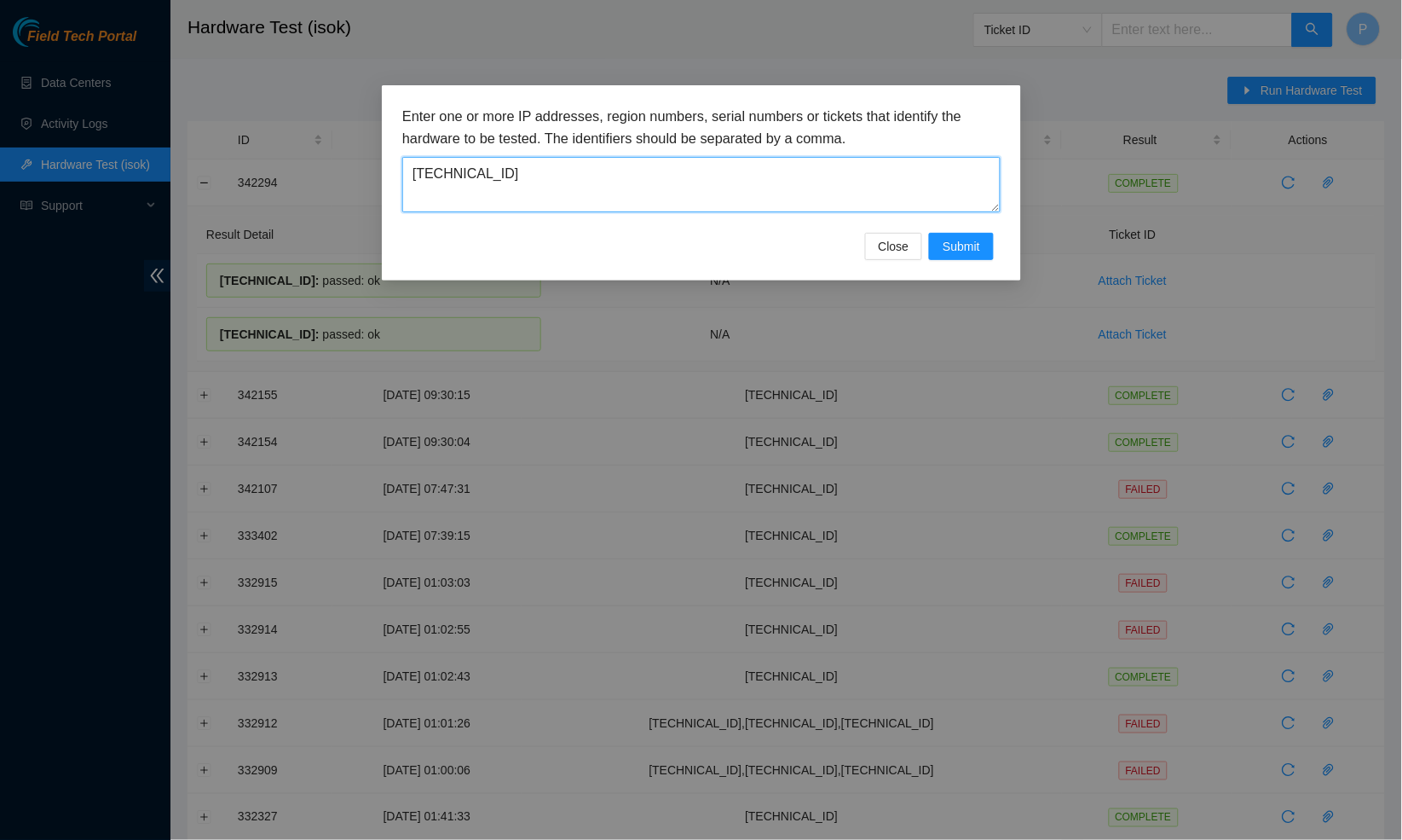
click at [660, 173] on textarea "[TECHNICAL_ID]" at bounding box center [702, 183] width 599 height 55
paste textarea "33.87.45"
type textarea "[TECHNICAL_ID]"
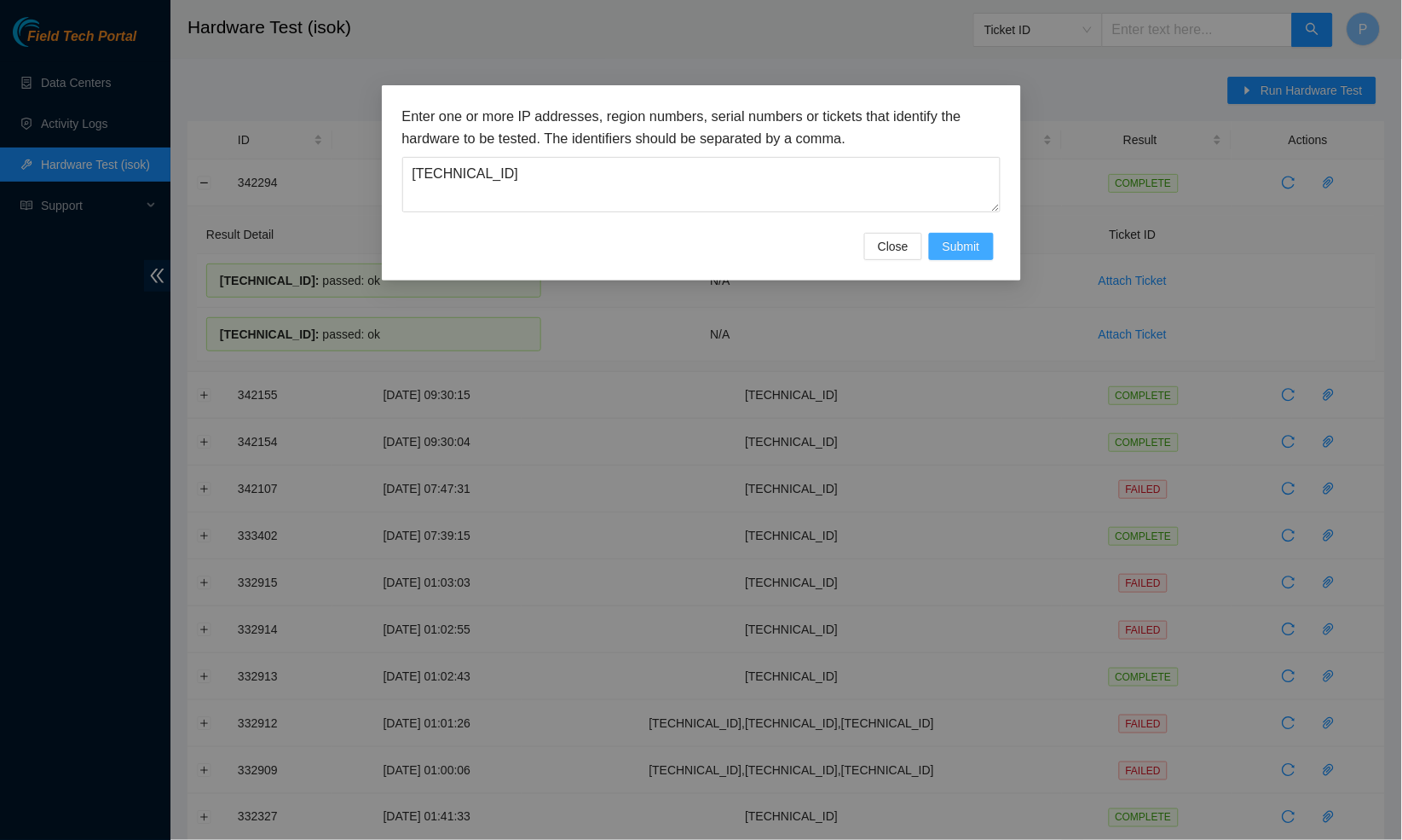
click at [968, 246] on span "Submit" at bounding box center [961, 245] width 38 height 18
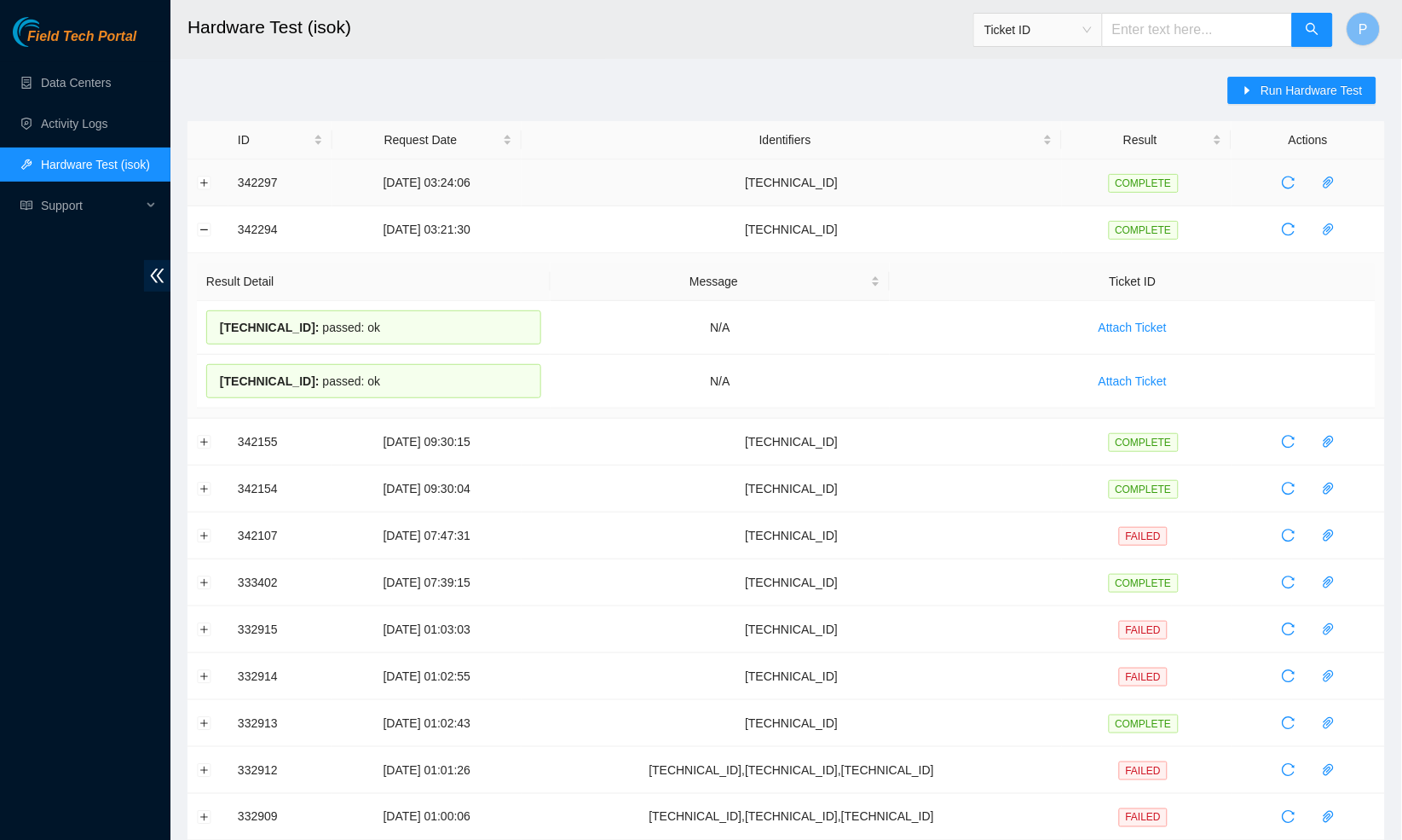
click at [211, 175] on td at bounding box center [208, 182] width 41 height 47
click at [209, 176] on button "Expand row" at bounding box center [205, 182] width 14 height 14
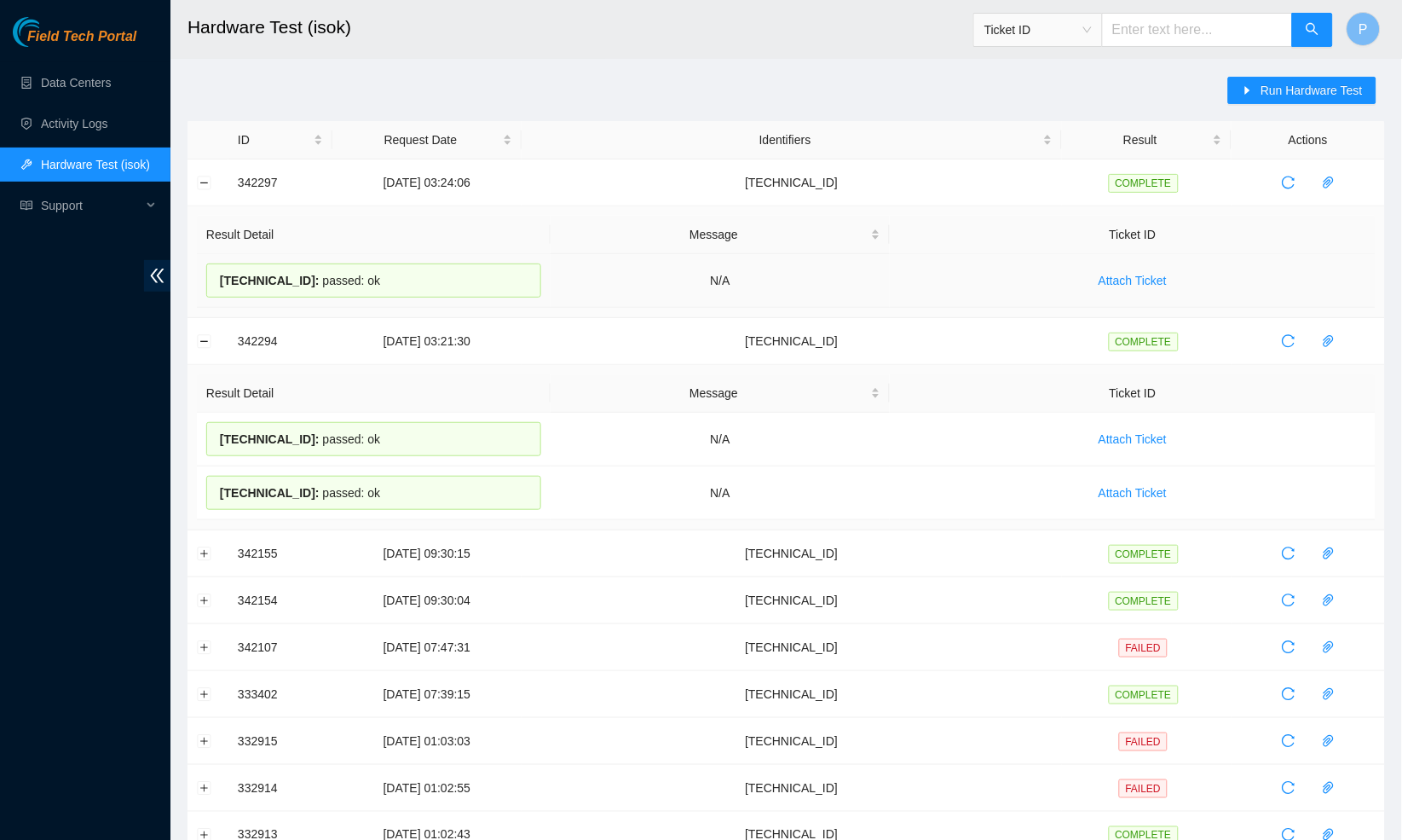
drag, startPoint x: 378, startPoint y: 275, endPoint x: 214, endPoint y: 270, distance: 164.1
click at [214, 270] on div "[TECHNICAL_ID] : passed: ok" at bounding box center [374, 280] width 335 height 34
copy div "[TECHNICAL_ID] : passed: ok"
